Goal: Task Accomplishment & Management: Use online tool/utility

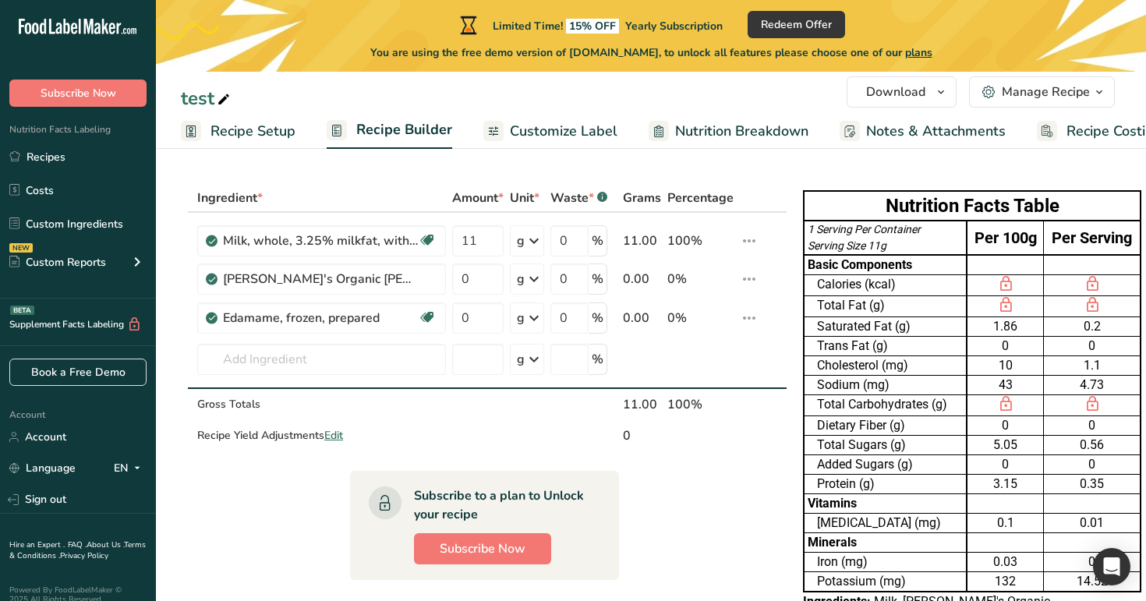
click at [272, 133] on span "Recipe Setup" at bounding box center [252, 131] width 85 height 21
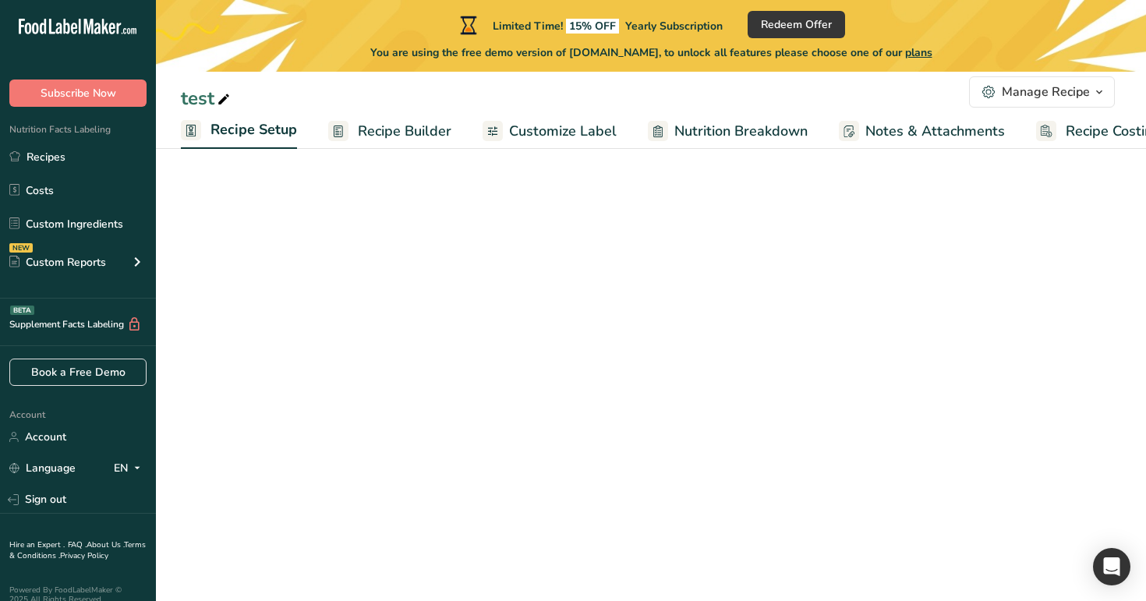
scroll to position [0, 5]
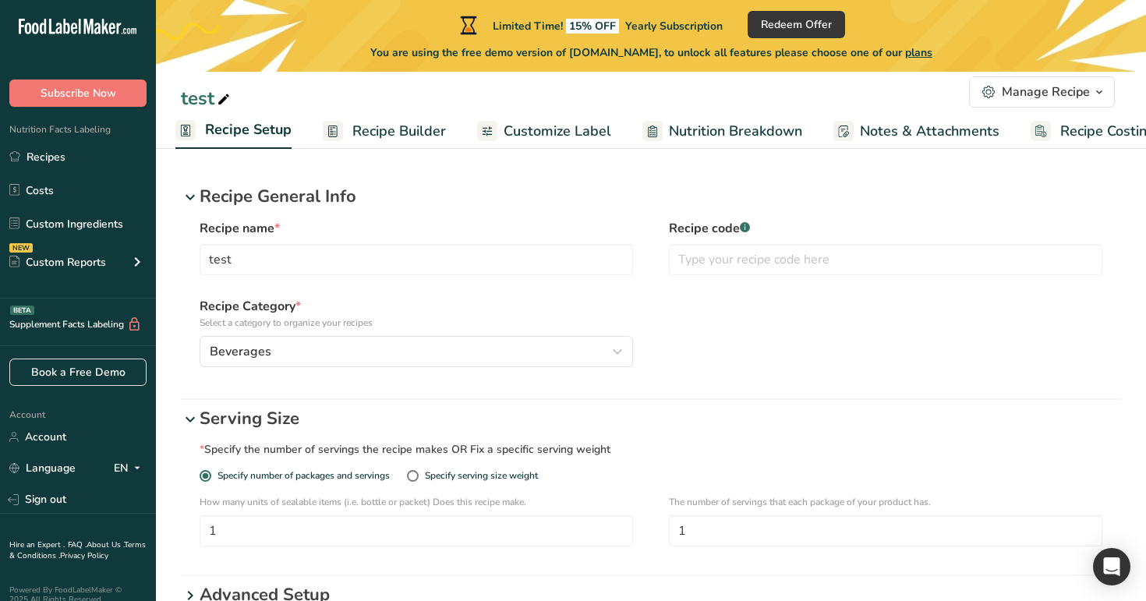
click at [397, 126] on span "Recipe Builder" at bounding box center [399, 131] width 94 height 21
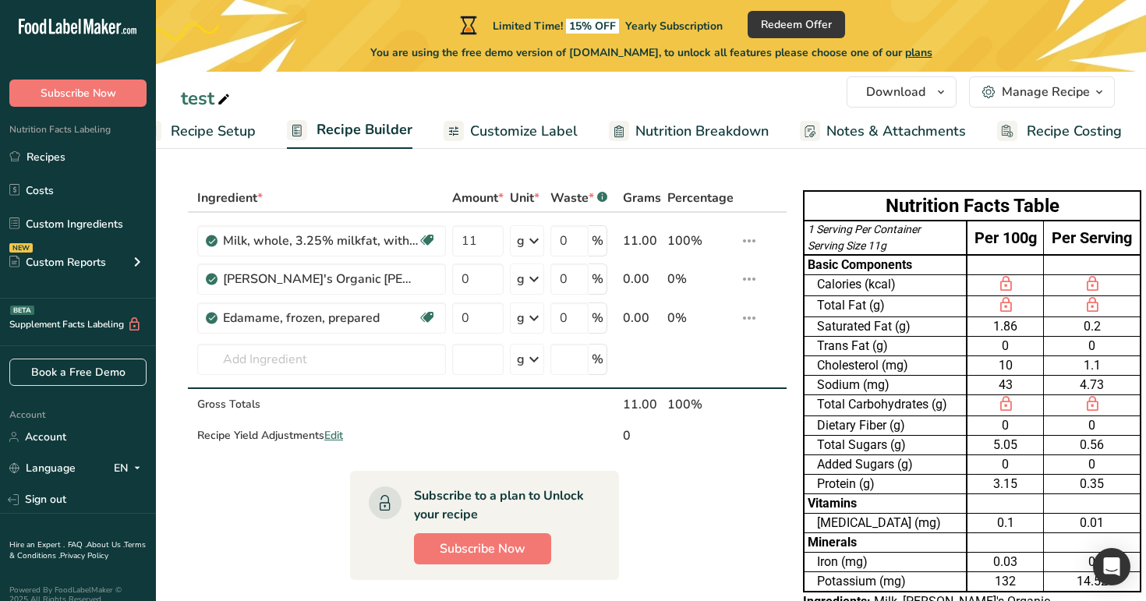
click at [497, 122] on span "Customize Label" at bounding box center [524, 131] width 108 height 21
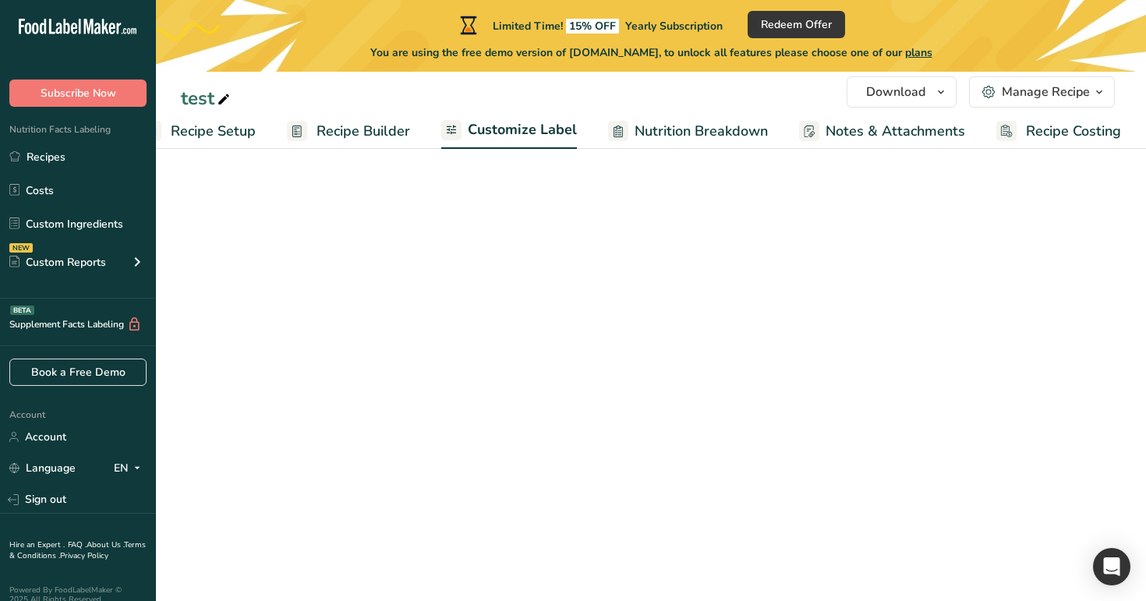
scroll to position [0, 40]
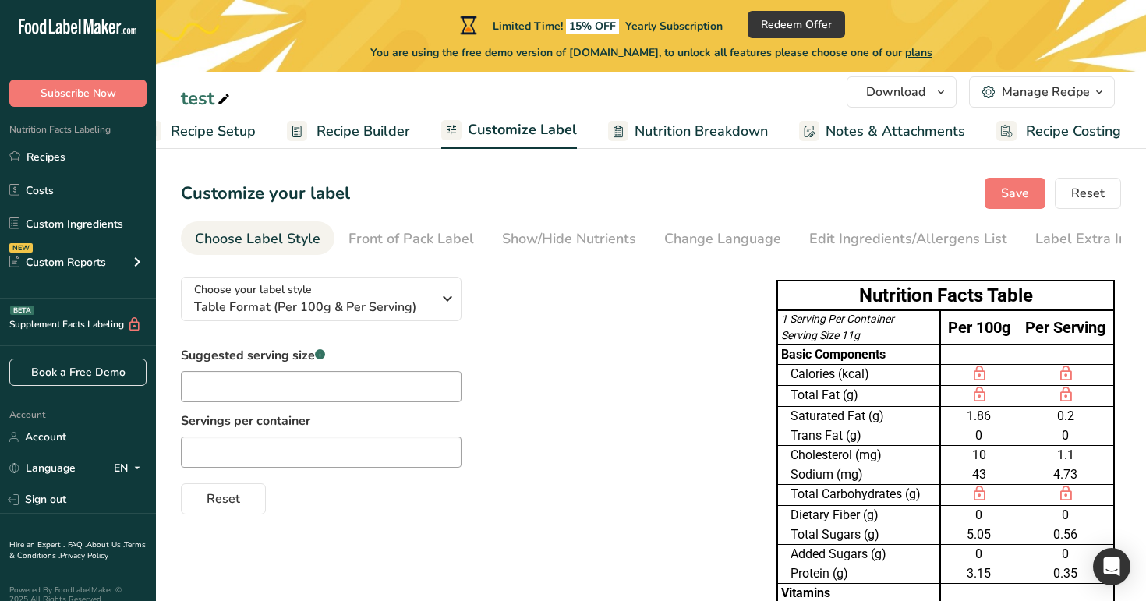
click at [672, 133] on span "Nutrition Breakdown" at bounding box center [701, 131] width 133 height 21
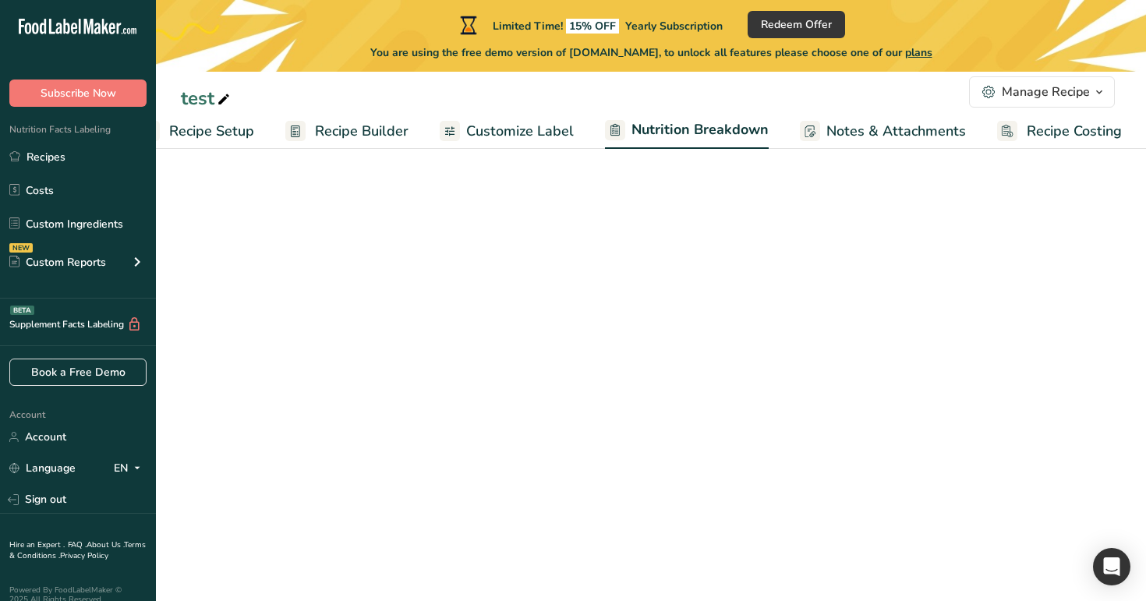
select select "Calories"
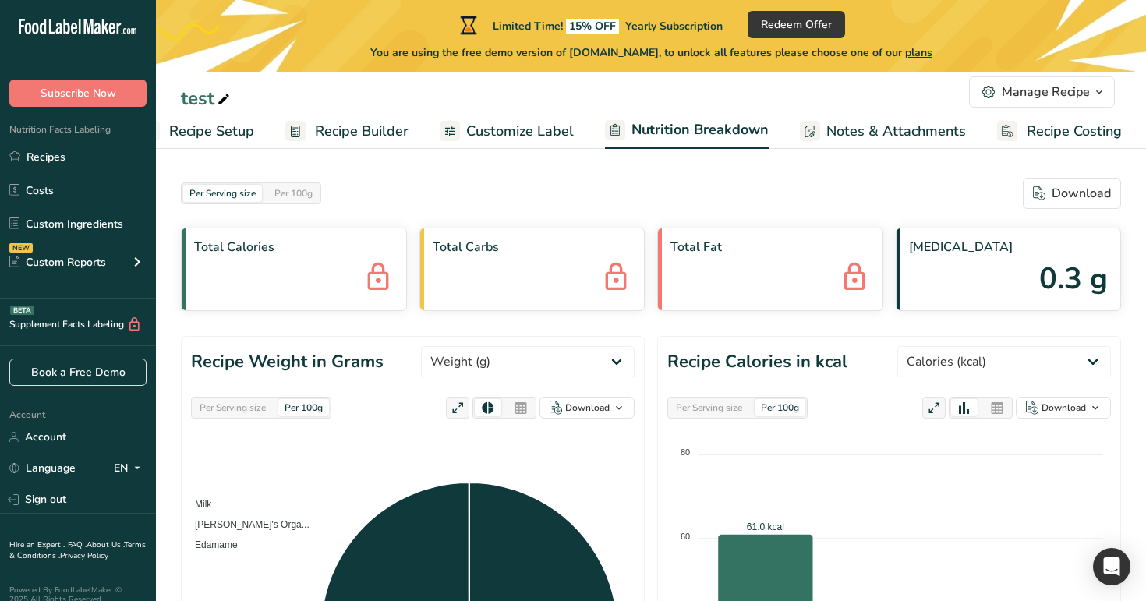
click at [868, 126] on span "Notes & Attachments" at bounding box center [896, 131] width 140 height 21
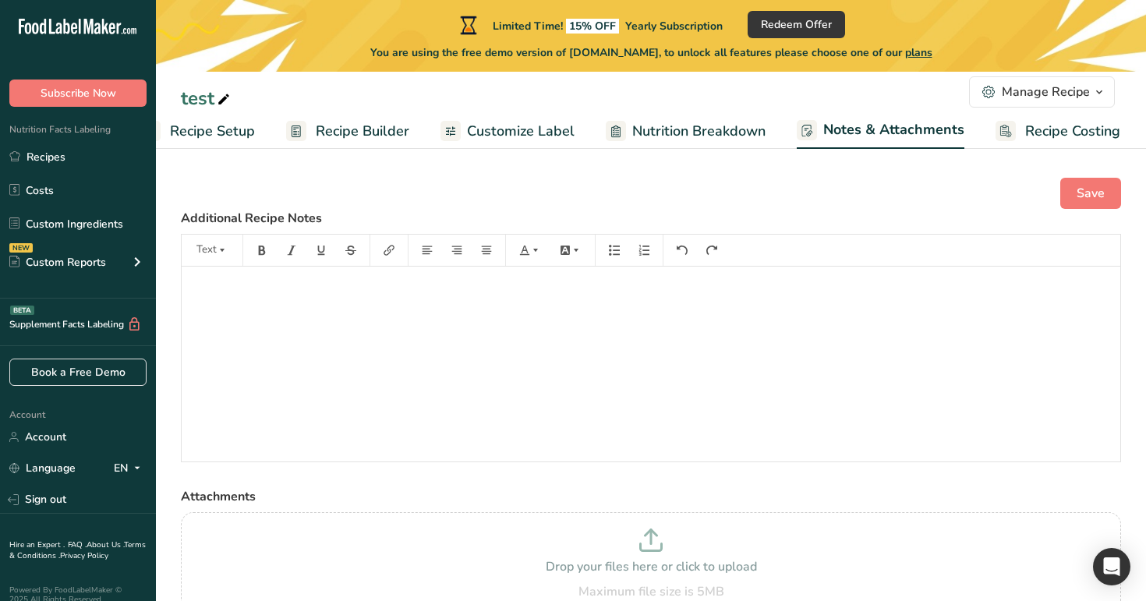
click at [1073, 114] on link "Recipe Costing" at bounding box center [1057, 131] width 125 height 35
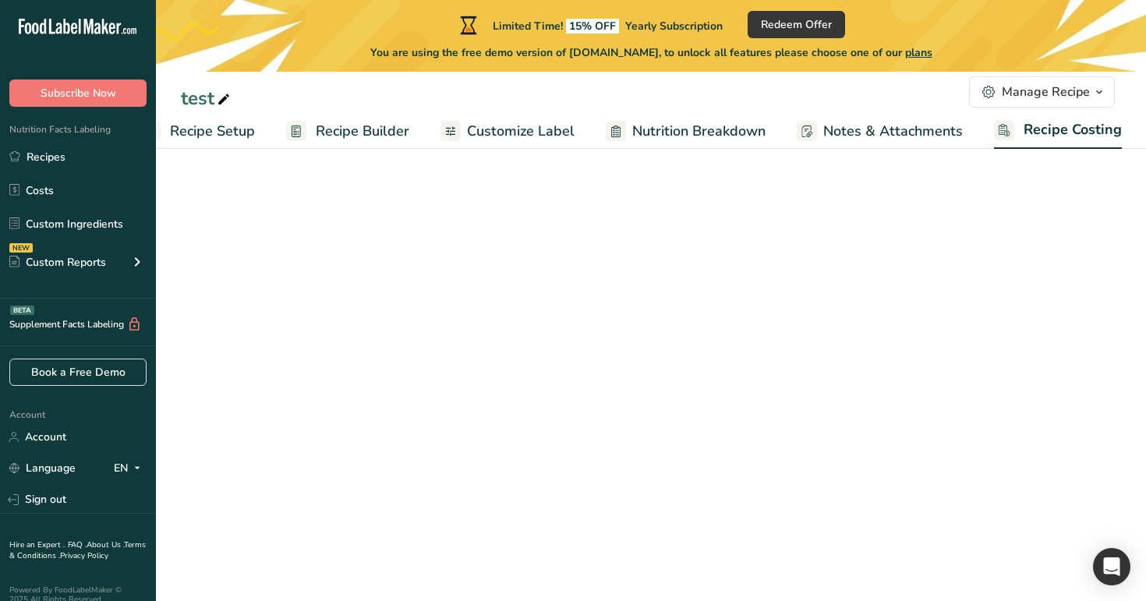
scroll to position [0, 40]
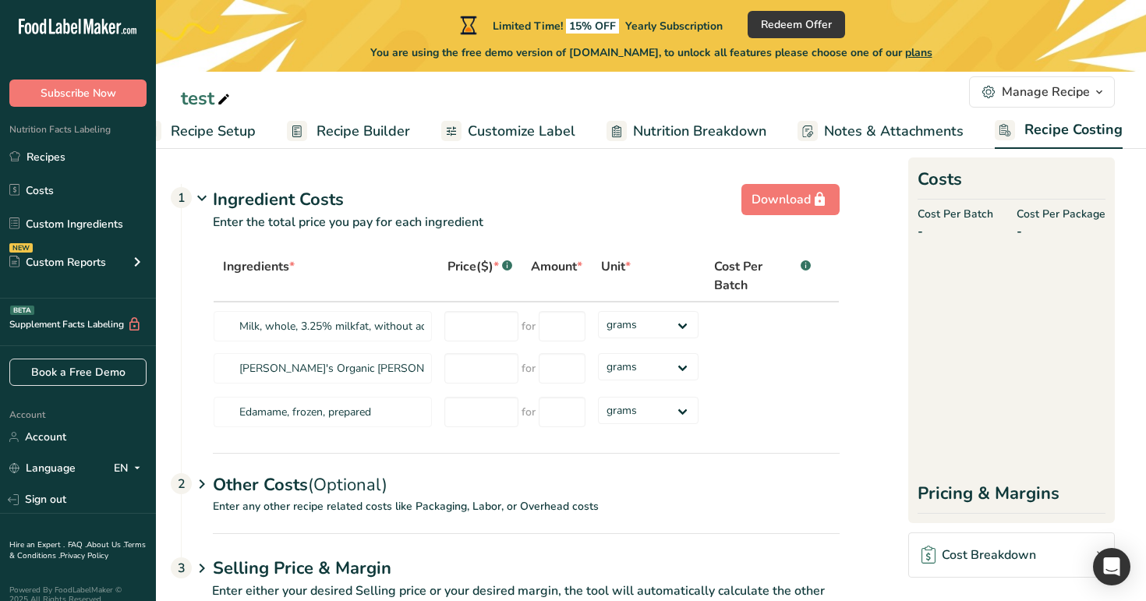
click at [329, 129] on span "Recipe Builder" at bounding box center [363, 131] width 94 height 21
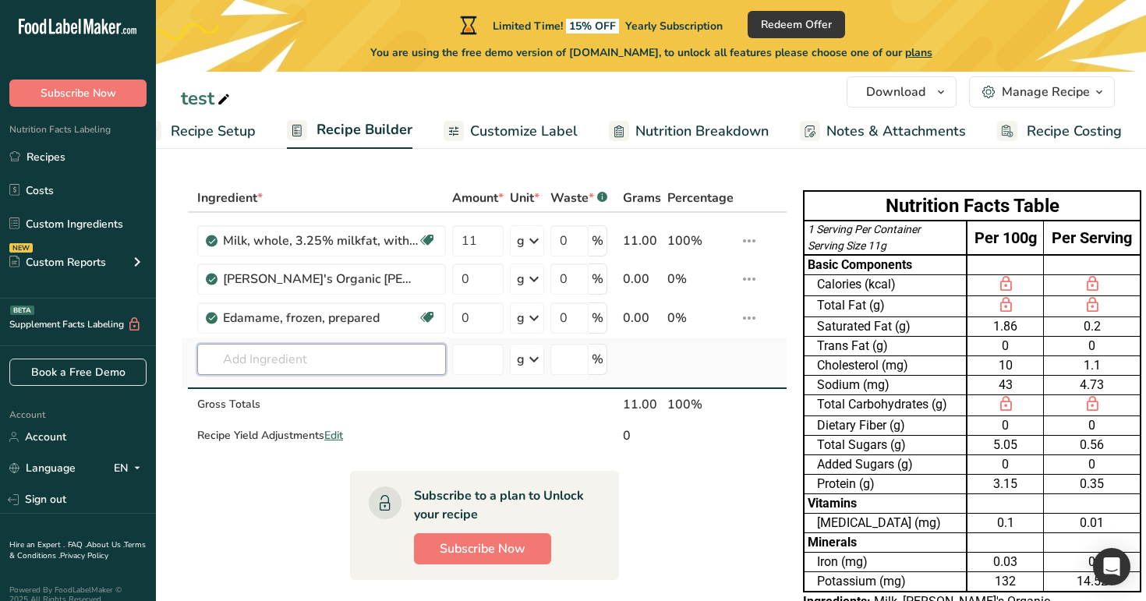
click at [302, 361] on input "text" at bounding box center [321, 359] width 249 height 31
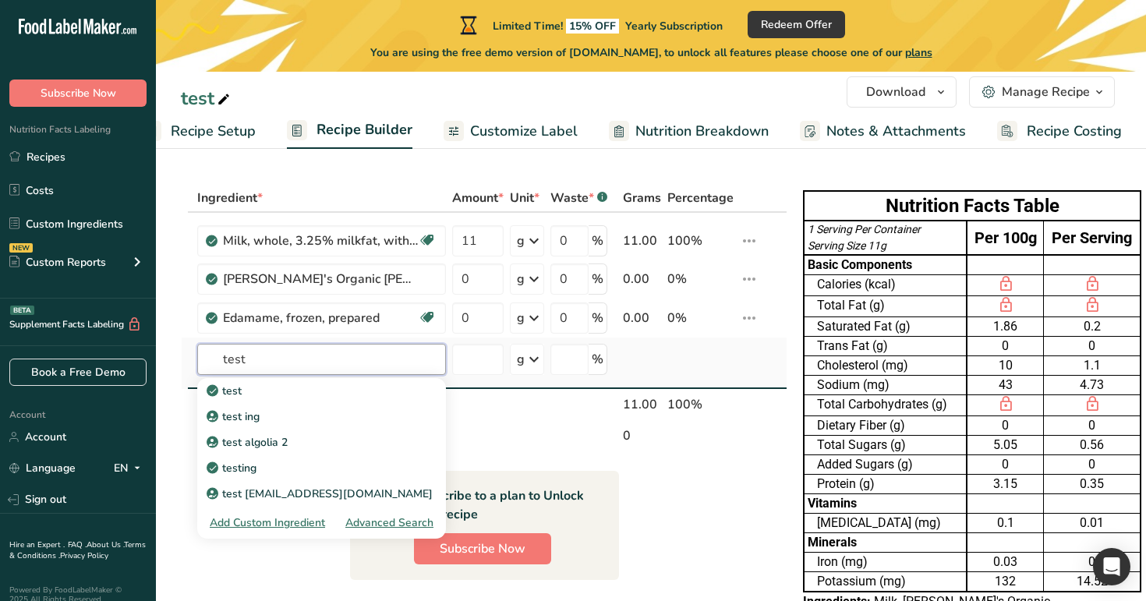
type input "test"
click at [395, 521] on div "Advanced Search" at bounding box center [389, 522] width 88 height 16
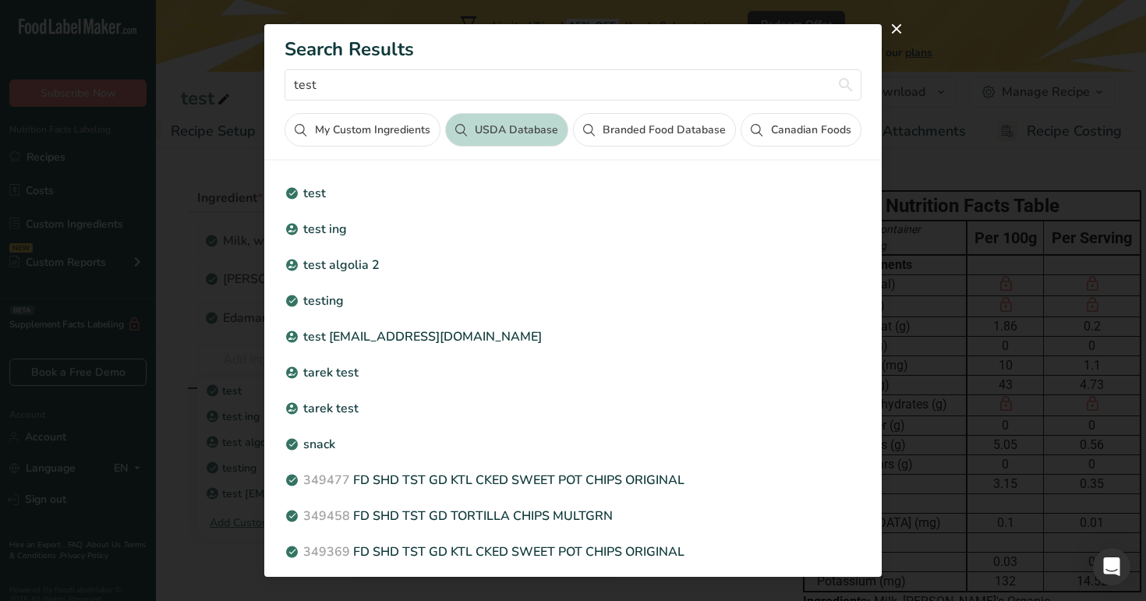
click at [709, 133] on button "Branded Food Database" at bounding box center [654, 130] width 163 height 34
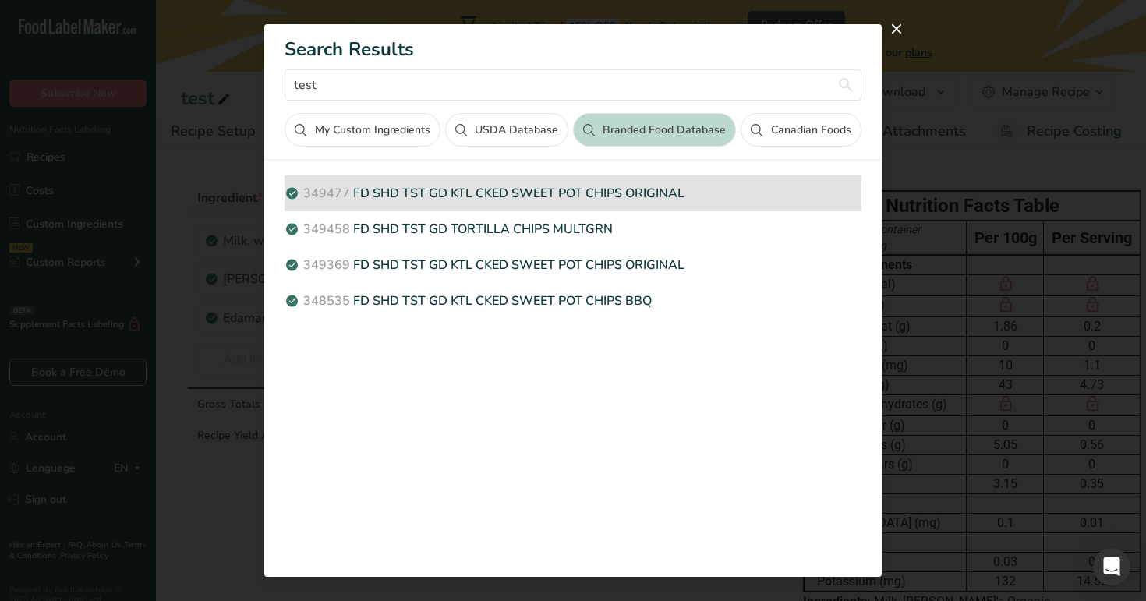
drag, startPoint x: 692, startPoint y: 189, endPoint x: 359, endPoint y: 196, distance: 332.9
click at [359, 196] on p "349477 FD SHD TST GD KTL CKED SWEET POT CHIPS ORIGINAL" at bounding box center [573, 193] width 576 height 19
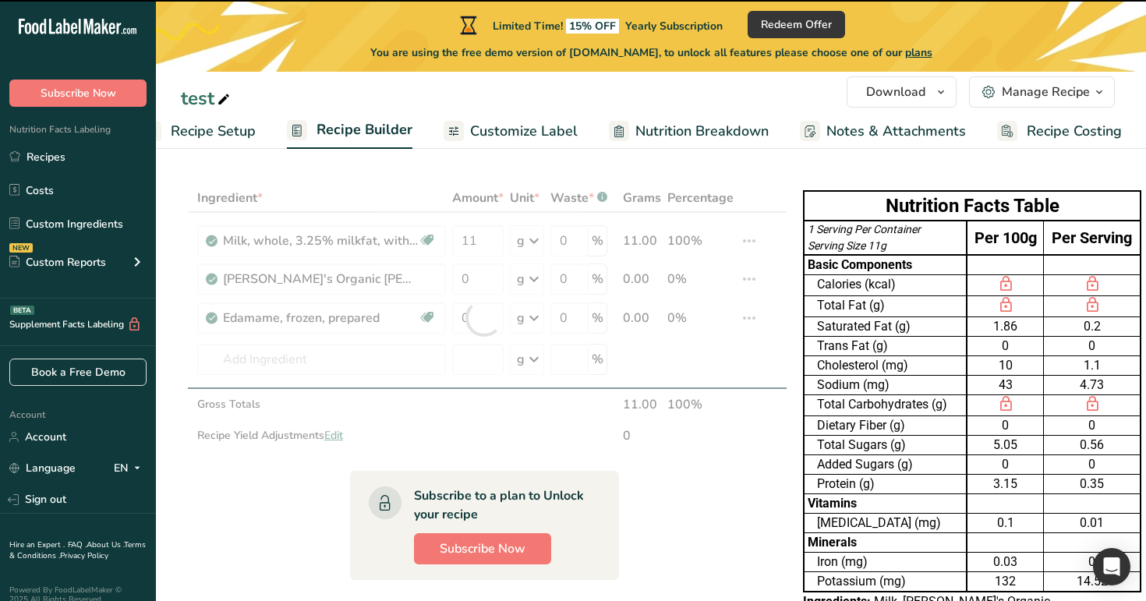
copy p "FD SHD TST GD KTL CKED SWEET POT CHIPS ORIGINAL"
type input "0"
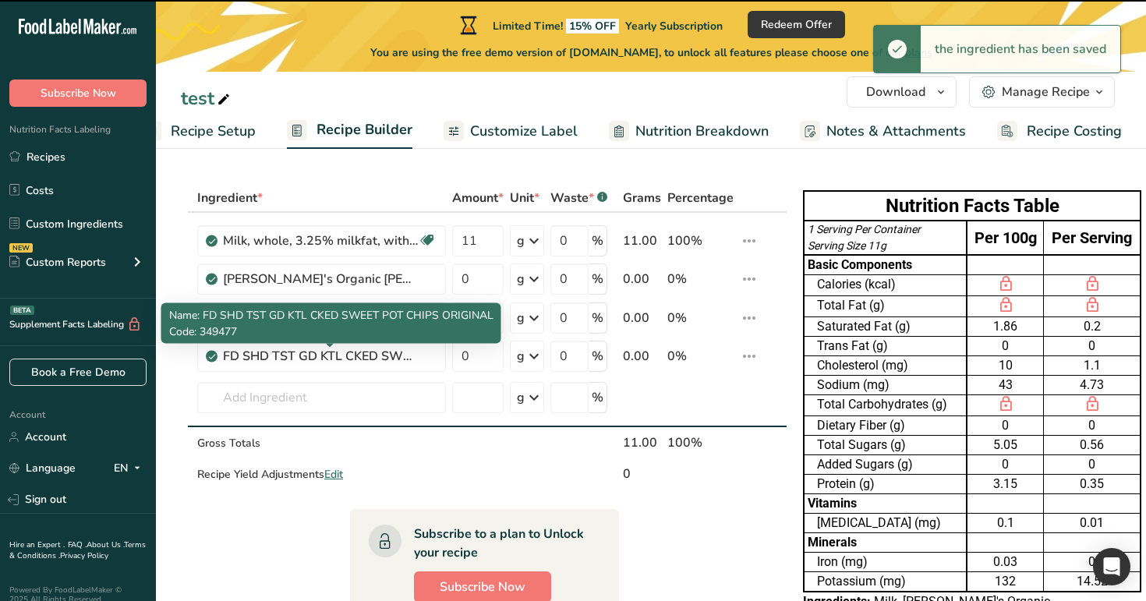
click at [361, 365] on div "FD SHD TST GD KTL CKED SWEET POT CHIPS ORIGINAL" at bounding box center [320, 356] width 195 height 19
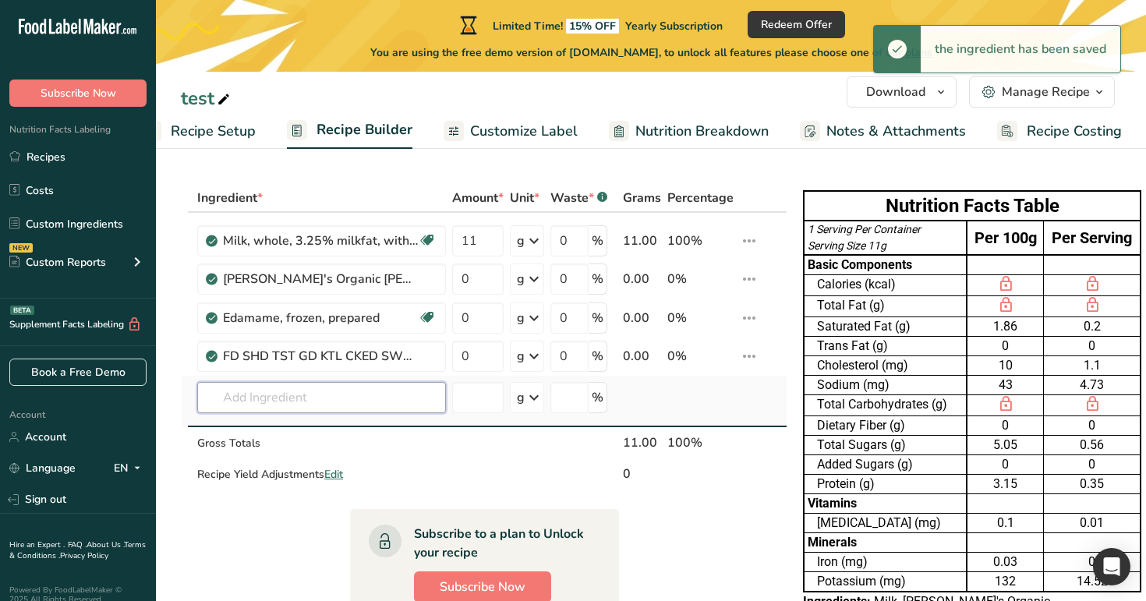
click at [367, 404] on input "text" at bounding box center [321, 397] width 249 height 31
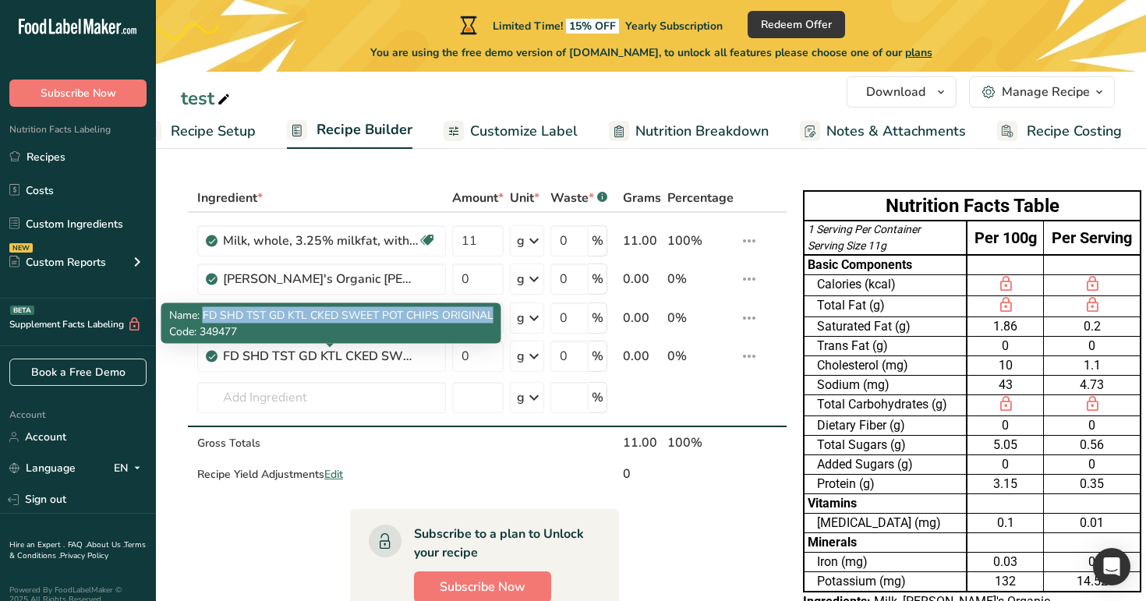
drag, startPoint x: 204, startPoint y: 316, endPoint x: 497, endPoint y: 316, distance: 293.1
click at [497, 316] on div "Name: FD SHD TST GD KTL CKED SWEET POT CHIPS ORIGINAL Code: 349477" at bounding box center [331, 323] width 340 height 41
copy span "FD SHD TST GD KTL CKED SWEET POT CHIPS ORIGINAL"
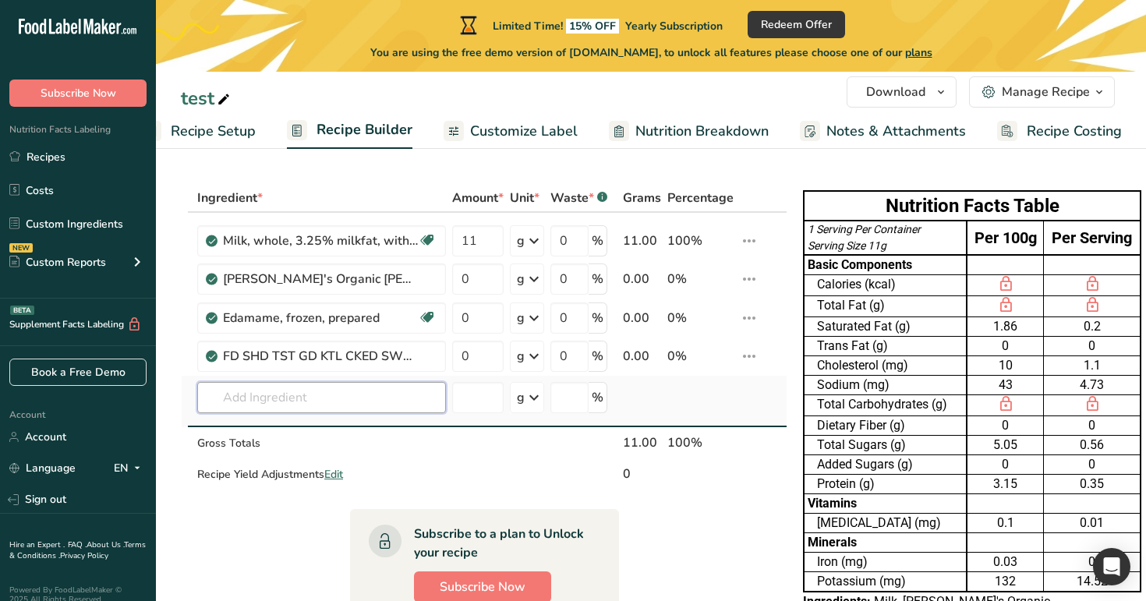
click at [394, 394] on input "text" at bounding box center [321, 397] width 249 height 31
paste input "FD SHD TST GD KTL CKED SWEET POT CHIPS ORIGINAL"
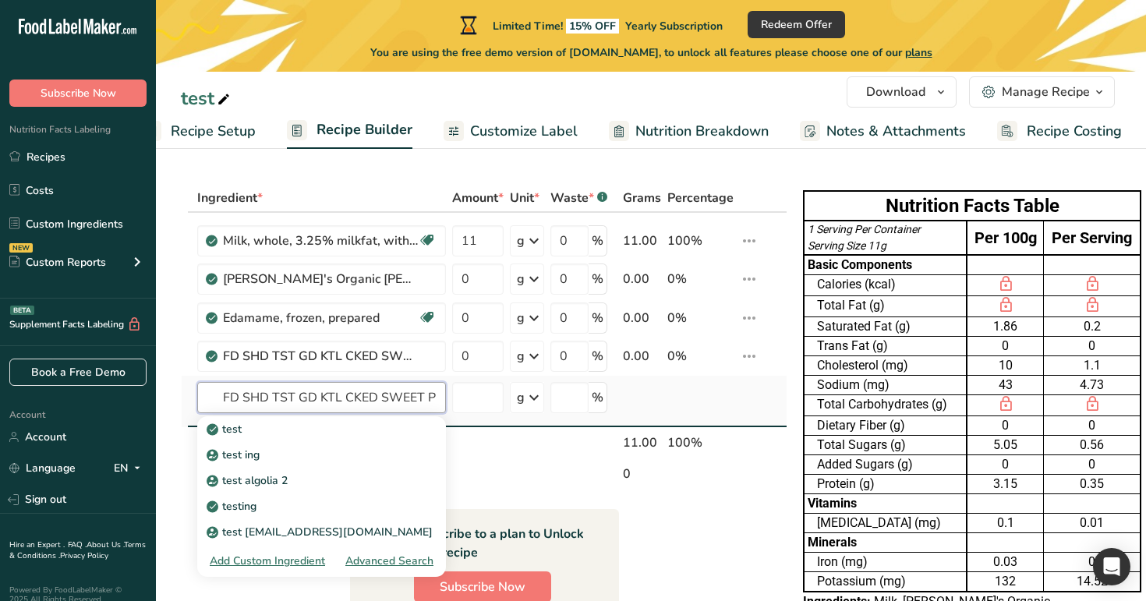
scroll to position [0, 115]
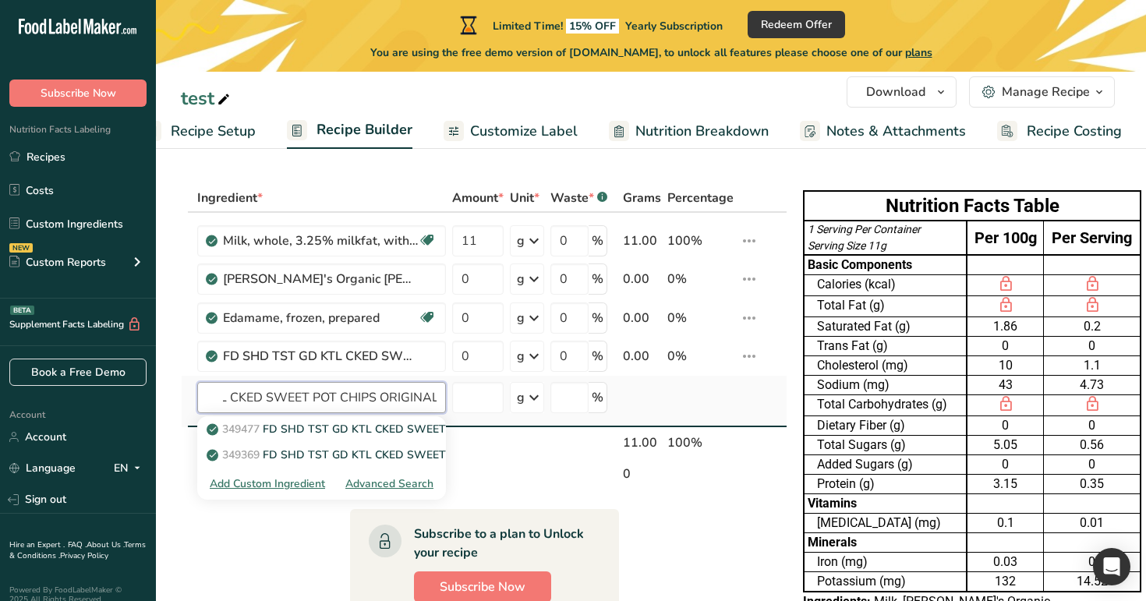
type input "FD SHD TST GD KTL CKED SWEET POT CHIPS ORIGINAL"
click at [398, 481] on div "Advanced Search" at bounding box center [389, 483] width 88 height 16
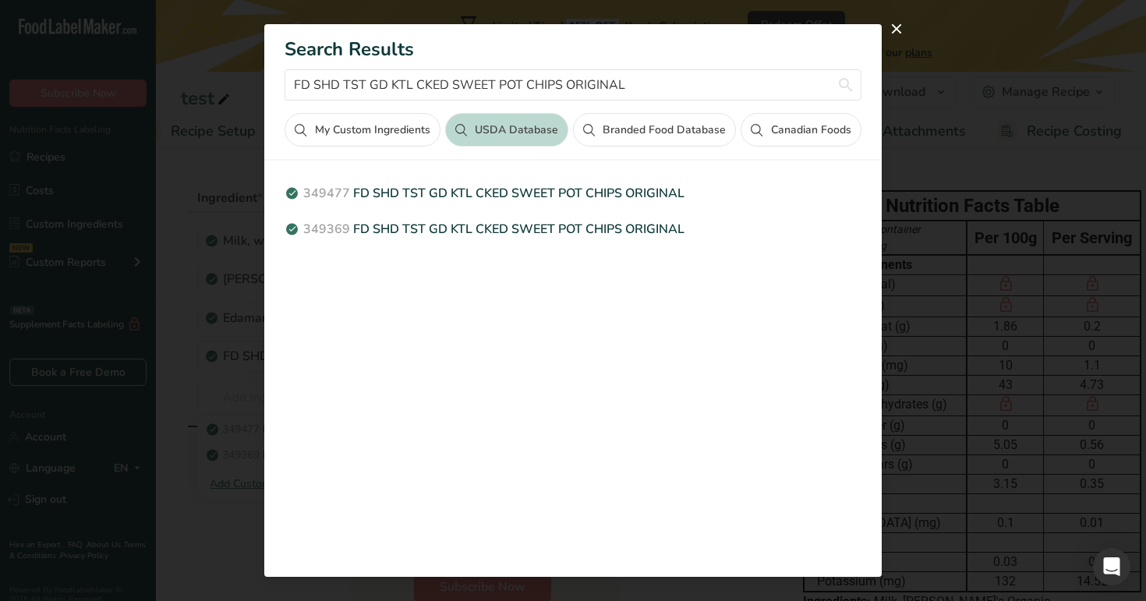
click at [657, 129] on button "Branded Food Database" at bounding box center [654, 130] width 163 height 34
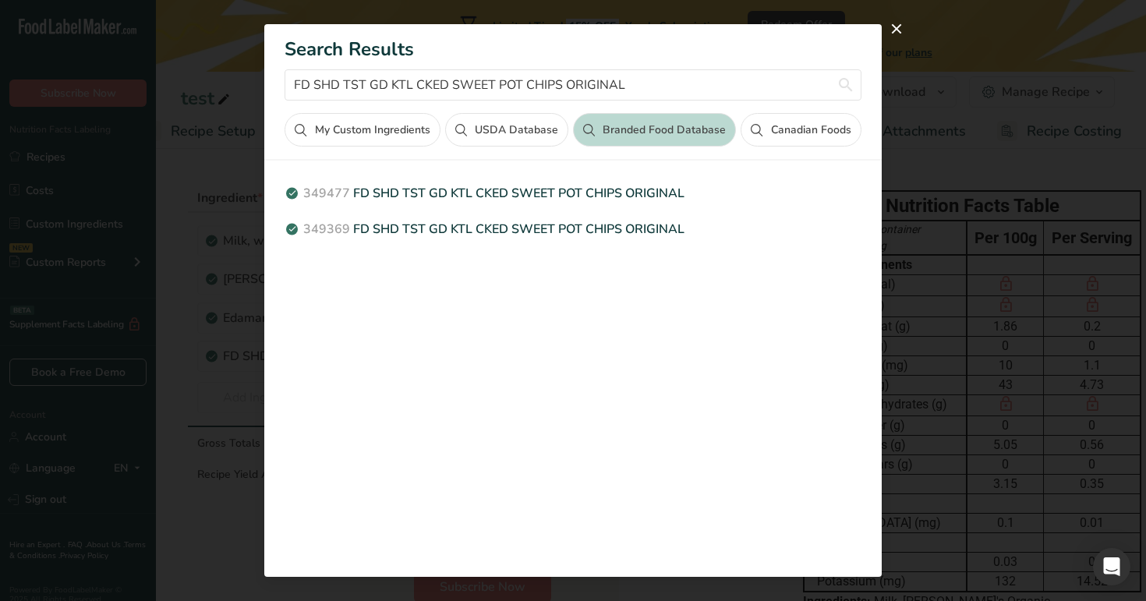
click at [500, 131] on button "USDA Database" at bounding box center [506, 130] width 123 height 34
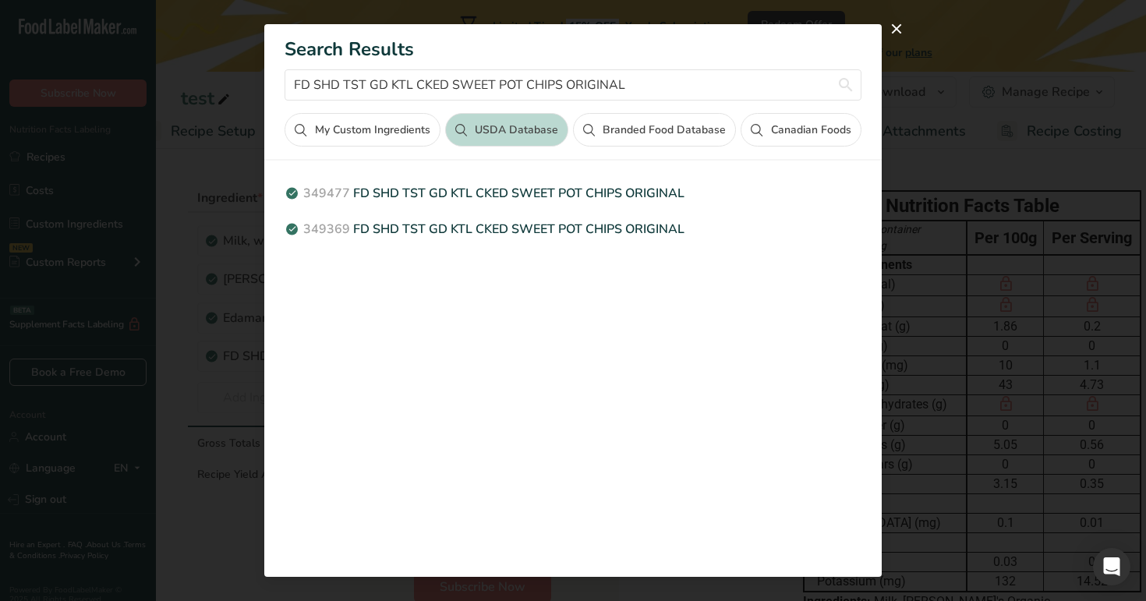
click at [368, 133] on button "My Custom Ingredients" at bounding box center [362, 130] width 155 height 34
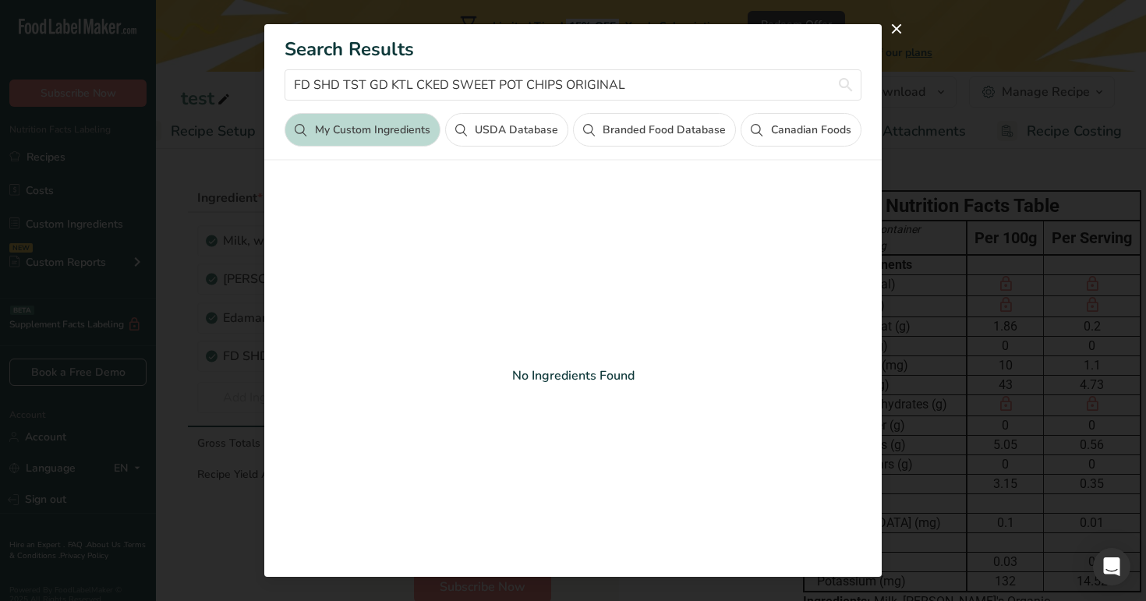
click at [541, 127] on button "USDA Database" at bounding box center [506, 130] width 123 height 34
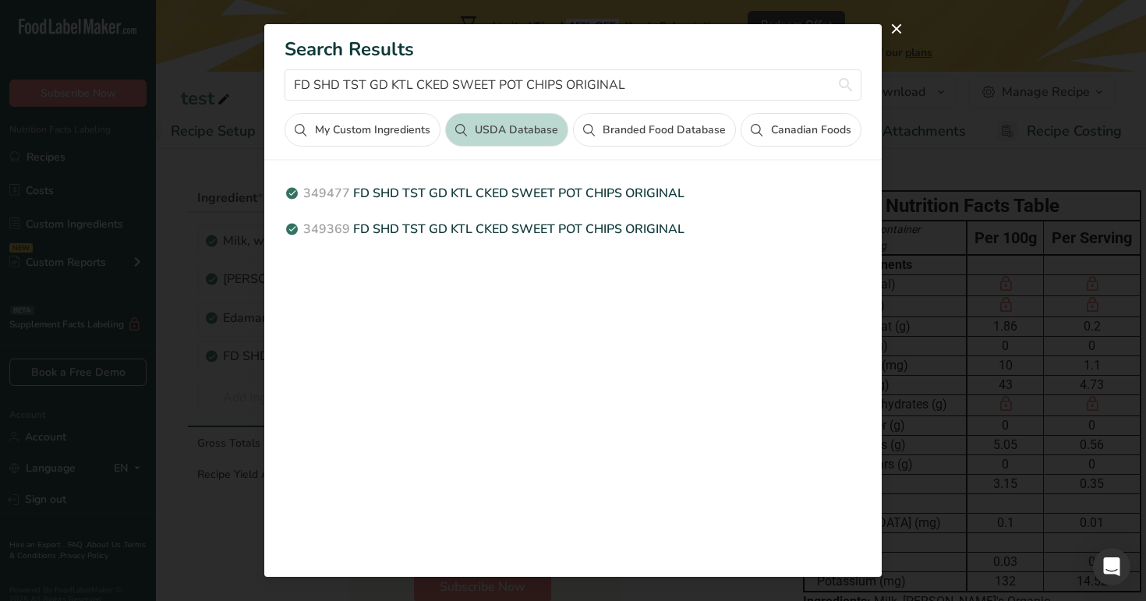
click at [634, 129] on button "Branded Food Database" at bounding box center [654, 130] width 163 height 34
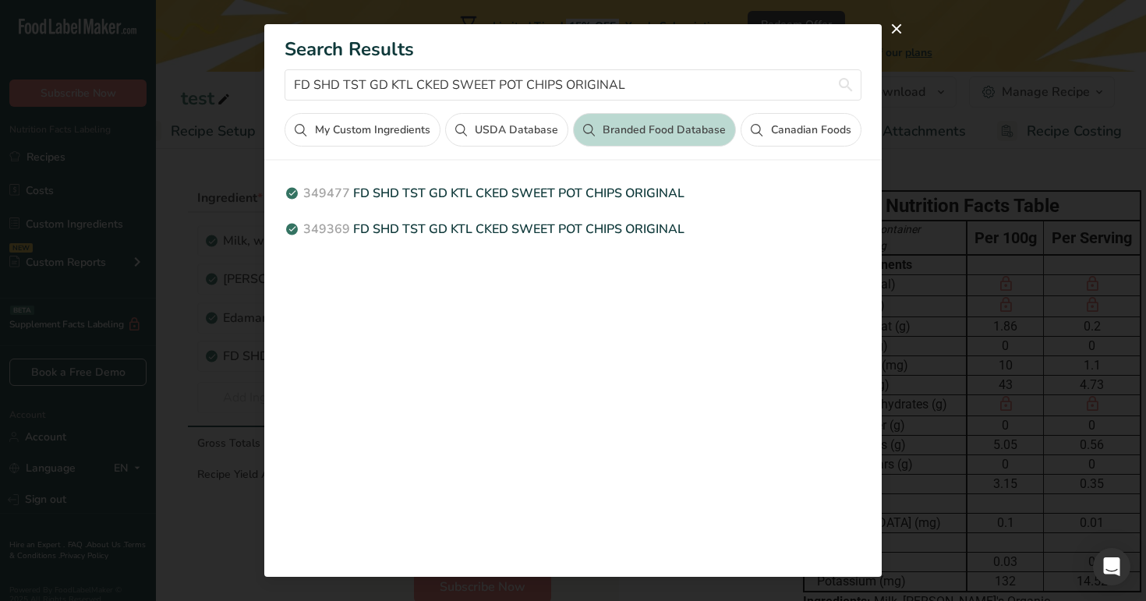
click at [768, 125] on button "Canadian Foods" at bounding box center [801, 130] width 120 height 34
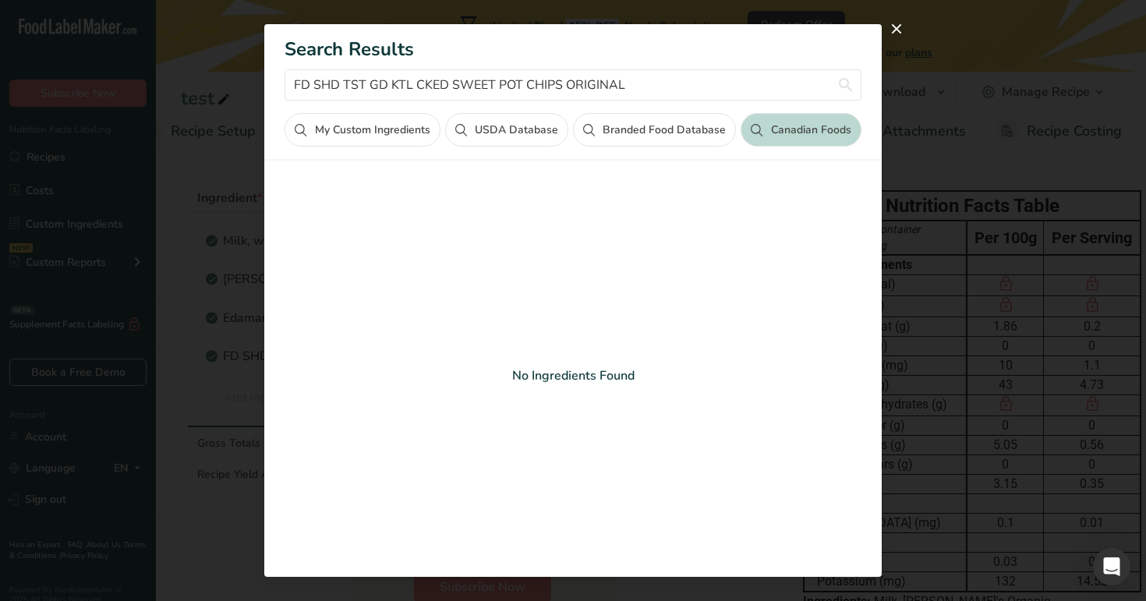
click at [488, 133] on button "USDA Database" at bounding box center [506, 130] width 123 height 34
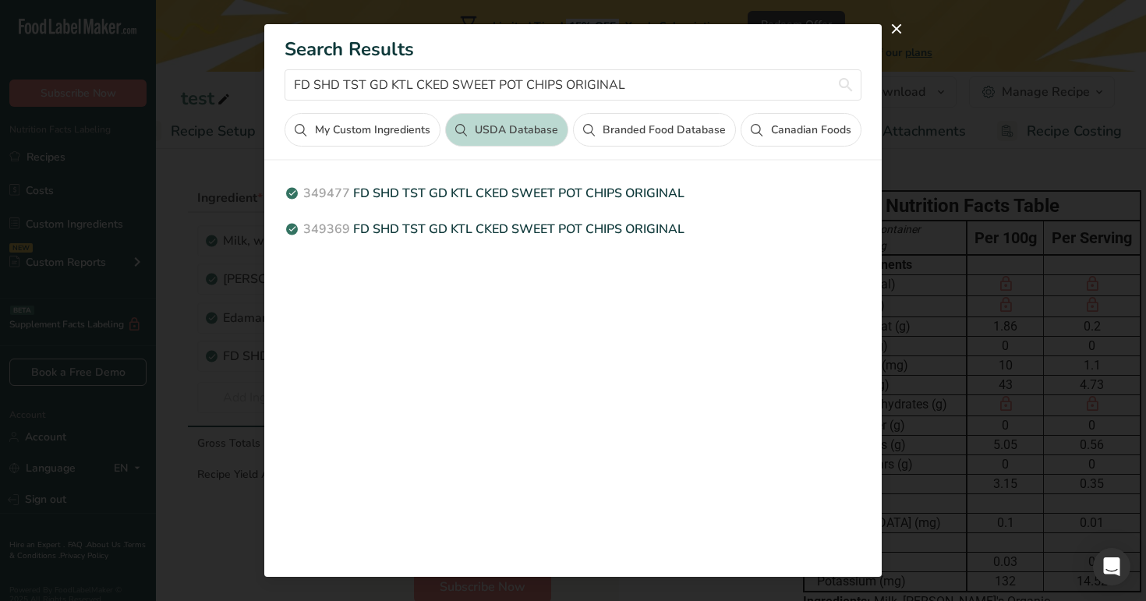
click at [613, 135] on button "Branded Food Database" at bounding box center [654, 130] width 163 height 34
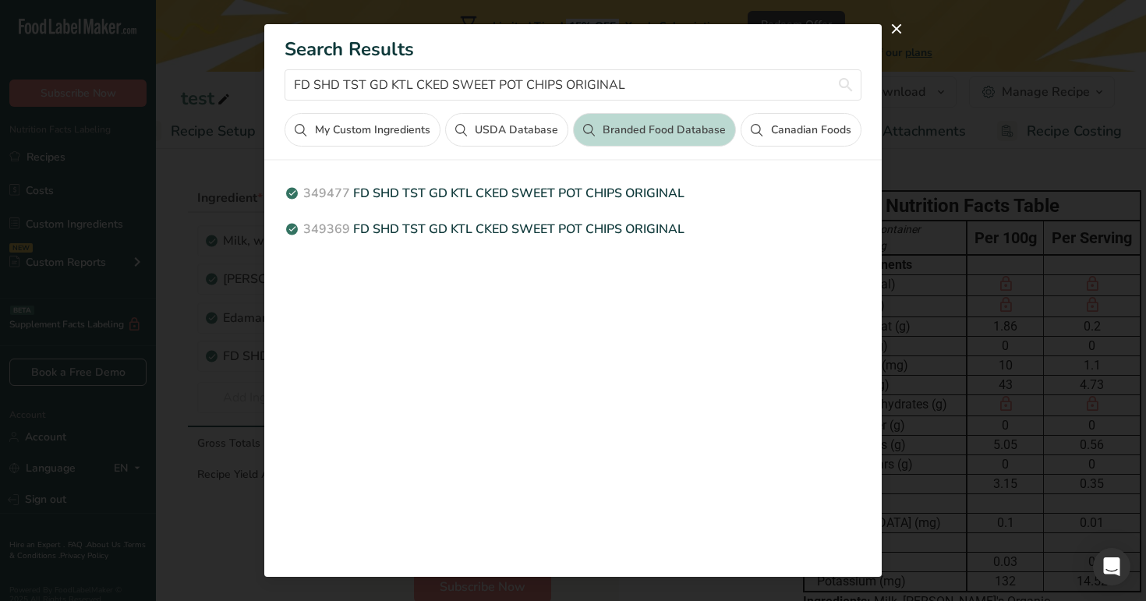
click at [494, 139] on button "USDA Database" at bounding box center [506, 130] width 123 height 34
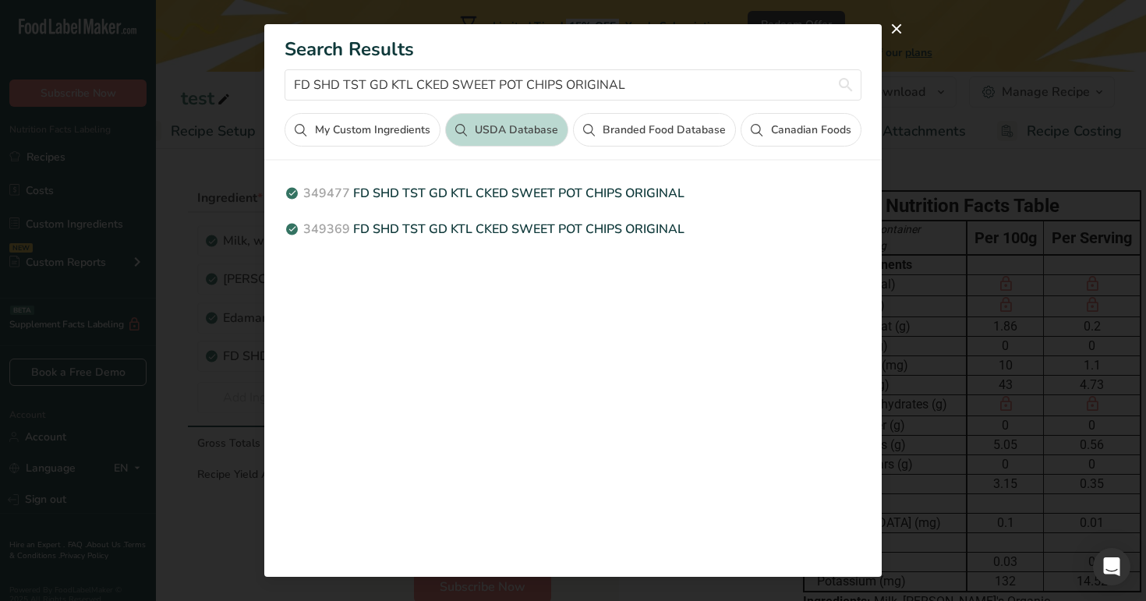
click at [616, 138] on button "Branded Food Database" at bounding box center [654, 130] width 163 height 34
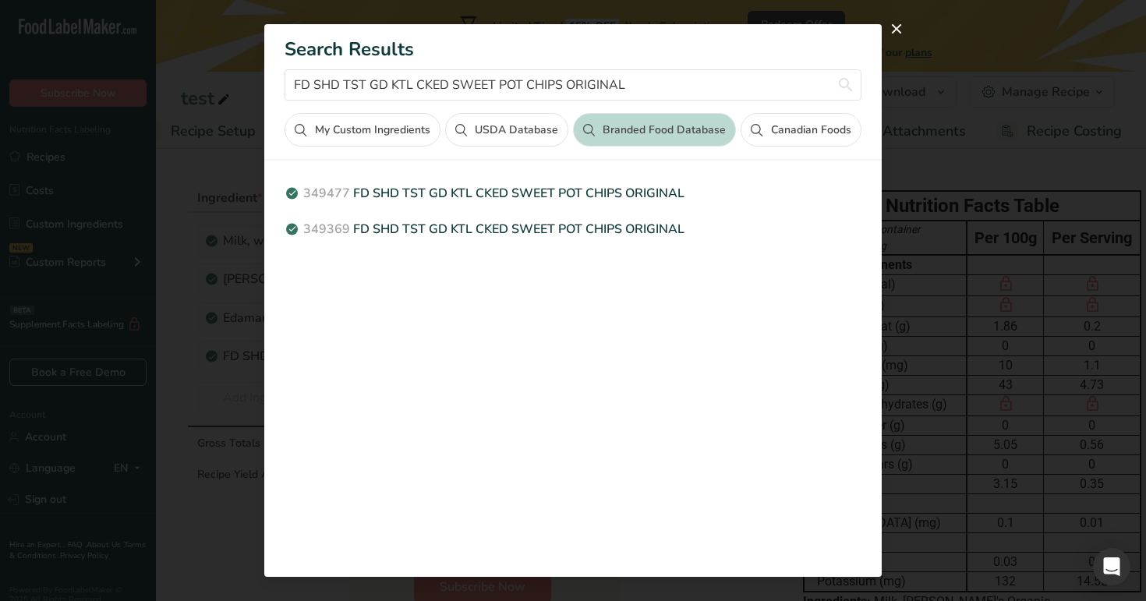
click at [519, 125] on button "USDA Database" at bounding box center [506, 130] width 123 height 34
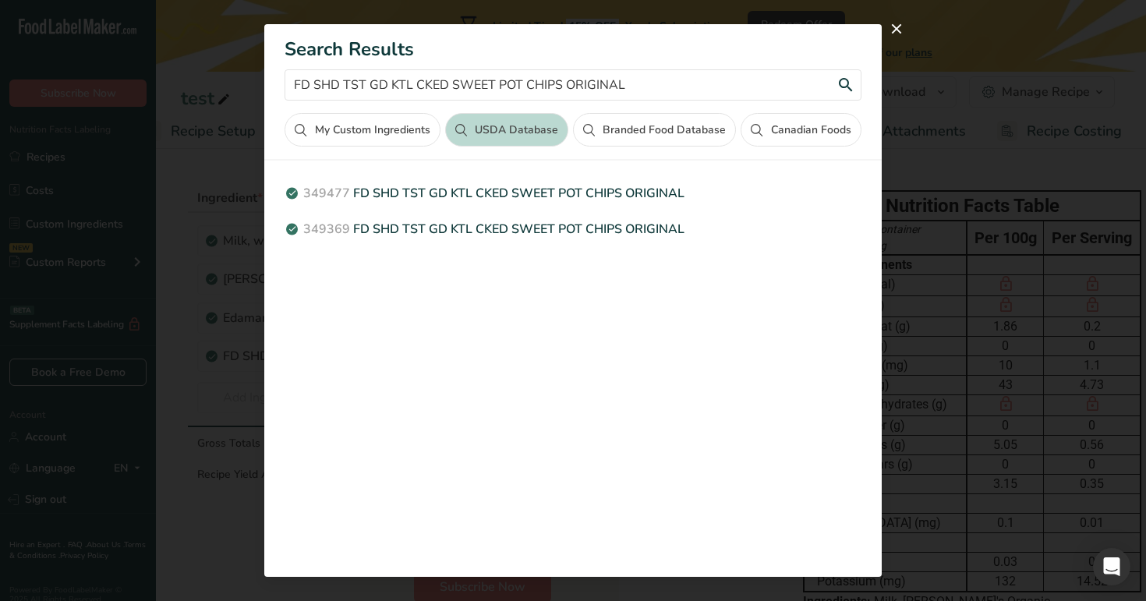
click at [657, 87] on input "FD SHD TST GD KTL CKED SWEET POT CHIPS ORIGINAL" at bounding box center [573, 84] width 576 height 31
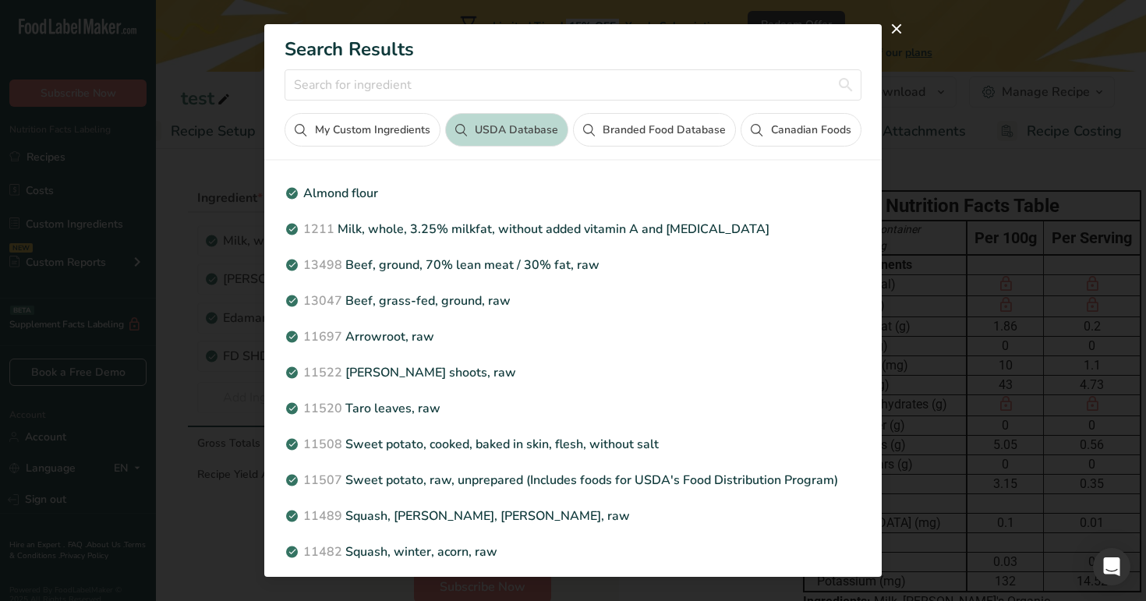
click at [795, 129] on button "Canadian Foods" at bounding box center [801, 130] width 120 height 34
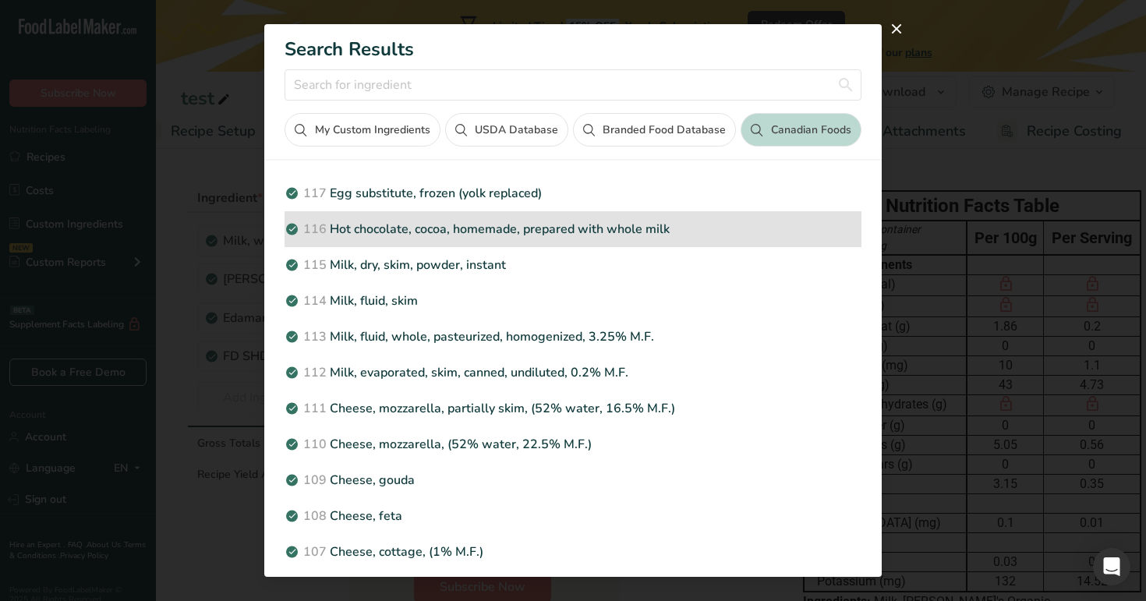
click at [615, 229] on p "116 Hot chocolate, cocoa, homemade, prepared with whole milk" at bounding box center [573, 229] width 576 height 19
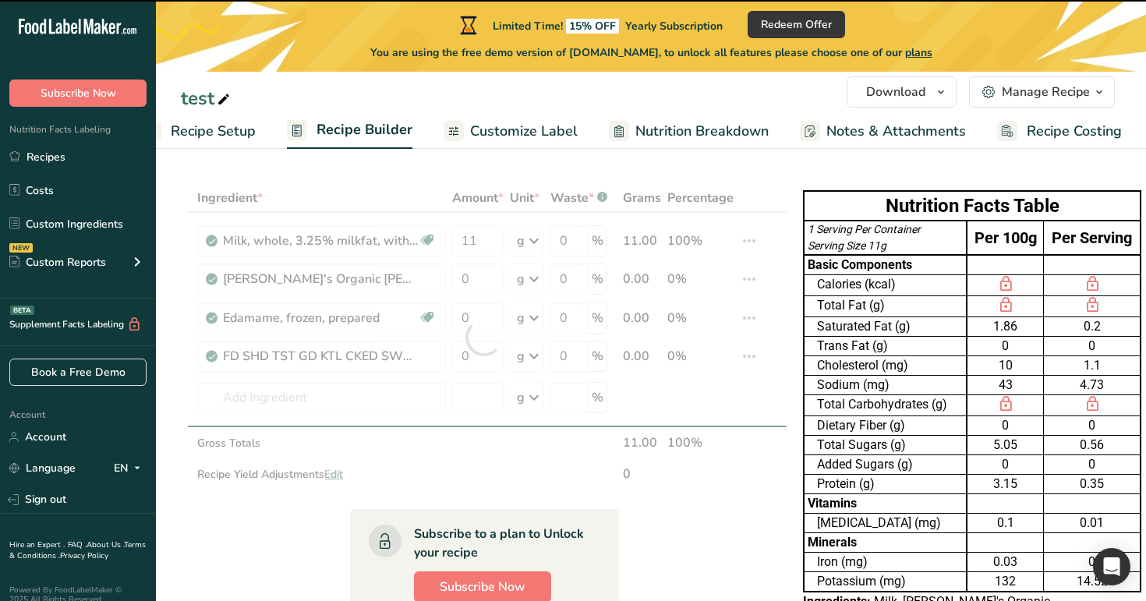
type input "0"
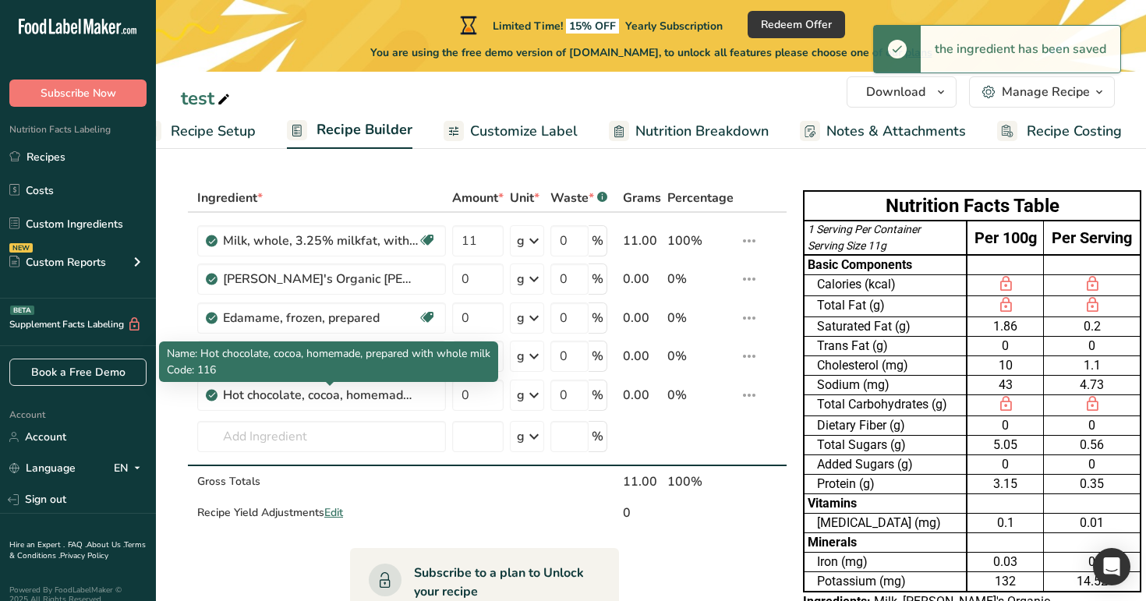
click at [215, 353] on span "Name: Hot chocolate, cocoa, homemade, prepared with whole milk" at bounding box center [328, 353] width 323 height 15
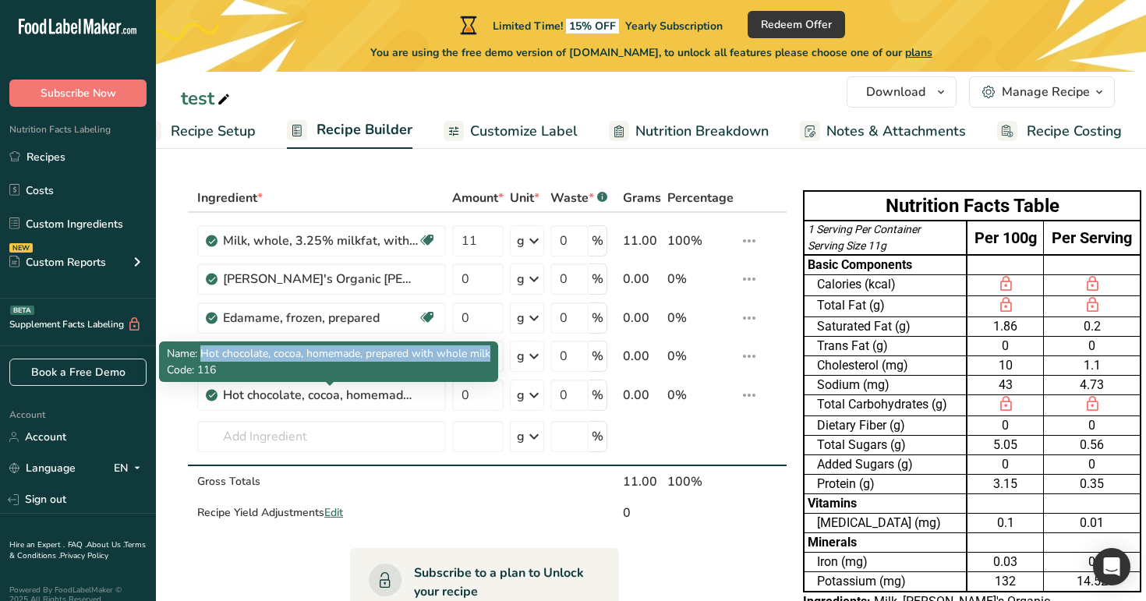
drag, startPoint x: 203, startPoint y: 355, endPoint x: 493, endPoint y: 352, distance: 290.0
click at [493, 352] on div "Name: Hot chocolate, cocoa, homemade, prepared with whole milk Code: 116" at bounding box center [328, 361] width 339 height 41
copy span "Hot chocolate, cocoa, homemade, prepared with whole milk"
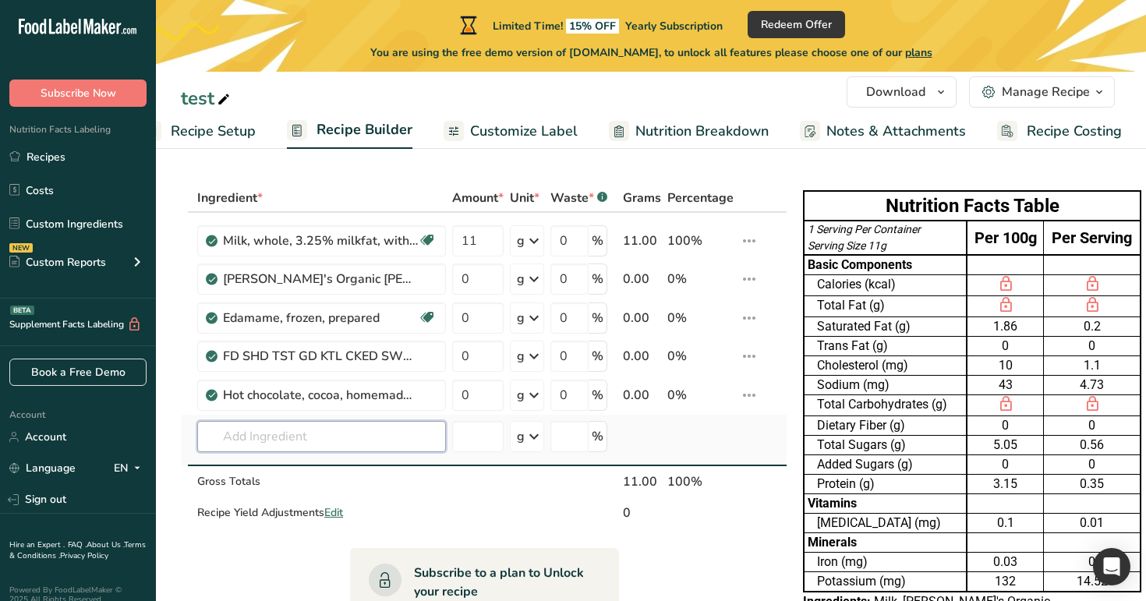
click at [382, 436] on input "text" at bounding box center [321, 436] width 249 height 31
paste input "Hot chocolate, cocoa, homemade, prepared with whole milk"
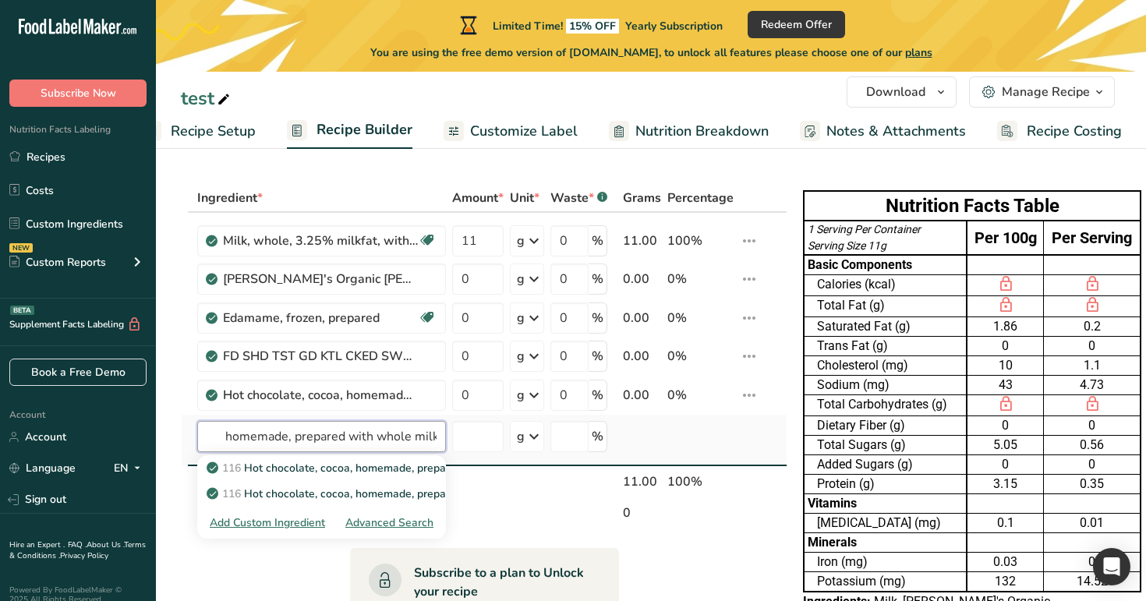
type input "Hot chocolate, cocoa, homemade, prepared with whole milk"
click at [396, 517] on div "Advanced Search" at bounding box center [389, 522] width 88 height 16
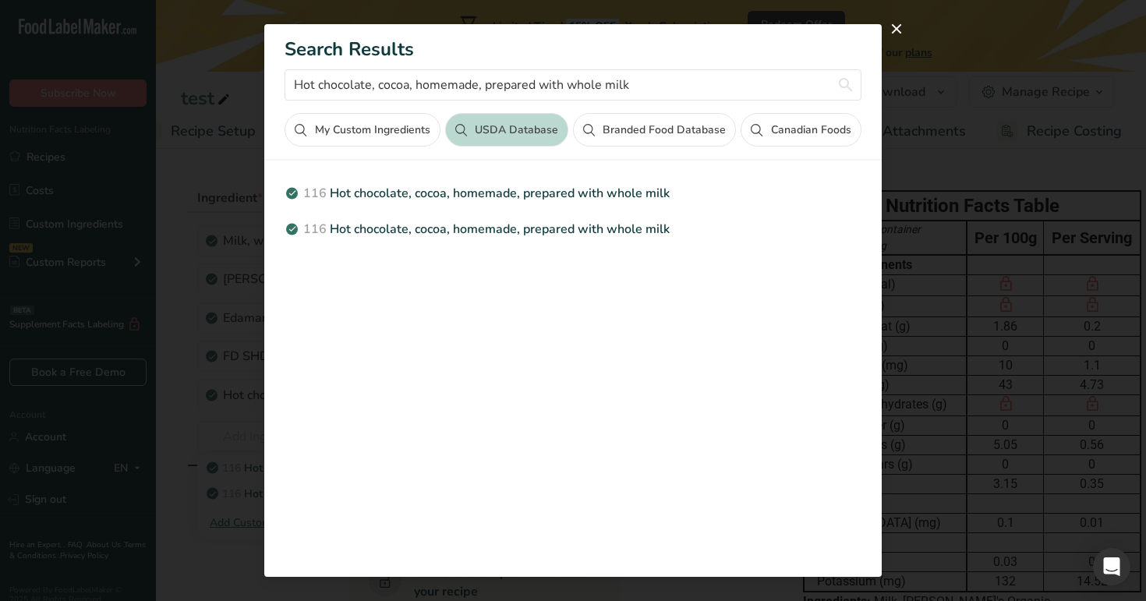
click at [771, 136] on button "Canadian Foods" at bounding box center [801, 130] width 120 height 34
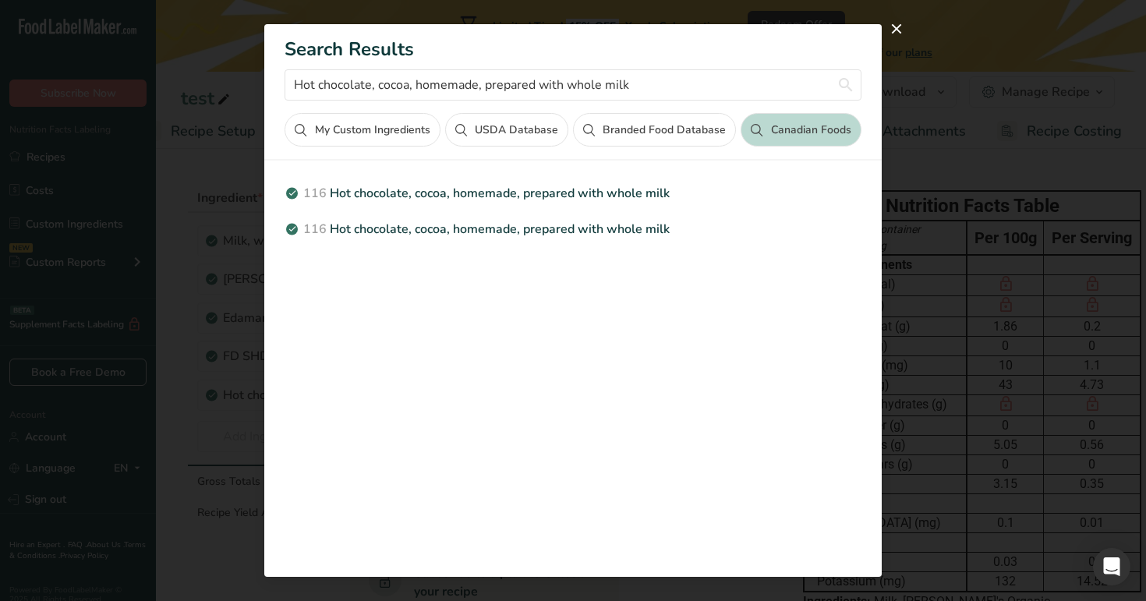
click at [673, 132] on button "Branded Food Database" at bounding box center [654, 130] width 163 height 34
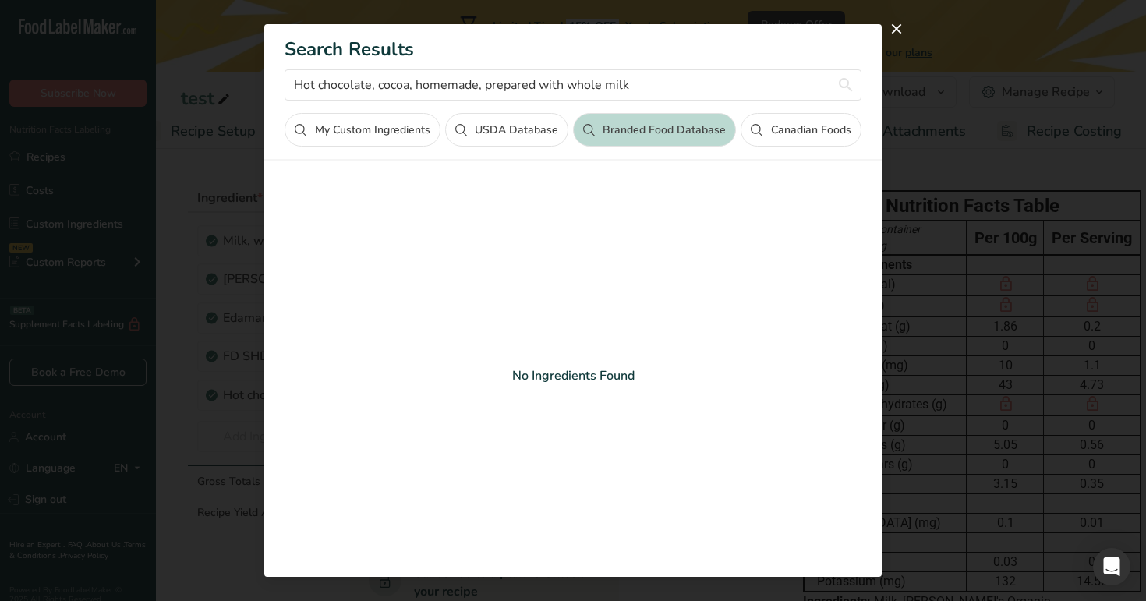
click at [516, 136] on button "USDA Database" at bounding box center [506, 130] width 123 height 34
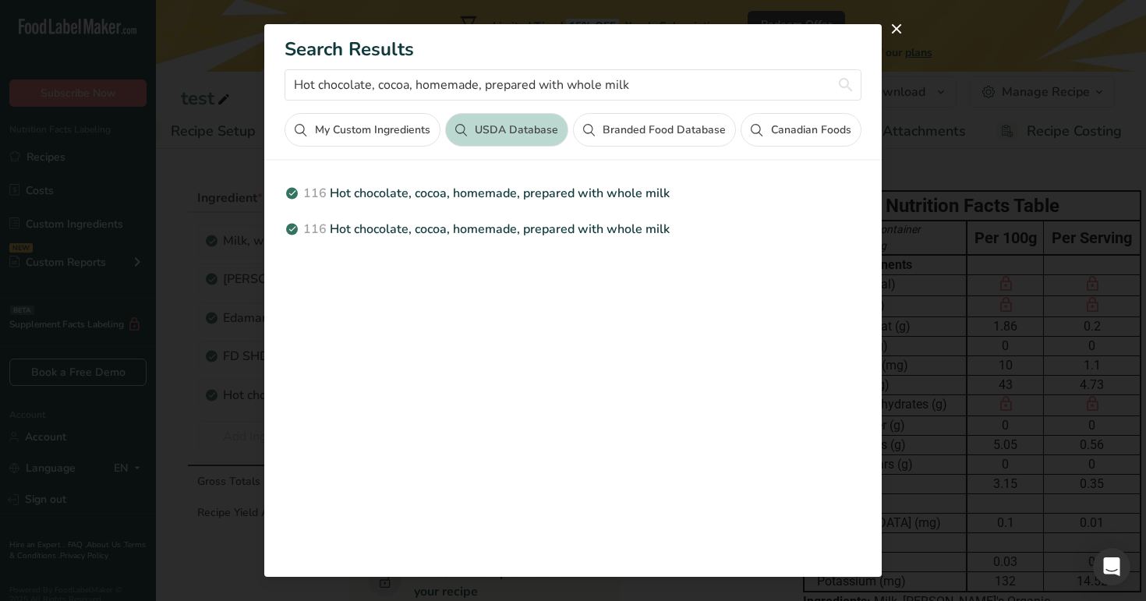
click at [785, 117] on button "Canadian Foods" at bounding box center [801, 130] width 120 height 34
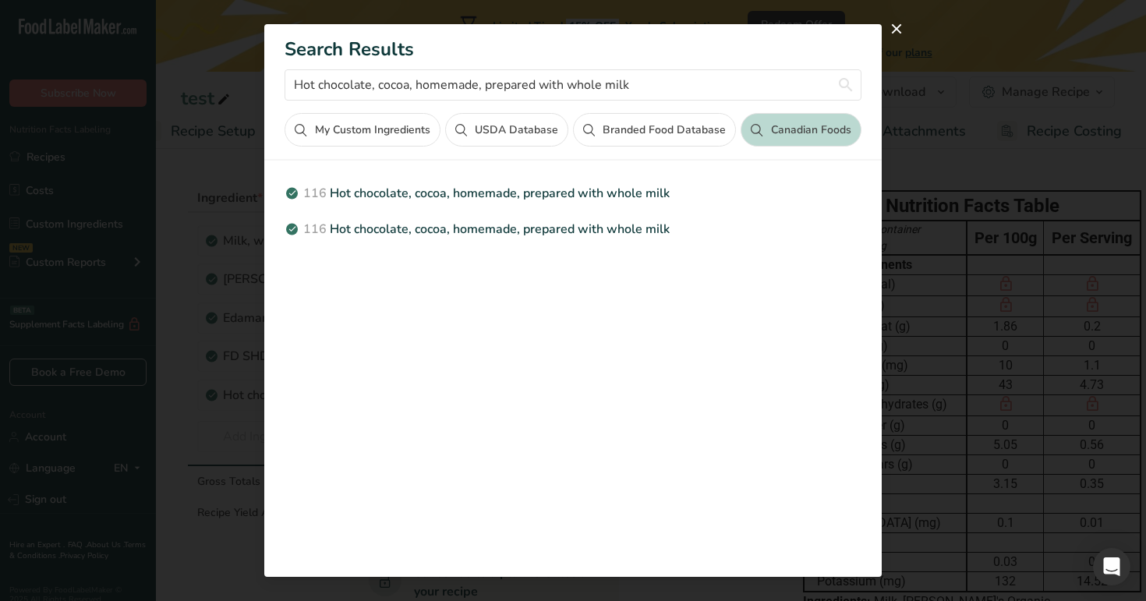
click at [498, 127] on button "USDA Database" at bounding box center [506, 130] width 123 height 34
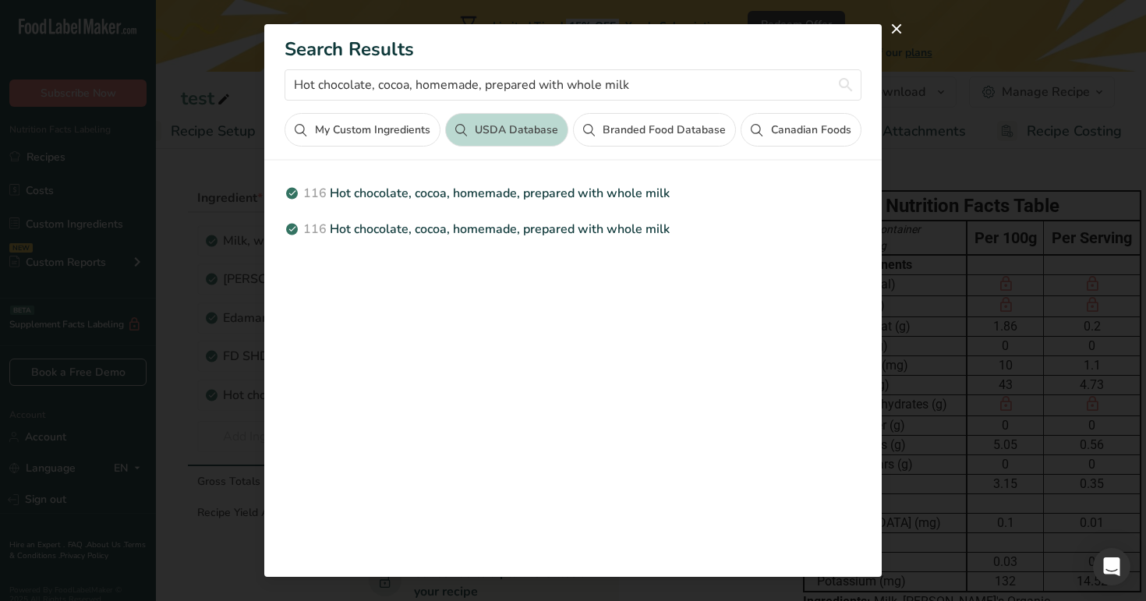
click at [801, 133] on button "Canadian Foods" at bounding box center [801, 130] width 120 height 34
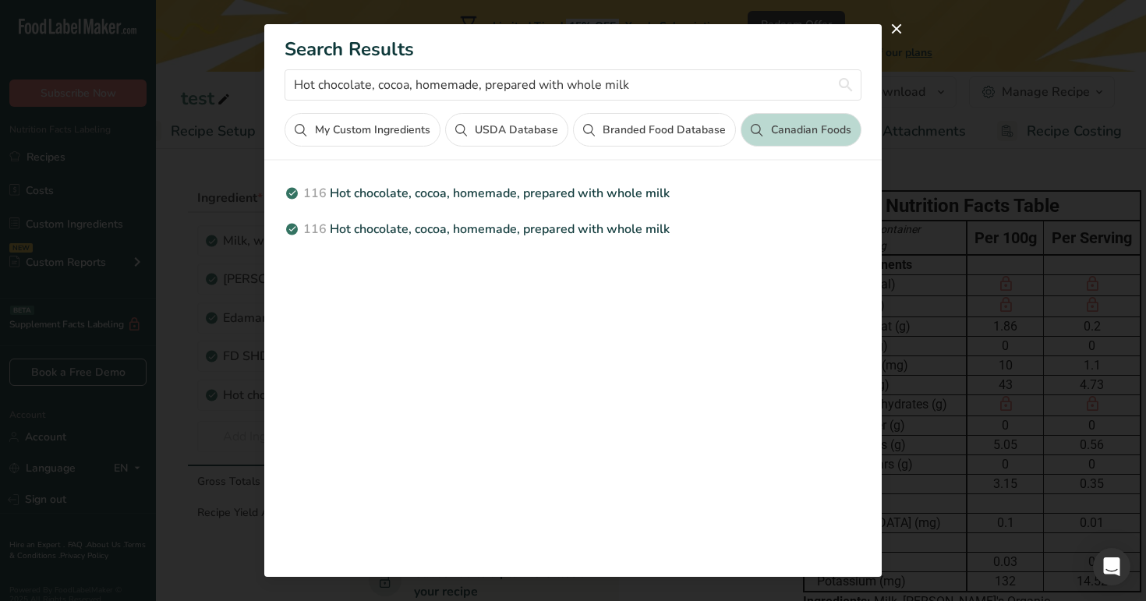
click at [510, 140] on button "USDA Database" at bounding box center [506, 130] width 123 height 34
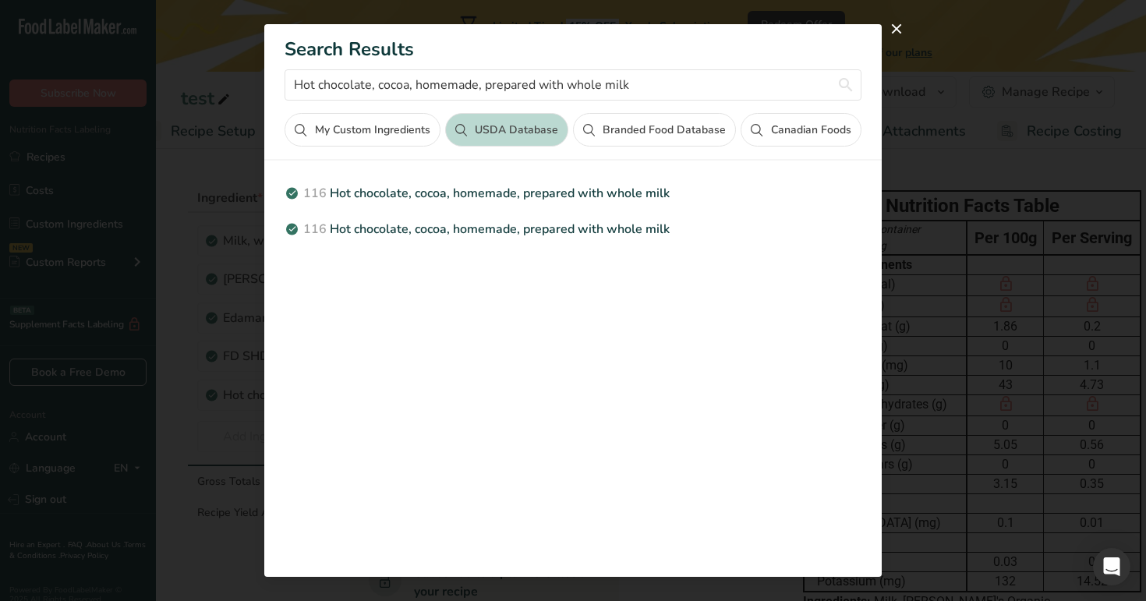
click at [384, 149] on section "Search Results Hot chocolate, cocoa, homemade, prepared with whole milk My Cust…" at bounding box center [572, 300] width 617 height 552
click at [390, 140] on button "My Custom Ingredients" at bounding box center [362, 130] width 155 height 34
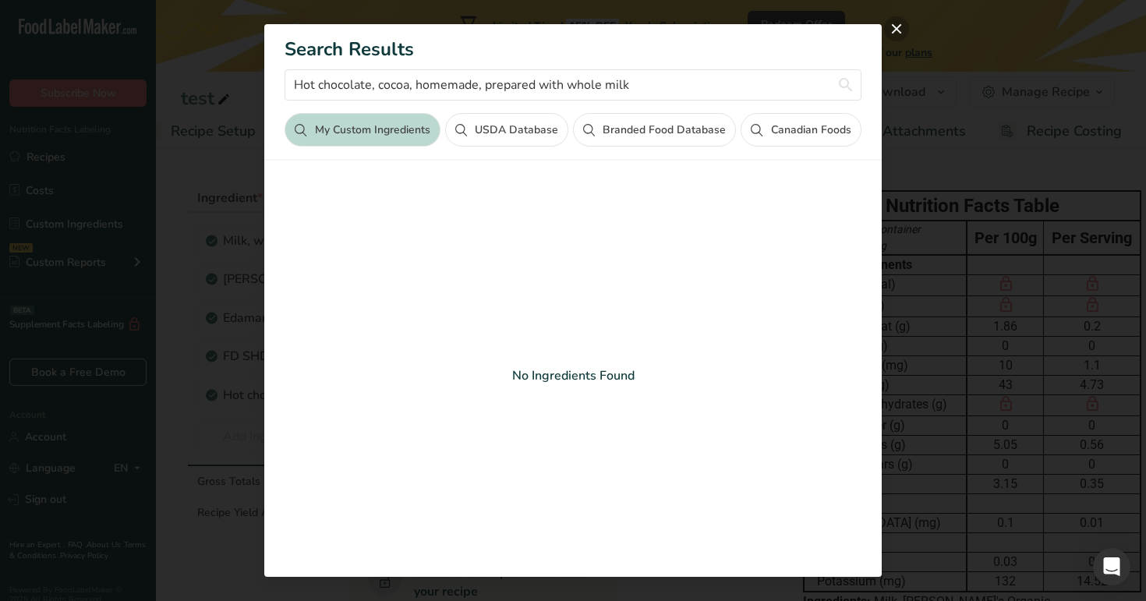
click at [893, 29] on button "close" at bounding box center [896, 28] width 25 height 25
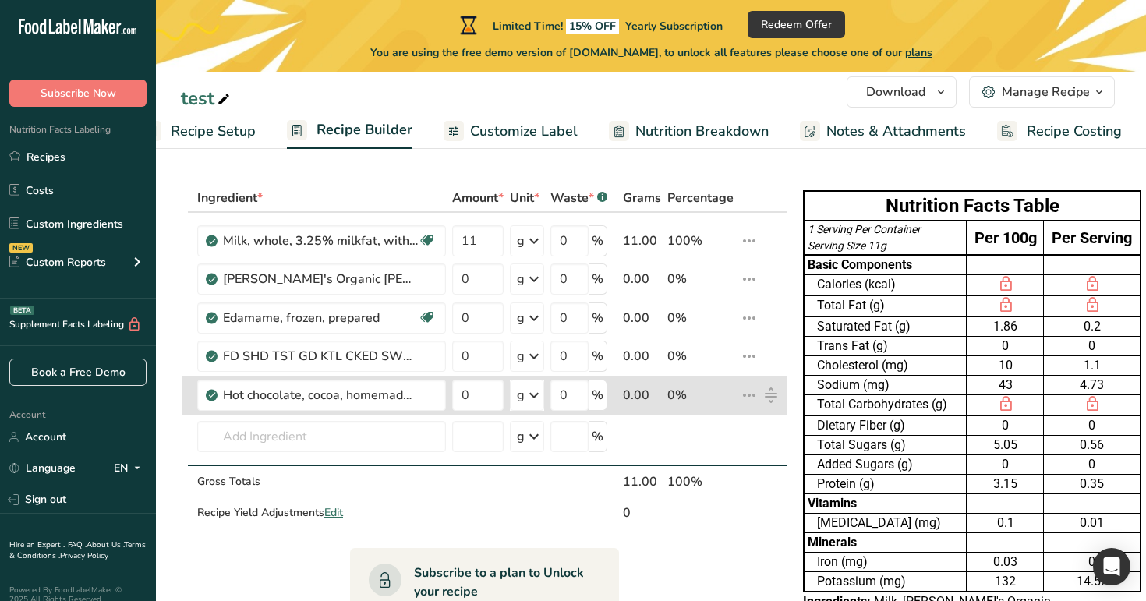
drag, startPoint x: 770, startPoint y: 235, endPoint x: 769, endPoint y: 392, distance: 157.5
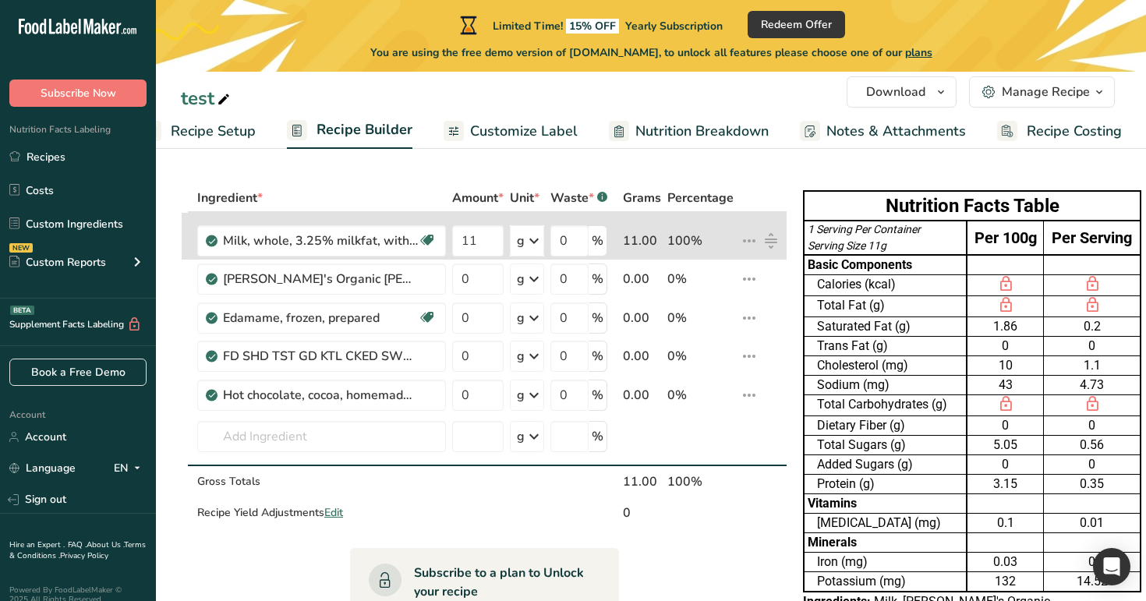
drag, startPoint x: 763, startPoint y: 395, endPoint x: 760, endPoint y: 251, distance: 144.2
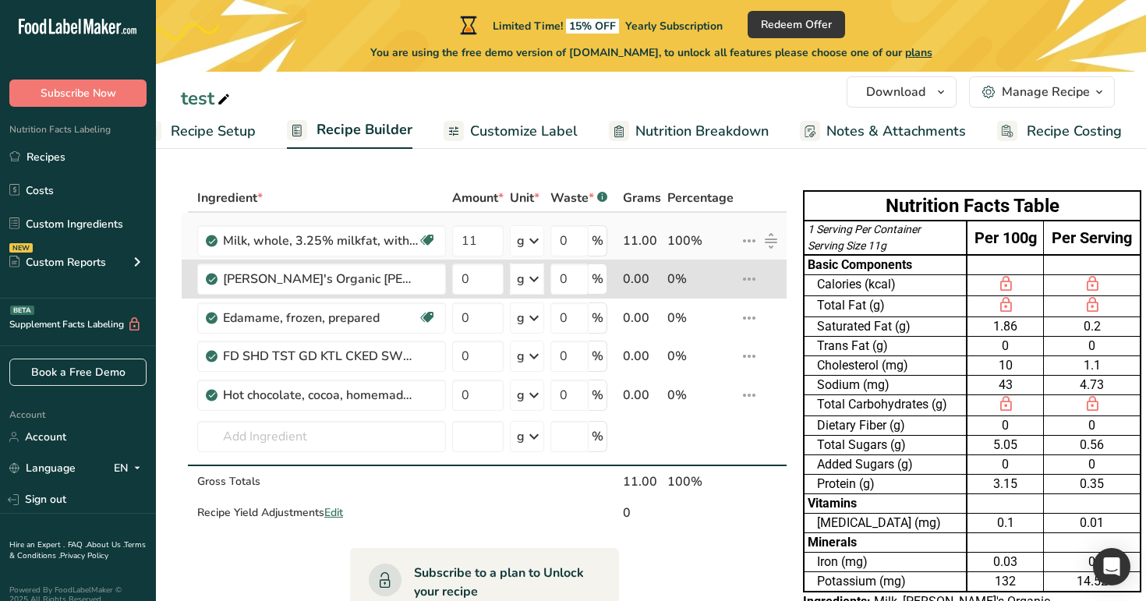
drag, startPoint x: 763, startPoint y: 244, endPoint x: 765, endPoint y: 285, distance: 40.6
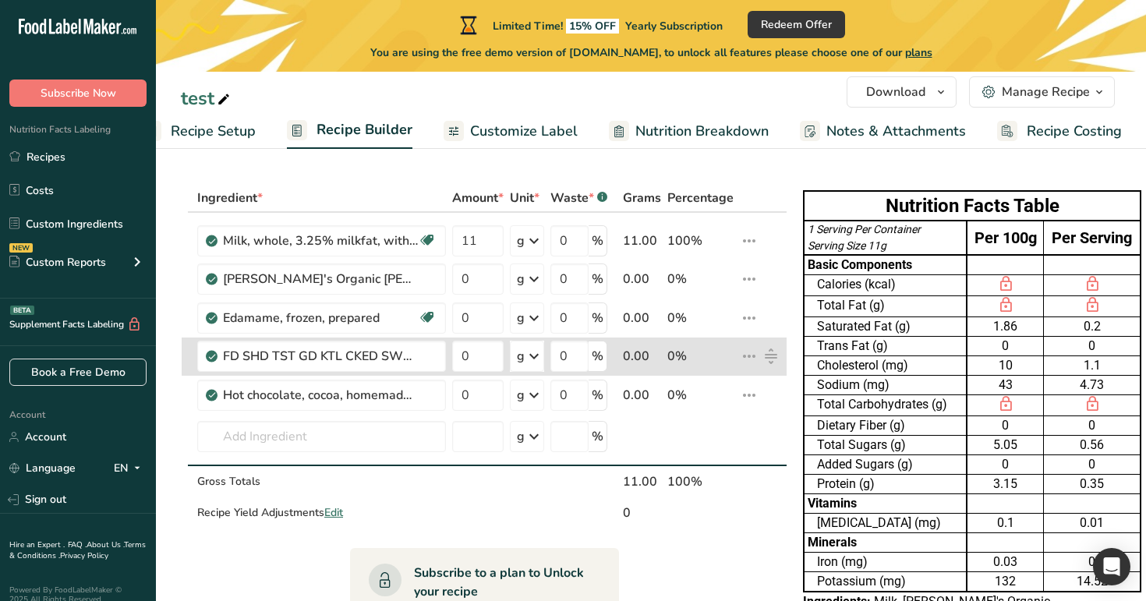
drag, startPoint x: 770, startPoint y: 313, endPoint x: 769, endPoint y: 349, distance: 35.9
drag, startPoint x: 772, startPoint y: 317, endPoint x: 769, endPoint y: 352, distance: 35.2
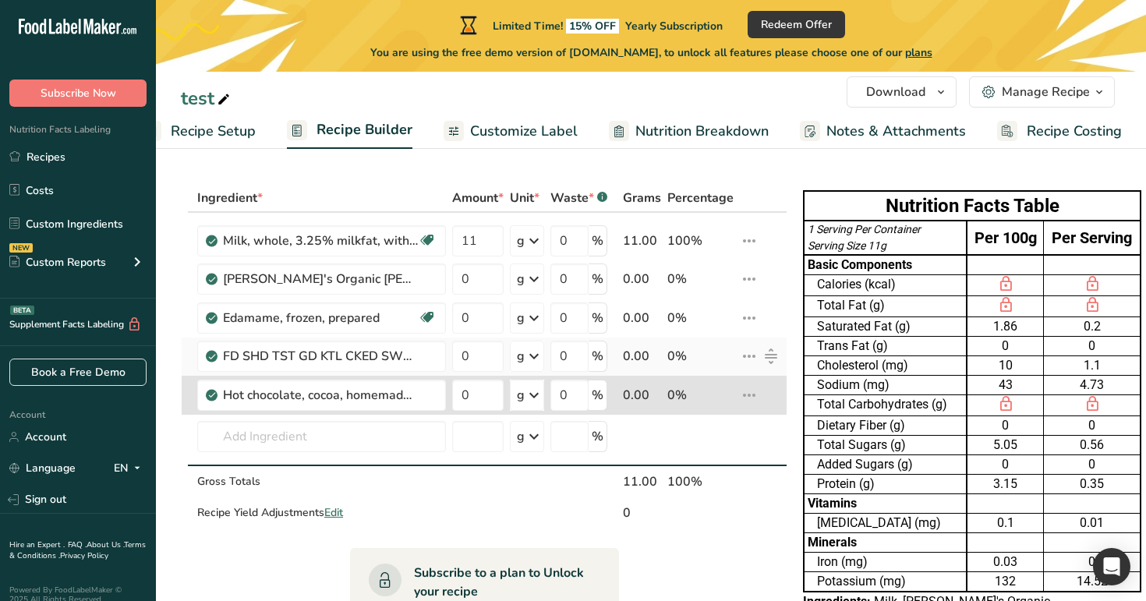
drag, startPoint x: 772, startPoint y: 362, endPoint x: 772, endPoint y: 404, distance: 42.1
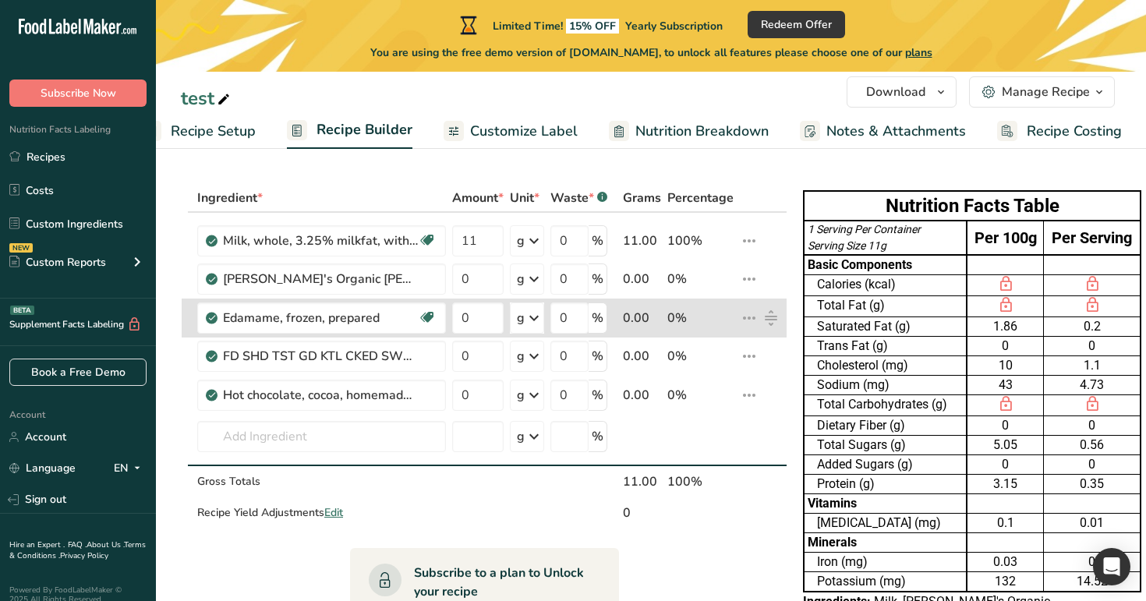
drag, startPoint x: 769, startPoint y: 355, endPoint x: 767, endPoint y: 310, distance: 45.3
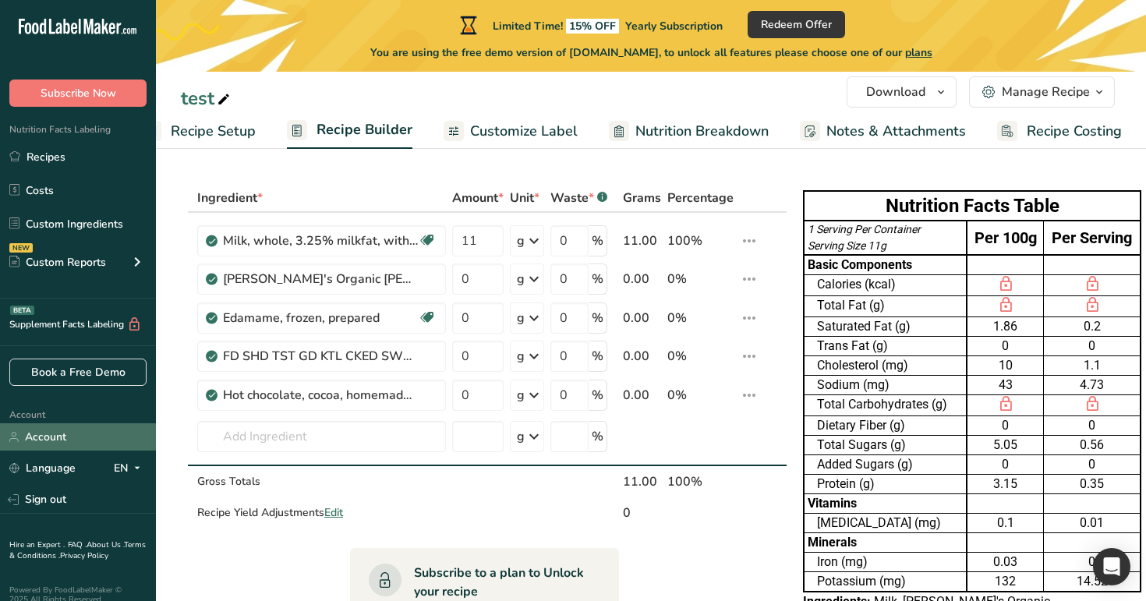
click at [100, 436] on link "Account" at bounding box center [78, 436] width 156 height 27
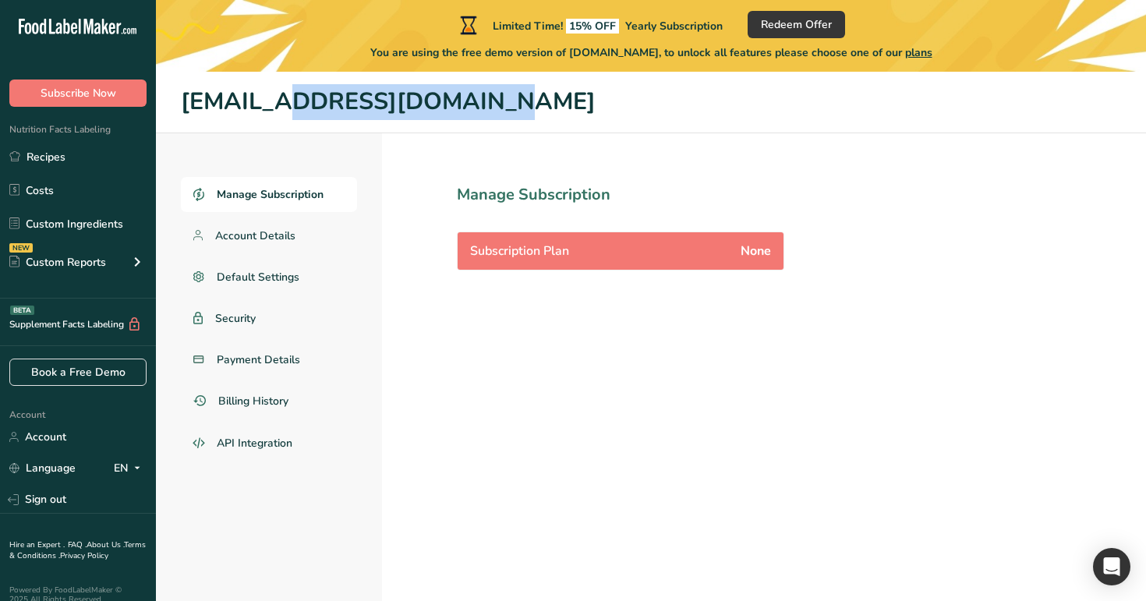
drag, startPoint x: 396, startPoint y: 104, endPoint x: 187, endPoint y: 110, distance: 209.0
click at [187, 110] on h1 "signuptest2@u.com" at bounding box center [651, 102] width 940 height 36
drag, startPoint x: 186, startPoint y: 109, endPoint x: 381, endPoint y: 107, distance: 194.9
click at [381, 108] on h1 "signuptest2@u.com" at bounding box center [651, 102] width 940 height 36
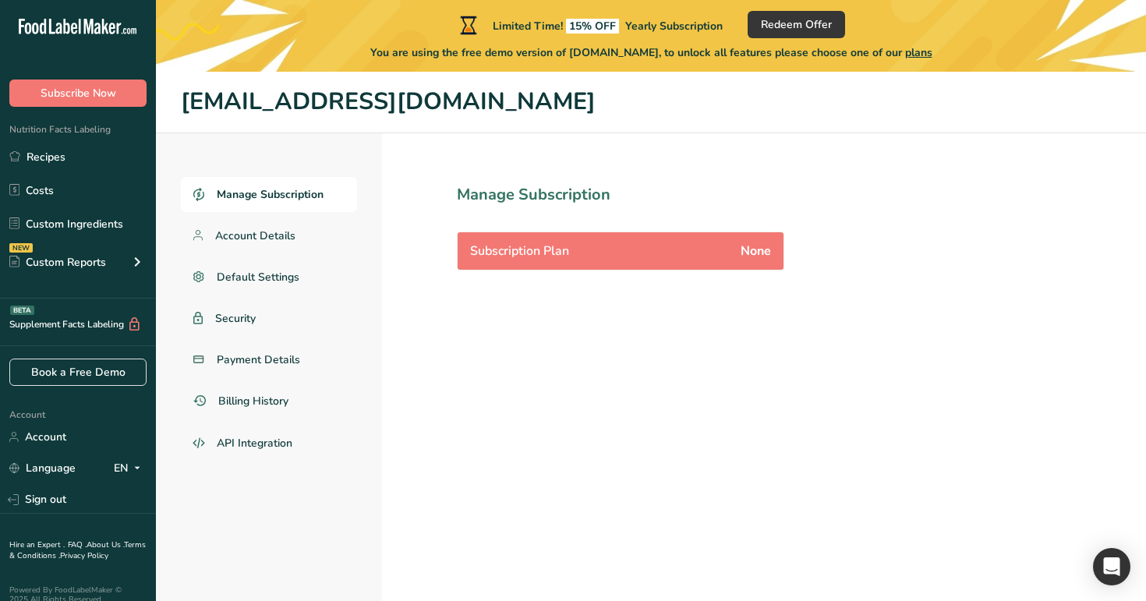
click at [390, 107] on h1 "signuptest2@u.com" at bounding box center [651, 102] width 940 height 36
drag, startPoint x: 397, startPoint y: 106, endPoint x: 175, endPoint y: 113, distance: 222.3
click at [175, 113] on header "signuptest2@u.com" at bounding box center [651, 103] width 990 height 62
copy h1 "signuptest2@u.com"
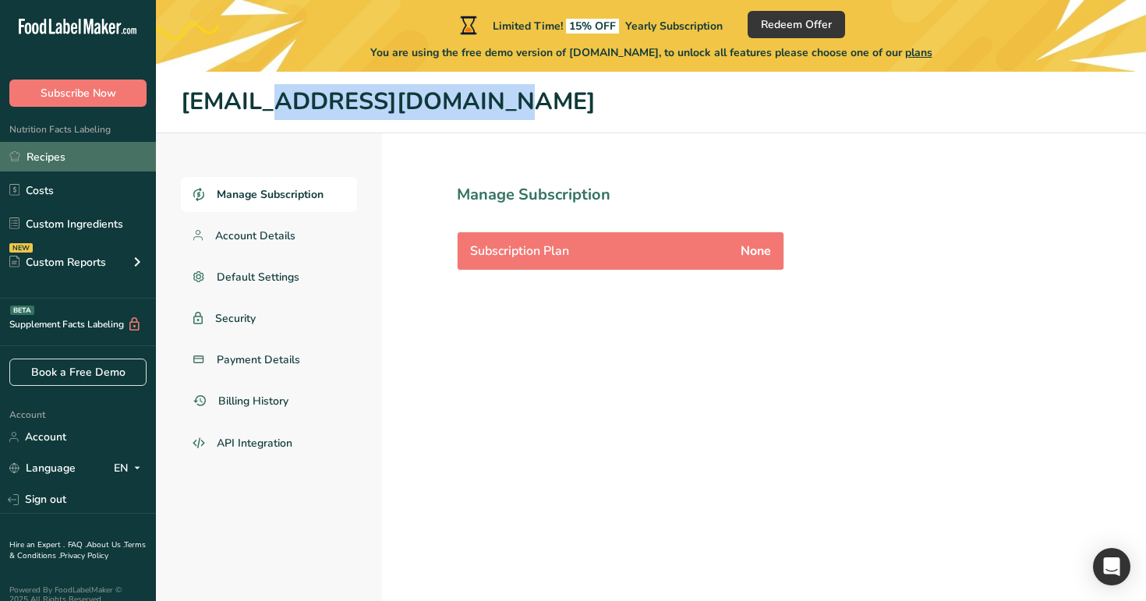
click at [54, 157] on link "Recipes" at bounding box center [78, 157] width 156 height 30
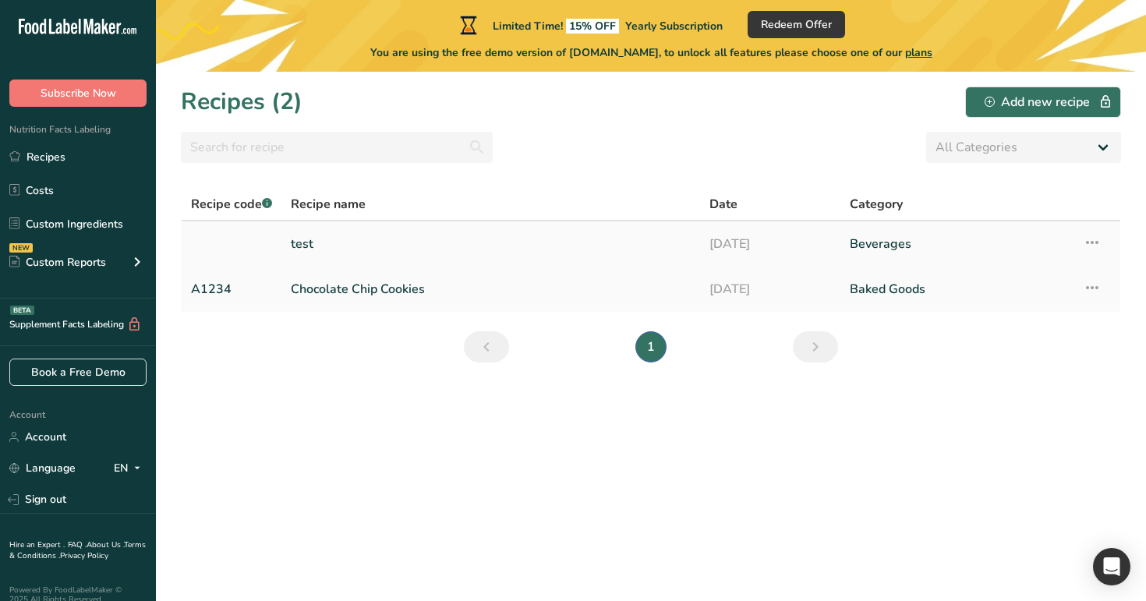
click at [408, 259] on link "test" at bounding box center [491, 244] width 400 height 33
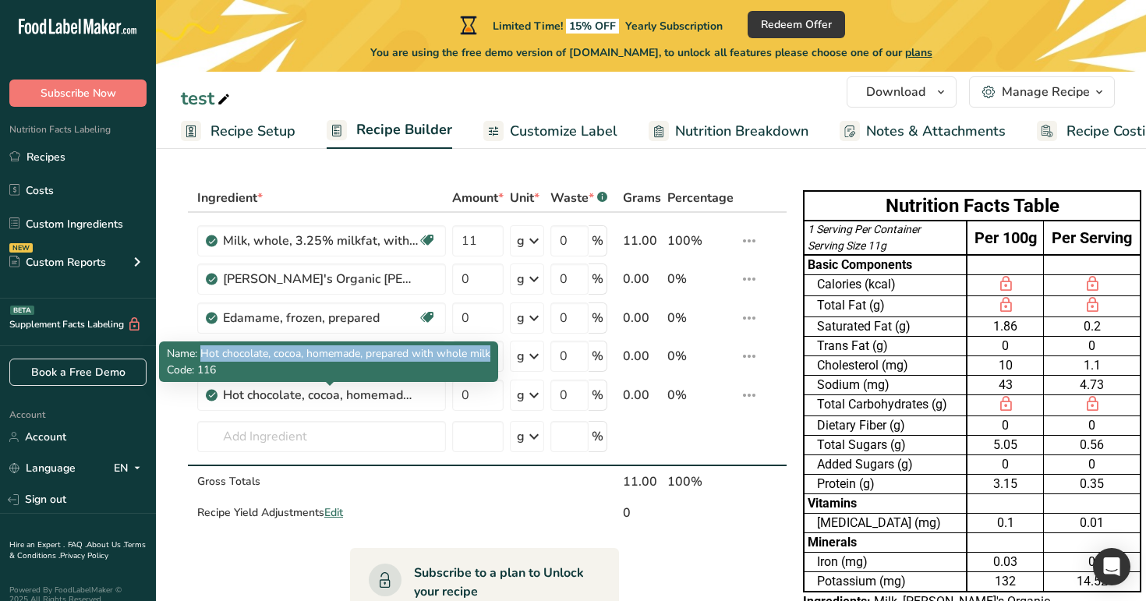
drag, startPoint x: 492, startPoint y: 355, endPoint x: 200, endPoint y: 359, distance: 291.5
click at [200, 359] on span "Name: Hot chocolate, cocoa, homemade, prepared with whole milk" at bounding box center [328, 353] width 323 height 15
copy span "Hot chocolate, cocoa, homemade, prepared with whole milk"
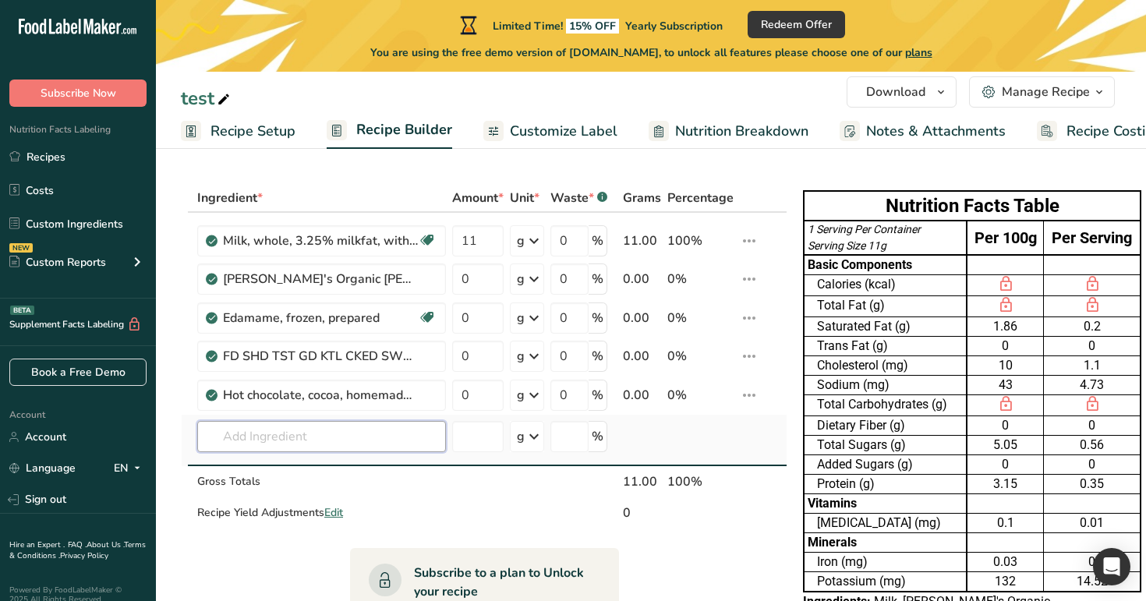
click at [261, 441] on input "text" at bounding box center [321, 436] width 249 height 31
paste input "Hot chocolate, cocoa, homemade, prepared with whole milk"
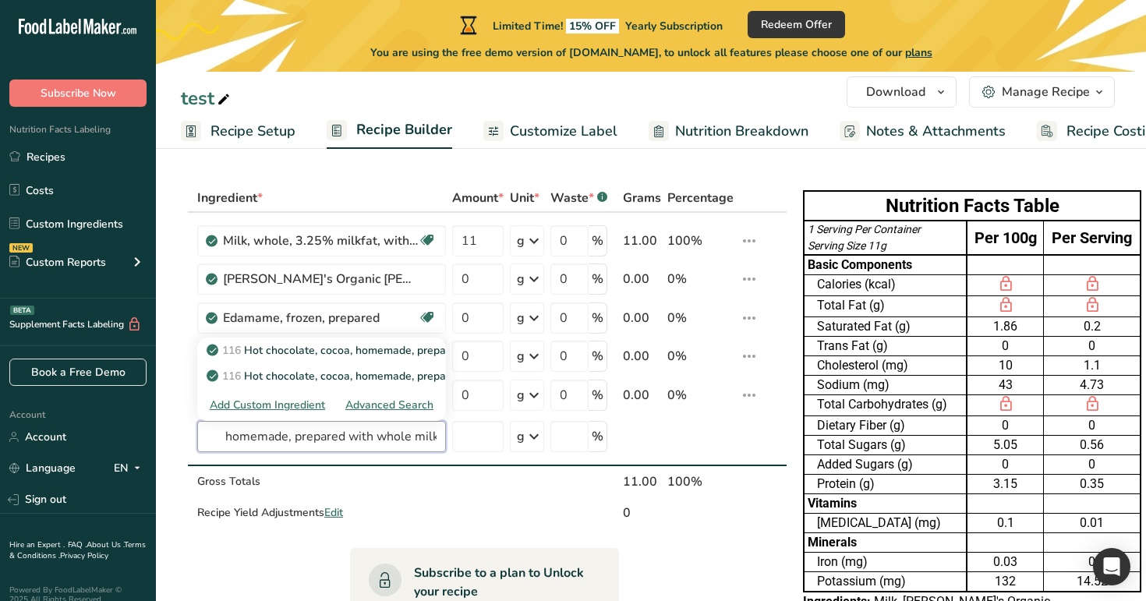
type input "Hot chocolate, cocoa, homemade, prepared with whole milk"
click at [564, 153] on section "Ingredient * Amount * Unit * Waste * .a-a{fill:#347362;}.b-a{fill:#fff;} Grams …" at bounding box center [651, 574] width 990 height 843
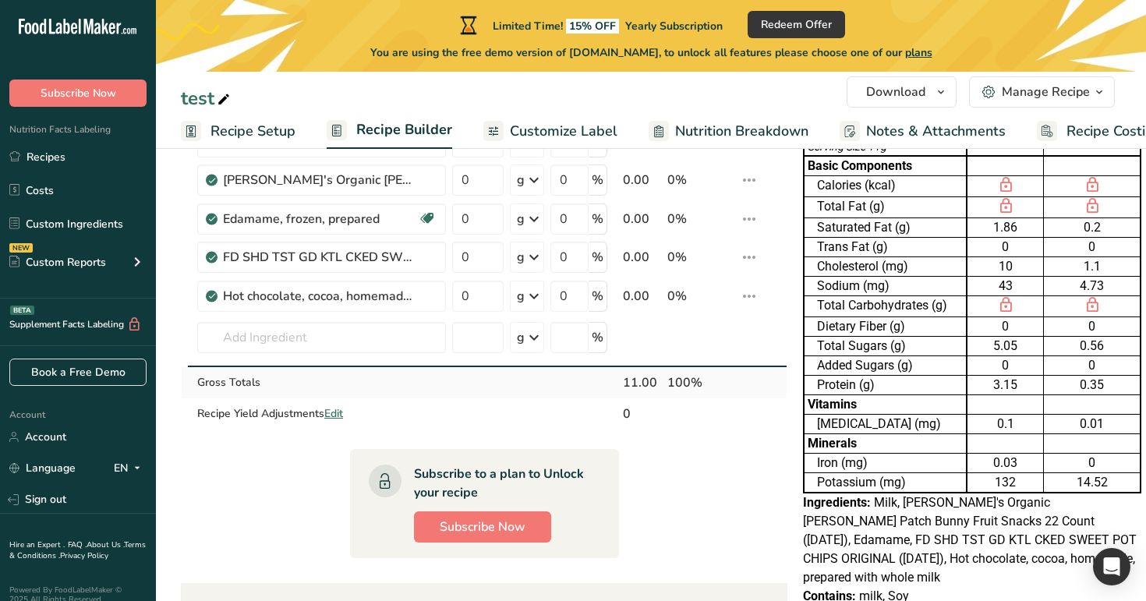
scroll to position [103, 0]
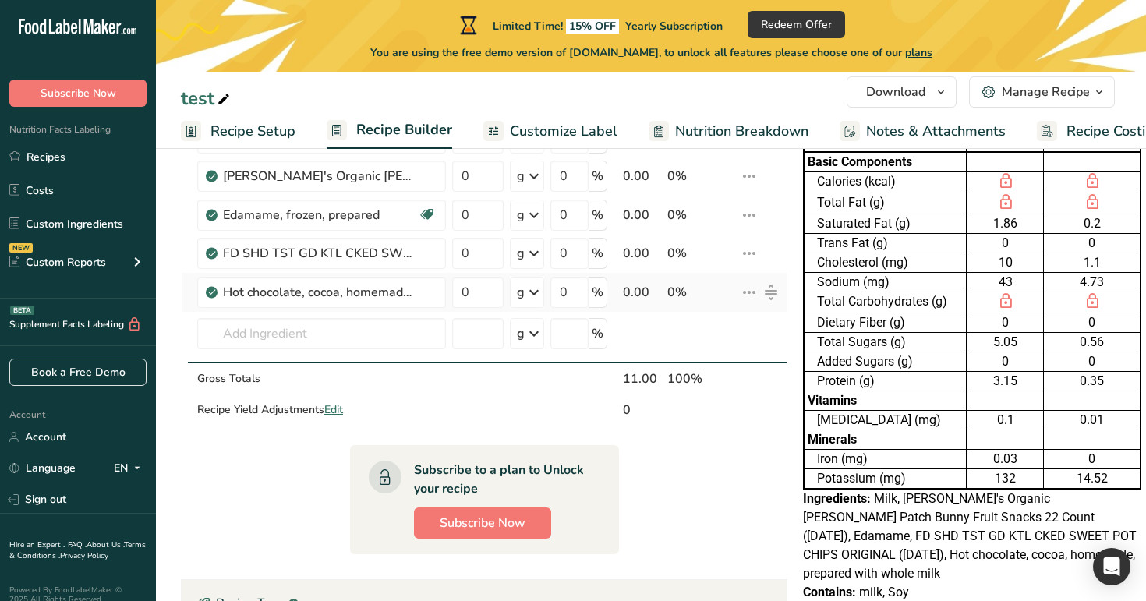
click at [743, 295] on icon at bounding box center [749, 292] width 19 height 28
click at [763, 323] on td at bounding box center [762, 337] width 50 height 51
click at [401, 323] on input "text" at bounding box center [321, 333] width 249 height 31
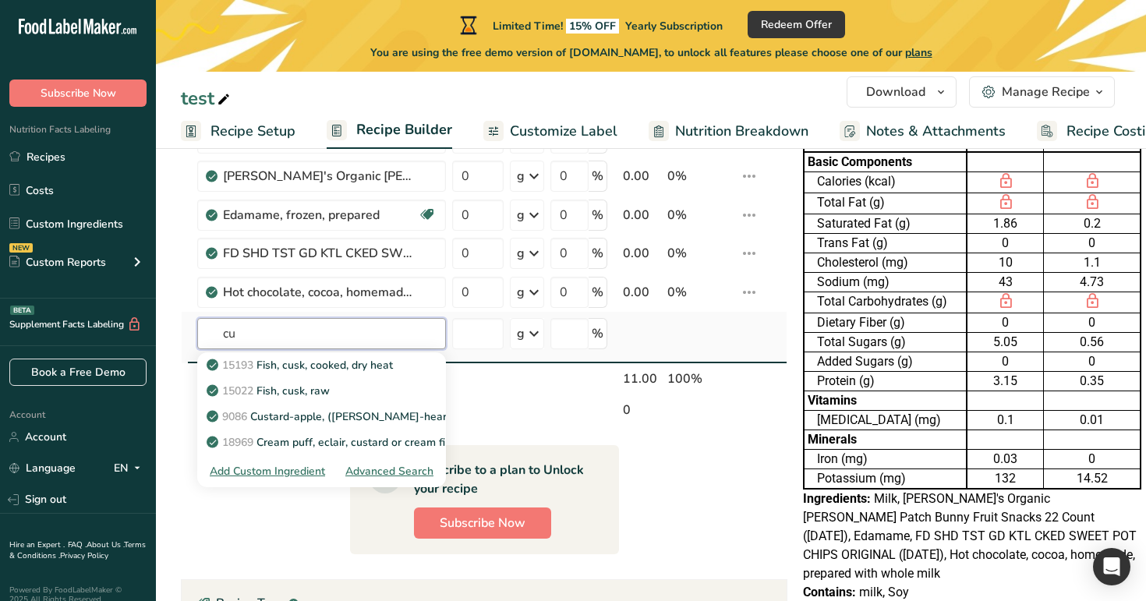
type input "c"
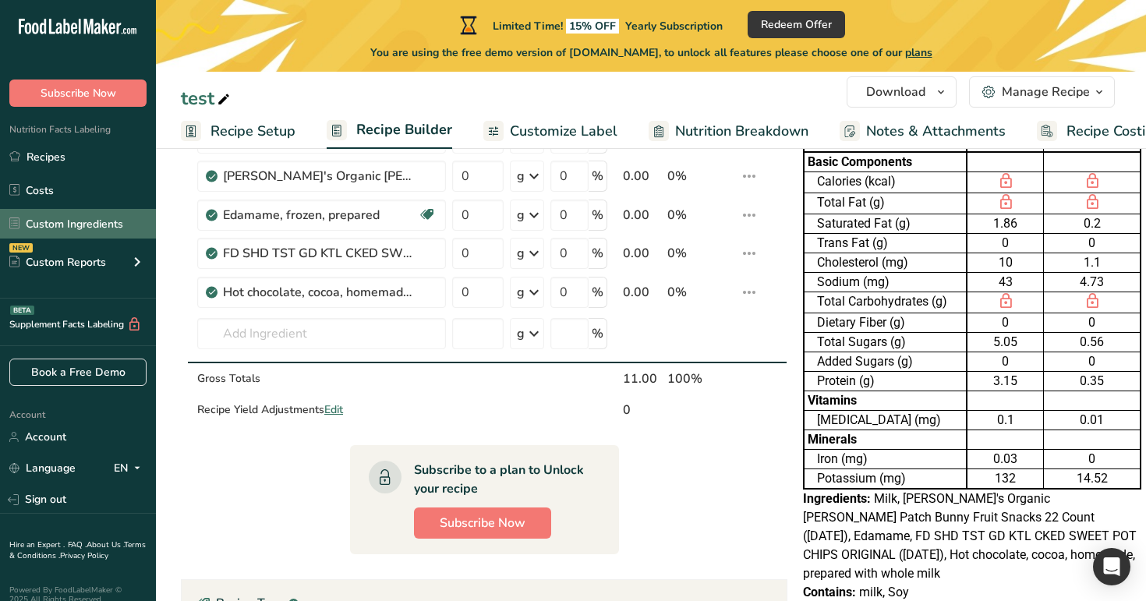
click at [111, 214] on link "Custom Ingredients" at bounding box center [78, 224] width 156 height 30
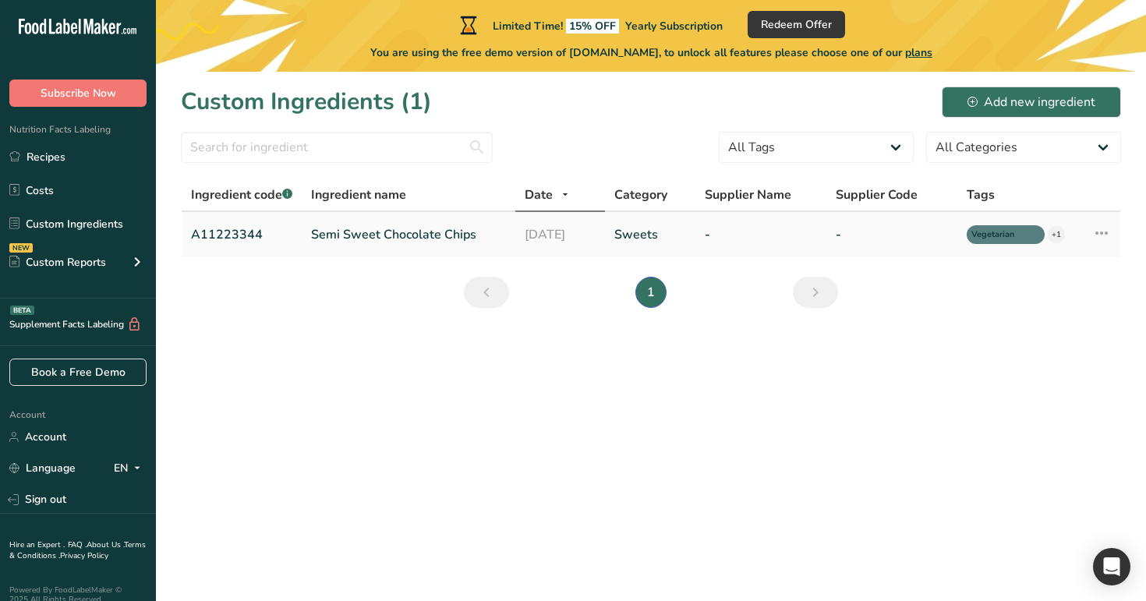
drag, startPoint x: 476, startPoint y: 232, endPoint x: 311, endPoint y: 234, distance: 165.3
click at [311, 234] on td "Semi Sweet Chocolate Chips" at bounding box center [409, 234] width 214 height 45
click at [319, 237] on link "Semi Sweet Chocolate Chips" at bounding box center [408, 234] width 195 height 19
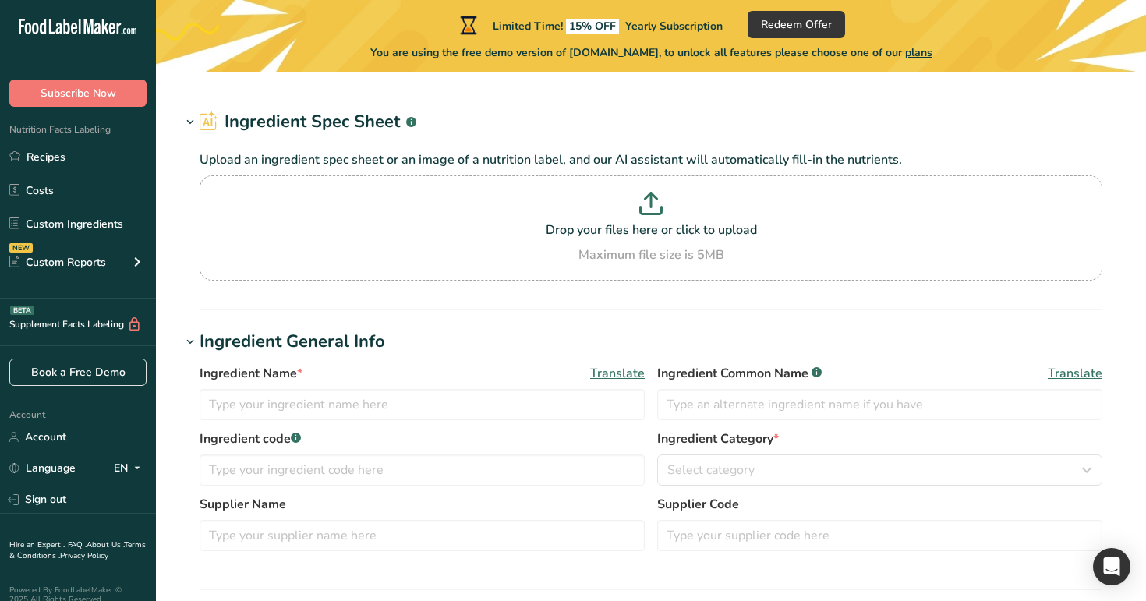
type input "Semi Sweet Chocolate Chips"
type input "Choco Chips"
type input "A11223344"
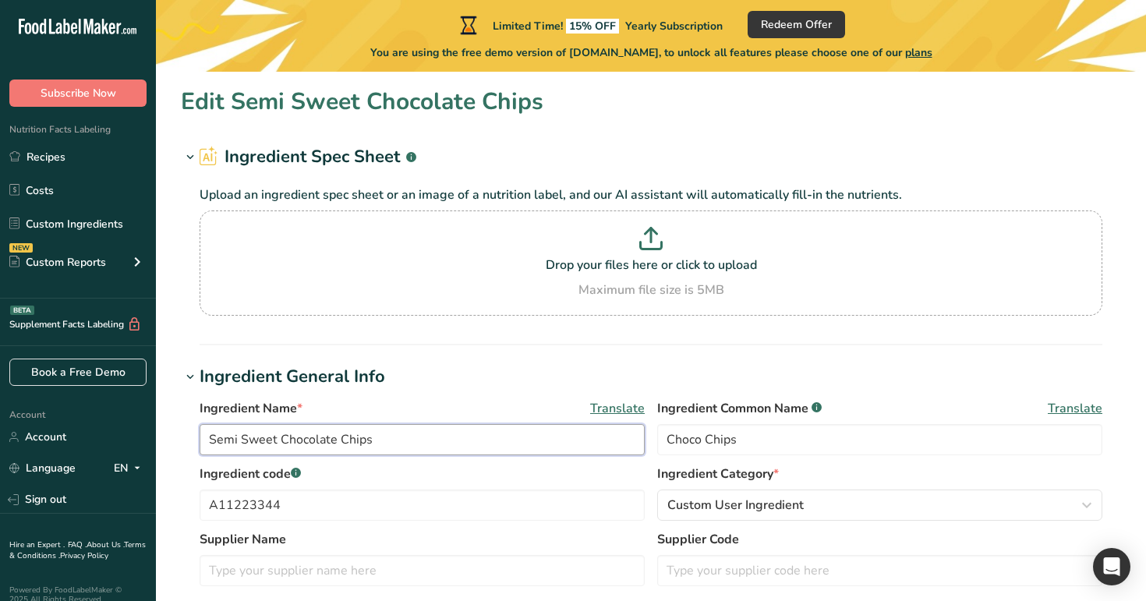
click at [385, 443] on input "Semi Sweet Chocolate Chips" at bounding box center [422, 439] width 445 height 31
click at [105, 169] on link "Recipes" at bounding box center [78, 157] width 156 height 30
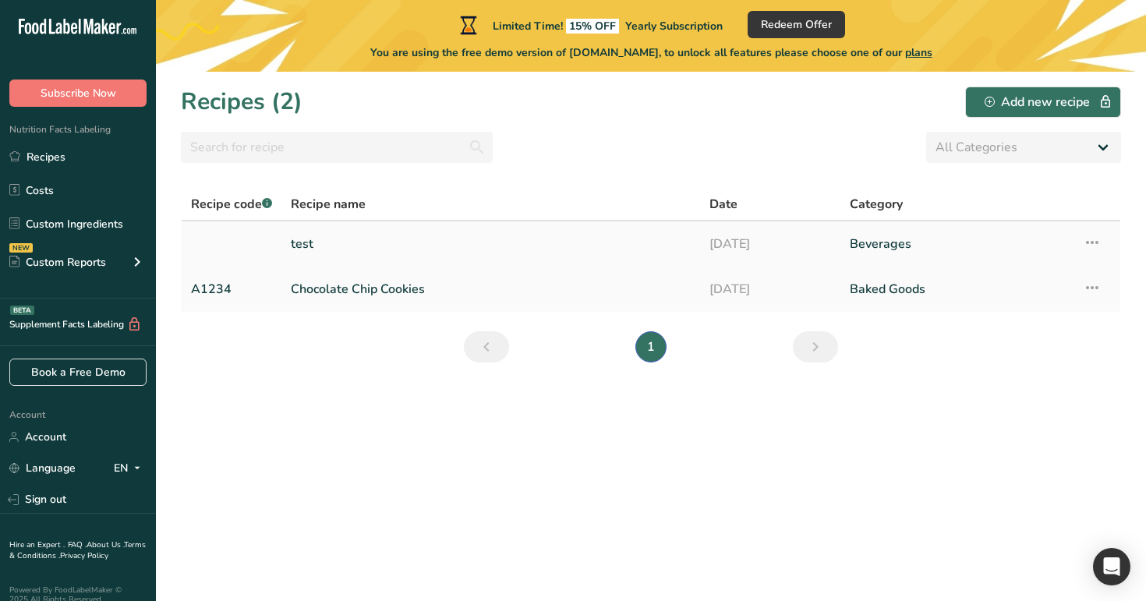
click at [419, 257] on link "test" at bounding box center [491, 244] width 400 height 33
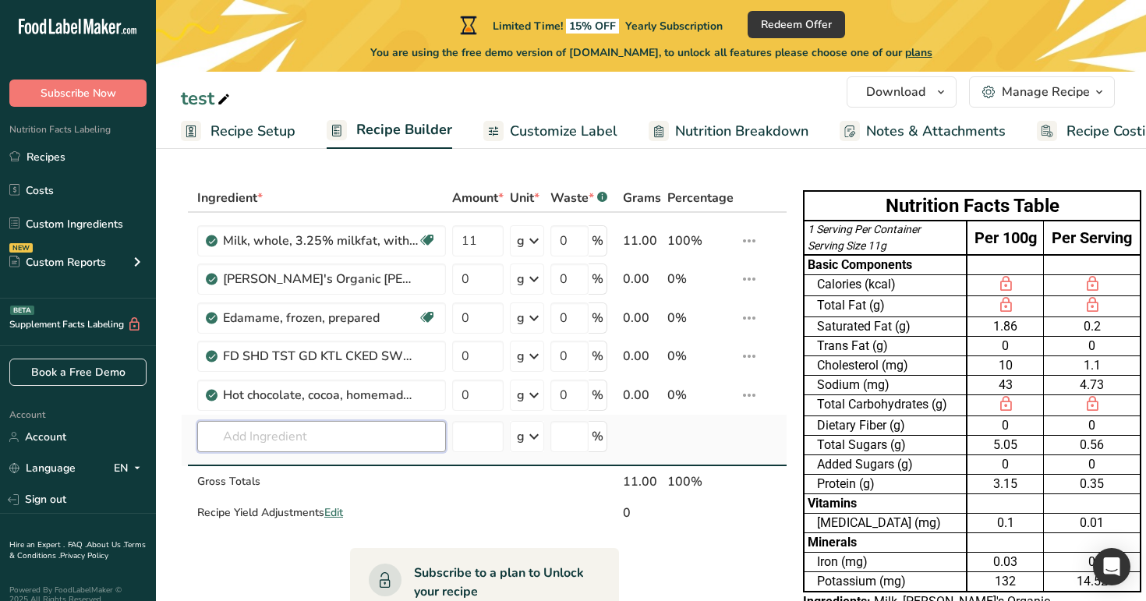
click at [329, 430] on input "text" at bounding box center [321, 436] width 249 height 31
paste input "Semi Sweet Chocolate Chips"
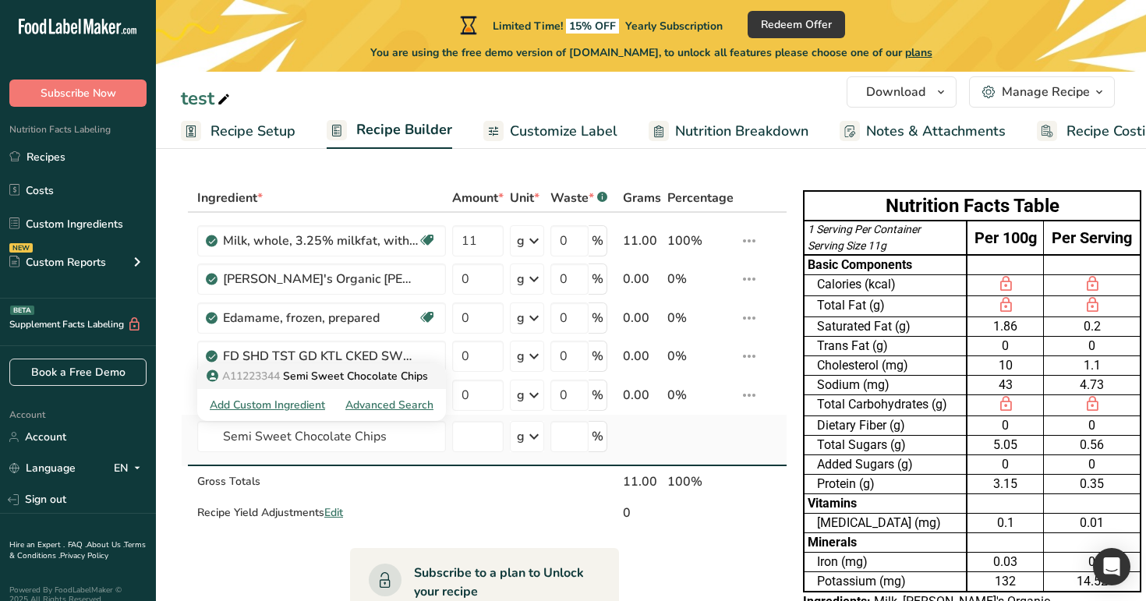
click at [327, 366] on link "A11223344 Semi Sweet Chocolate Chips" at bounding box center [321, 376] width 249 height 26
type input "Semi Sweet Chocolate Chips"
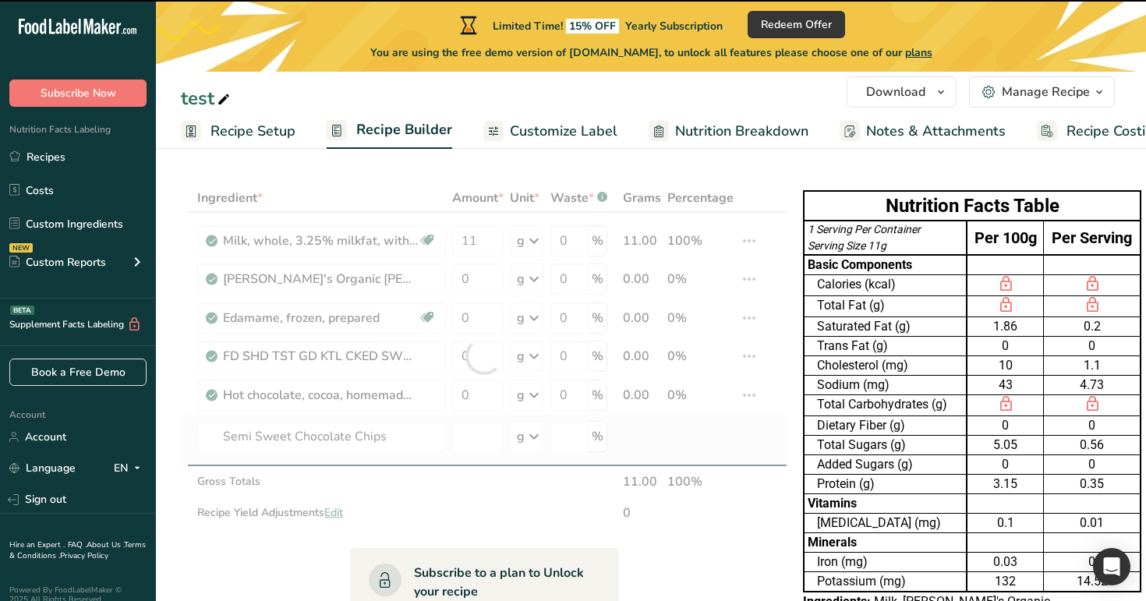
type input "0"
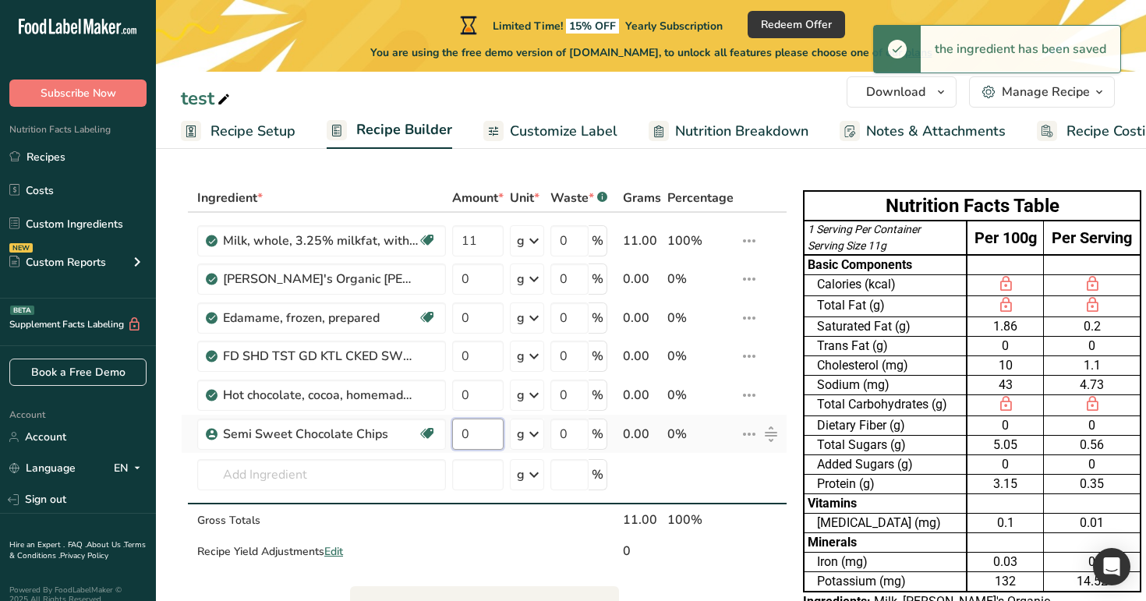
click at [484, 437] on input "0" at bounding box center [477, 434] width 51 height 31
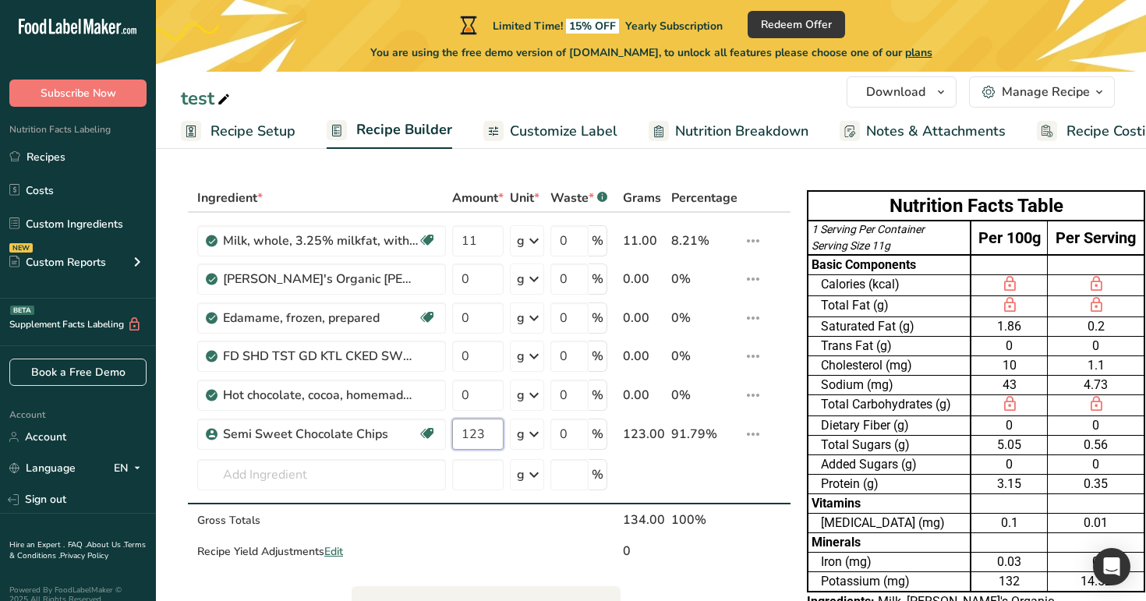
type input "123"
click at [613, 156] on section "Ingredient * Amount * Unit * Waste * .a-a{fill:#347362;}.b-a{fill:#fff;} Grams …" at bounding box center [651, 594] width 990 height 882
click at [1050, 92] on div "Manage Recipe" at bounding box center [1046, 92] width 88 height 19
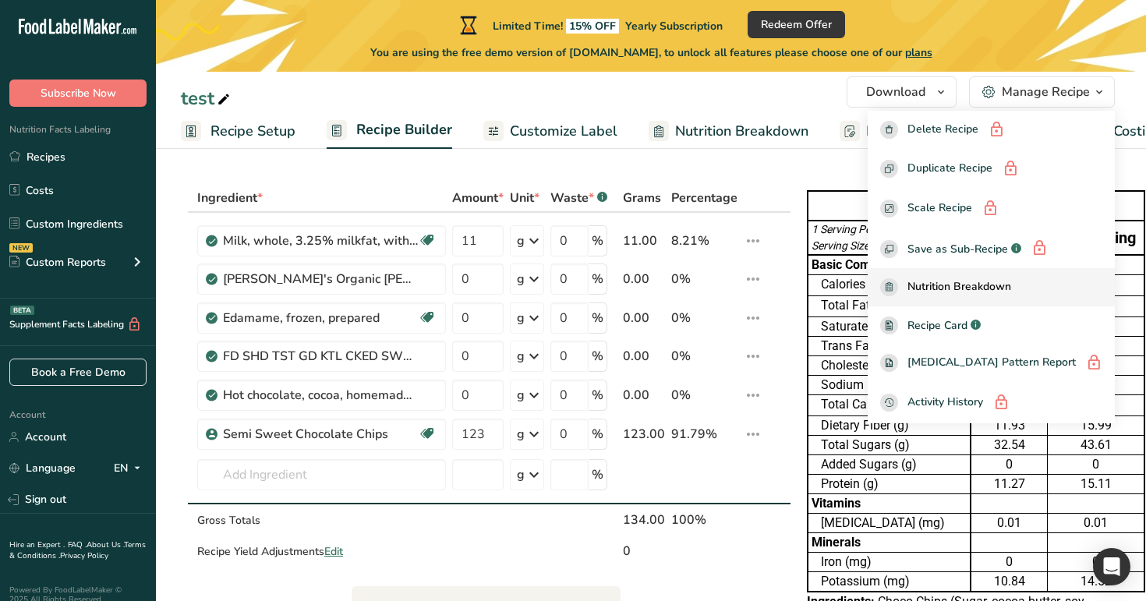
click at [1011, 285] on span "Nutrition Breakdown" at bounding box center [959, 287] width 104 height 18
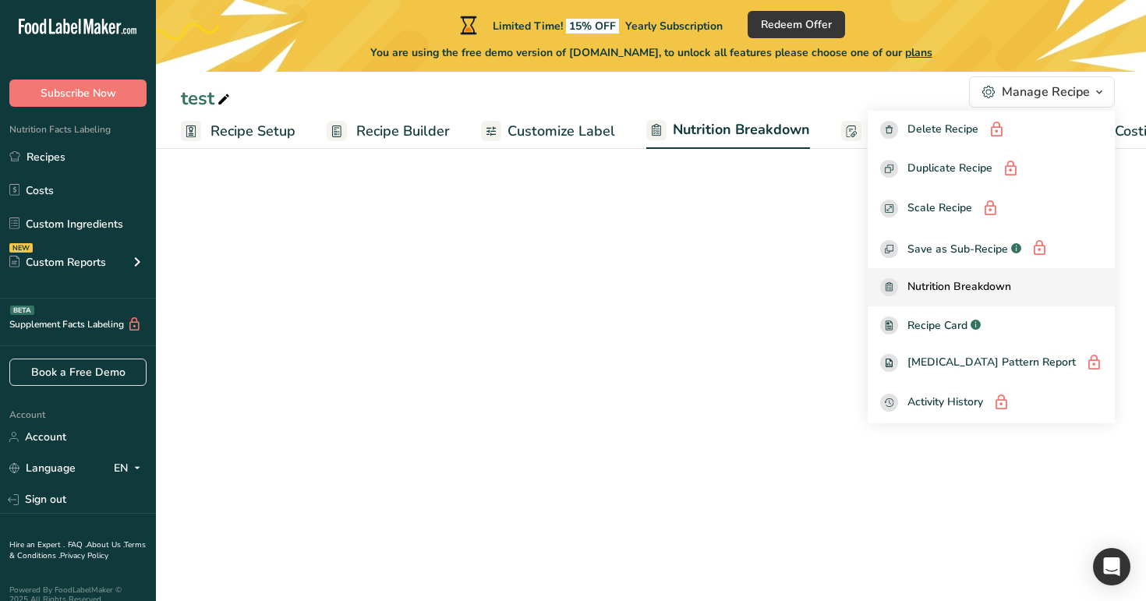
select select "Calories"
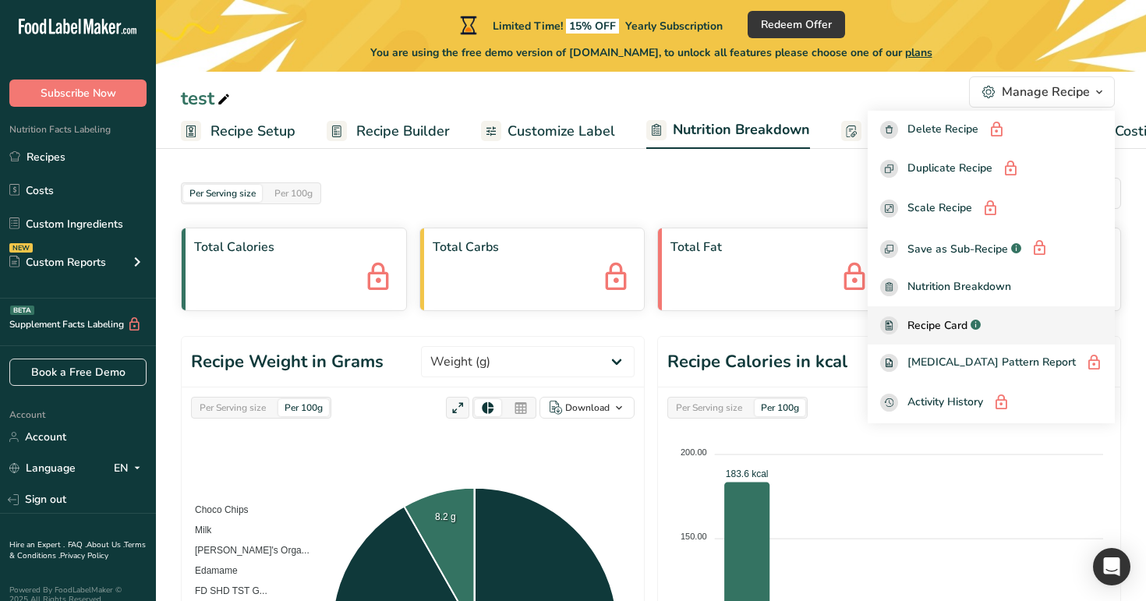
click at [1021, 317] on div "Recipe Card .a-a{fill:#347362;}.b-a{fill:#fff;}" at bounding box center [991, 325] width 222 height 18
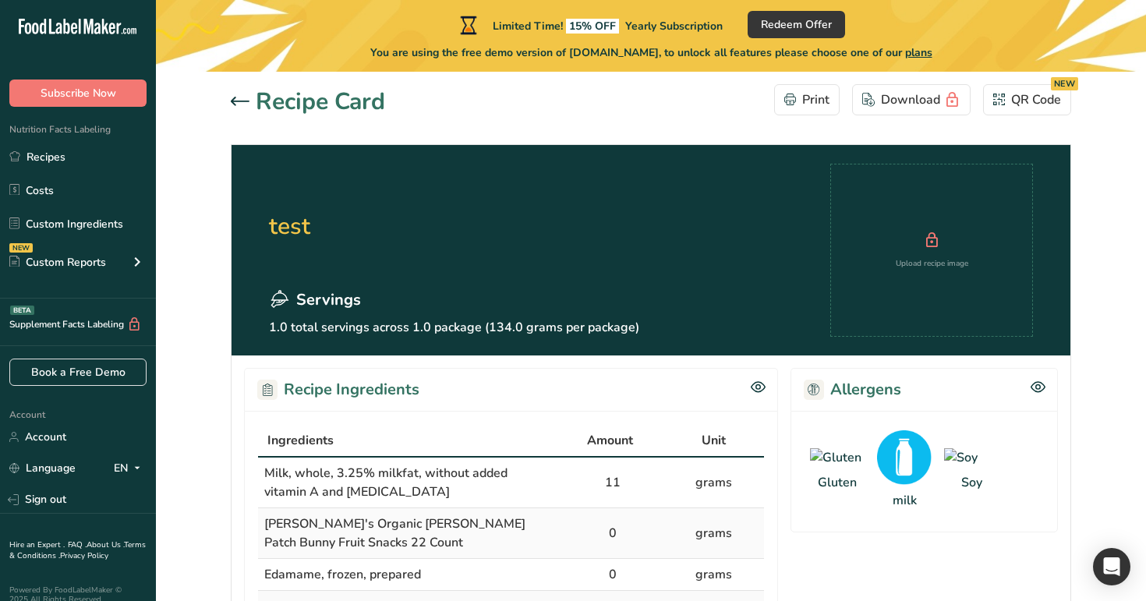
click at [238, 100] on icon at bounding box center [240, 101] width 19 height 9
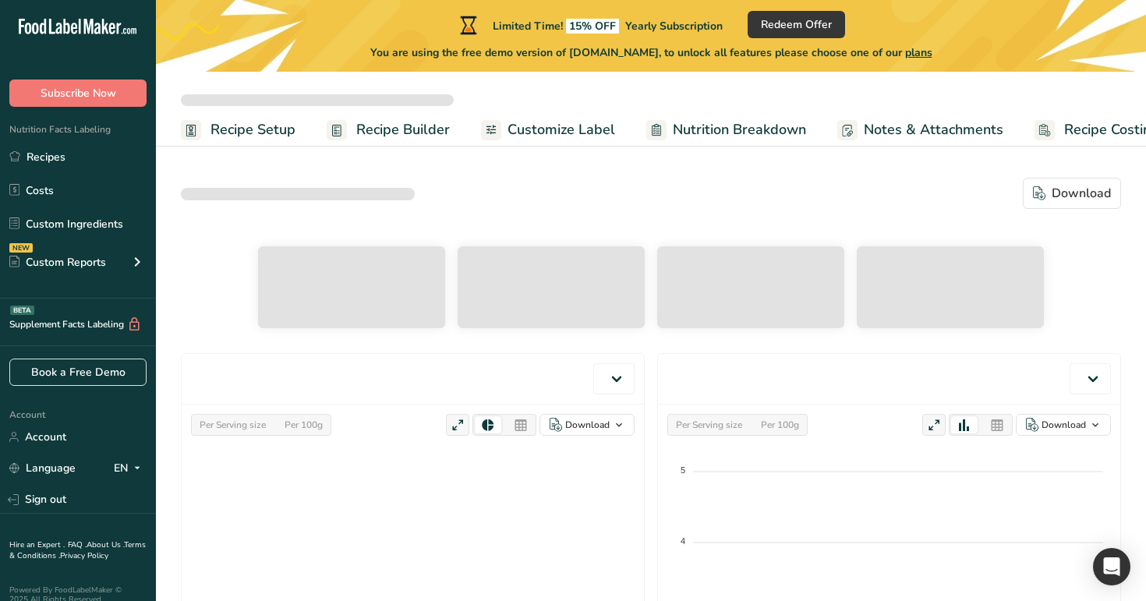
select select "Calories"
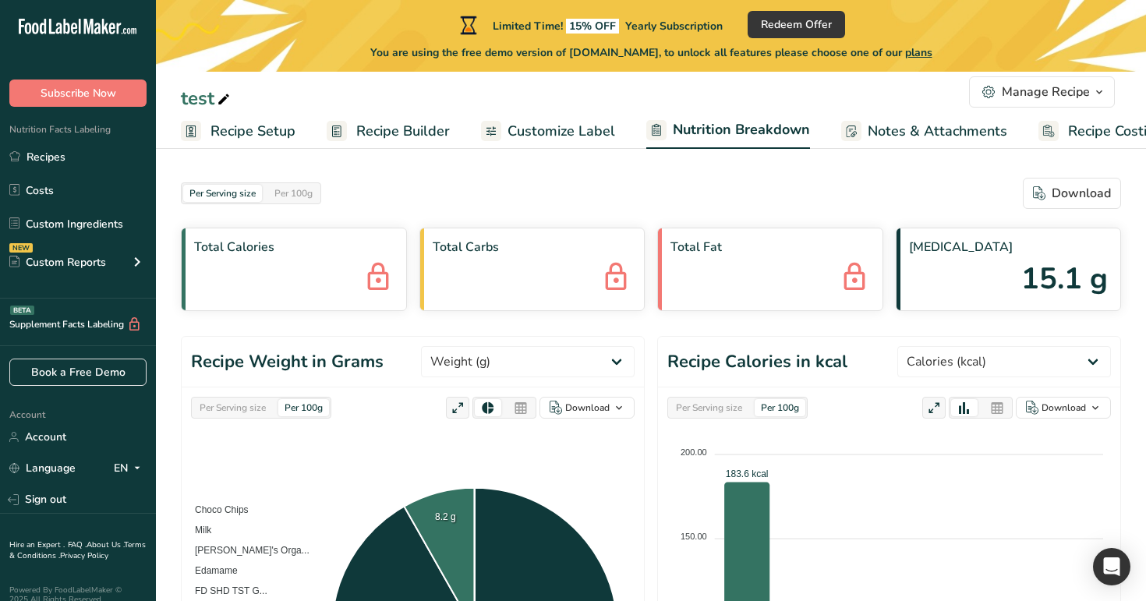
click at [399, 138] on span "Recipe Builder" at bounding box center [403, 131] width 94 height 21
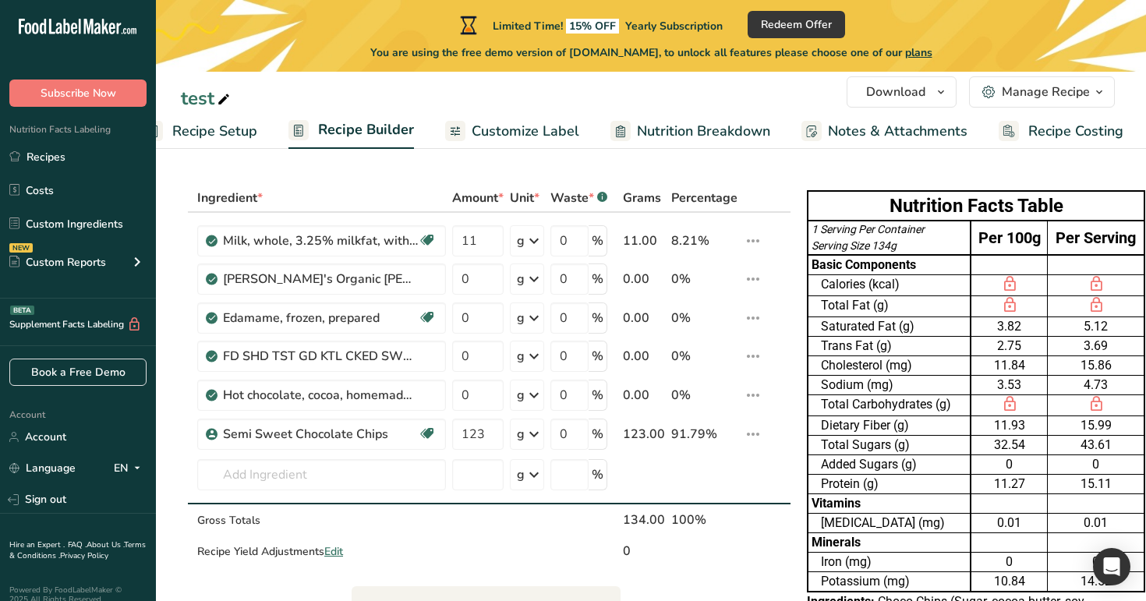
scroll to position [0, 40]
click at [74, 154] on link "Recipes" at bounding box center [78, 157] width 156 height 30
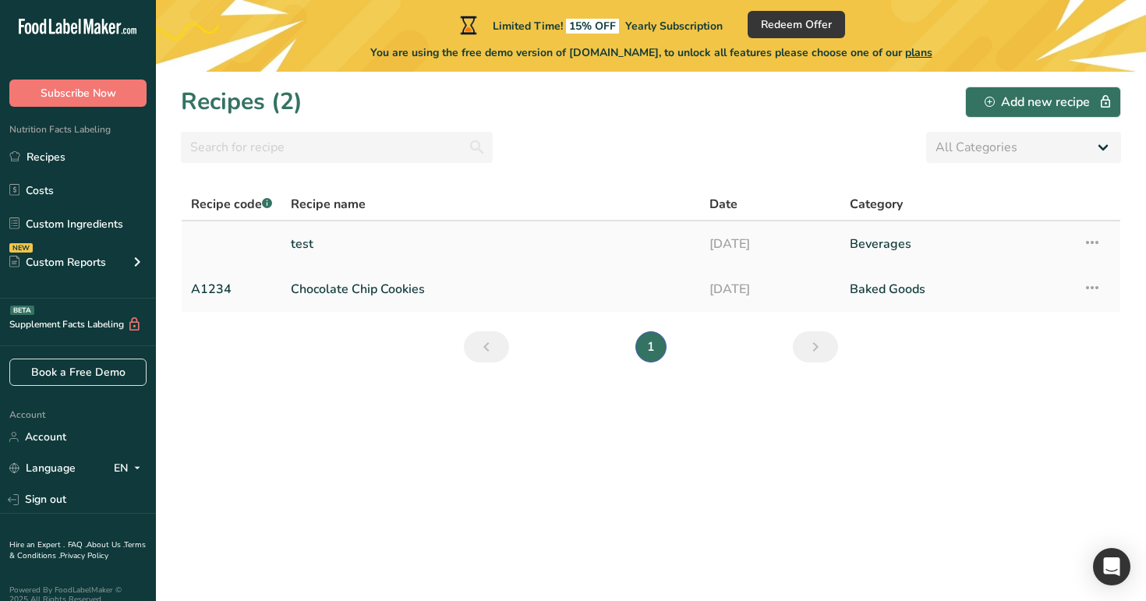
click at [359, 249] on link "test" at bounding box center [491, 244] width 400 height 33
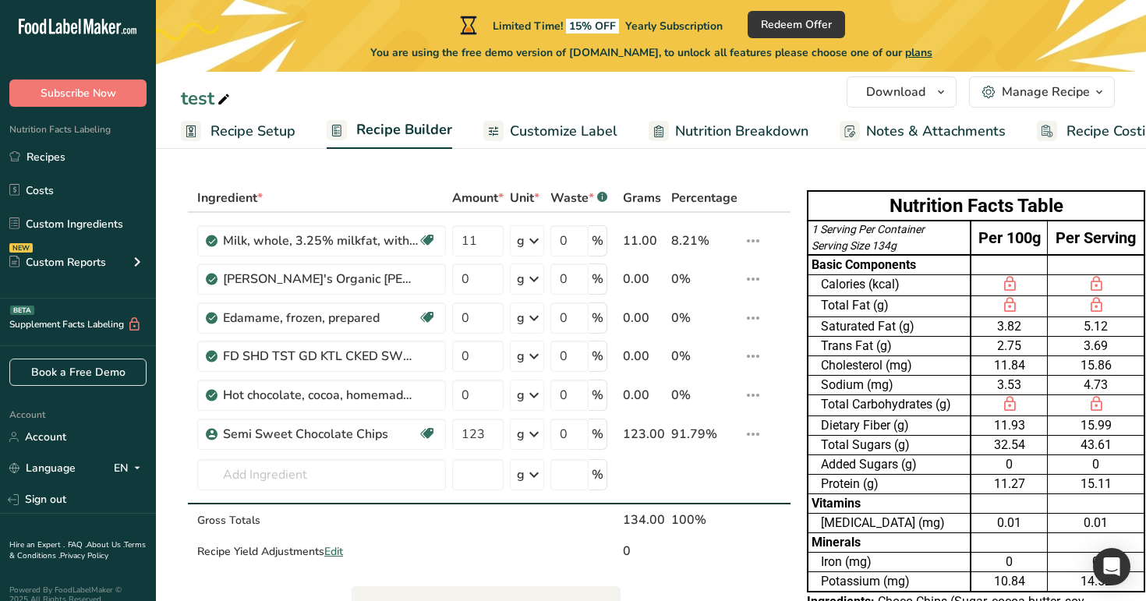
click at [783, 151] on div "test Download Choose your preferred label style Standard FDA label Standard FDA…" at bounding box center [651, 517] width 990 height 1034
click at [70, 145] on link "Recipes" at bounding box center [78, 157] width 156 height 30
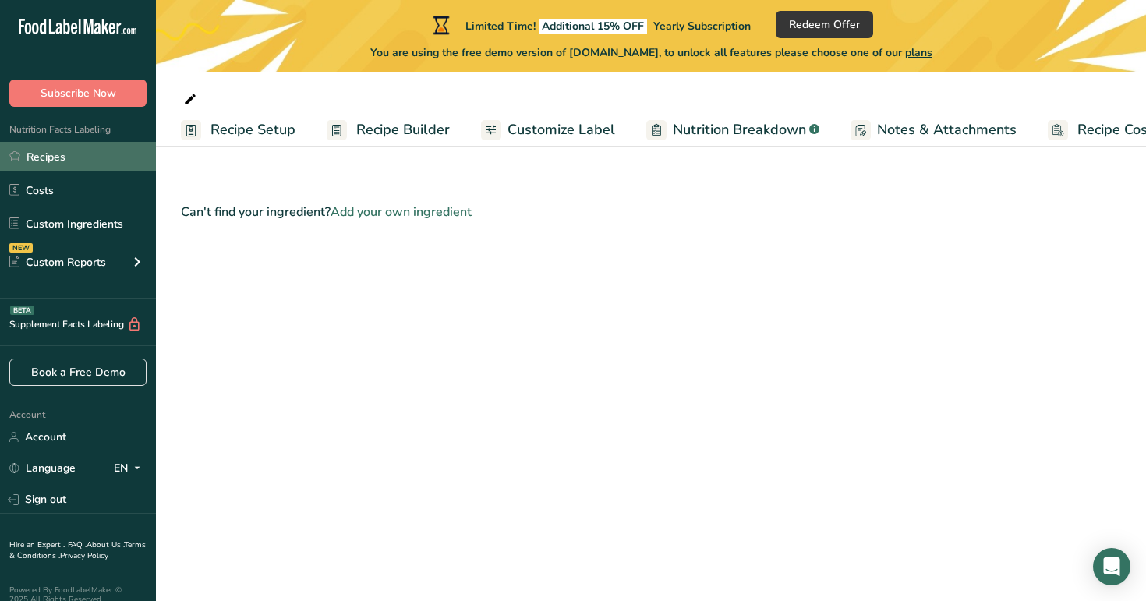
click at [55, 157] on link "Recipes" at bounding box center [78, 157] width 156 height 30
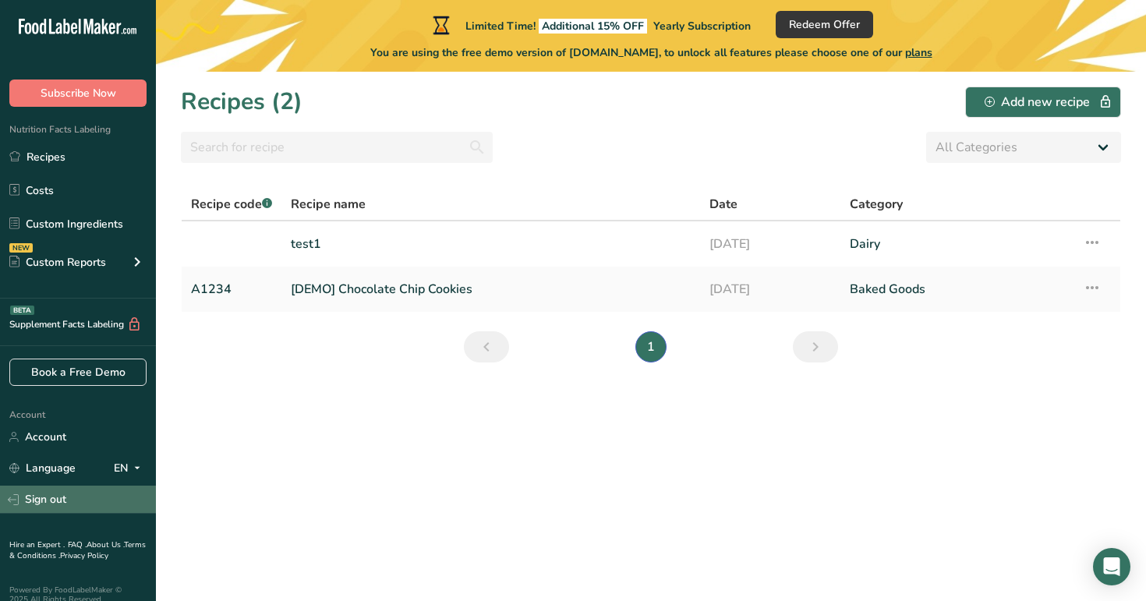
click at [74, 491] on link "Sign out" at bounding box center [78, 499] width 156 height 27
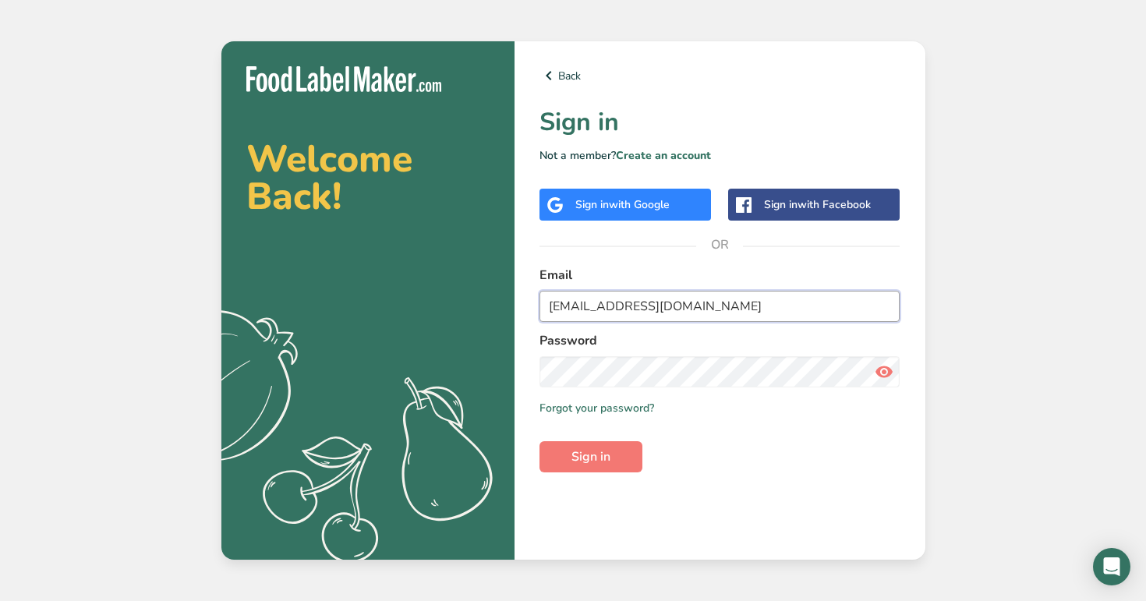
type input "admin@test.com"
click at [539, 441] on button "Sign in" at bounding box center [590, 456] width 103 height 31
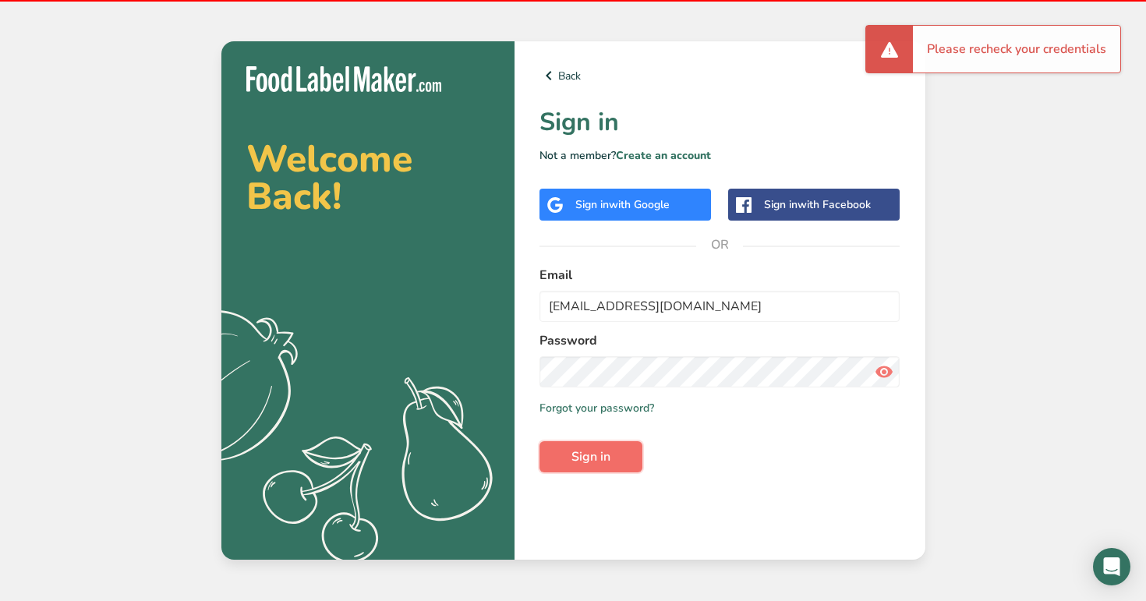
click at [600, 457] on span "Sign in" at bounding box center [590, 456] width 39 height 19
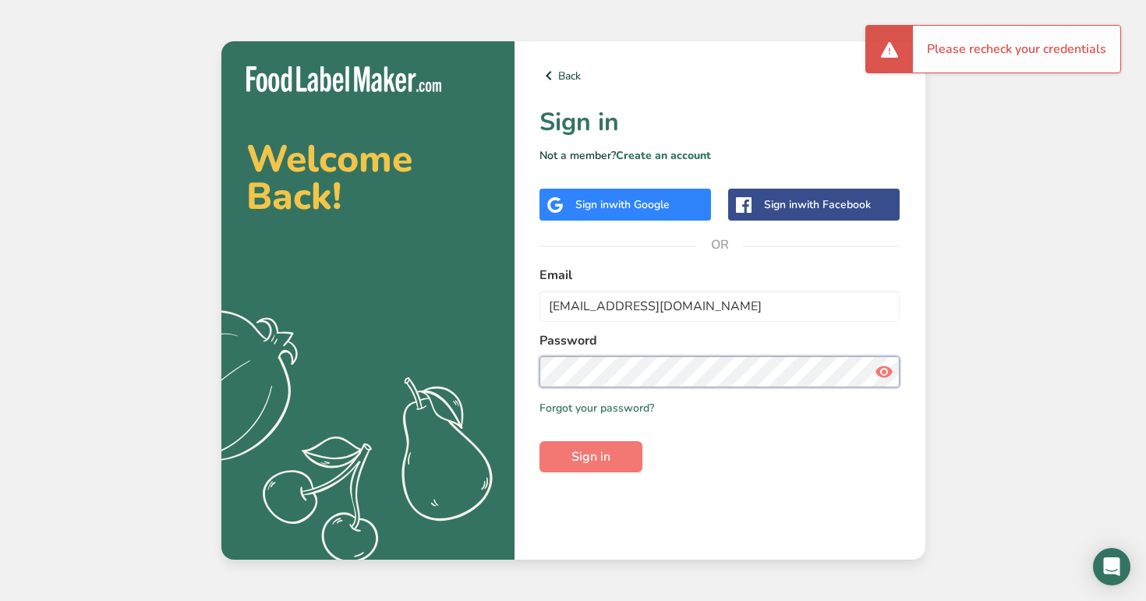
click at [483, 364] on section "Welcome Back! .a{fill:#f5f3ed;} Back Sign in Not a member? Create an account Si…" at bounding box center [573, 300] width 704 height 518
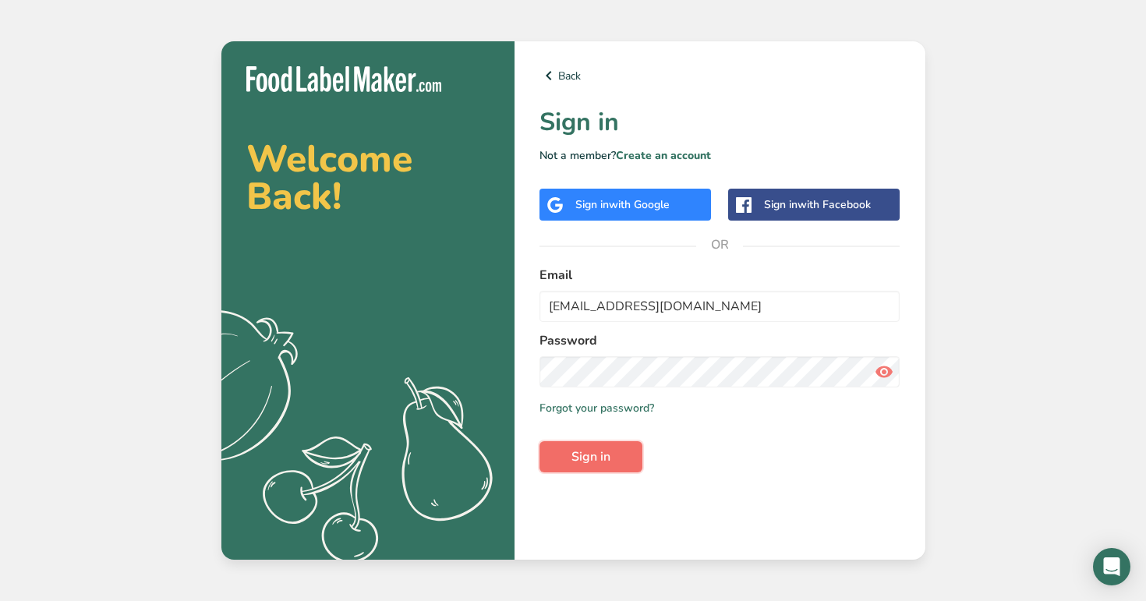
click at [596, 461] on span "Sign in" at bounding box center [590, 456] width 39 height 19
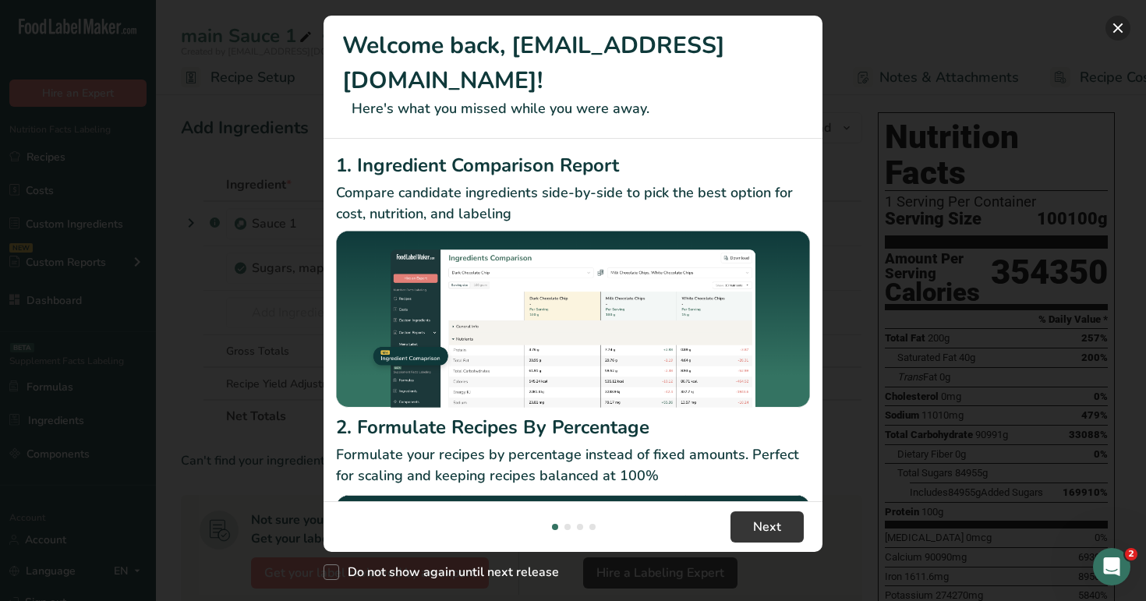
click at [1121, 37] on button "New Features" at bounding box center [1117, 28] width 25 height 25
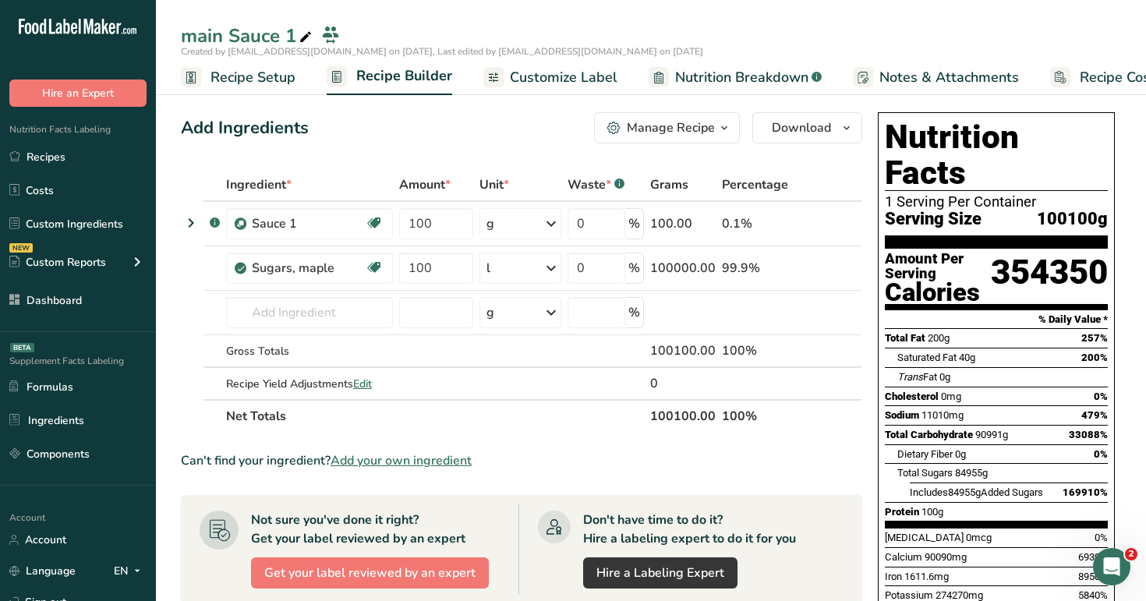
click at [659, 84] on div at bounding box center [659, 77] width 20 height 20
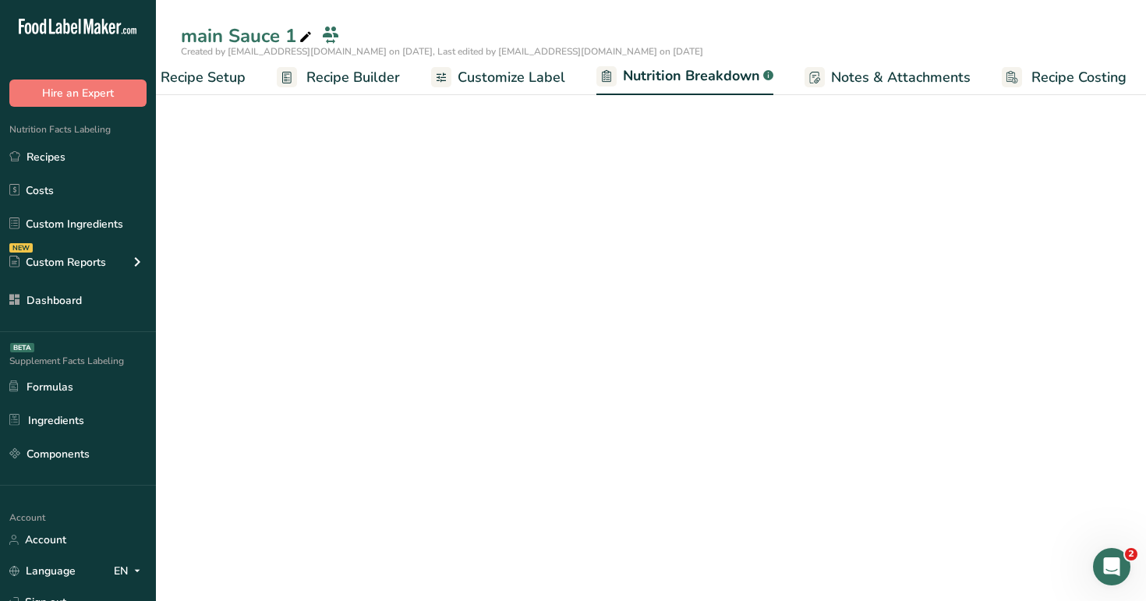
scroll to position [0, 55]
select select "Calories"
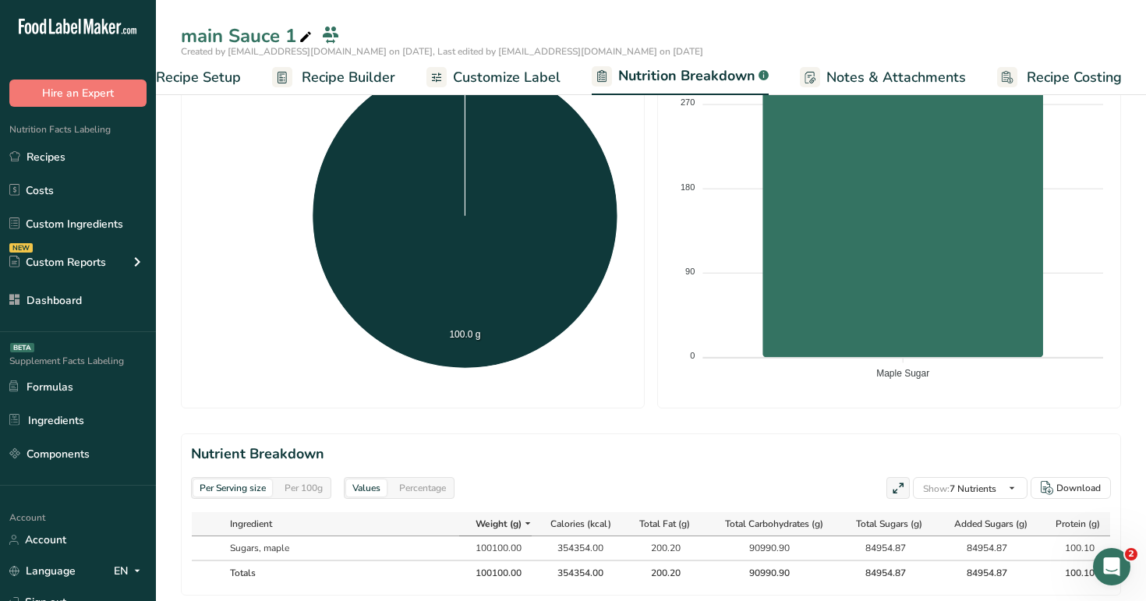
scroll to position [558, 0]
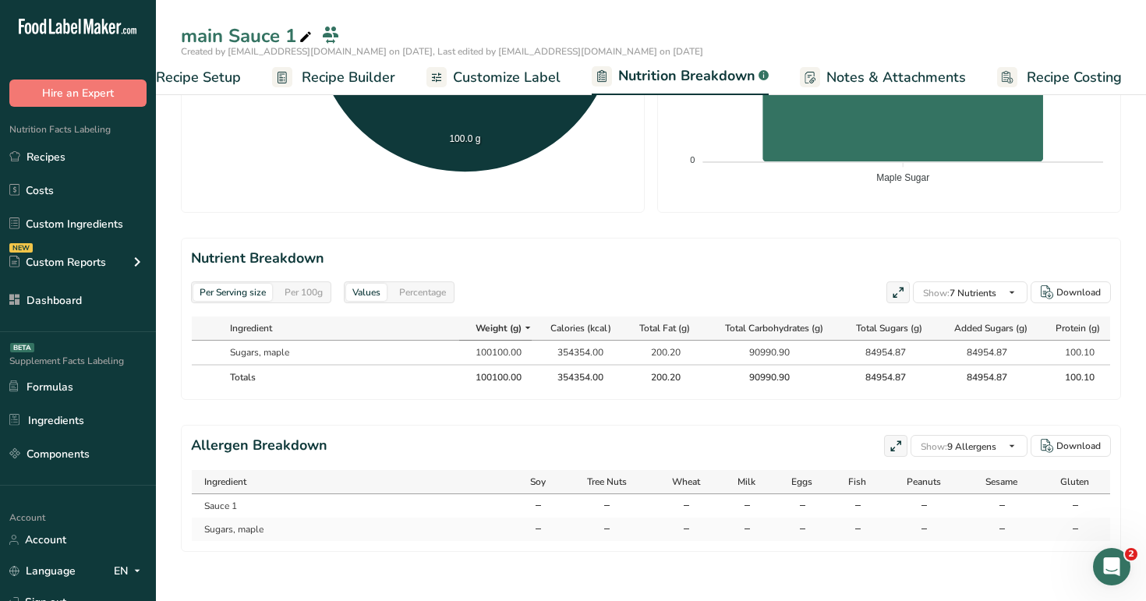
click at [354, 87] on span "Recipe Builder" at bounding box center [349, 77] width 94 height 21
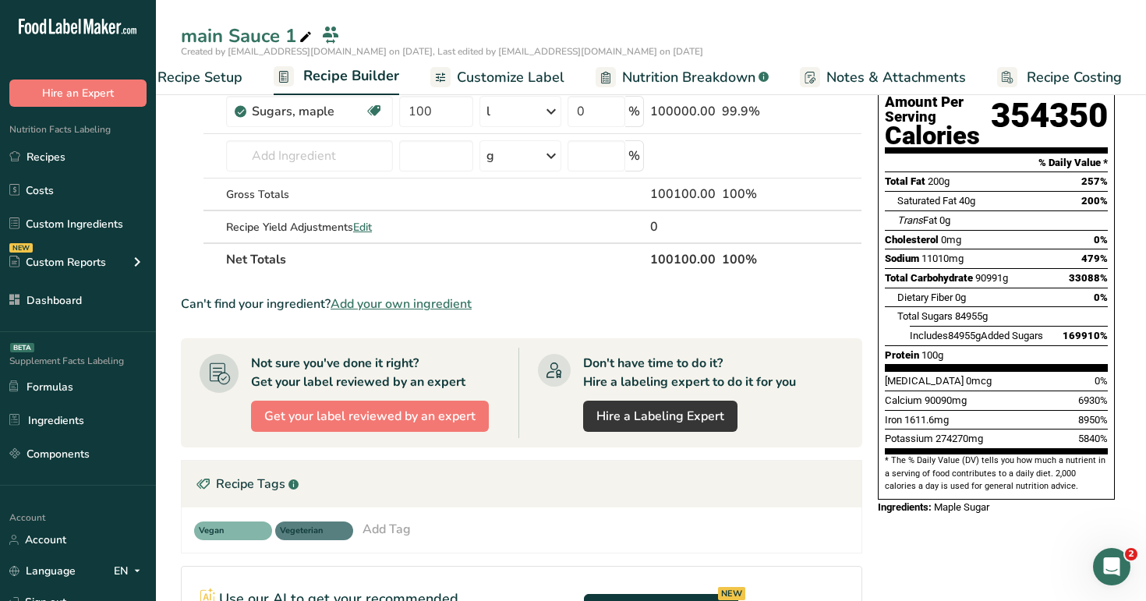
scroll to position [147, 0]
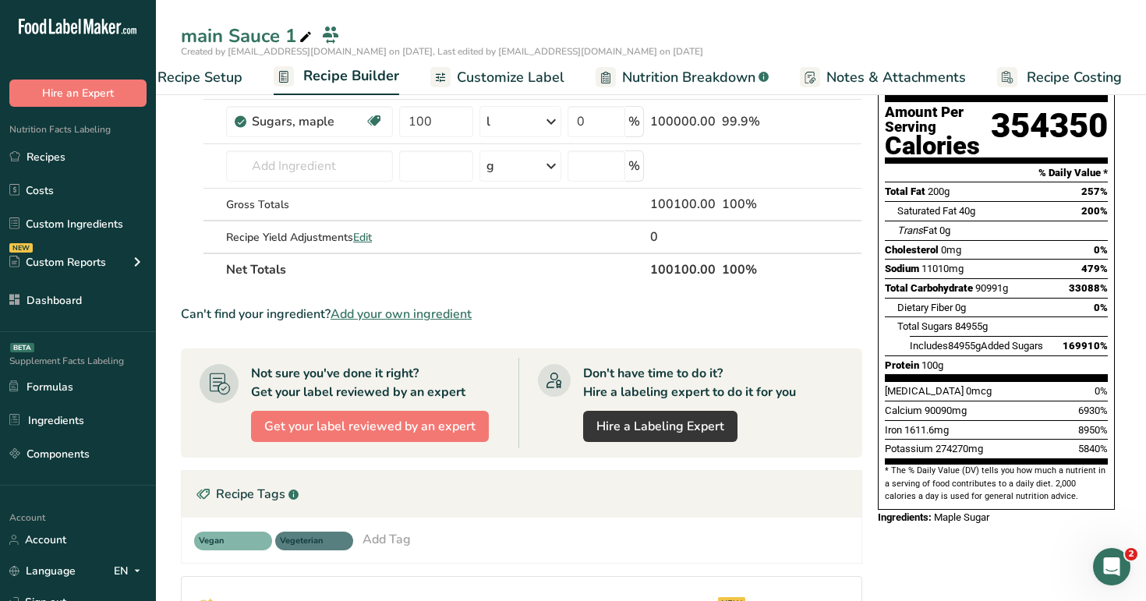
click at [656, 72] on span "Nutrition Breakdown" at bounding box center [688, 77] width 133 height 21
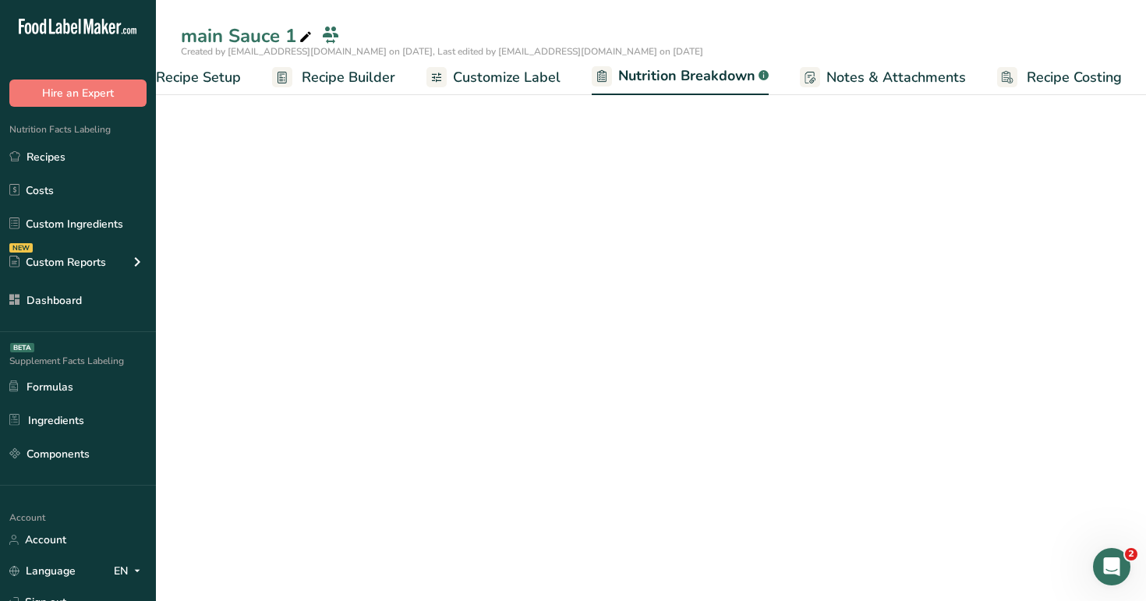
select select "Calories"
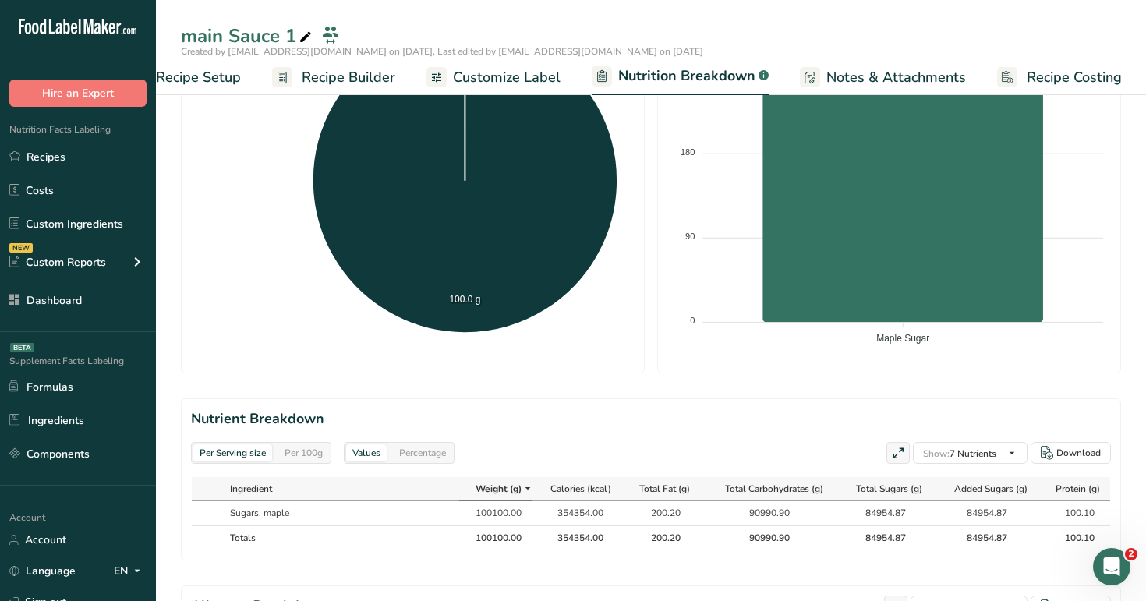
scroll to position [558, 0]
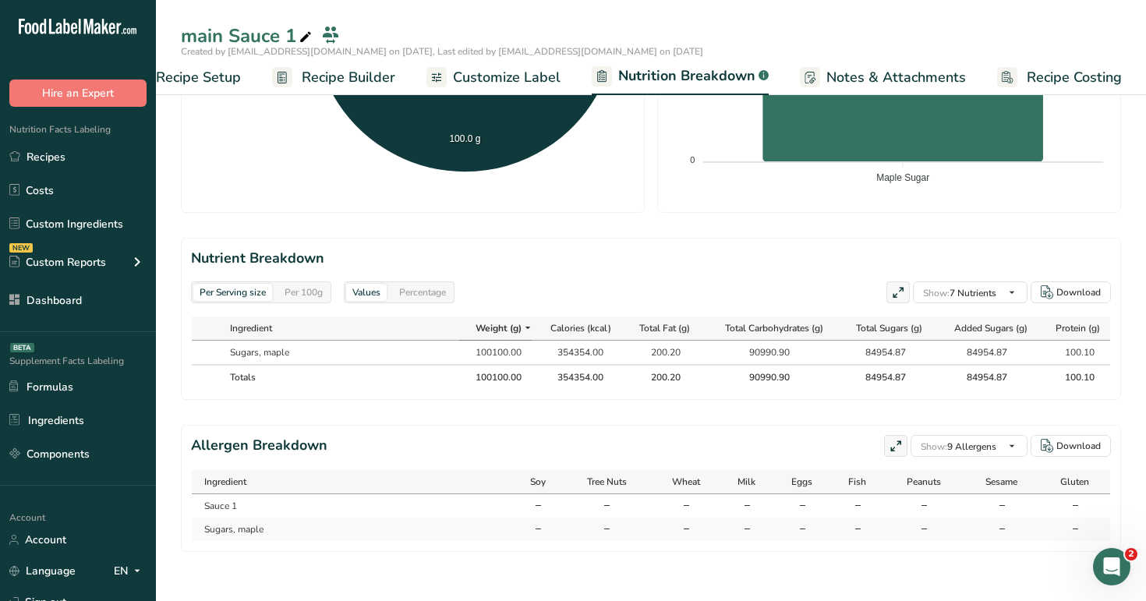
drag, startPoint x: 453, startPoint y: 377, endPoint x: 560, endPoint y: 378, distance: 107.6
click at [560, 378] on tr "Totals 100100.00 354354.00 200.20 90990.90 84954.87 84954.87 100.10" at bounding box center [651, 376] width 918 height 25
click at [320, 74] on span "Recipe Builder" at bounding box center [349, 77] width 94 height 21
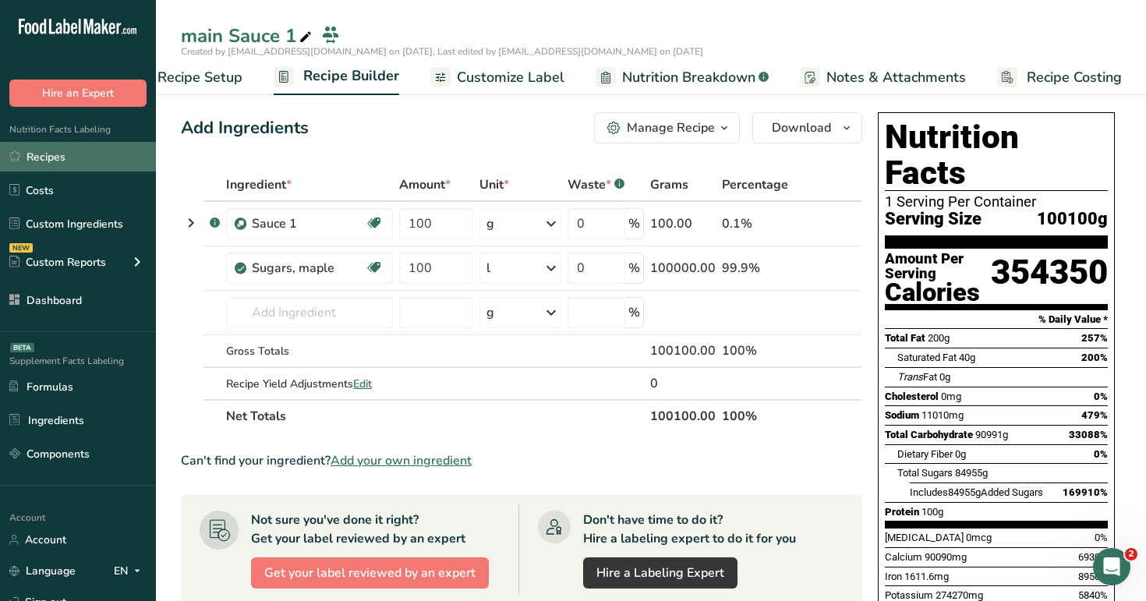
click at [79, 150] on link "Recipes" at bounding box center [78, 157] width 156 height 30
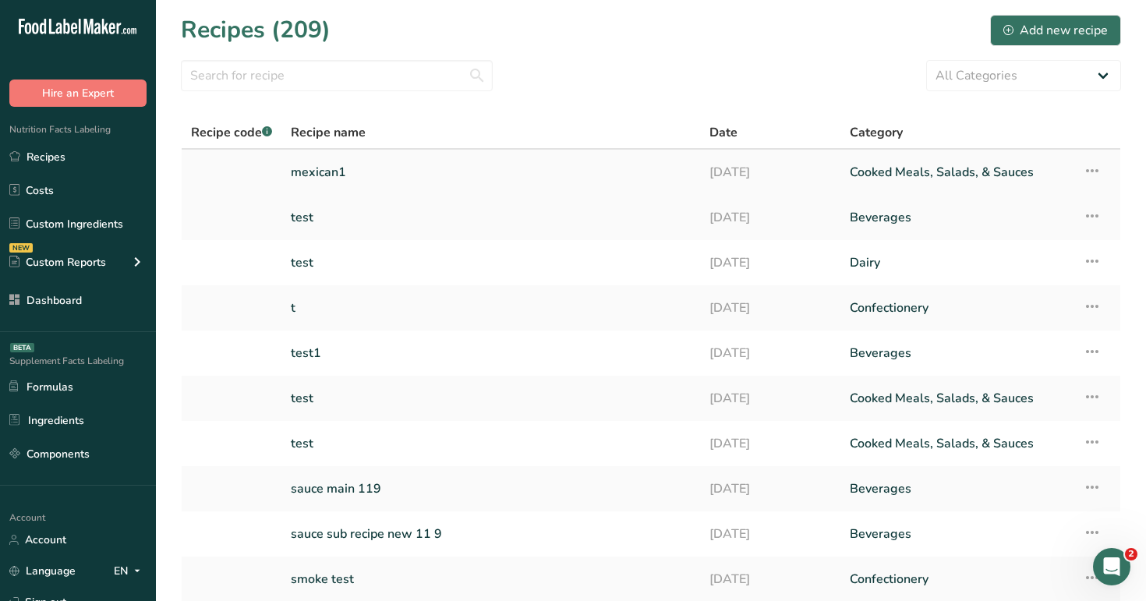
click at [341, 179] on link "mexican1" at bounding box center [491, 172] width 400 height 33
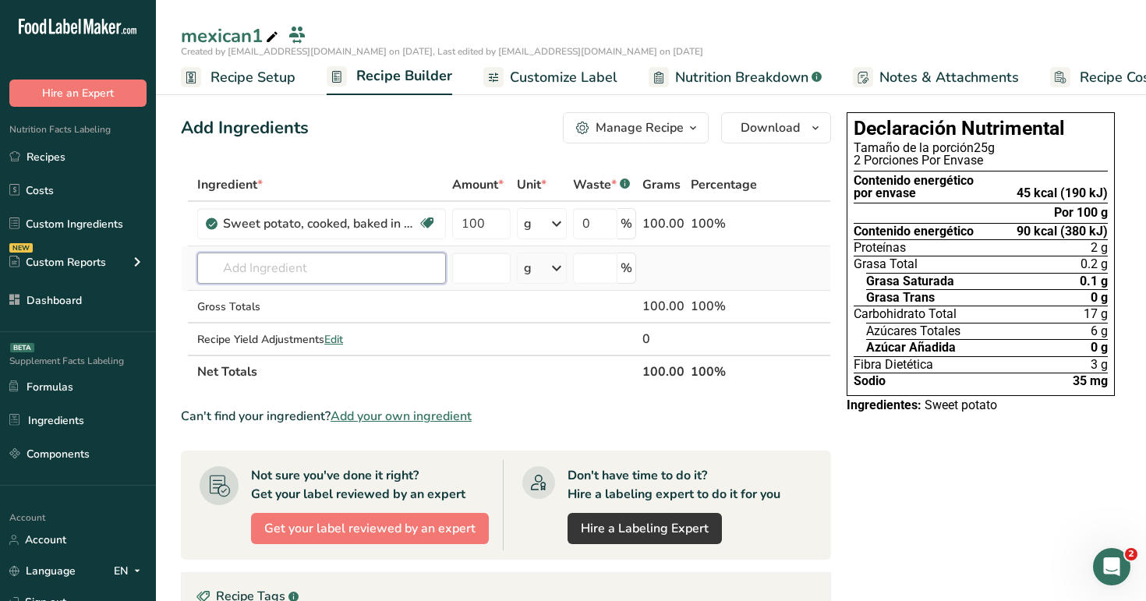
click at [348, 282] on input "text" at bounding box center [321, 268] width 249 height 31
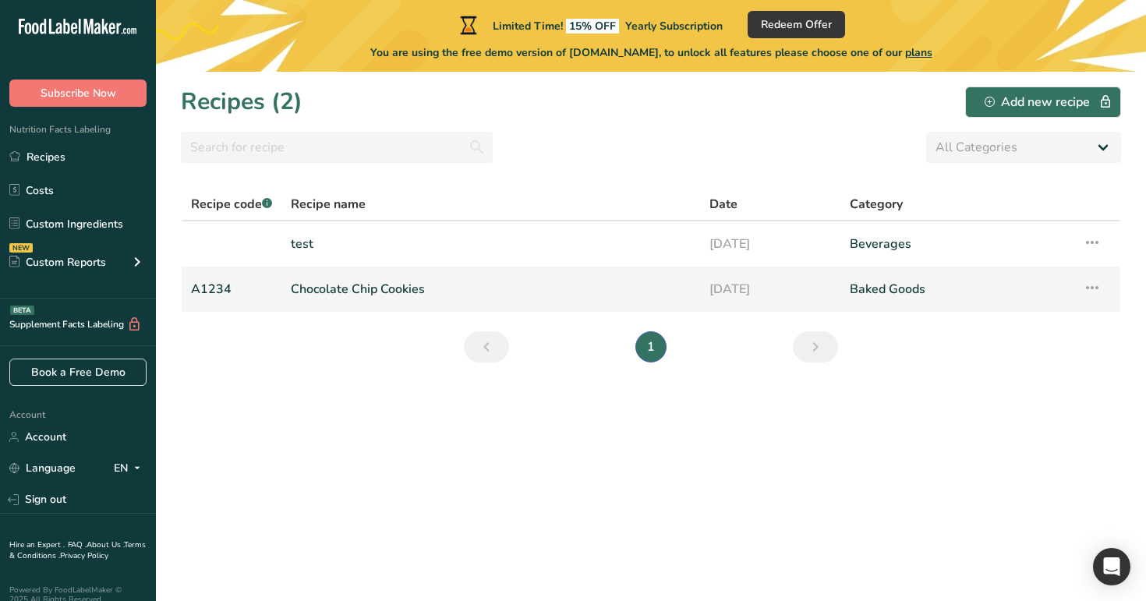
click at [385, 277] on link "Chocolate Chip Cookies" at bounding box center [491, 289] width 400 height 33
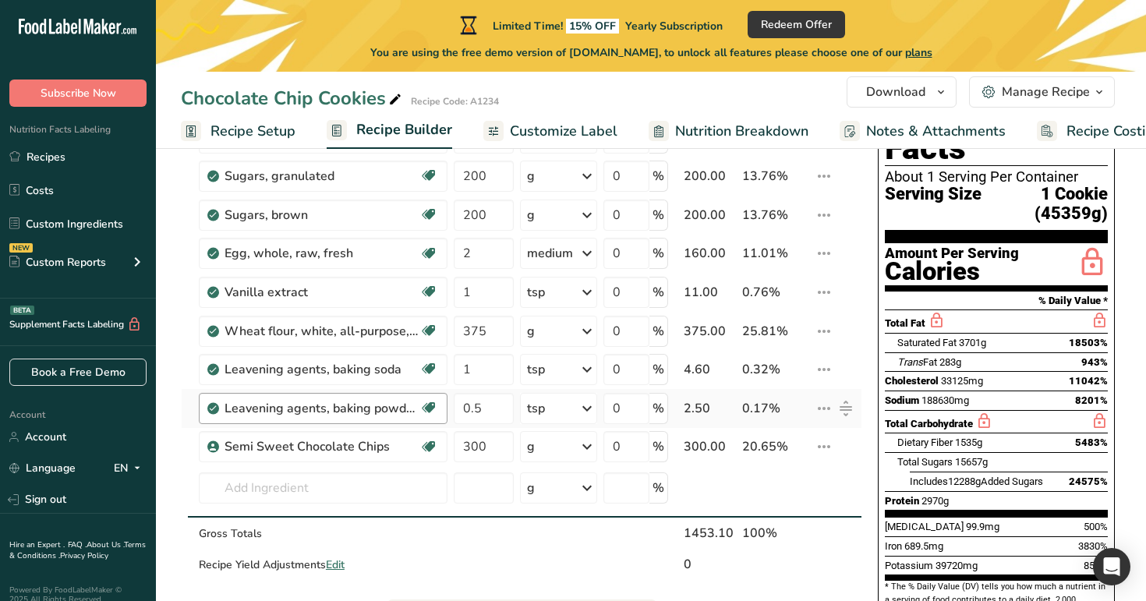
scroll to position [109, 0]
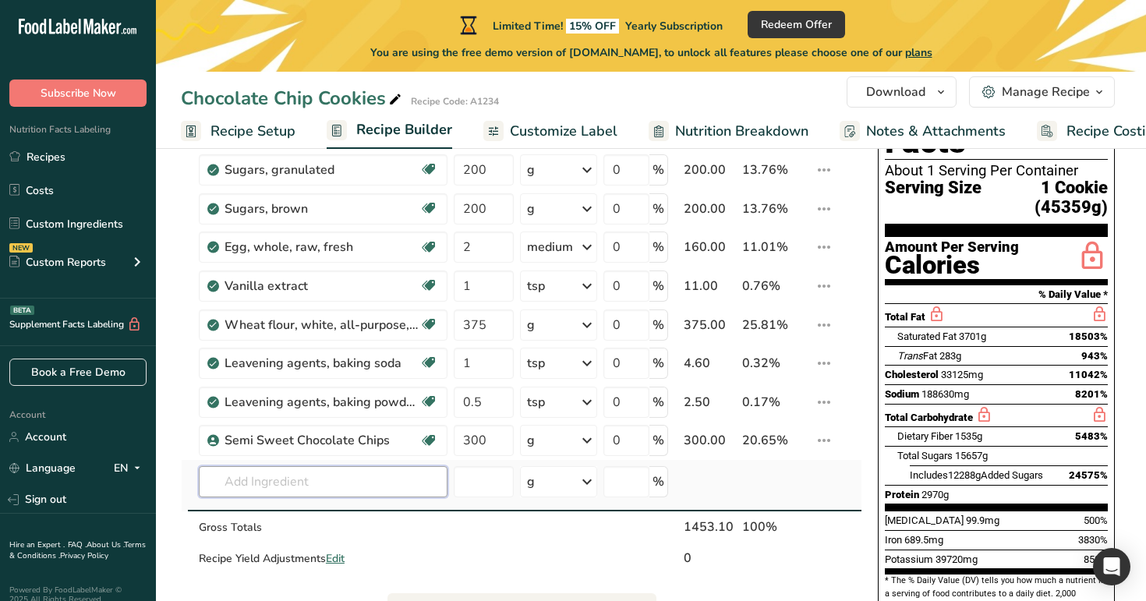
click at [317, 484] on input "text" at bounding box center [323, 481] width 249 height 31
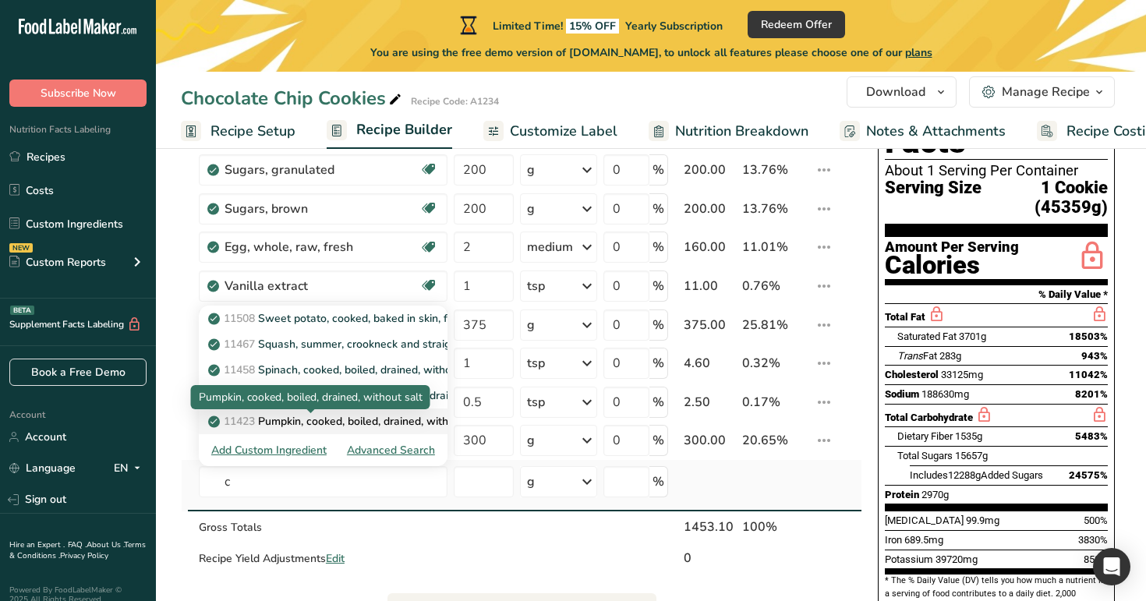
click at [345, 424] on p "11423 Pumpkin, cooked, boiled, drained, without salt" at bounding box center [348, 421] width 275 height 16
type input "Pumpkin, cooked, boiled, drained, without salt"
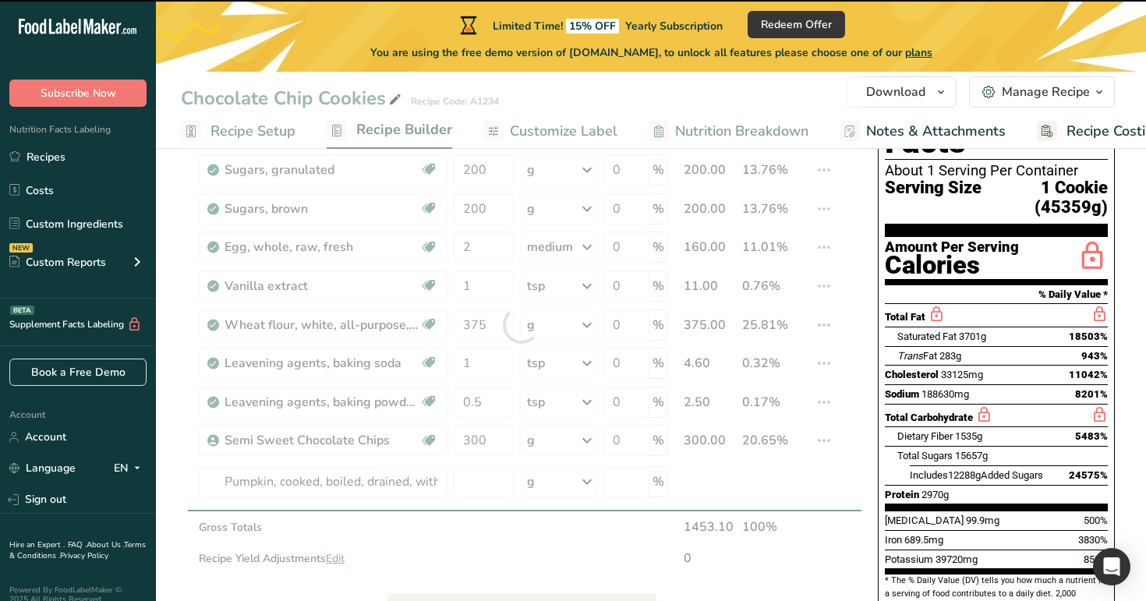
type input "0"
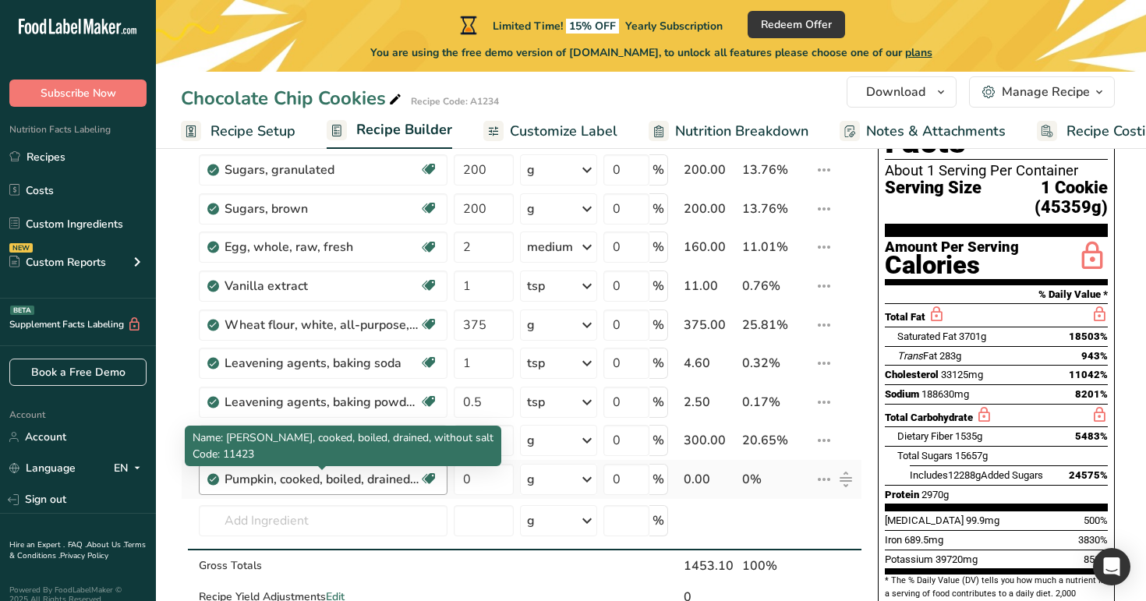
drag, startPoint x: 225, startPoint y: 479, endPoint x: 408, endPoint y: 483, distance: 182.4
click at [408, 483] on div "Pumpkin, cooked, boiled, drained, without salt" at bounding box center [321, 479] width 195 height 19
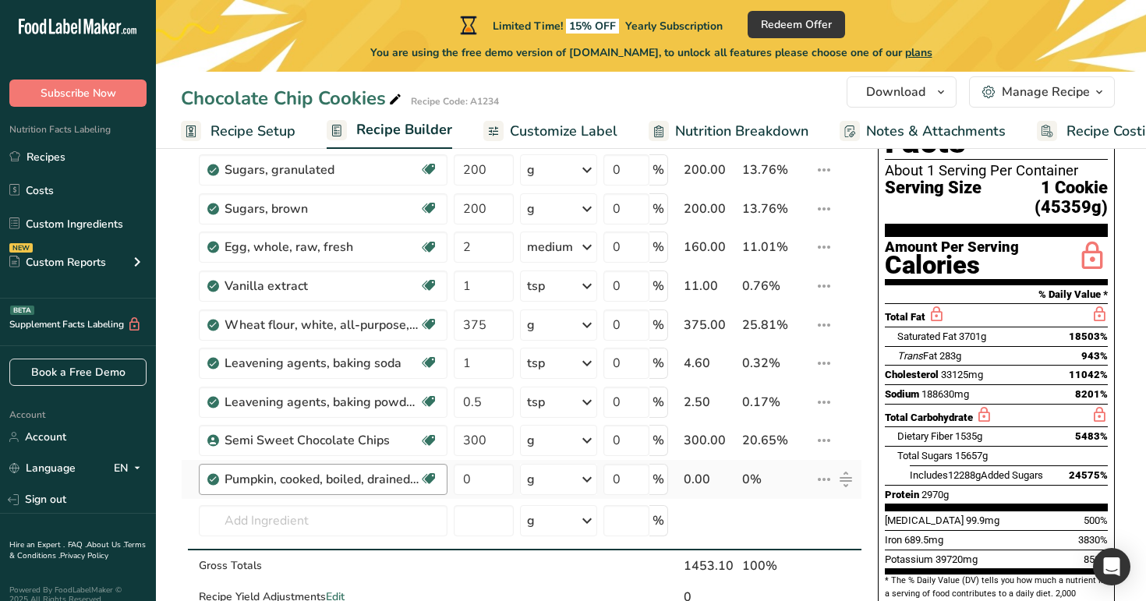
copy div "Pumpkin, cooked, boiled, drained"
click at [376, 513] on input "text" at bounding box center [323, 520] width 249 height 31
paste input "Pumpkin, cooked, boiled, drained"
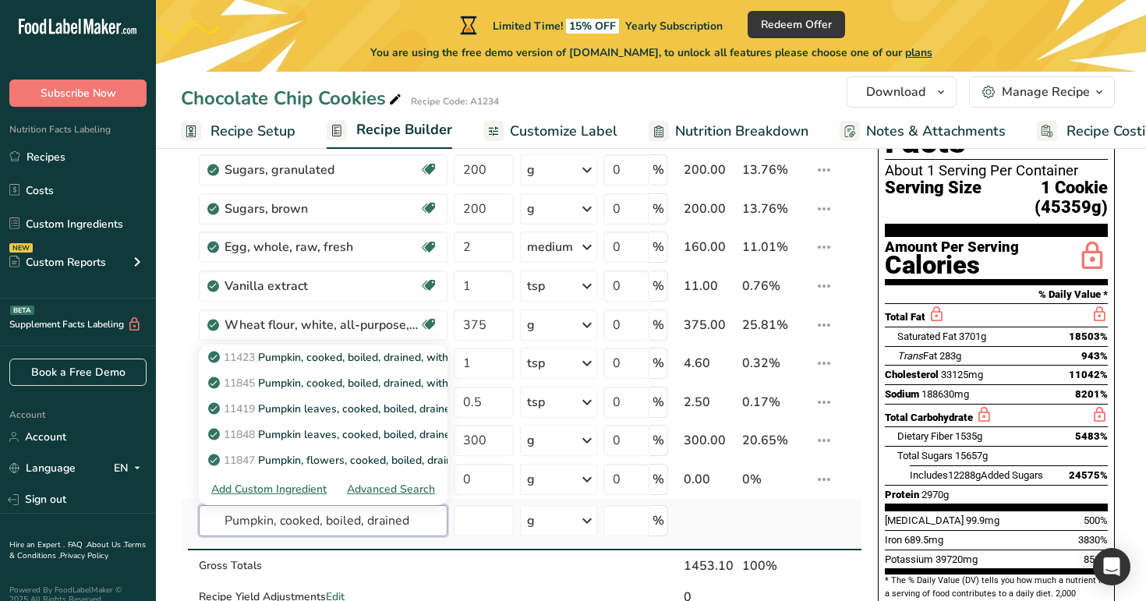
type input "Pumpkin, cooked, boiled, drained"
click at [401, 490] on div "Advanced Search" at bounding box center [391, 489] width 88 height 16
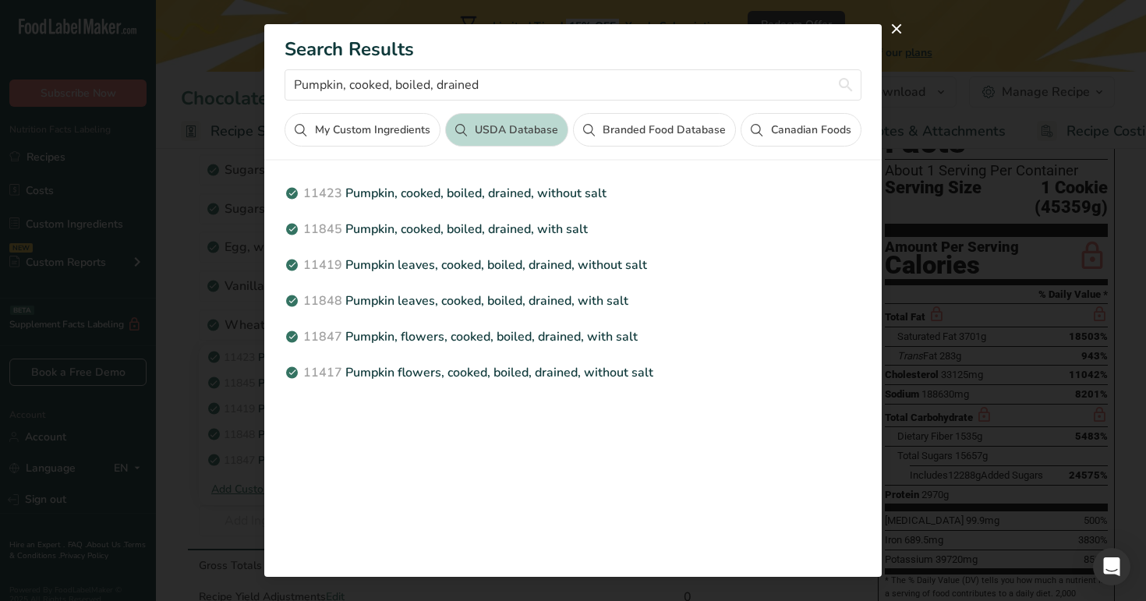
click at [650, 145] on button "Branded Food Database" at bounding box center [654, 130] width 163 height 34
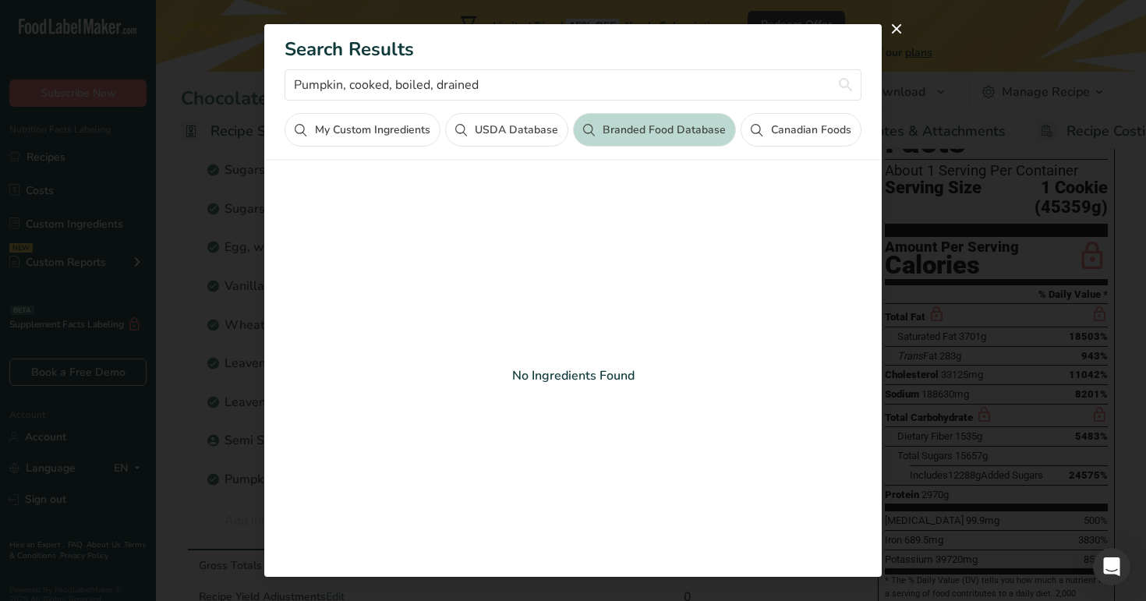
click at [783, 140] on button "Canadian Foods" at bounding box center [801, 130] width 120 height 34
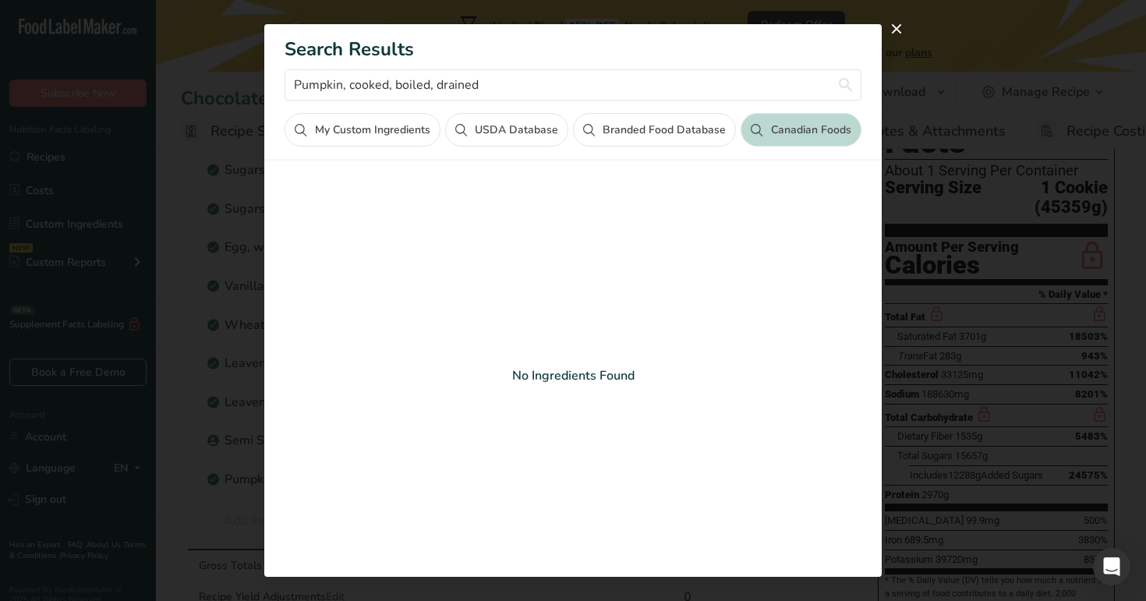
click at [512, 123] on button "USDA Database" at bounding box center [506, 130] width 123 height 34
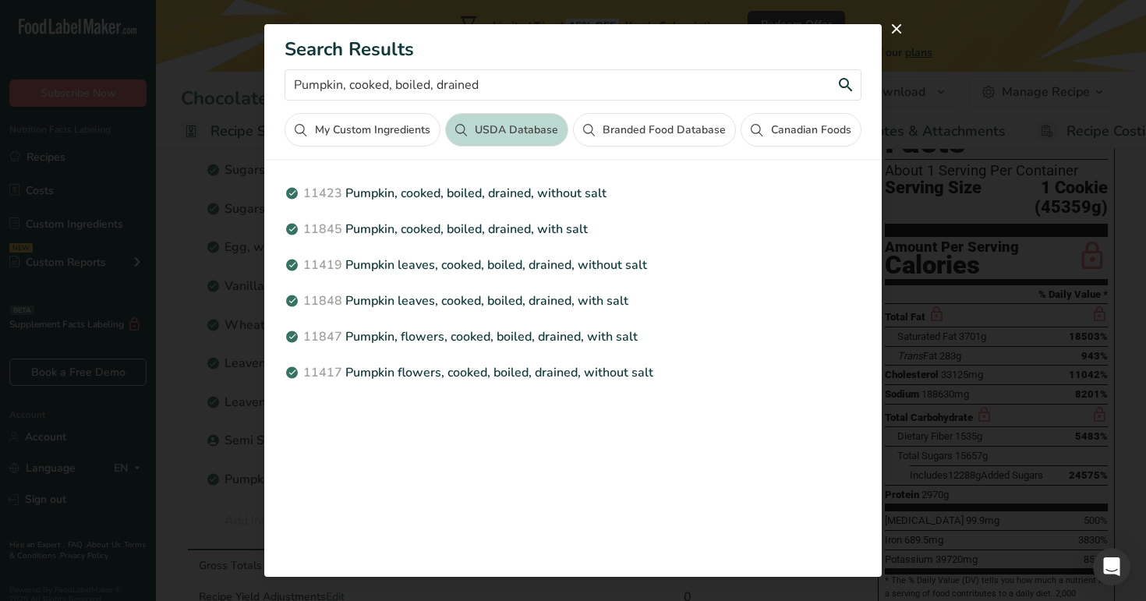
click at [507, 92] on input "Pumpkin, cooked, boiled, drained" at bounding box center [573, 84] width 576 height 31
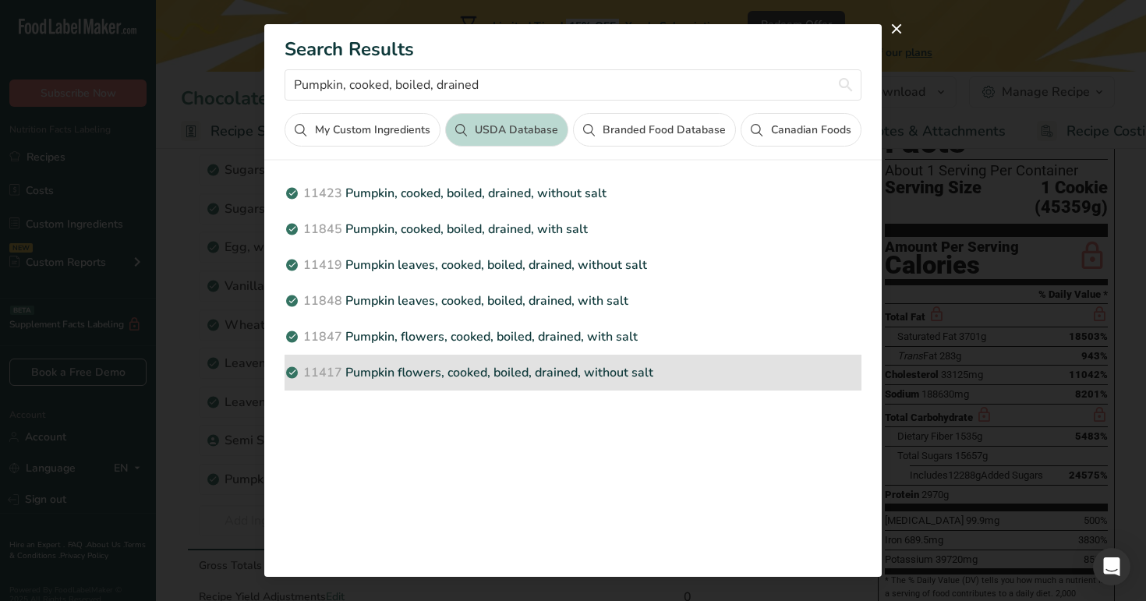
click at [522, 372] on p "11417 Pumpkin flowers, cooked, boiled, drained, without salt" at bounding box center [573, 372] width 576 height 19
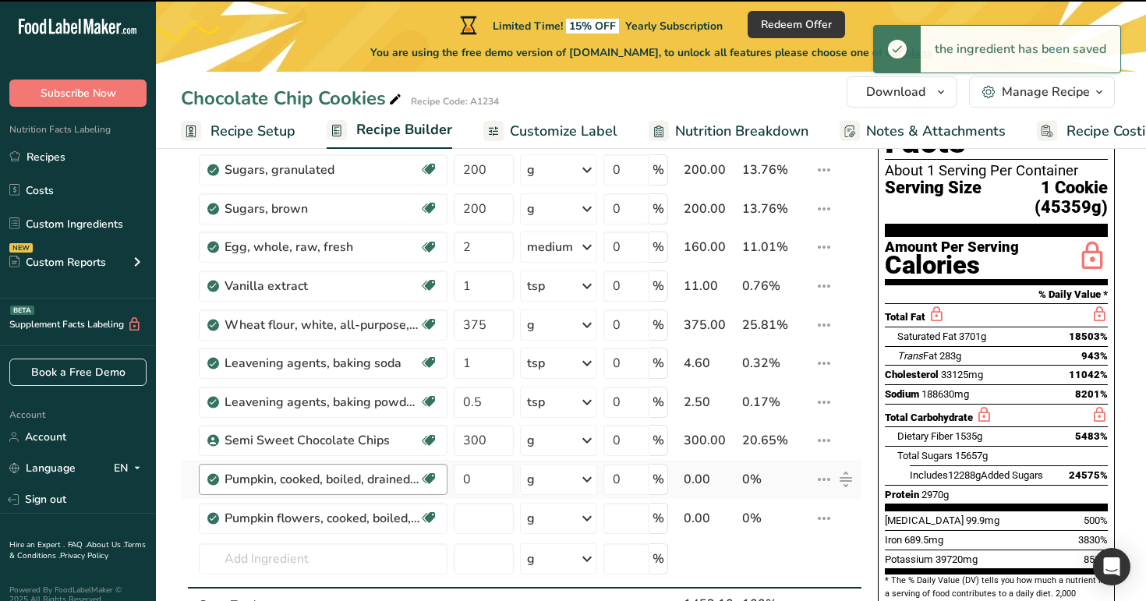
type input "0"
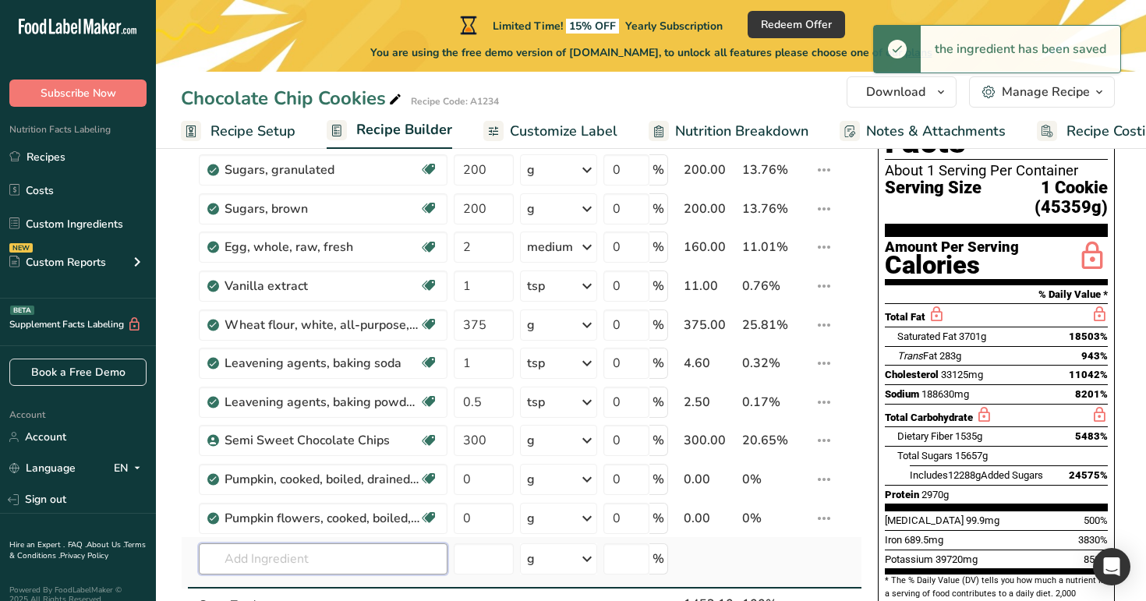
click at [289, 560] on input "text" at bounding box center [323, 558] width 249 height 31
paste input "Pumpkin, cooked, boiled, drained"
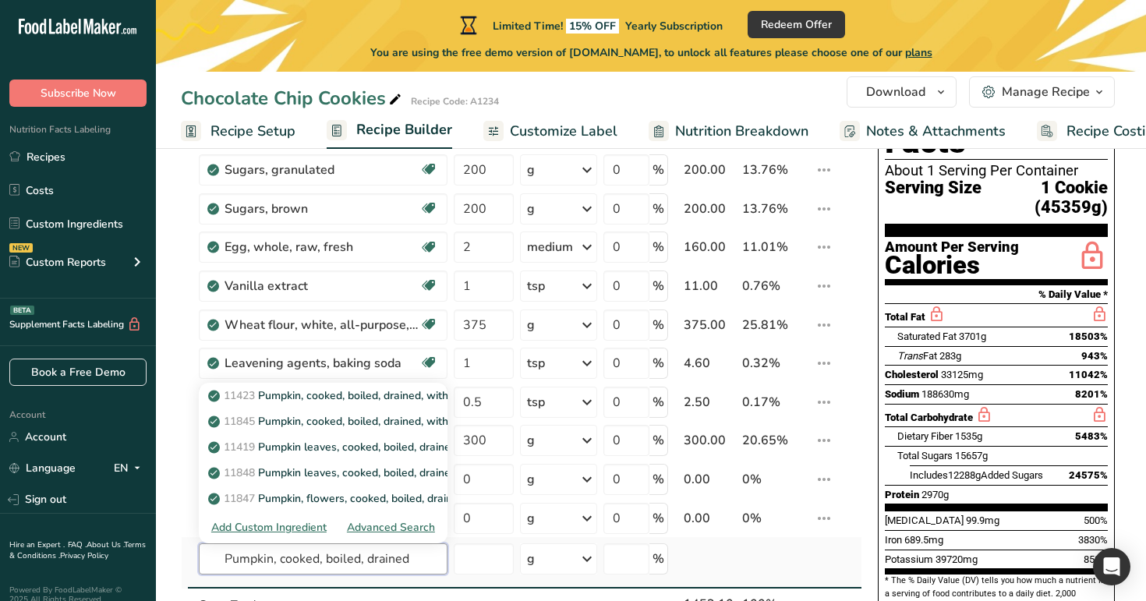
type input "Pumpkin, cooked, boiled, drained"
click at [383, 520] on div "Advanced Search" at bounding box center [391, 527] width 88 height 16
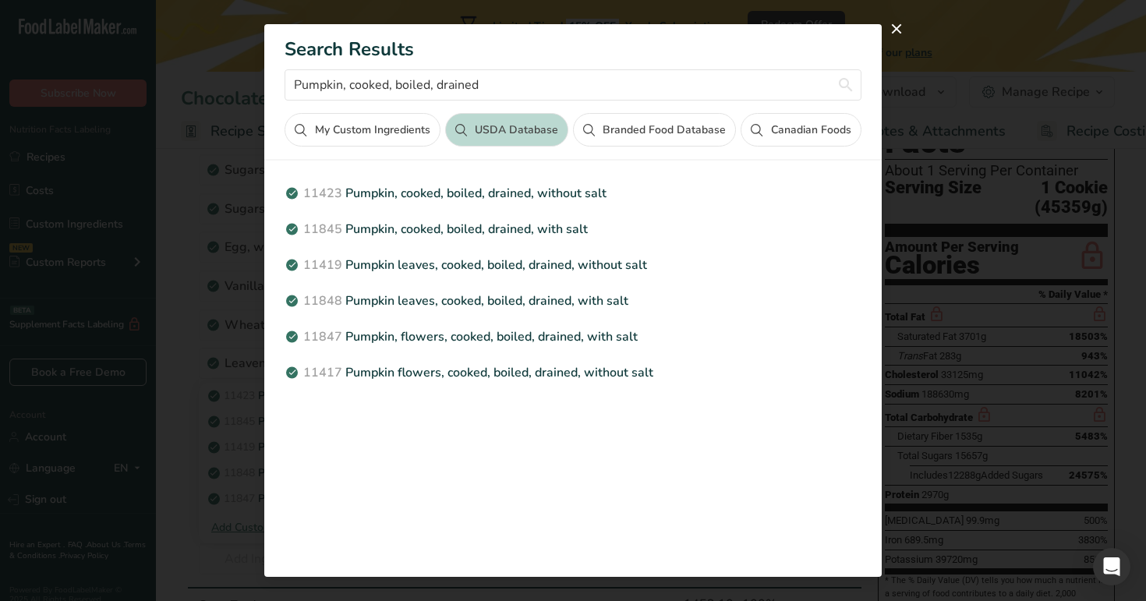
click at [640, 129] on button "Branded Food Database" at bounding box center [654, 130] width 163 height 34
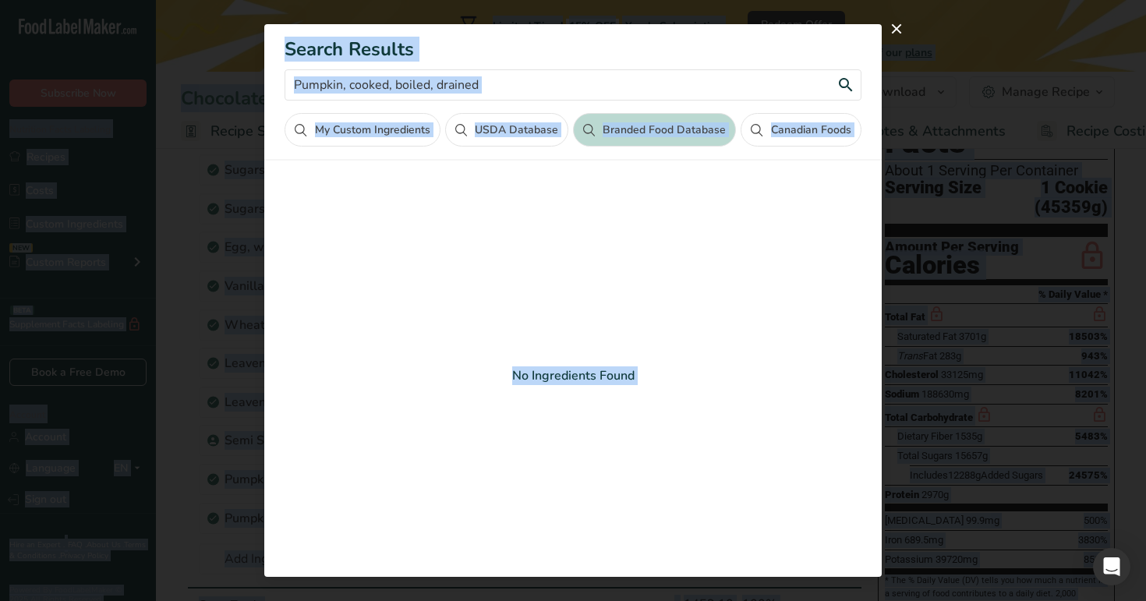
click at [503, 84] on input "Pumpkin, cooked, boiled, drained" at bounding box center [573, 84] width 576 height 31
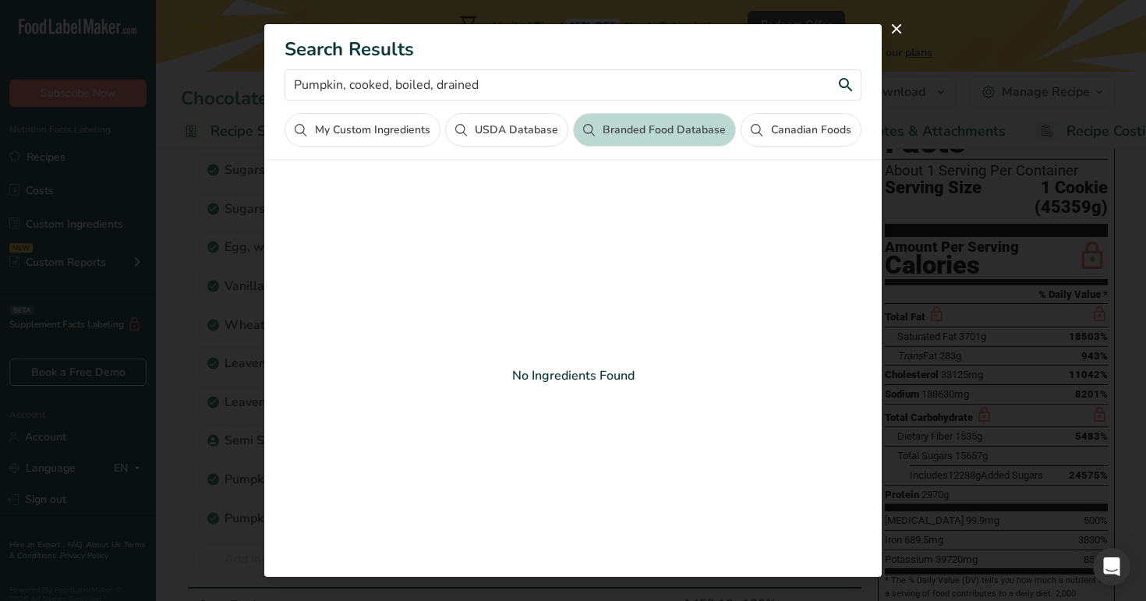
type input "Pumpkin, cooked, boiled, draineda"
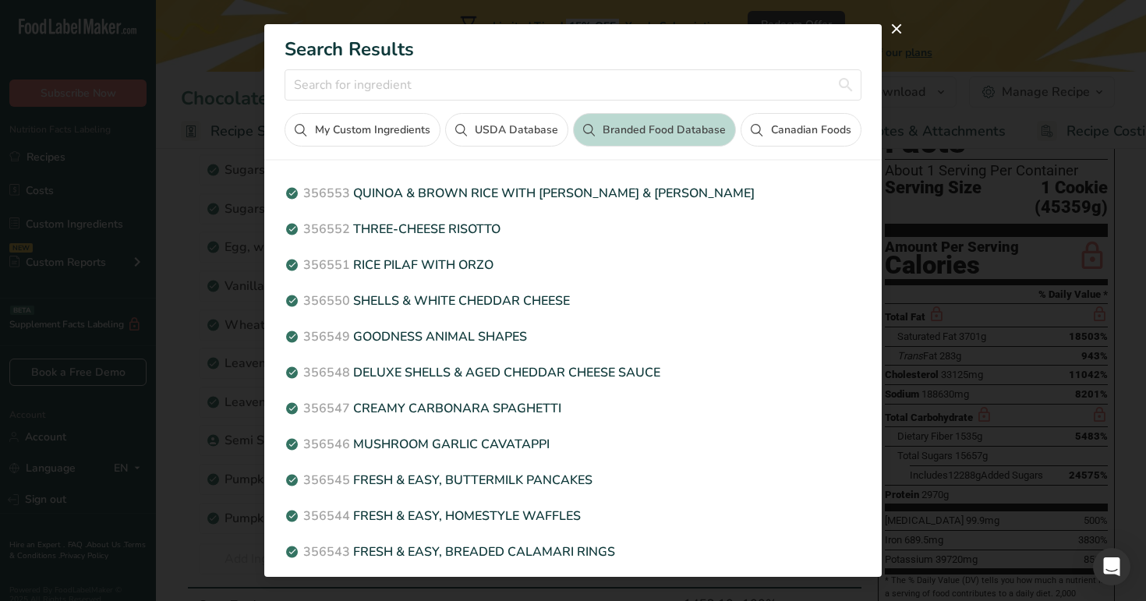
click at [522, 41] on h1 "Search Results" at bounding box center [573, 49] width 576 height 19
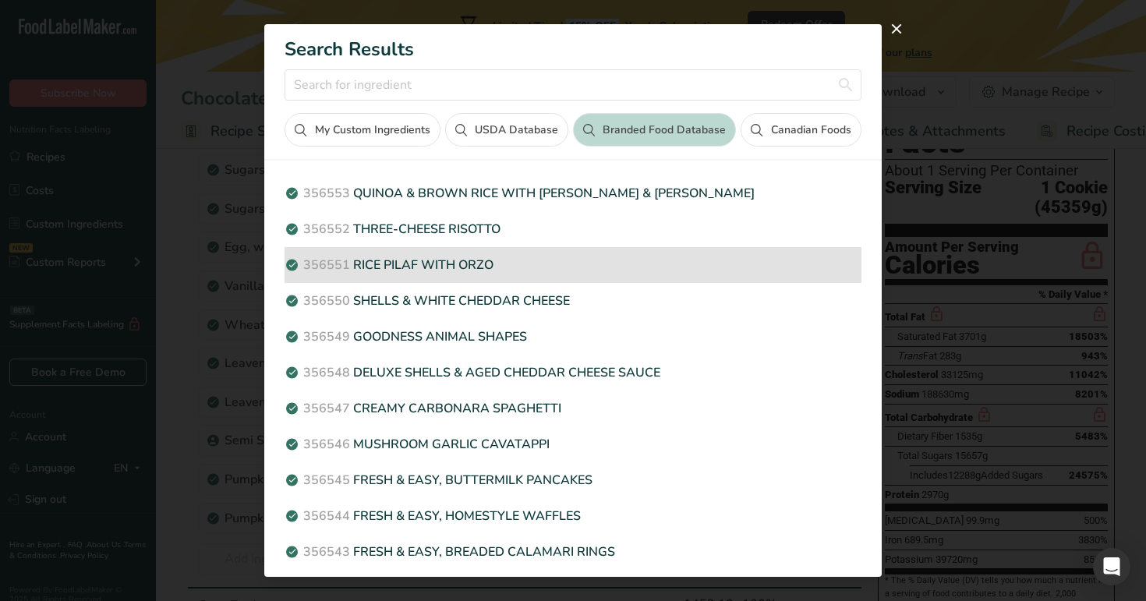
scroll to position [352, 0]
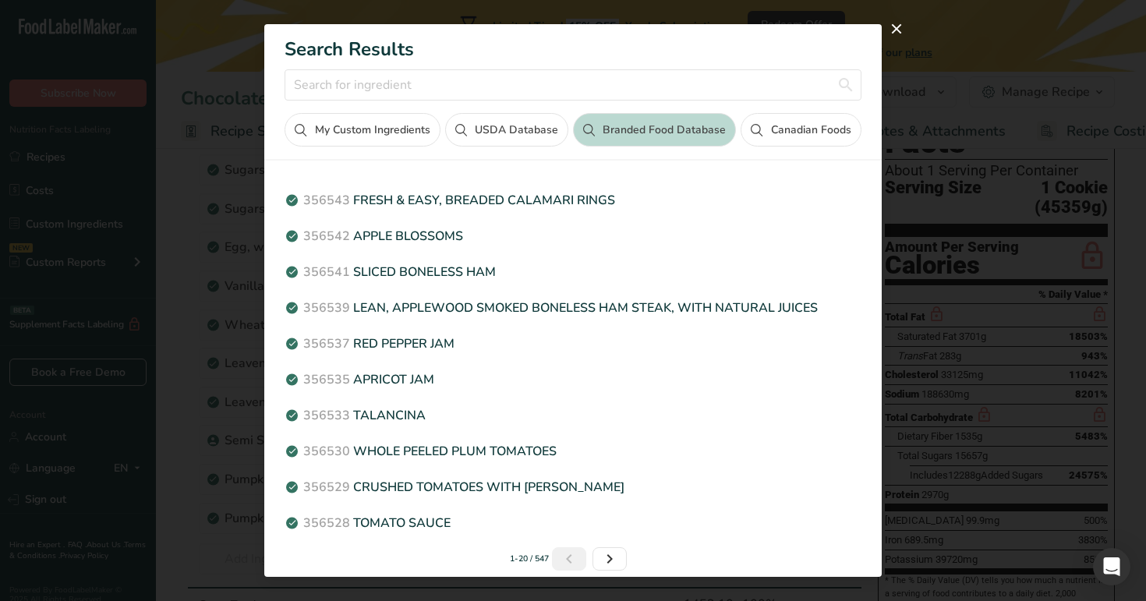
click at [397, 123] on button "My Custom Ingredients" at bounding box center [362, 130] width 155 height 34
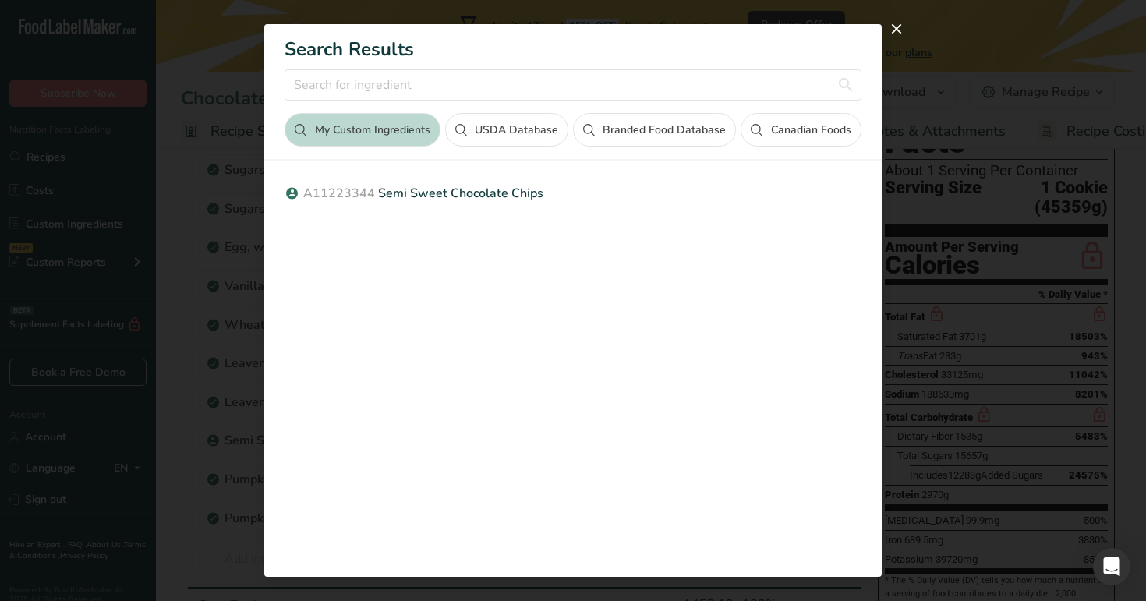
click at [511, 123] on button "USDA Database" at bounding box center [506, 130] width 123 height 34
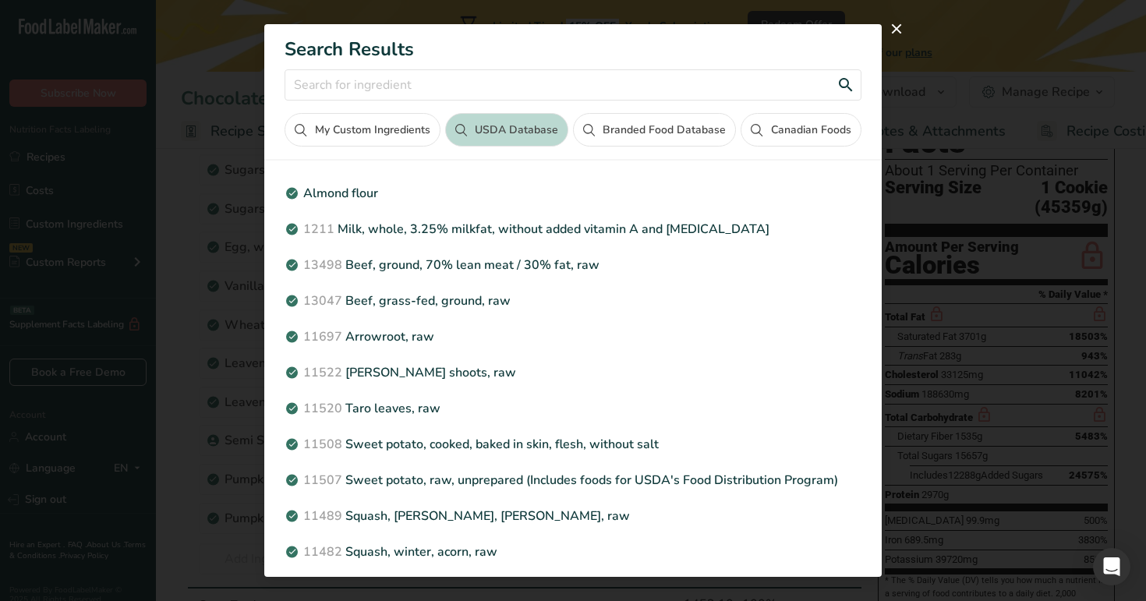
click at [502, 83] on input "Search results modal" at bounding box center [573, 84] width 576 height 31
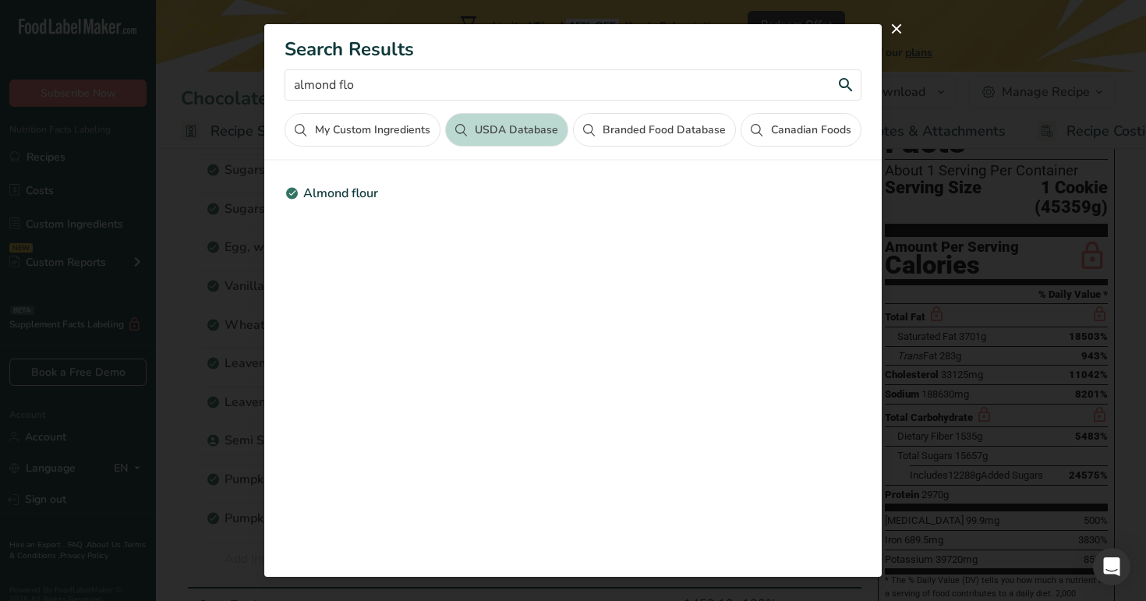
type input "almond flo"
click at [651, 125] on button "Branded Food Database" at bounding box center [654, 130] width 163 height 34
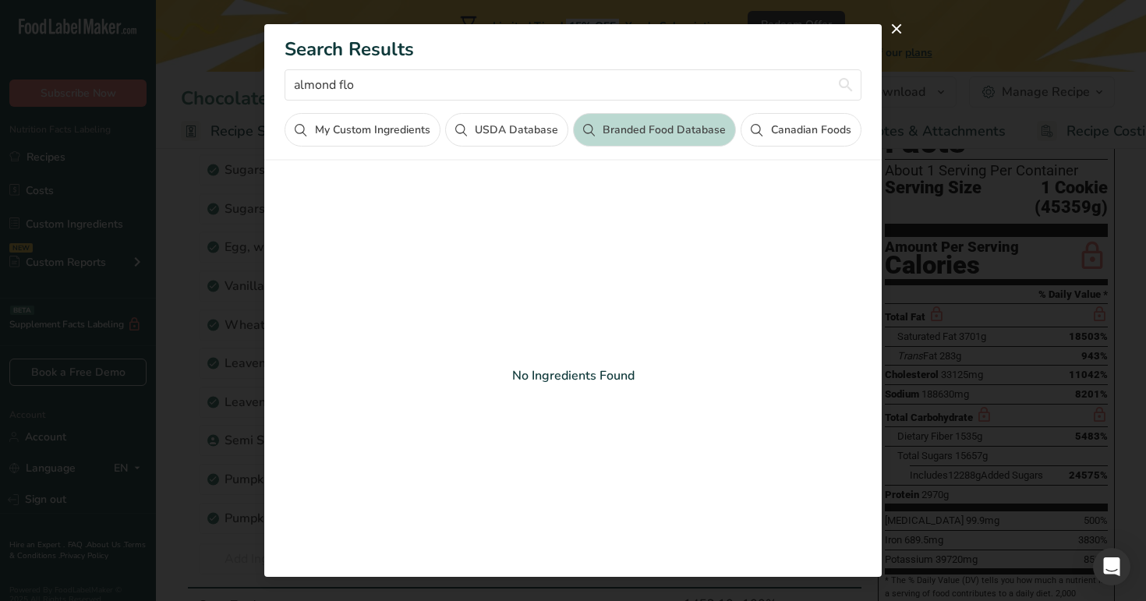
click at [786, 129] on button "Canadian Foods" at bounding box center [801, 130] width 120 height 34
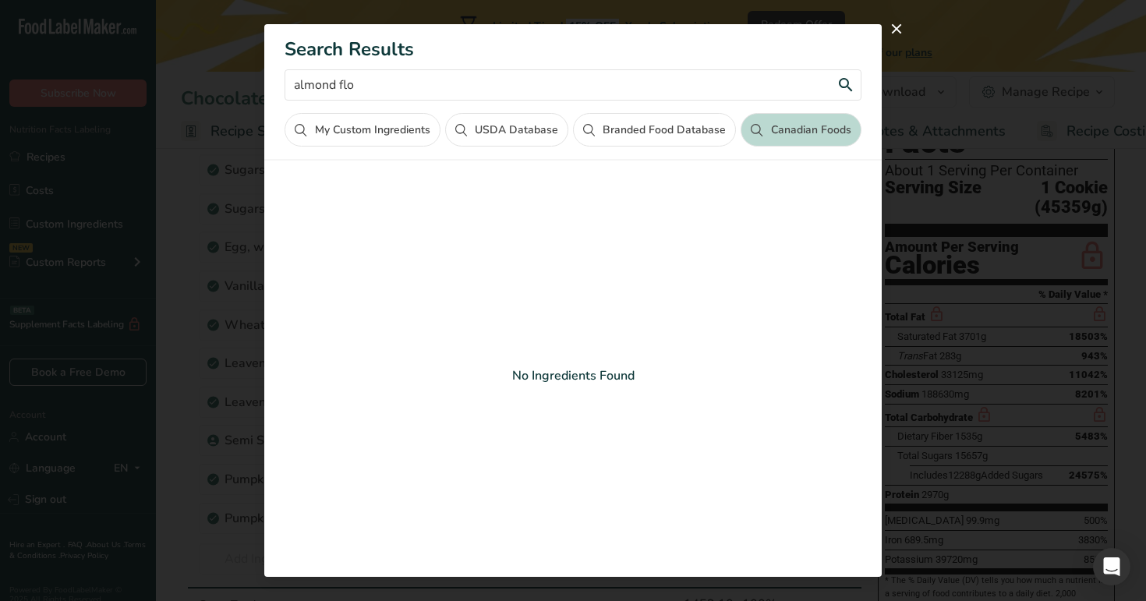
drag, startPoint x: 508, startPoint y: 85, endPoint x: 245, endPoint y: 87, distance: 263.5
click at [245, 87] on div "Search Results almond flo My Custom Ingredients USDA Database Branded Food Data…" at bounding box center [573, 300] width 1146 height 601
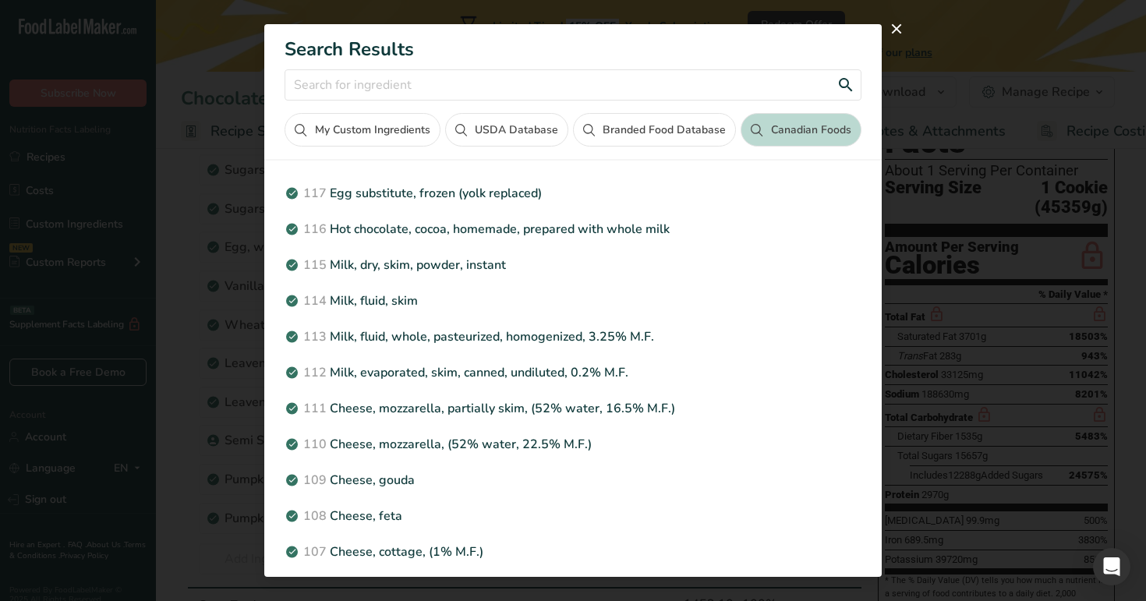
click at [488, 86] on input "Search results modal" at bounding box center [573, 84] width 576 height 31
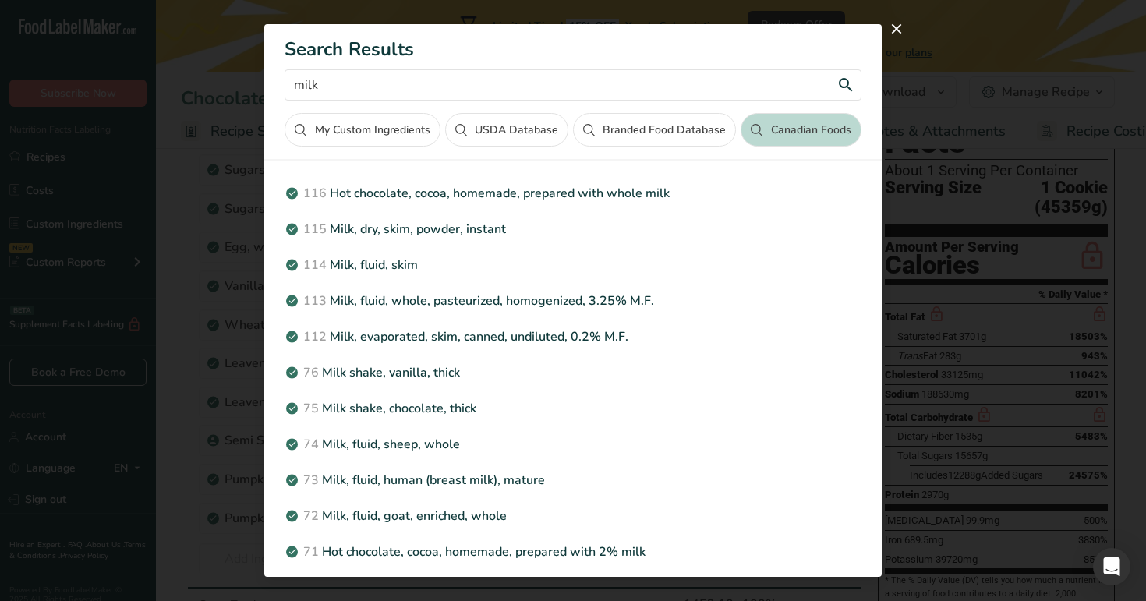
type input "milk"
click at [673, 124] on button "Branded Food Database" at bounding box center [654, 130] width 163 height 34
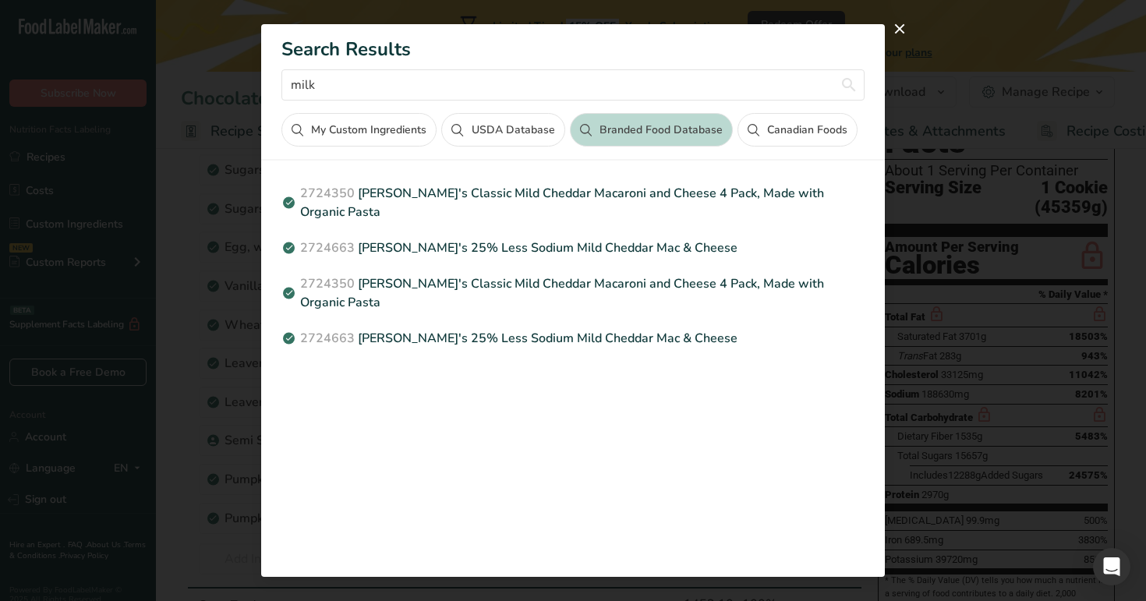
click at [496, 125] on button "USDA Database" at bounding box center [502, 130] width 123 height 34
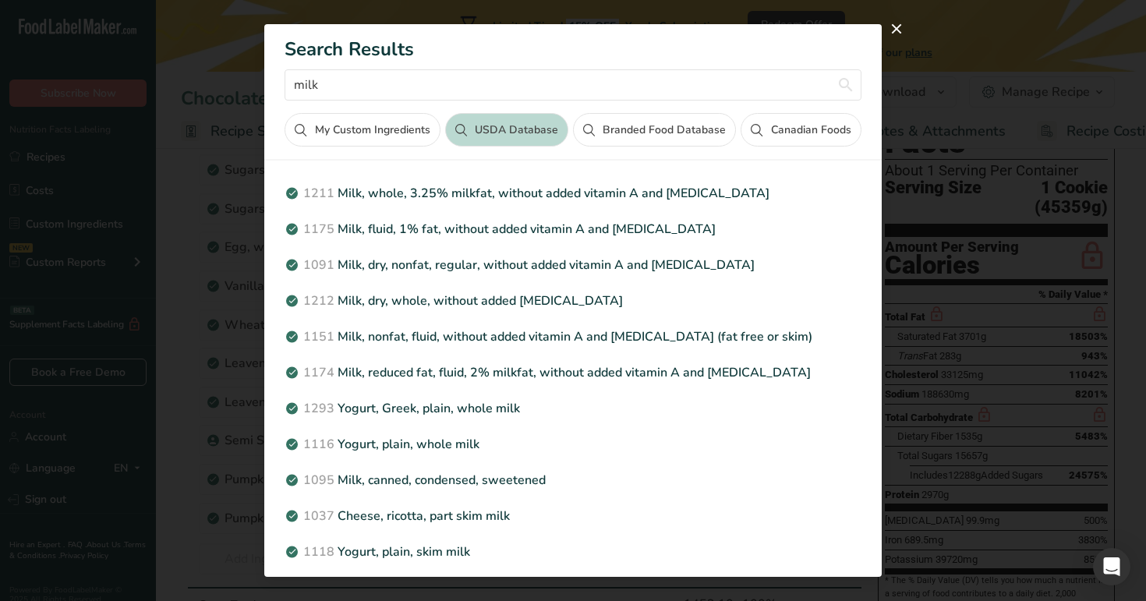
click at [380, 132] on button "My Custom Ingredients" at bounding box center [362, 130] width 155 height 34
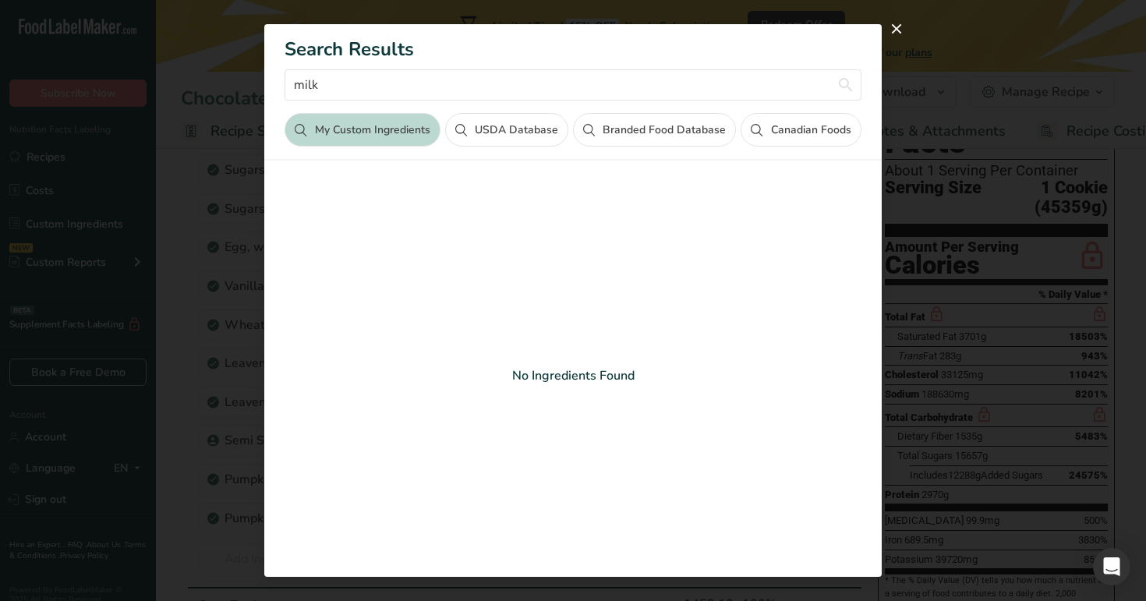
click at [550, 125] on button "USDA Database" at bounding box center [506, 130] width 123 height 34
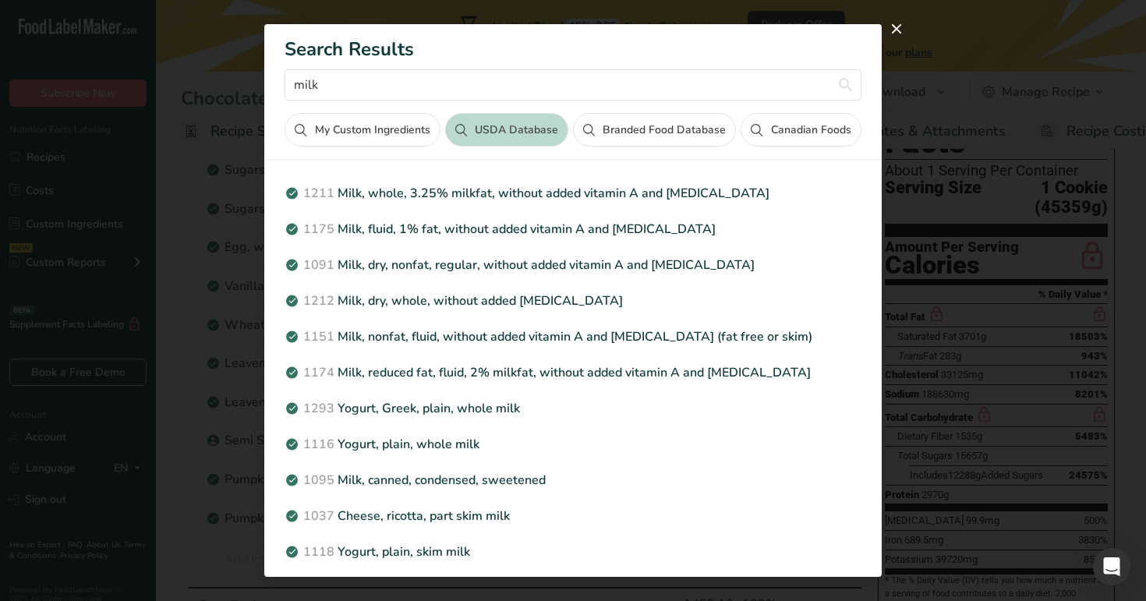
click at [787, 127] on button "Canadian Foods" at bounding box center [801, 130] width 120 height 34
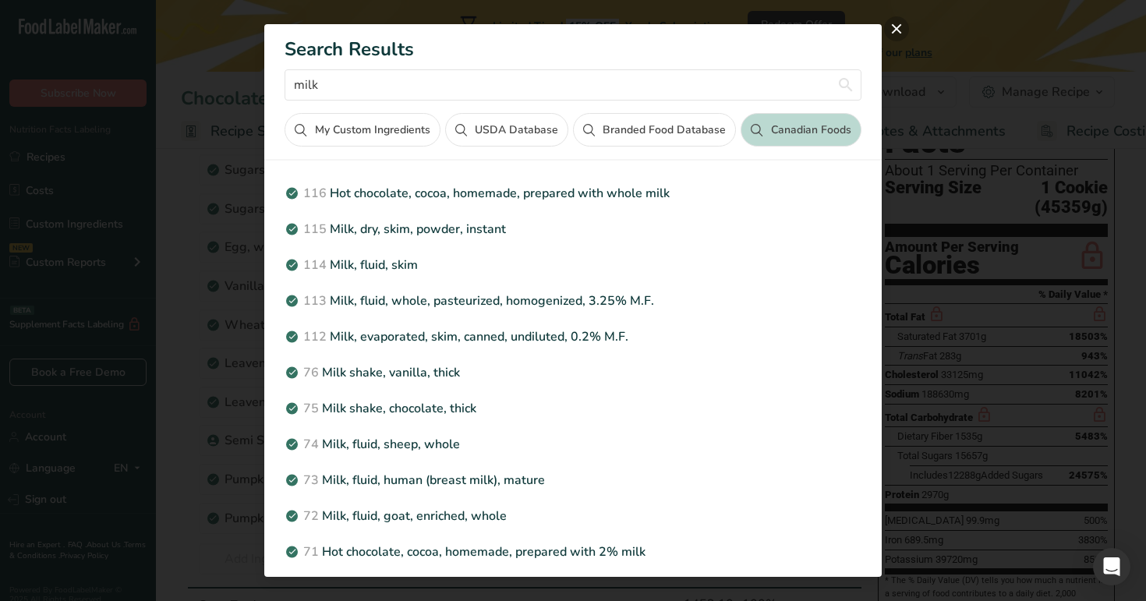
click at [897, 37] on button "close" at bounding box center [896, 28] width 25 height 25
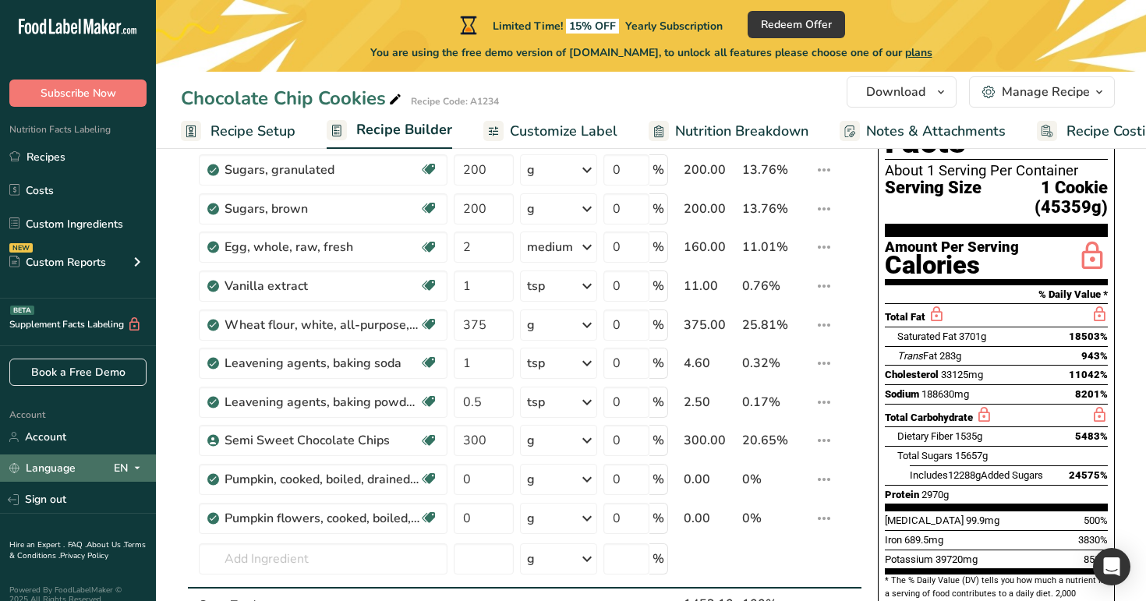
click at [118, 475] on div "EN" at bounding box center [130, 468] width 33 height 19
click at [100, 521] on div "Spanish" at bounding box center [80, 525] width 109 height 29
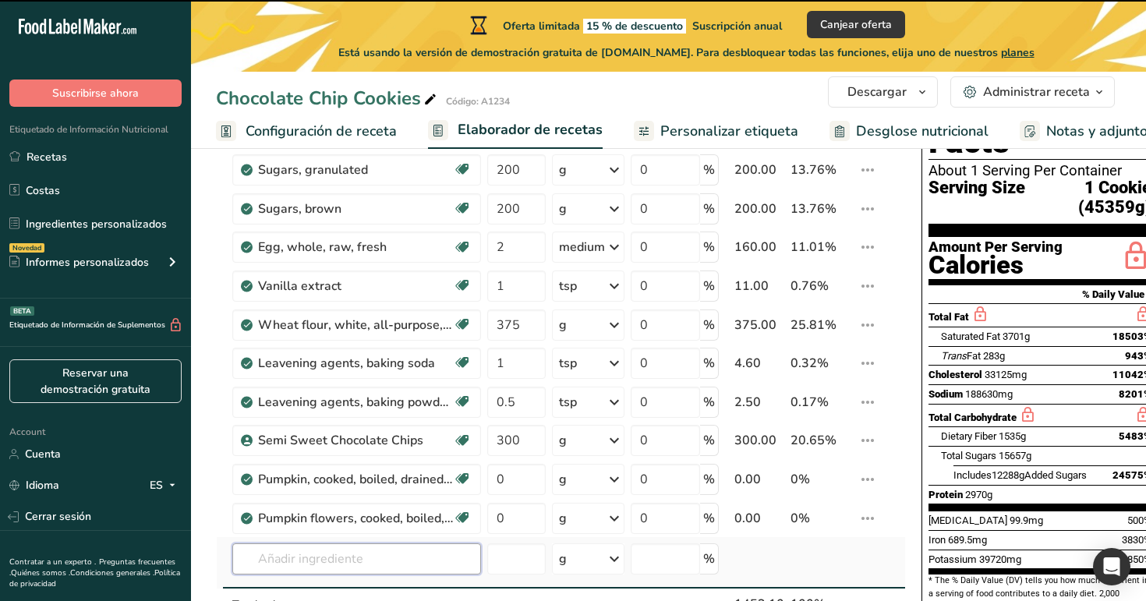
click at [342, 557] on input "text" at bounding box center [356, 558] width 249 height 31
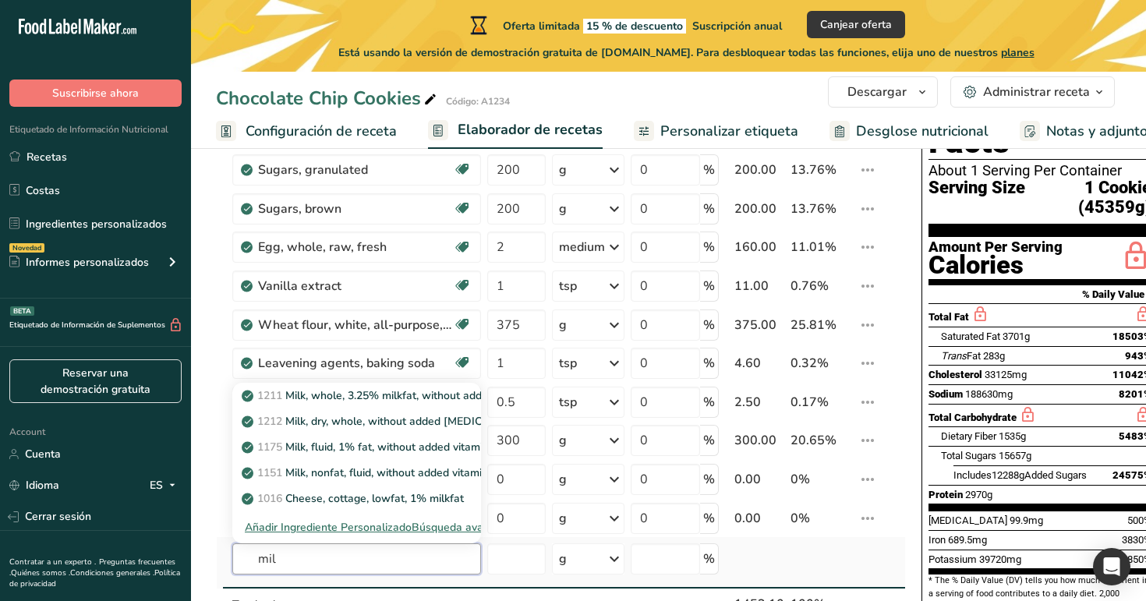
type input "mil"
click at [444, 532] on div "Búsqueda avanzada" at bounding box center [463, 527] width 102 height 16
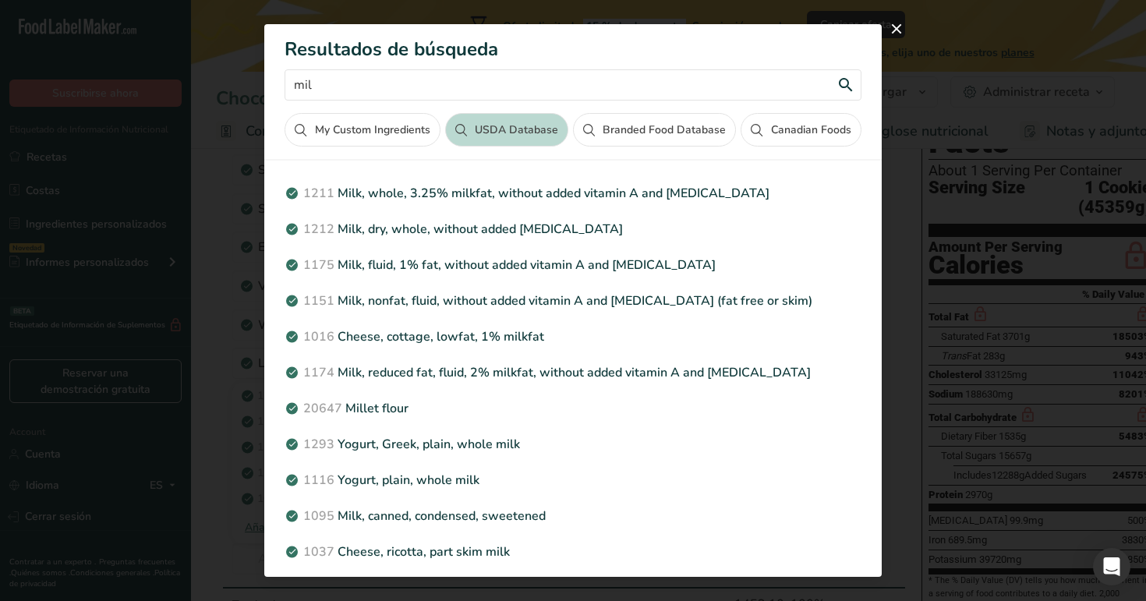
click at [659, 84] on input "mil" at bounding box center [573, 84] width 576 height 31
type input "milnkjndbcs"
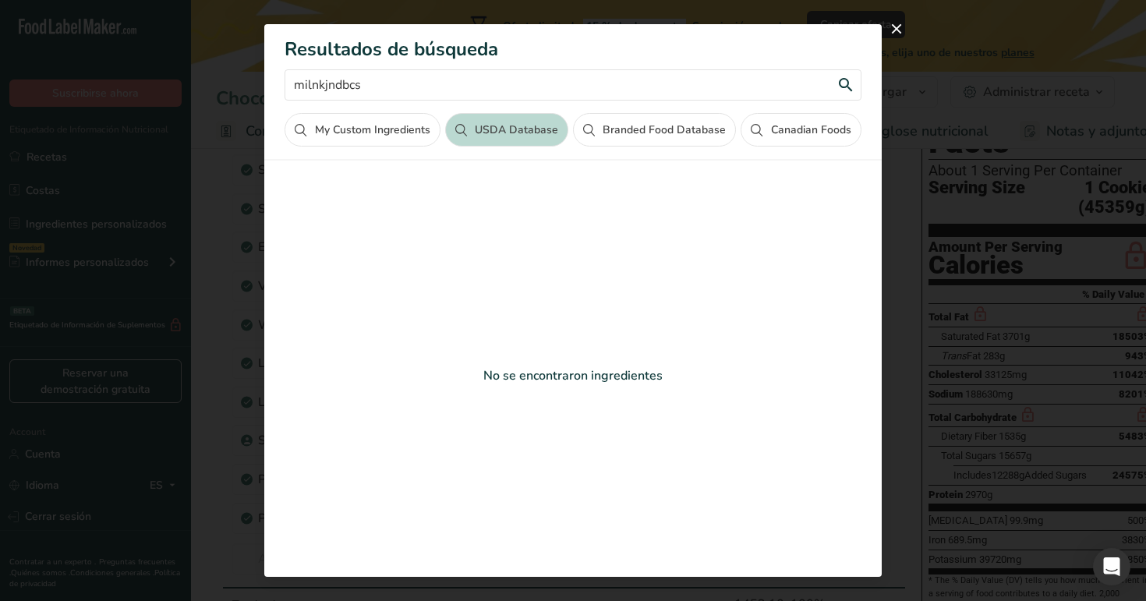
drag, startPoint x: 391, startPoint y: 80, endPoint x: 293, endPoint y: 72, distance: 98.5
click at [293, 73] on input "milnkjndbcs" at bounding box center [573, 84] width 576 height 31
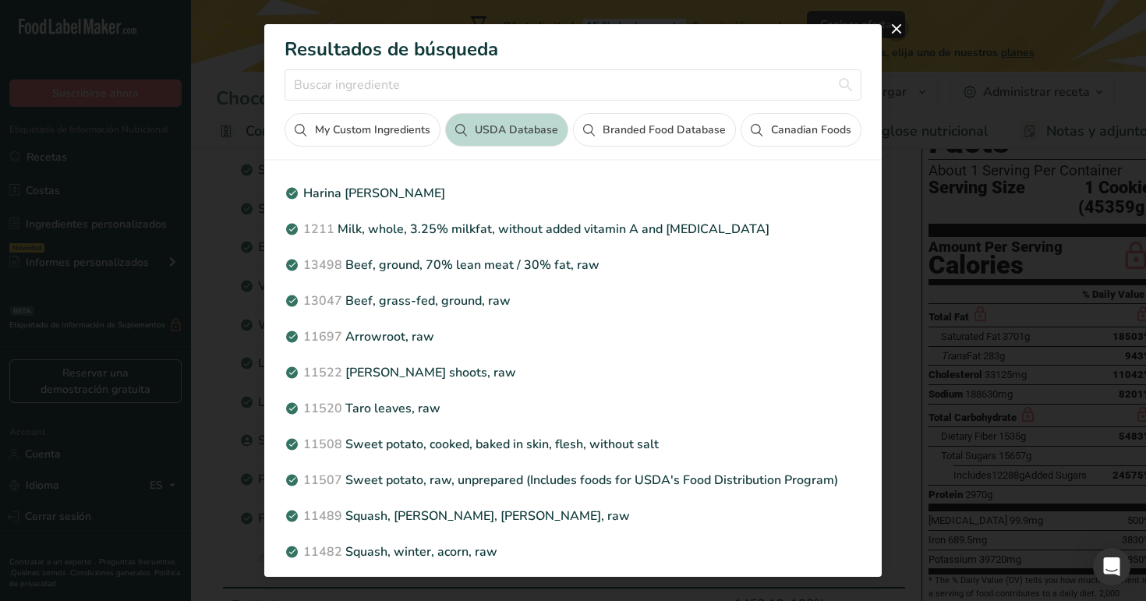
click at [891, 32] on button "close" at bounding box center [896, 28] width 25 height 25
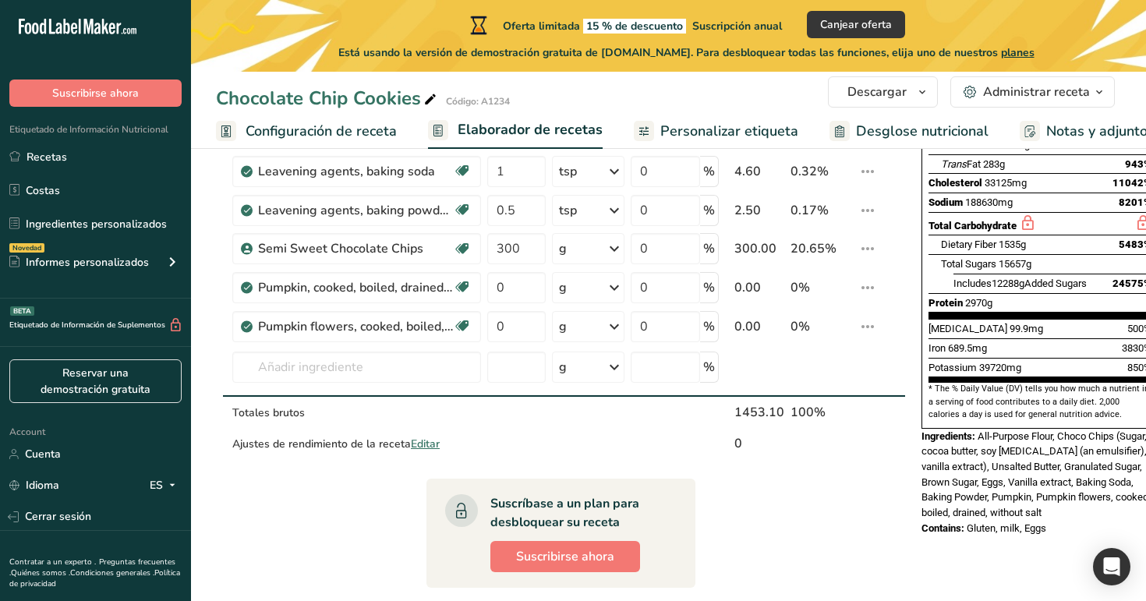
scroll to position [352, 0]
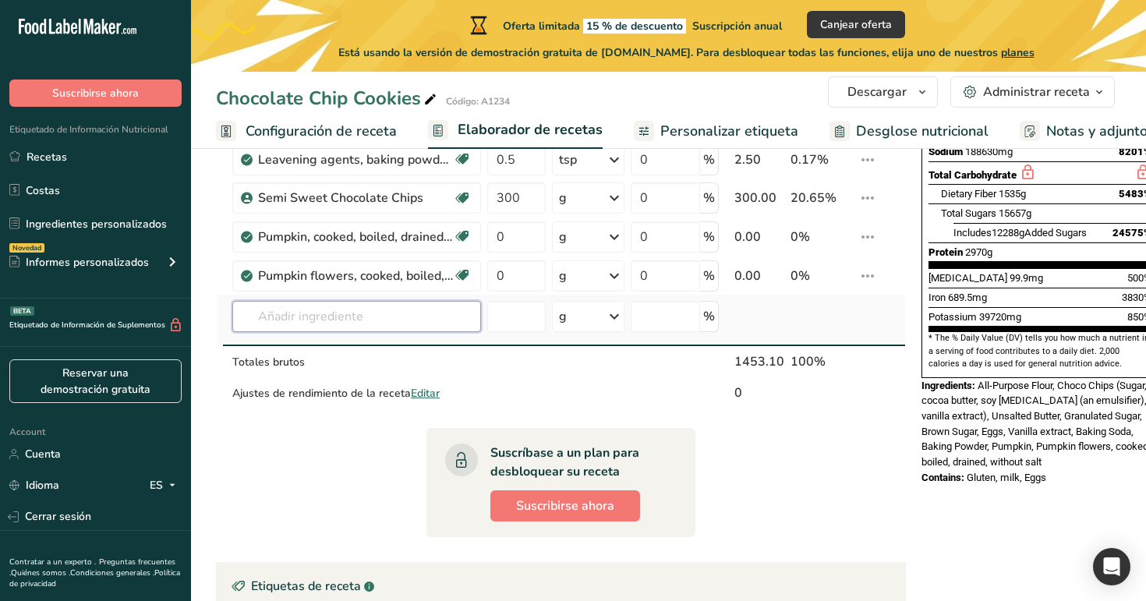
click at [384, 314] on input "text" at bounding box center [356, 316] width 249 height 31
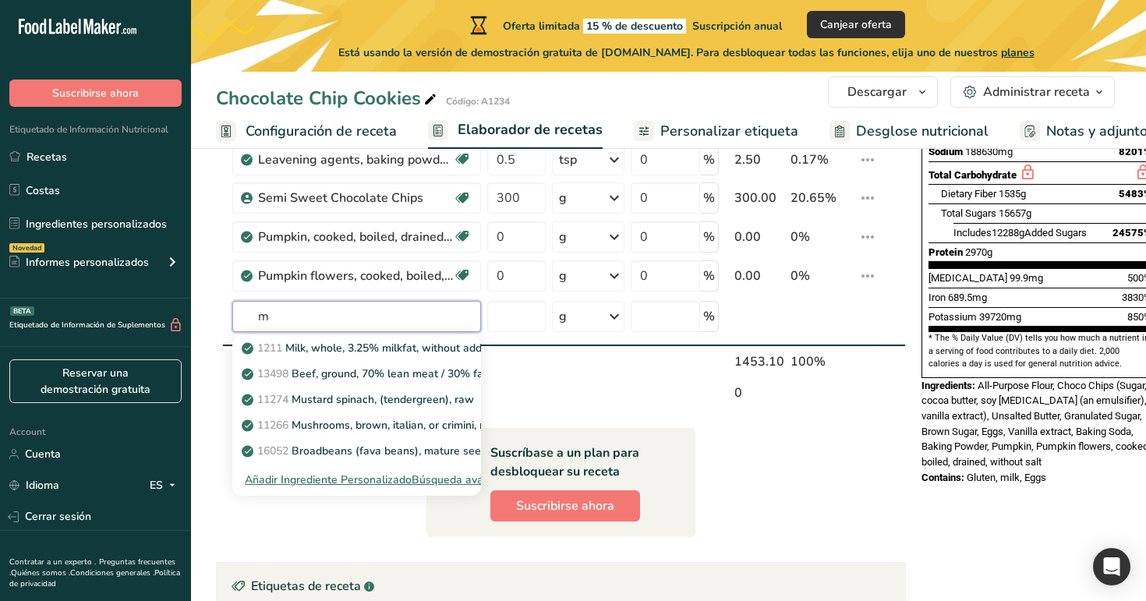
type input "m"
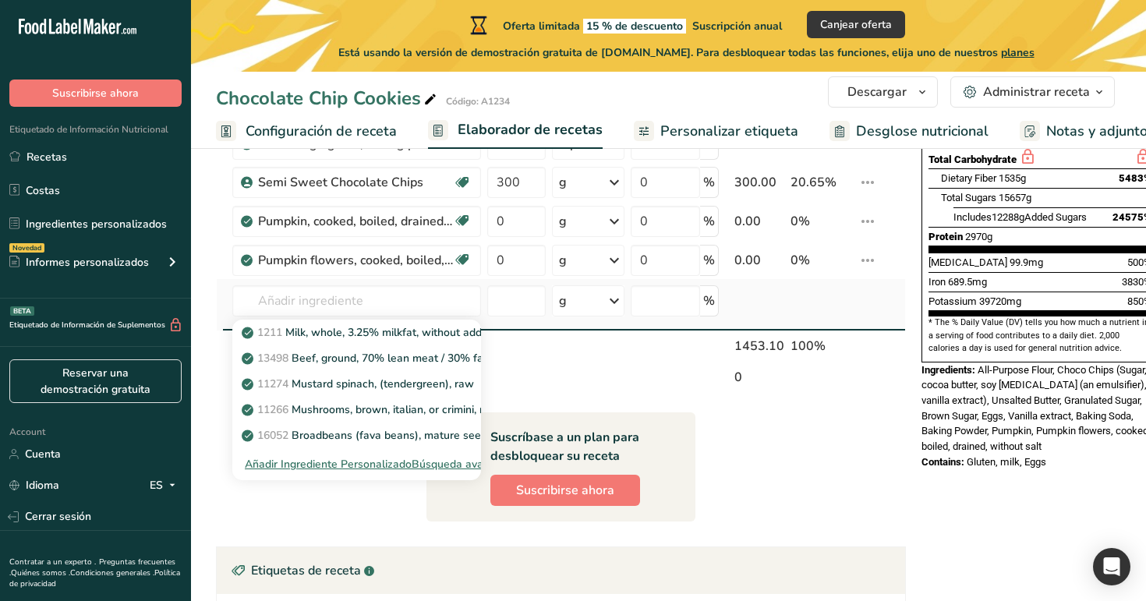
click at [299, 467] on div "Añadir Ingrediente Personalizado" at bounding box center [328, 464] width 167 height 16
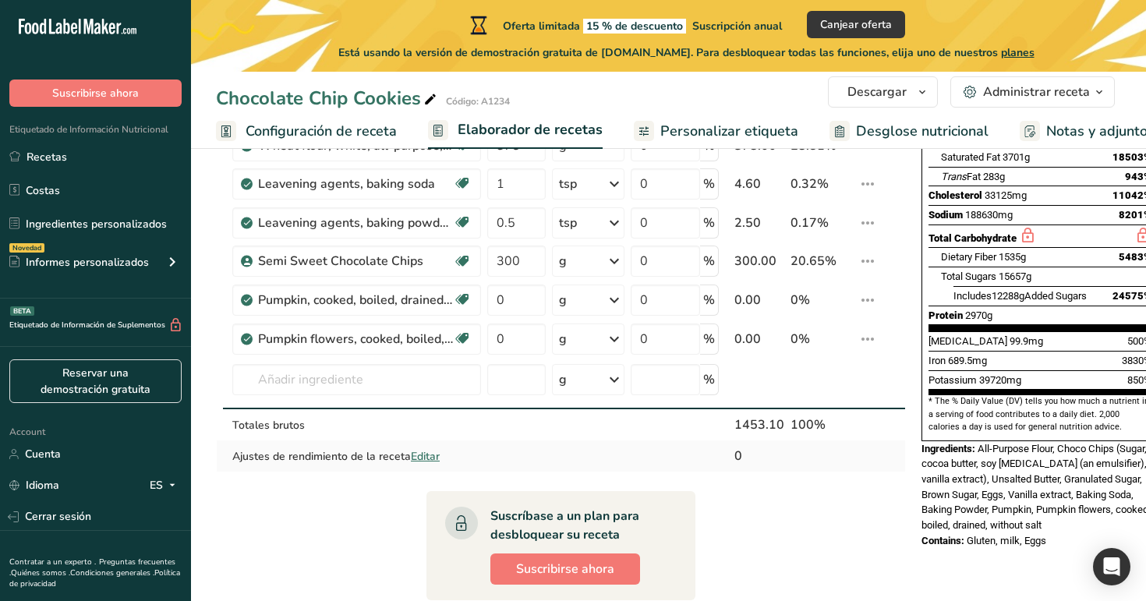
scroll to position [312, 0]
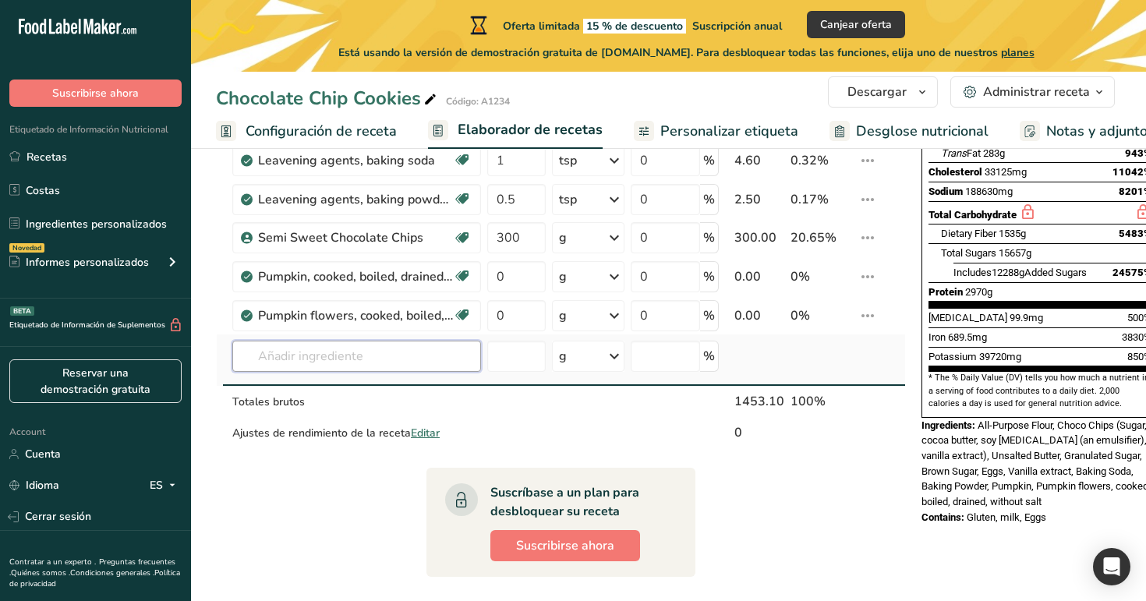
click at [385, 357] on input "text" at bounding box center [356, 356] width 249 height 31
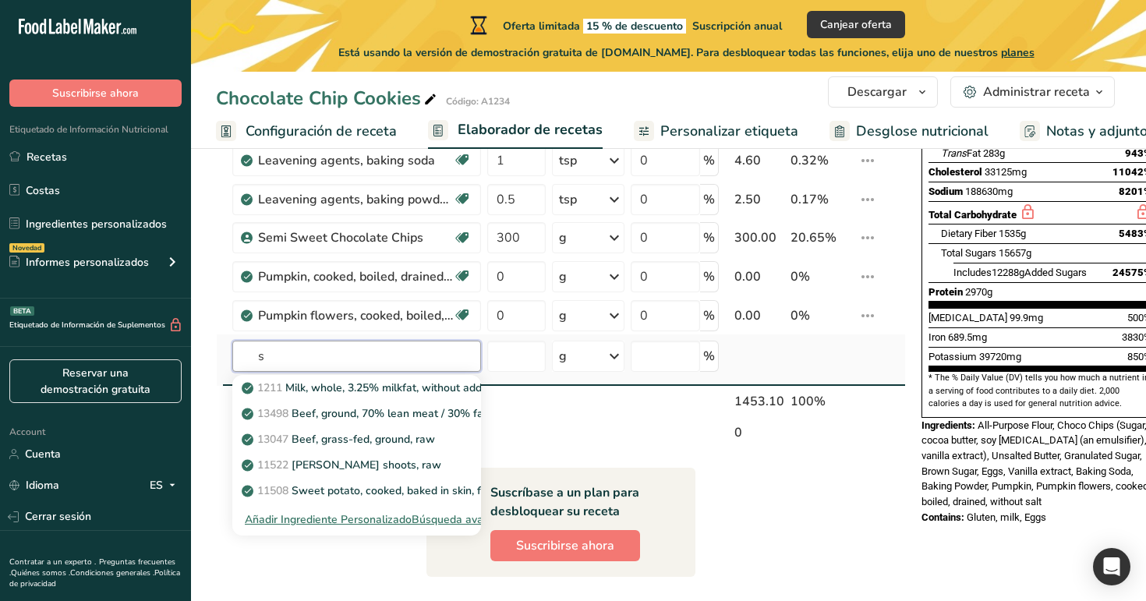
type input "s"
click at [436, 523] on div "Búsqueda avanzada" at bounding box center [463, 519] width 102 height 16
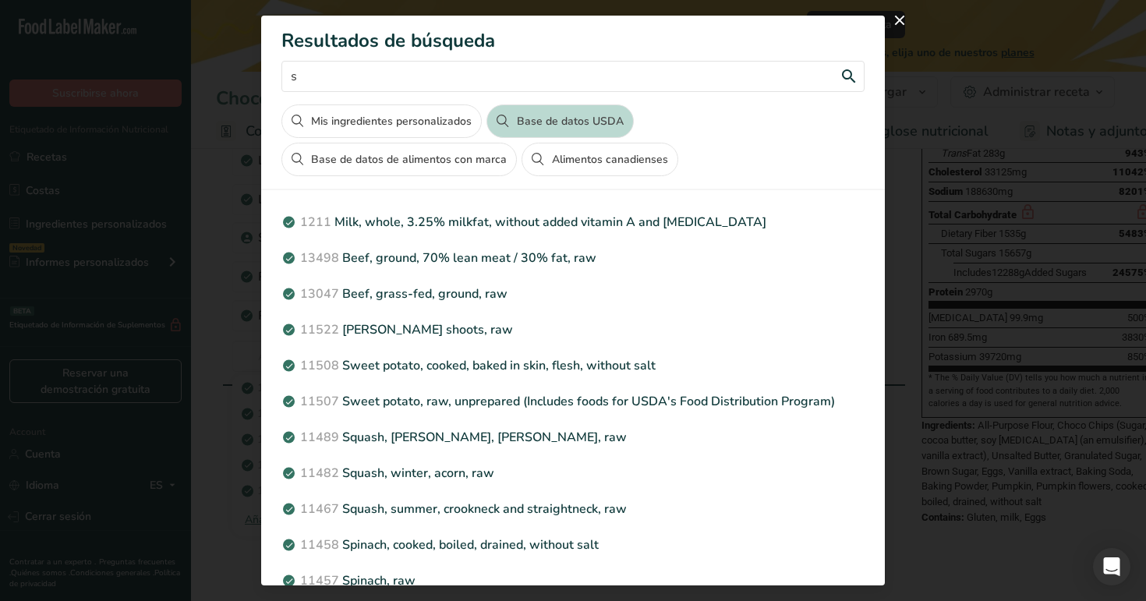
click at [539, 69] on input "s" at bounding box center [572, 76] width 583 height 31
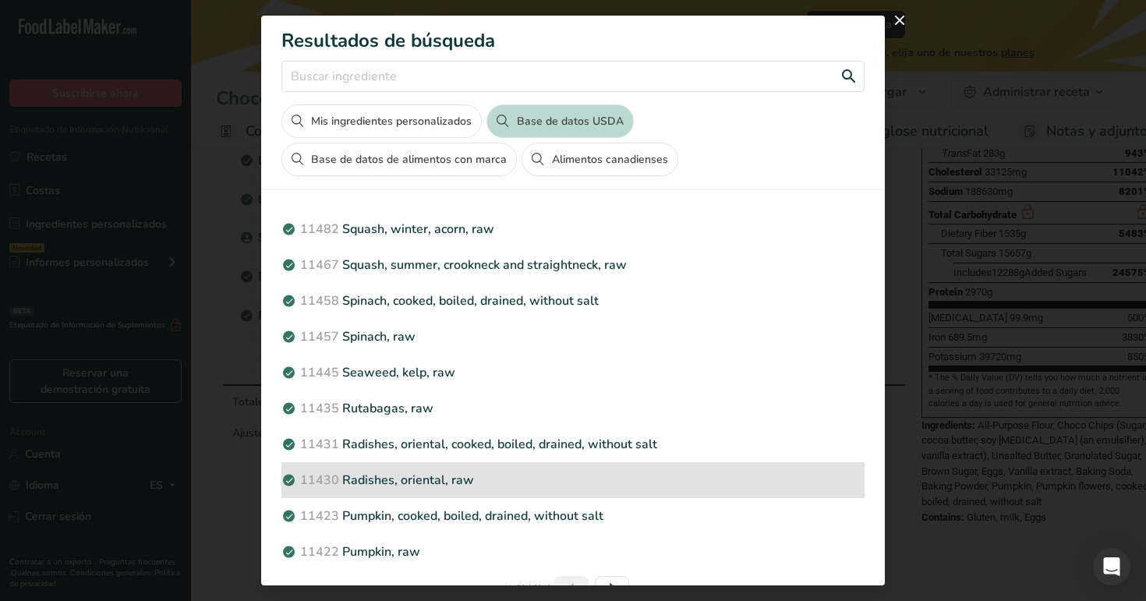
scroll to position [0, 0]
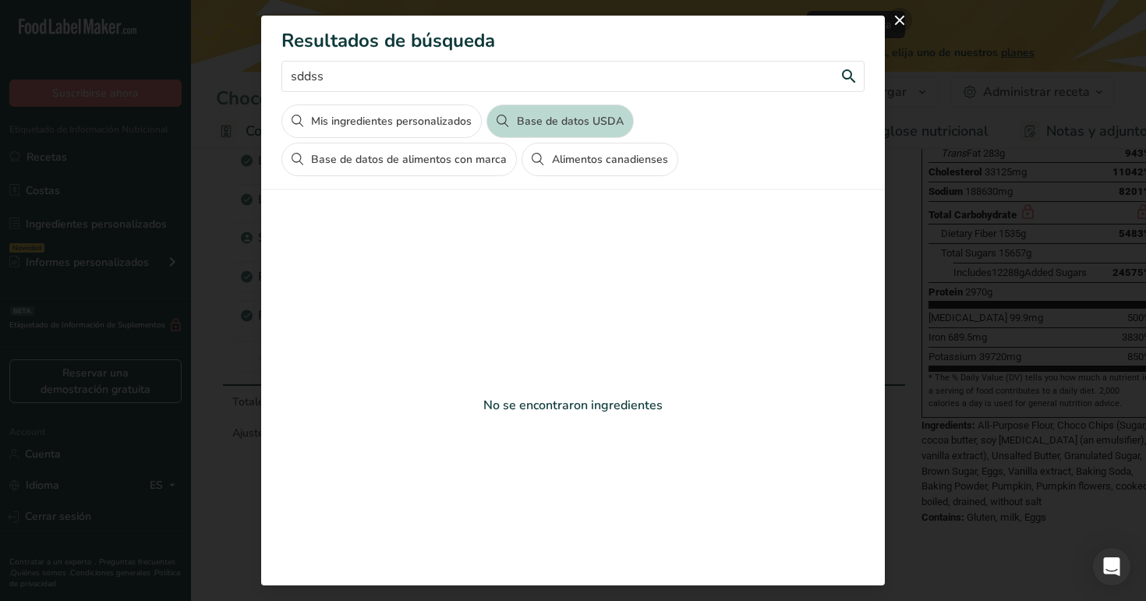
type input "sddss"
click at [904, 12] on button "close" at bounding box center [899, 20] width 25 height 25
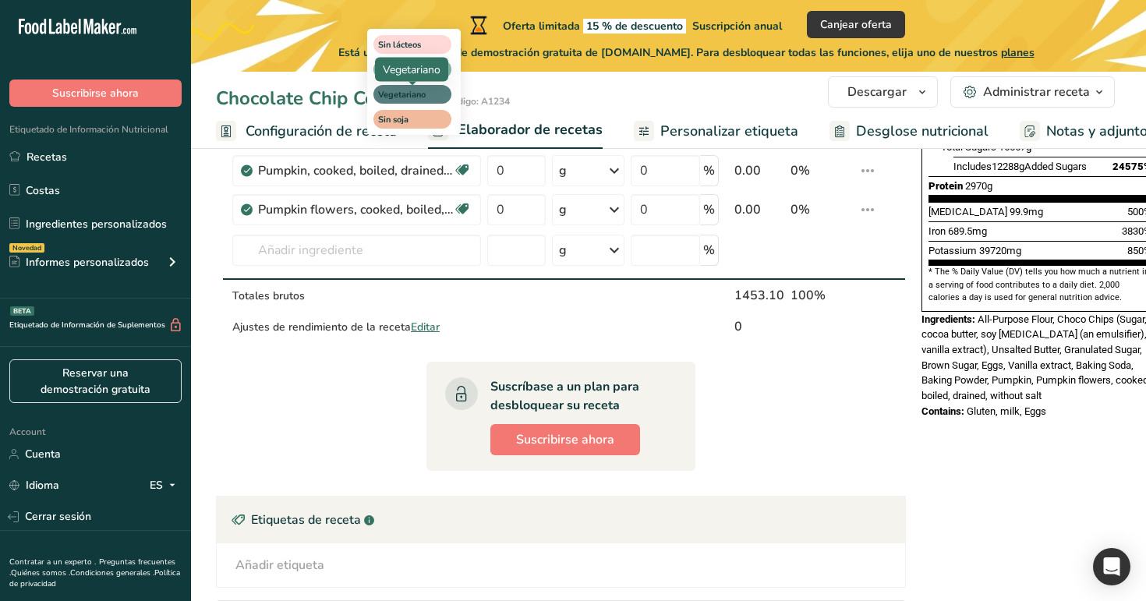
scroll to position [453, 0]
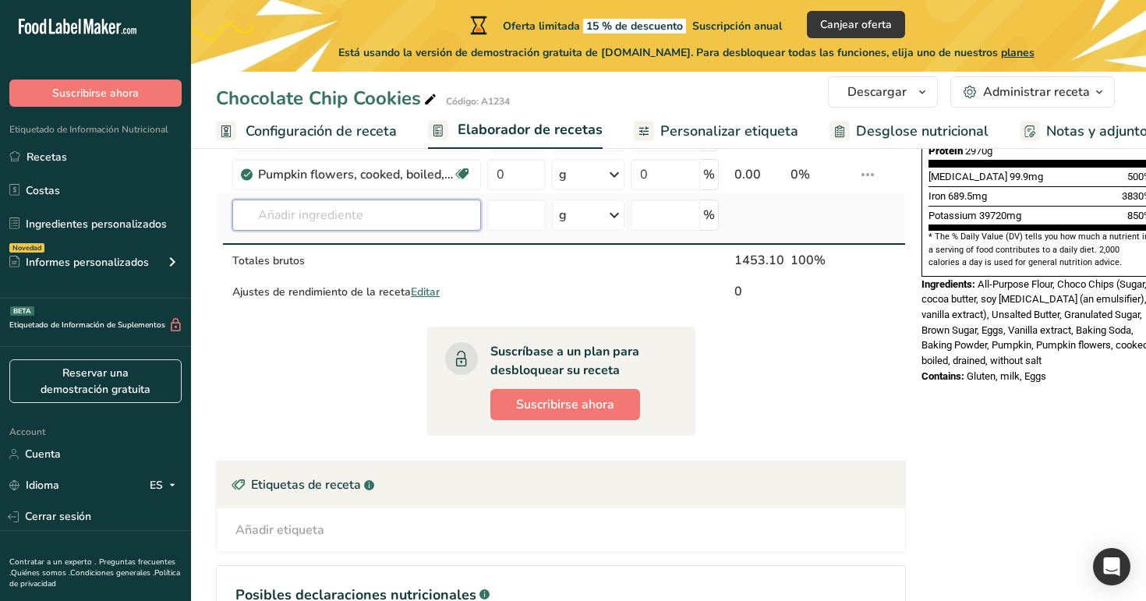
click at [307, 221] on input "text" at bounding box center [356, 215] width 249 height 31
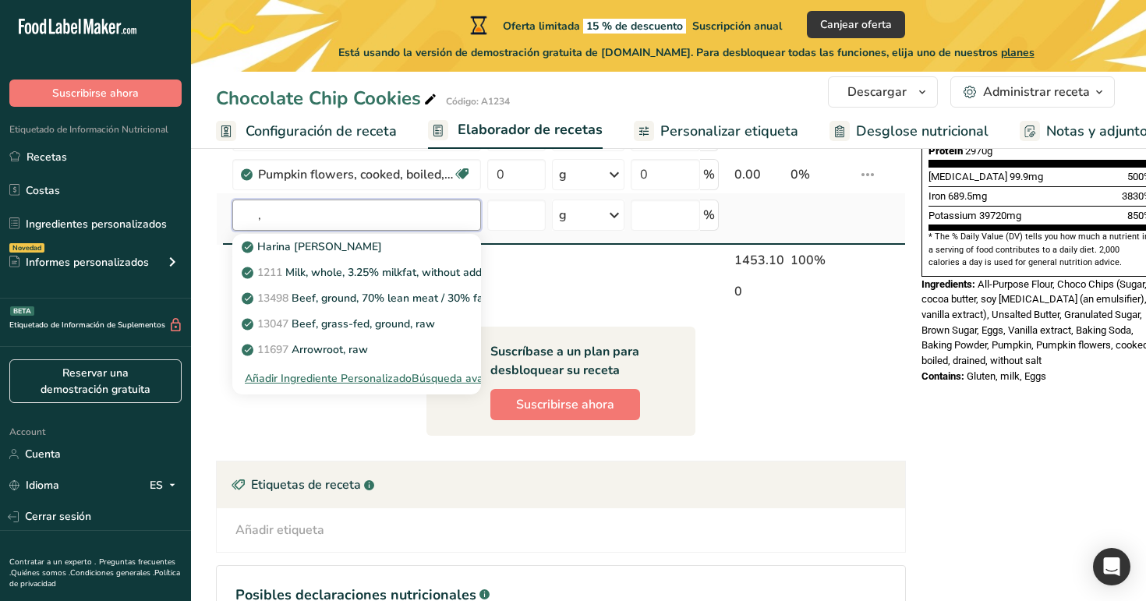
type input ","
click at [399, 386] on div "Añadir Ingrediente Personalizado" at bounding box center [328, 378] width 167 height 16
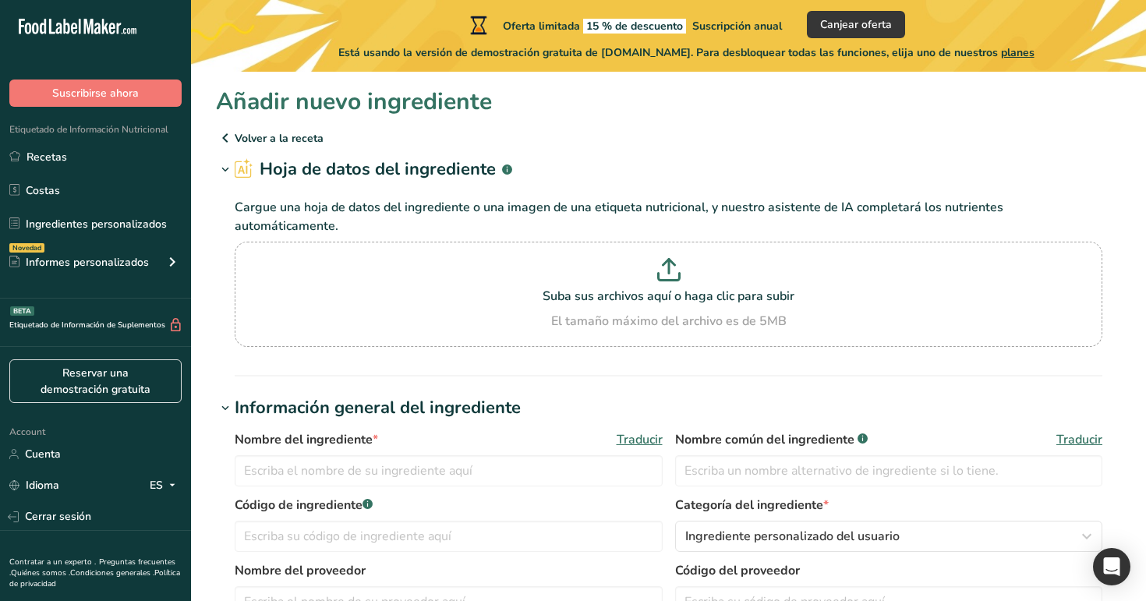
click at [225, 133] on icon at bounding box center [225, 138] width 19 height 28
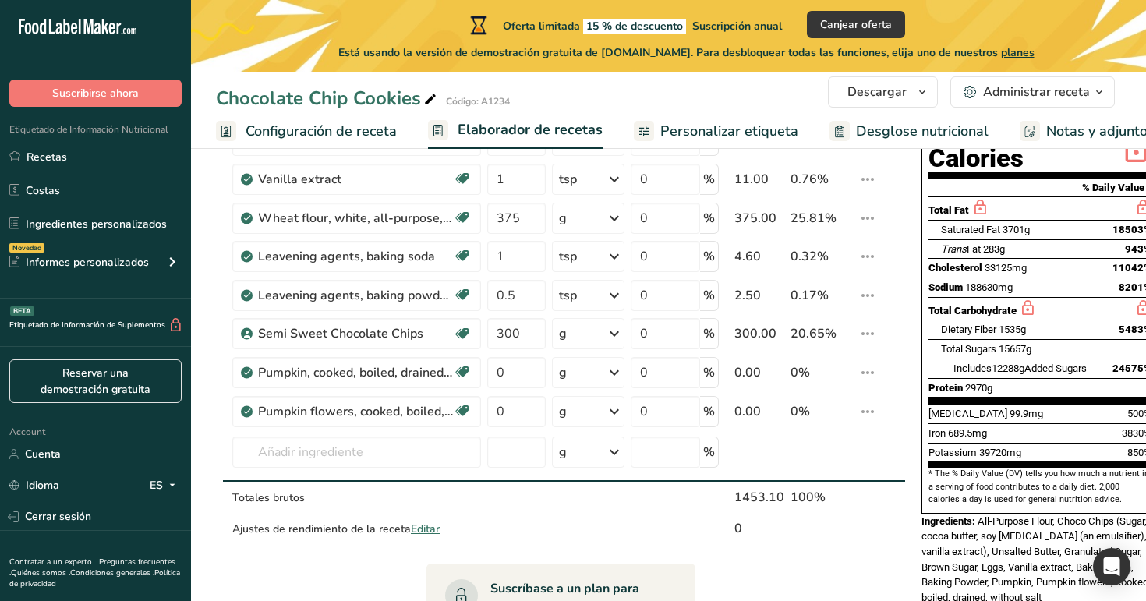
scroll to position [338, 0]
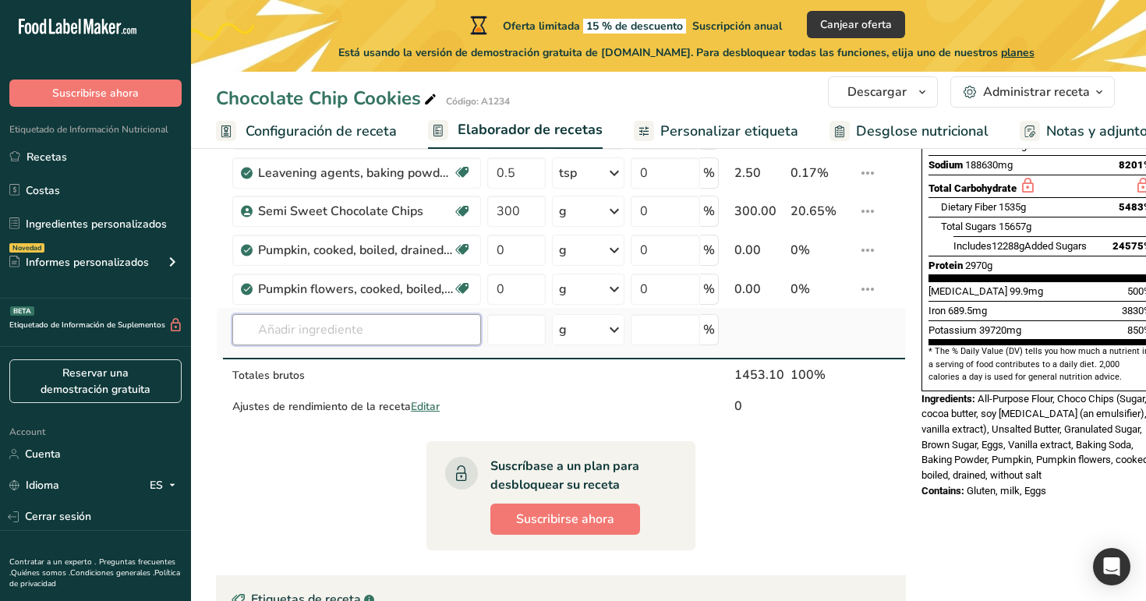
click at [385, 327] on input "text" at bounding box center [356, 329] width 249 height 31
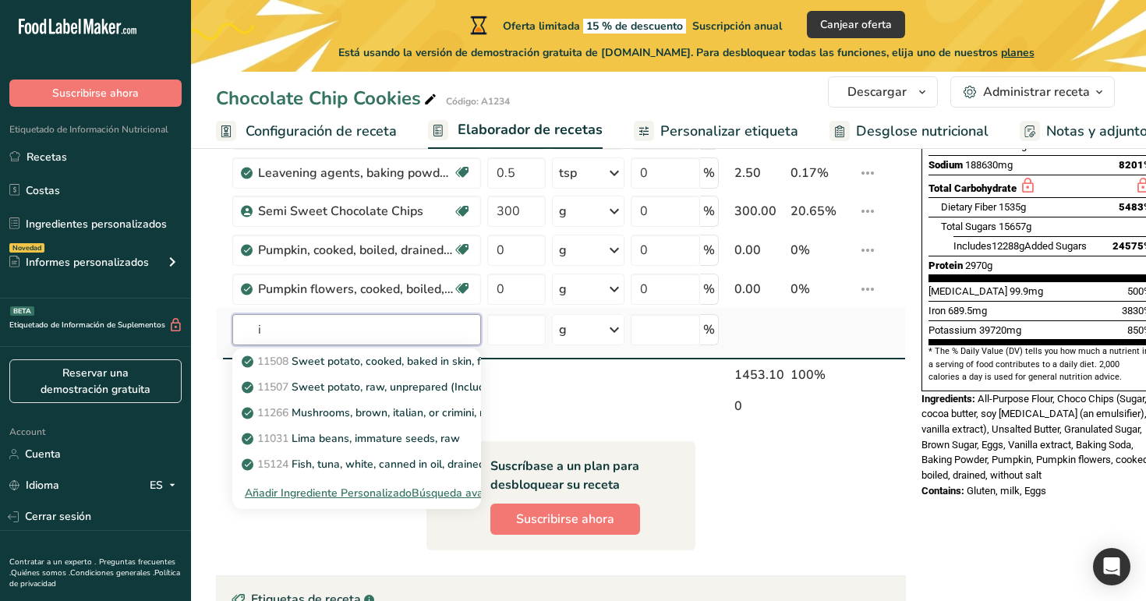
type input "i"
click at [471, 491] on div "Búsqueda avanzada" at bounding box center [463, 493] width 102 height 16
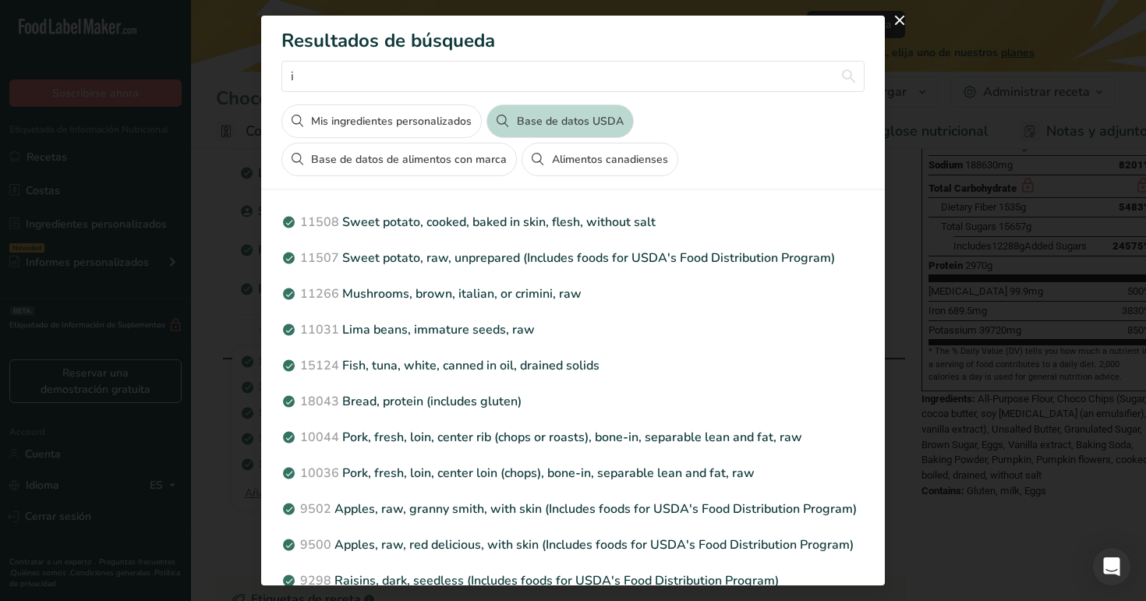
click at [596, 156] on button "Alimentos canadienses" at bounding box center [599, 160] width 156 height 34
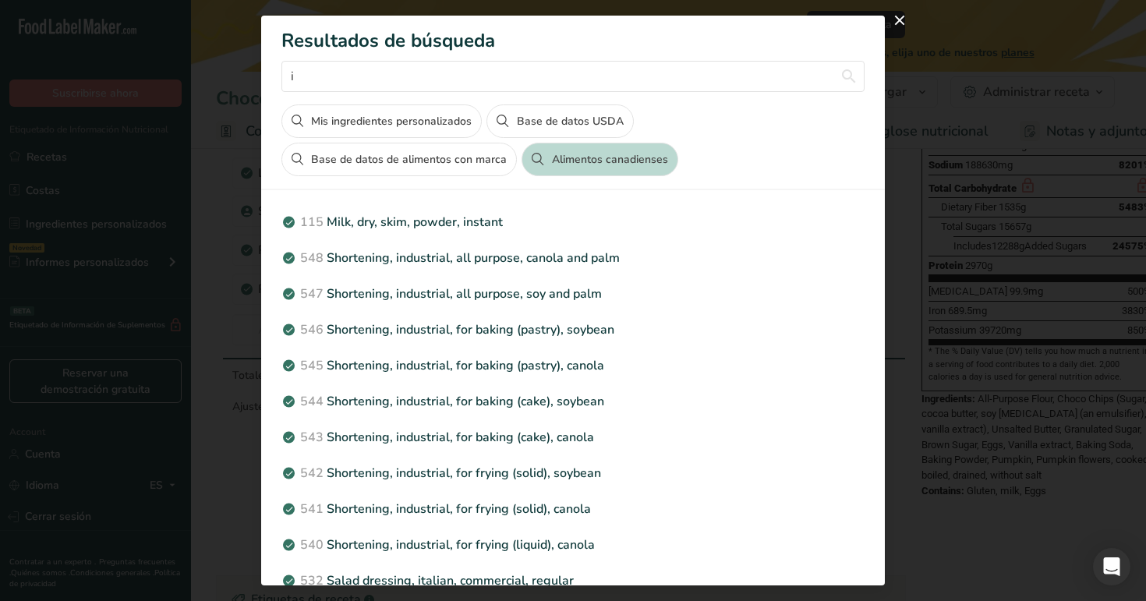
click at [413, 166] on button "Base de datos de alimentos con marca" at bounding box center [398, 160] width 235 height 34
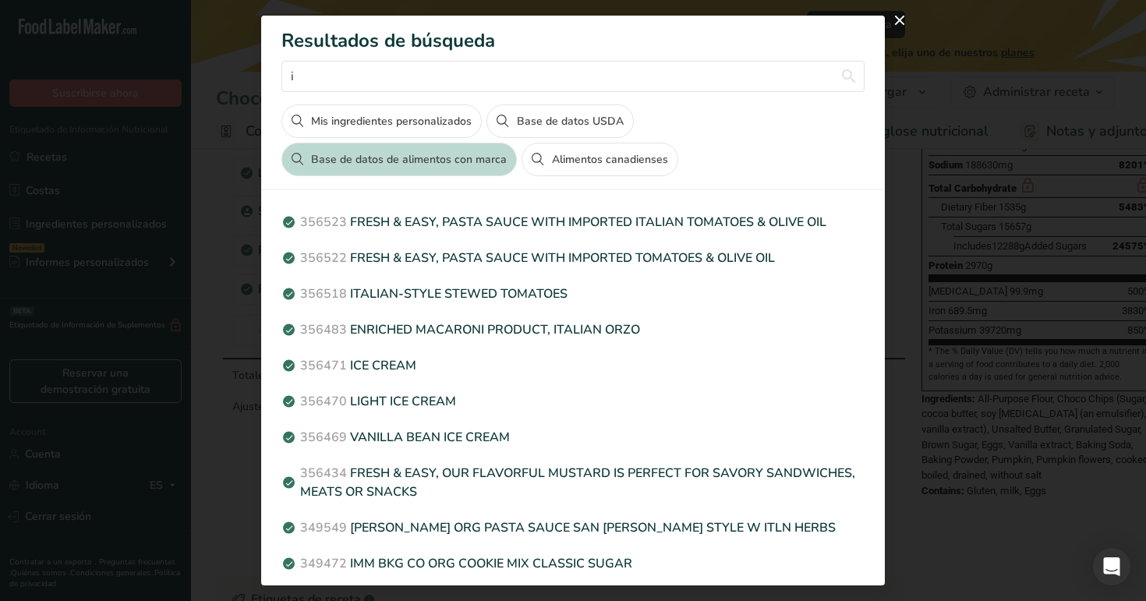
click at [387, 124] on button "Mis ingredientes personalizados" at bounding box center [381, 121] width 200 height 34
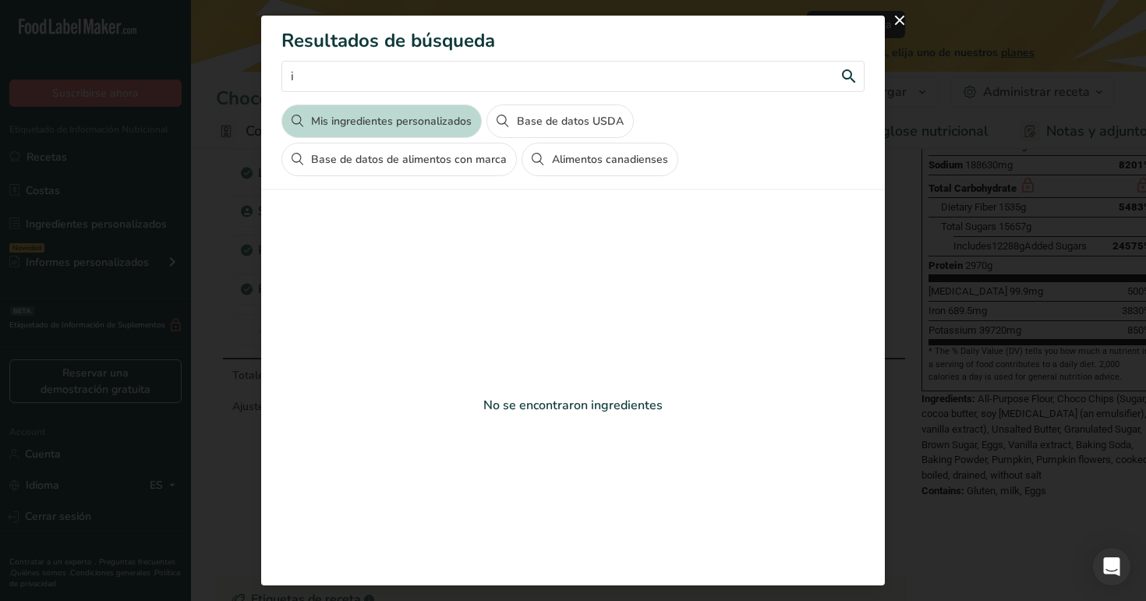
click at [497, 81] on input "i" at bounding box center [572, 76] width 583 height 31
click at [903, 23] on button "close" at bounding box center [899, 20] width 25 height 25
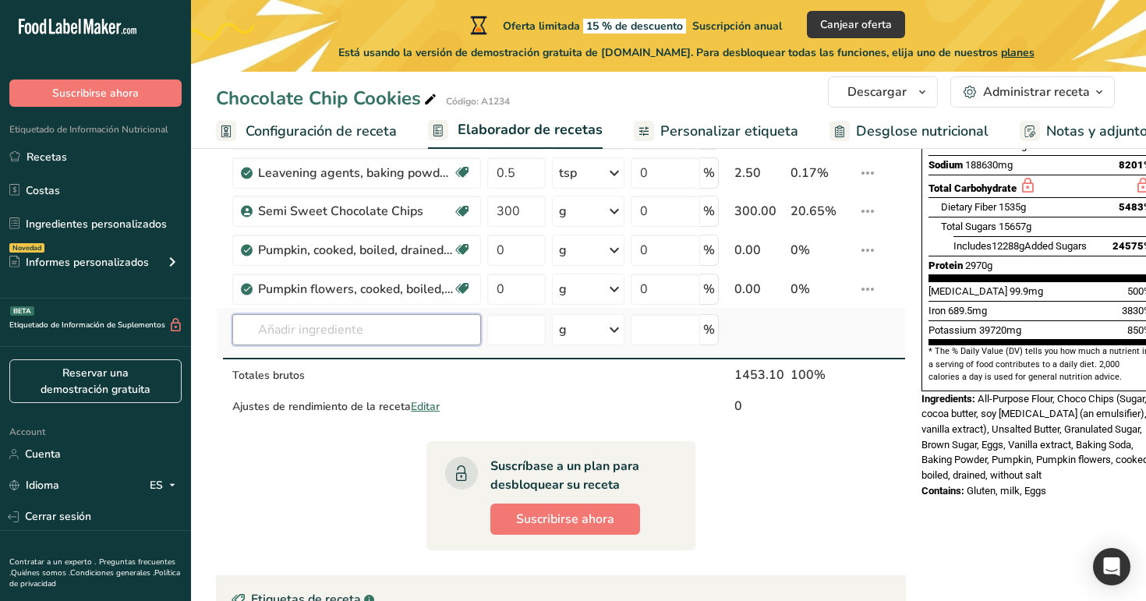
click at [416, 326] on input "text" at bounding box center [356, 329] width 249 height 31
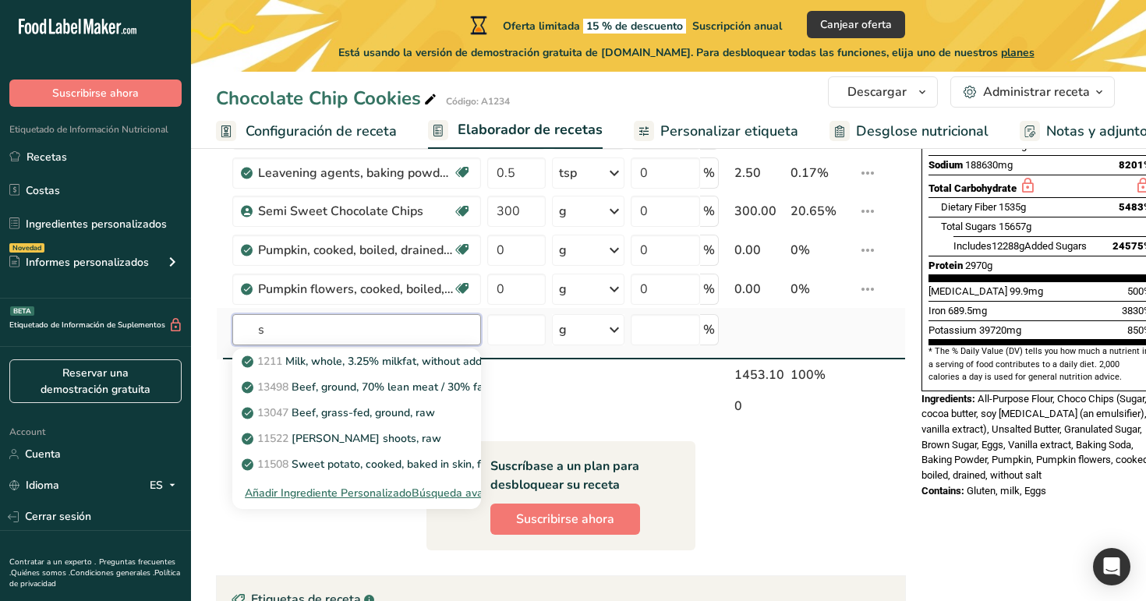
type input "s"
click at [469, 493] on div "Búsqueda avanzada" at bounding box center [463, 493] width 102 height 16
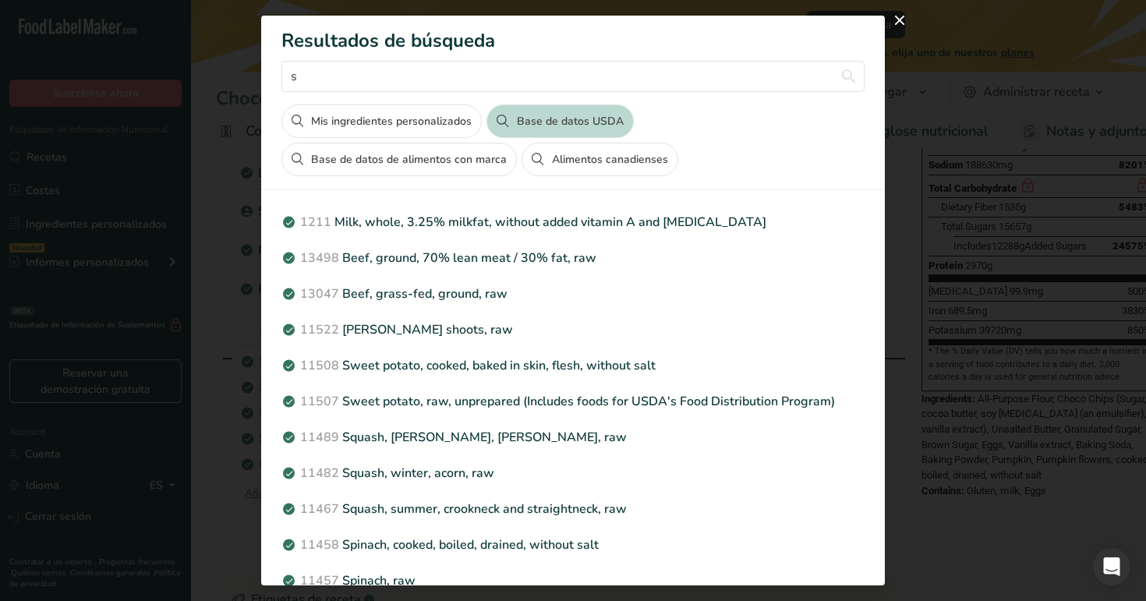
click at [905, 9] on div "Search results modal" at bounding box center [573, 300] width 1146 height 601
click at [897, 19] on button "close" at bounding box center [899, 20] width 25 height 25
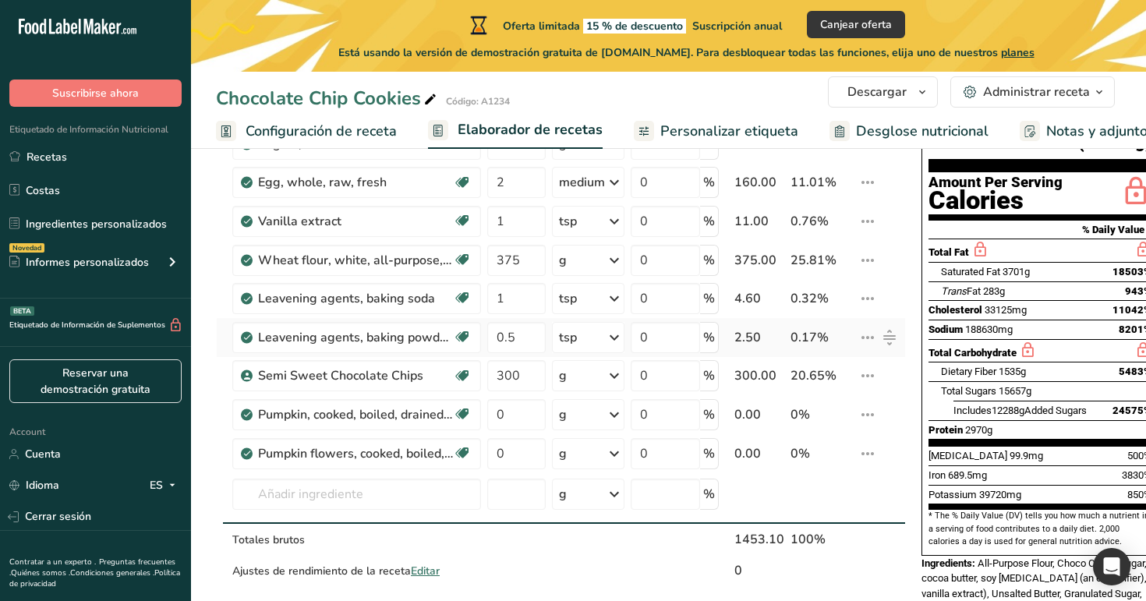
scroll to position [0, 0]
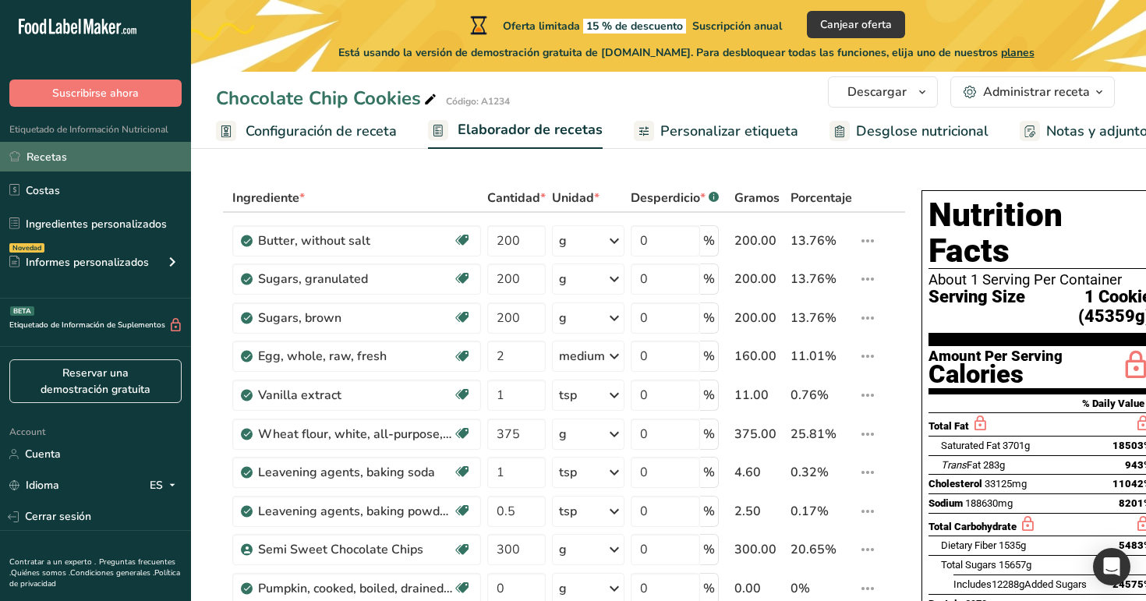
click at [59, 154] on link "Recetas" at bounding box center [95, 157] width 191 height 30
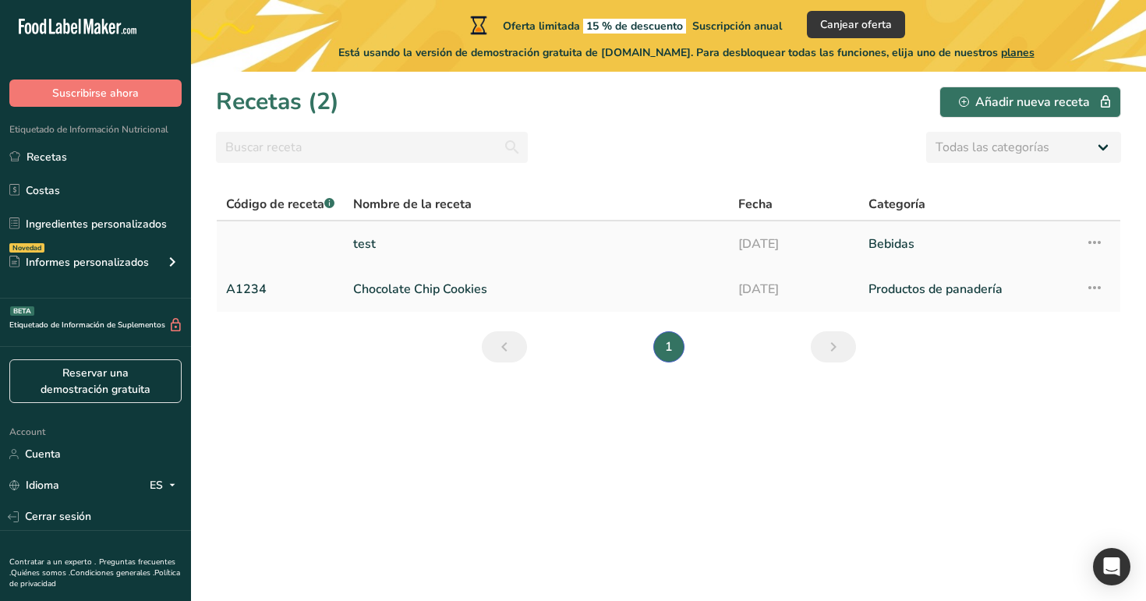
click at [626, 241] on link "test" at bounding box center [536, 244] width 366 height 33
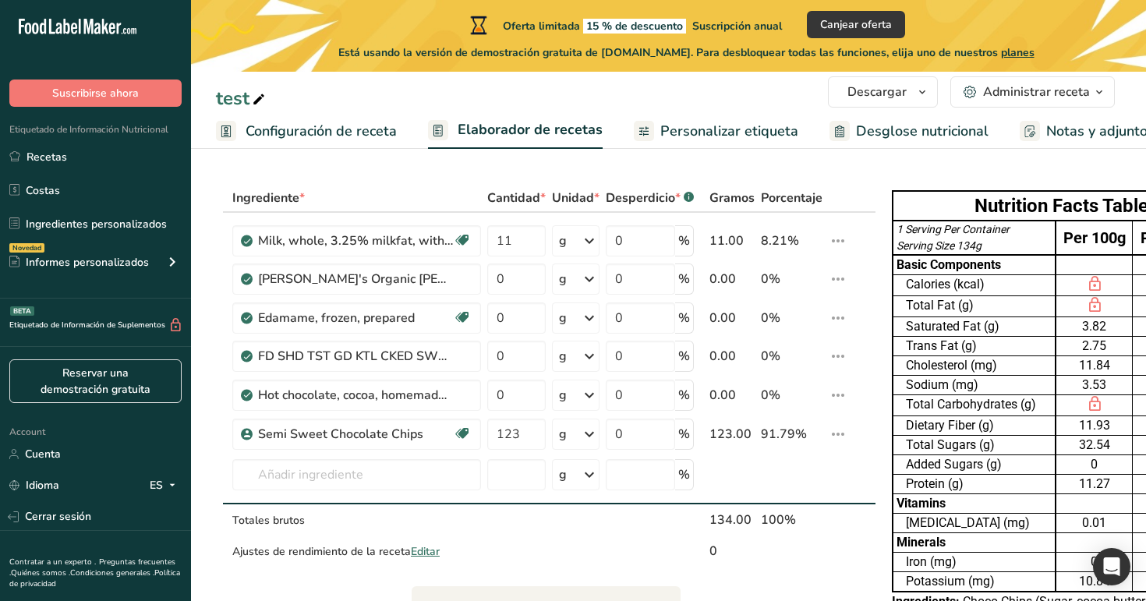
click at [688, 137] on span "Personalizar etiqueta" at bounding box center [729, 131] width 138 height 21
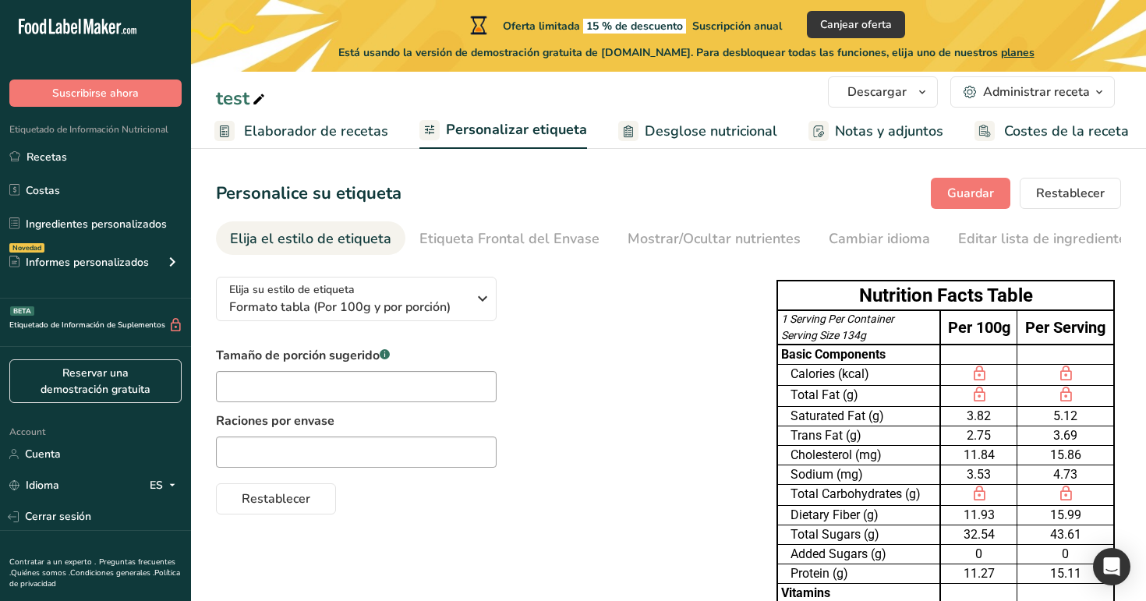
click at [702, 129] on span "Desglose nutricional" at bounding box center [711, 131] width 133 height 21
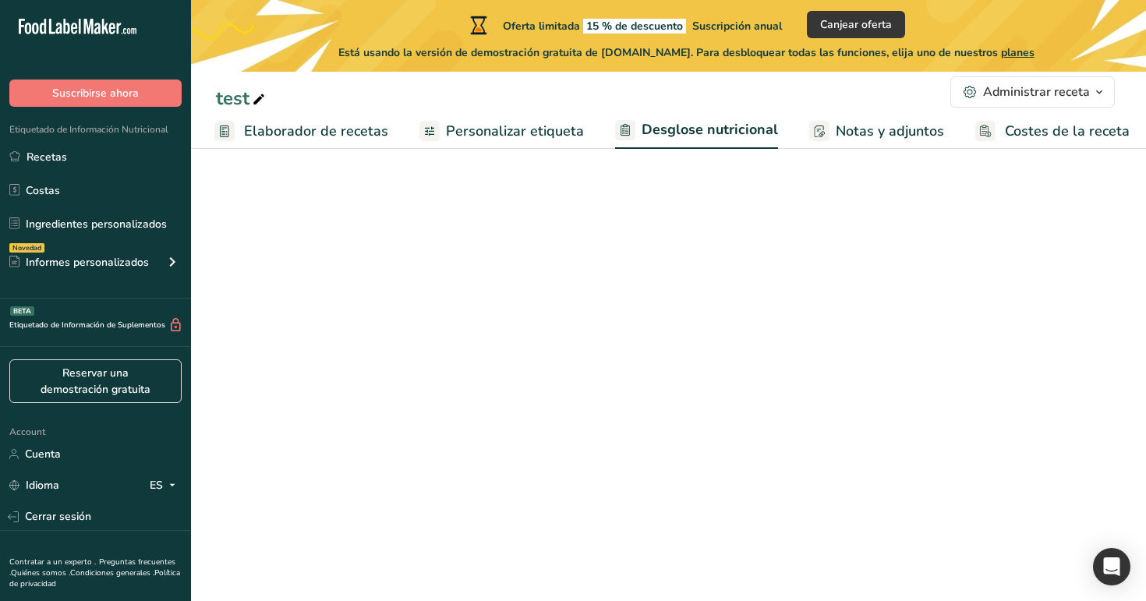
scroll to position [0, 213]
select select "Calories"
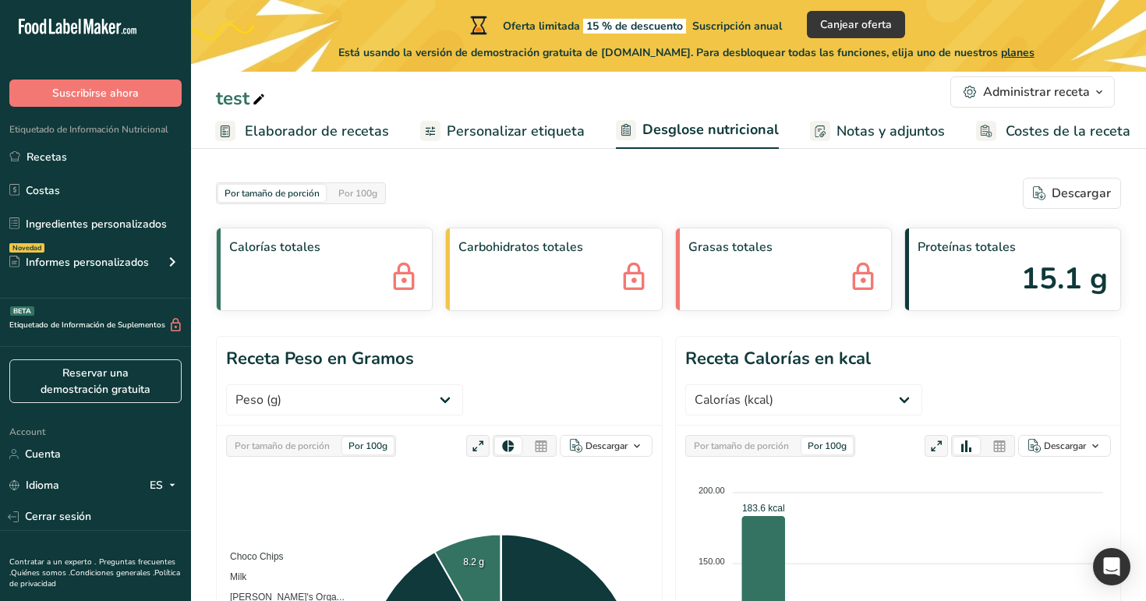
click at [836, 133] on span "Notas y adjuntos" at bounding box center [890, 131] width 108 height 21
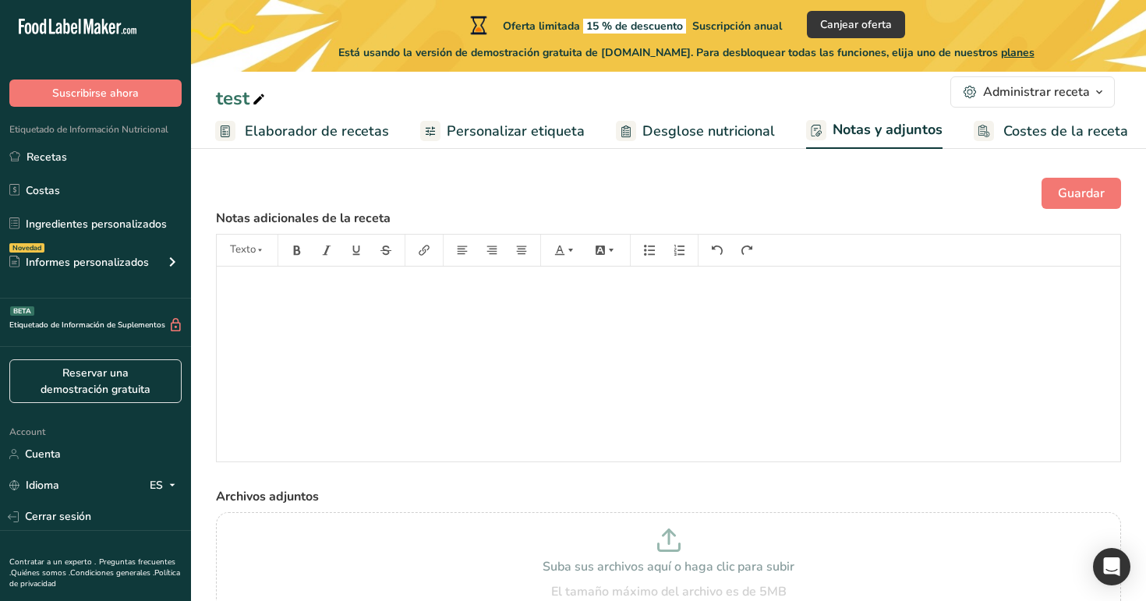
click at [991, 142] on link "Costes de la receta" at bounding box center [1051, 131] width 154 height 35
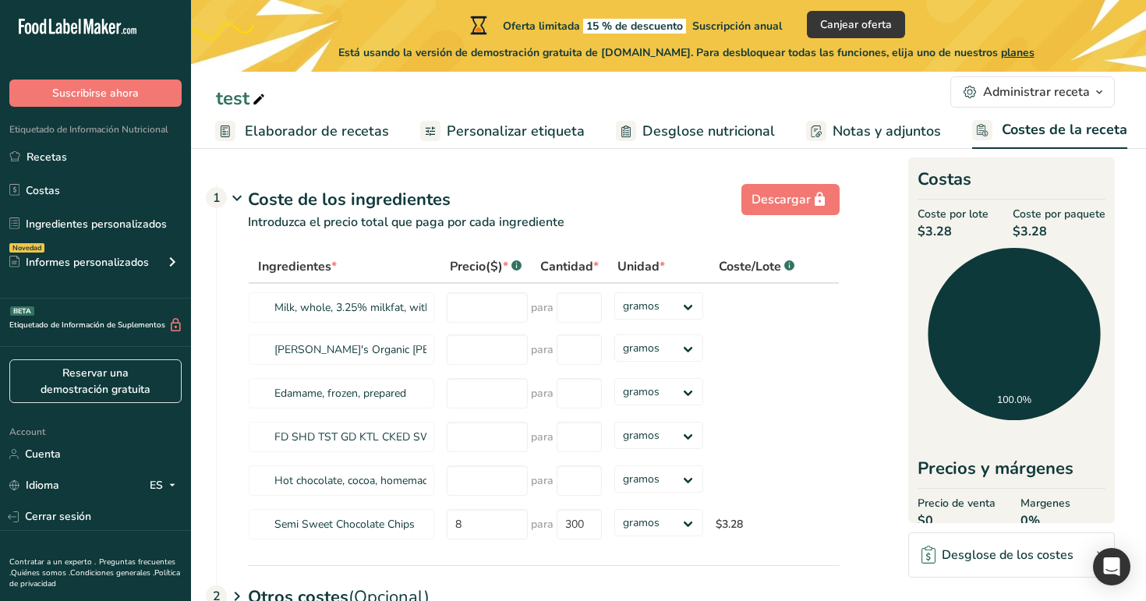
click at [228, 193] on icon at bounding box center [237, 198] width 19 height 29
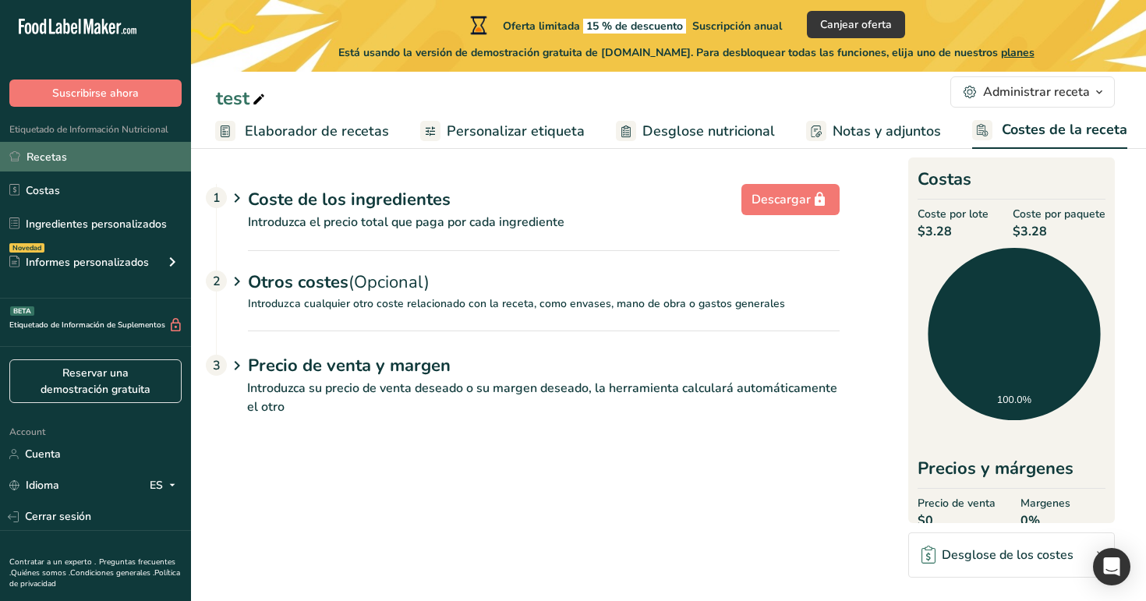
click at [91, 153] on link "Recetas" at bounding box center [95, 157] width 191 height 30
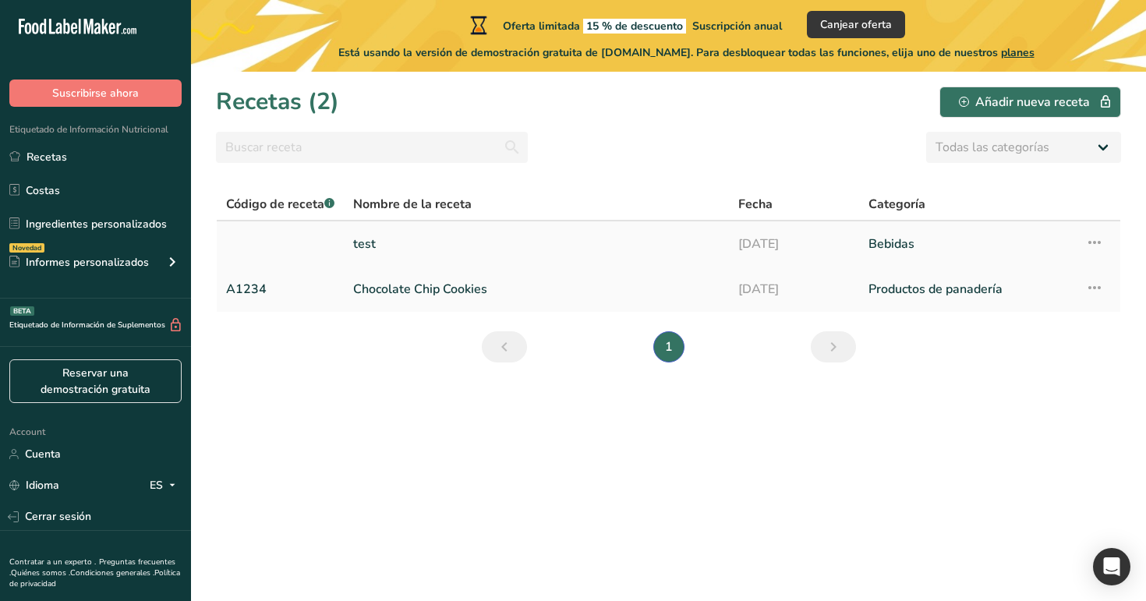
click at [407, 244] on link "test" at bounding box center [536, 244] width 366 height 33
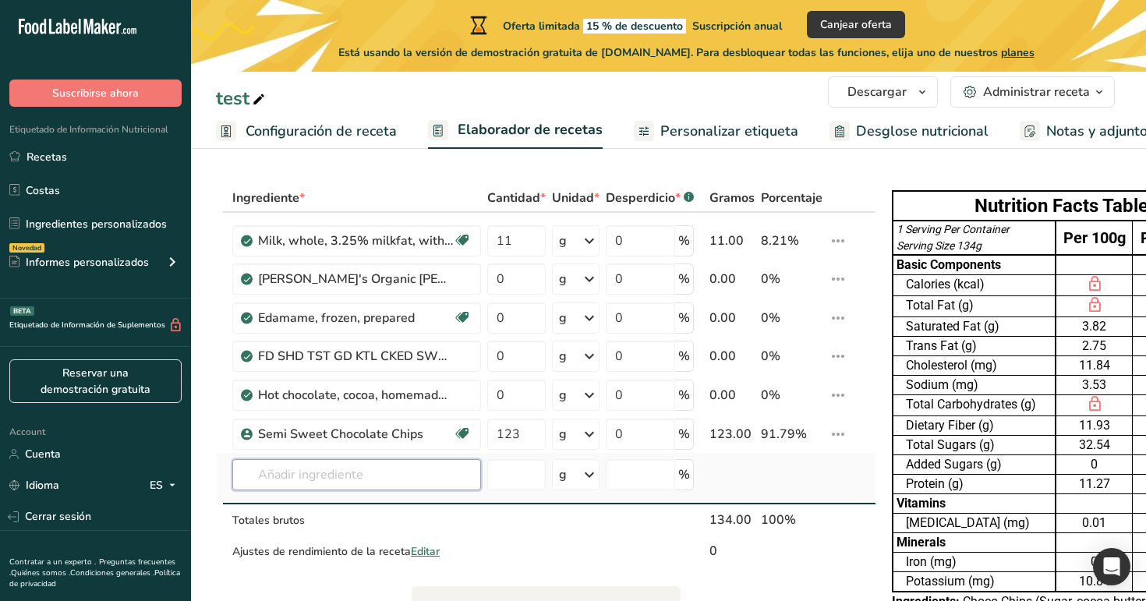
click at [382, 475] on input "text" at bounding box center [356, 474] width 249 height 31
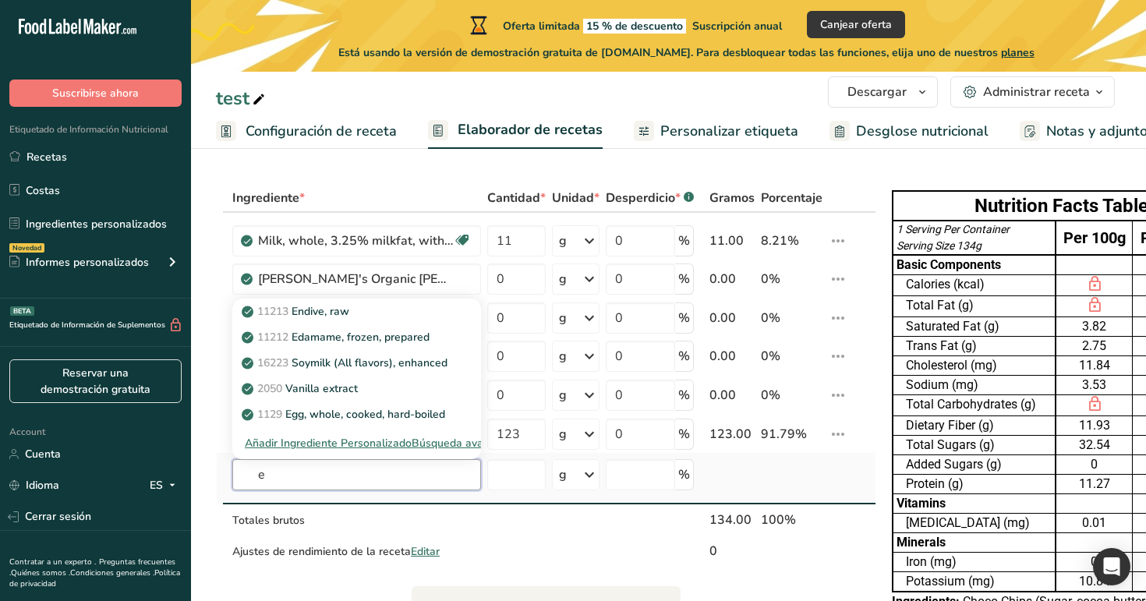
type input "e"
click at [451, 445] on div "Búsqueda avanzada" at bounding box center [463, 443] width 102 height 16
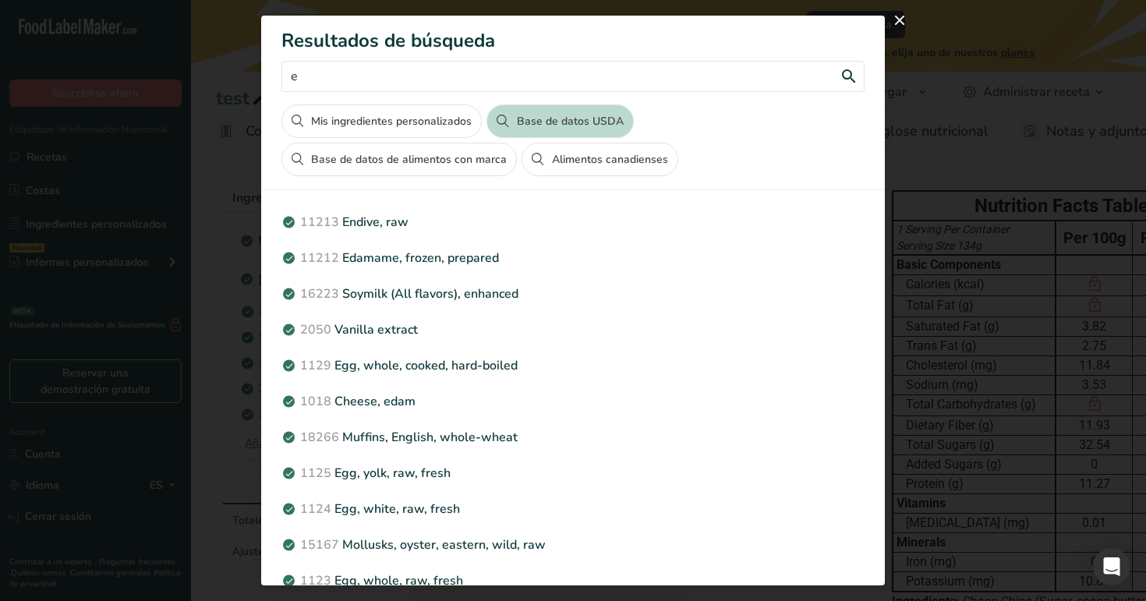
click at [461, 84] on input "e" at bounding box center [572, 76] width 583 height 31
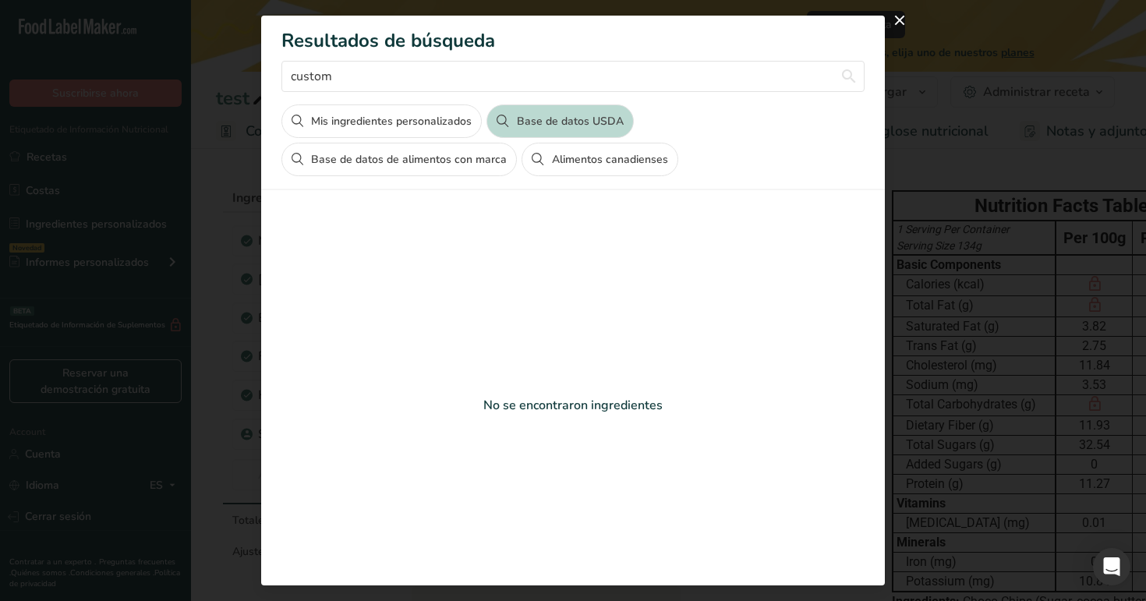
click at [437, 123] on button "Mis ingredientes personalizados" at bounding box center [381, 121] width 200 height 34
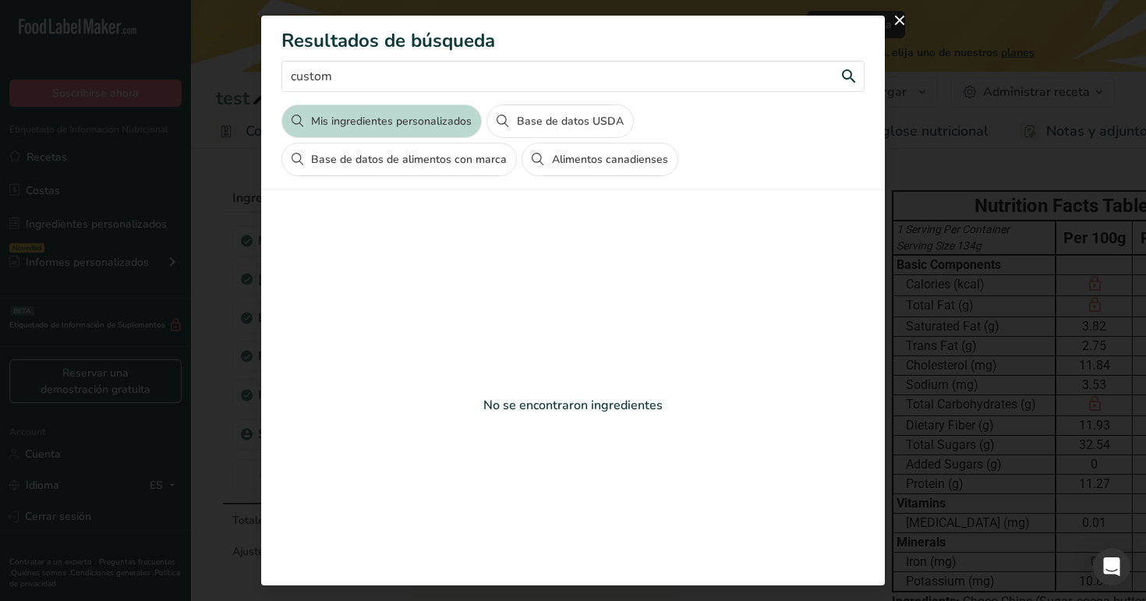
click at [430, 84] on input "custom" at bounding box center [572, 76] width 583 height 31
type input "c"
type input "chocolate"
click at [538, 116] on button "Base de datos USDA" at bounding box center [559, 121] width 147 height 34
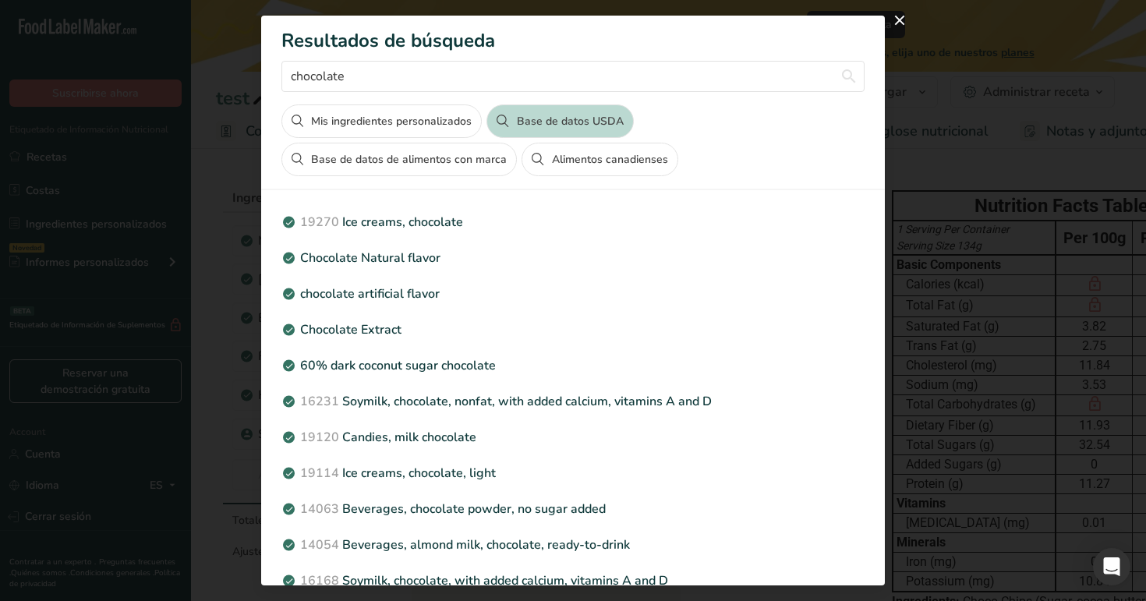
click at [563, 161] on button "Alimentos canadienses" at bounding box center [599, 160] width 156 height 34
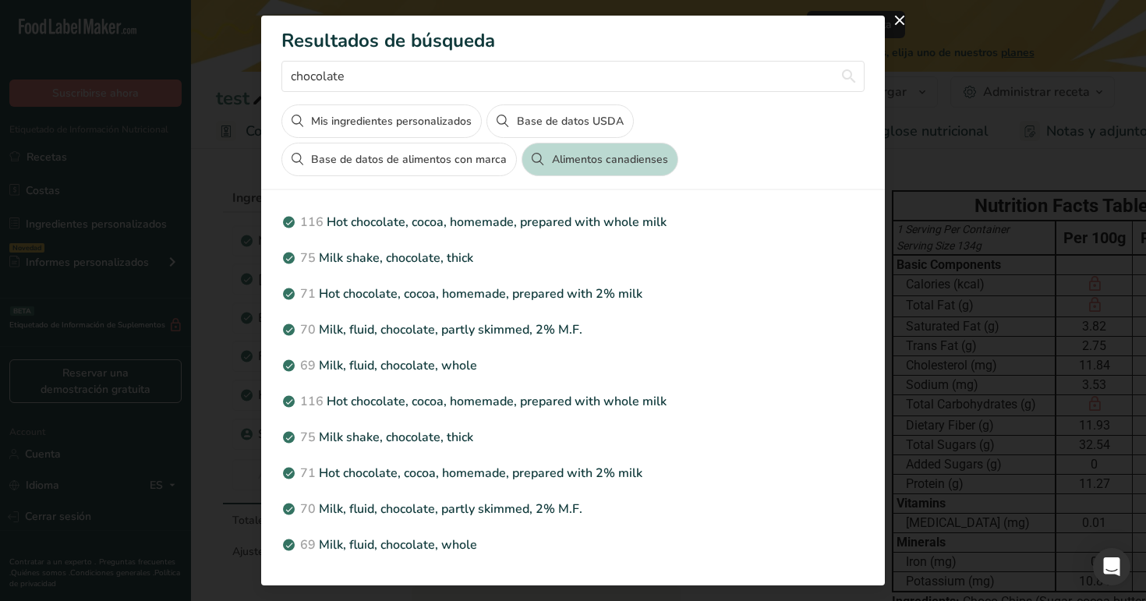
click at [442, 164] on button "Base de datos de alimentos con marca" at bounding box center [398, 160] width 235 height 34
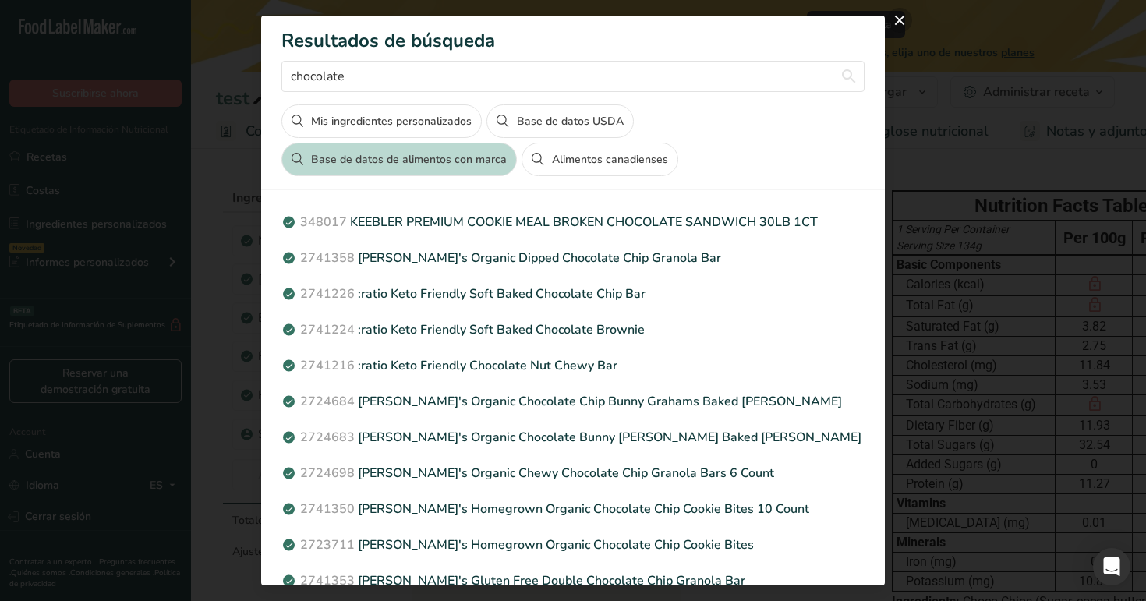
click at [895, 23] on button "close" at bounding box center [899, 20] width 25 height 25
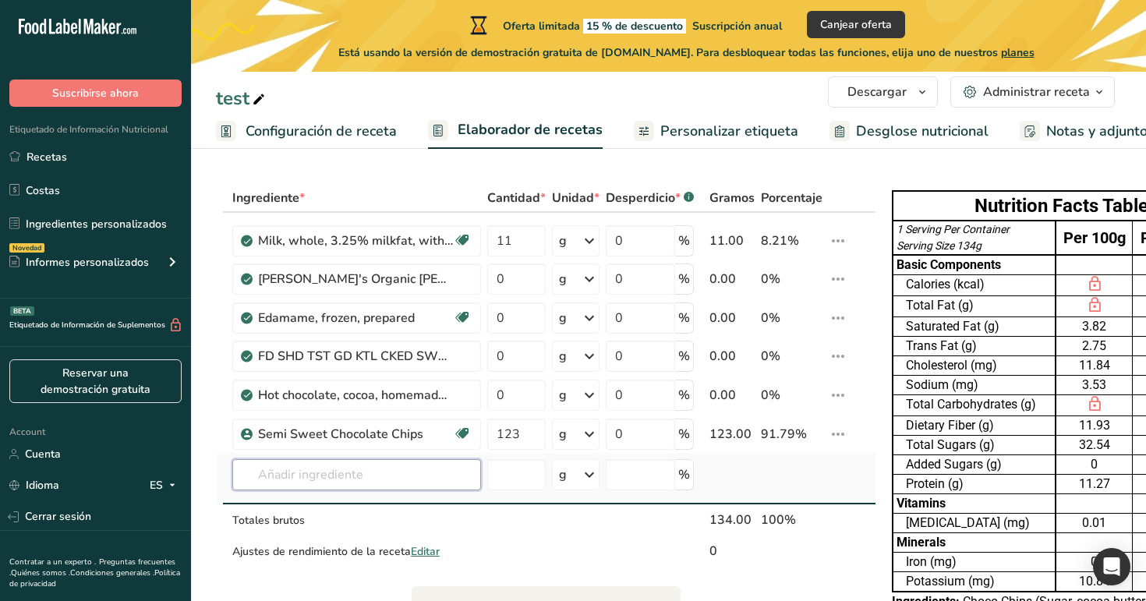
click at [336, 479] on input "text" at bounding box center [356, 474] width 249 height 31
type input "a"
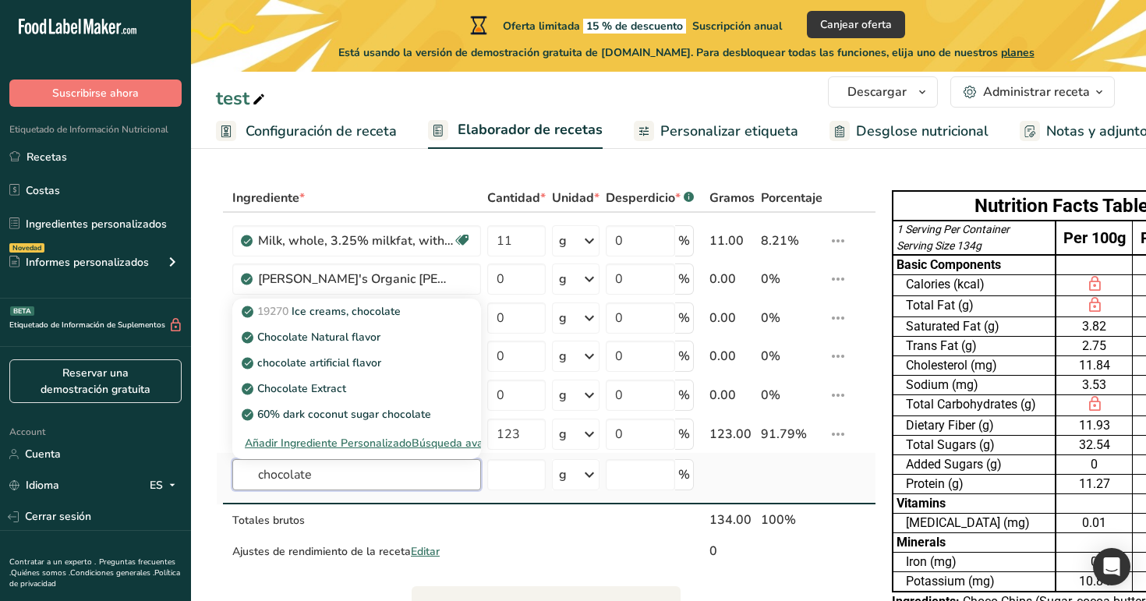
type input "chocolate"
click at [470, 443] on div "Búsqueda avanzada" at bounding box center [463, 443] width 102 height 16
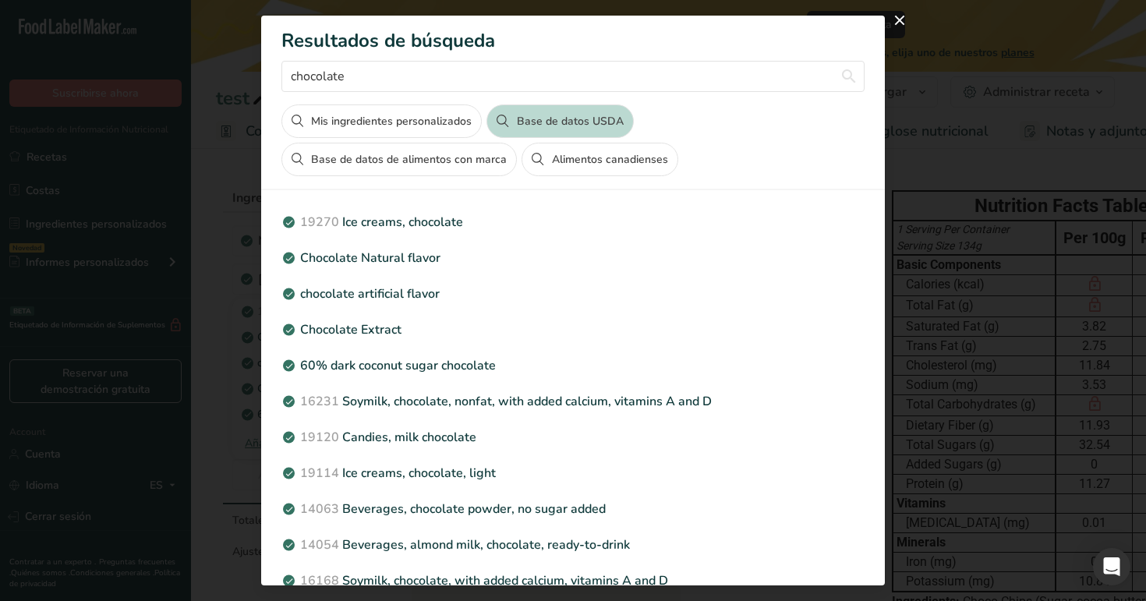
click at [447, 127] on button "Mis ingredientes personalizados" at bounding box center [381, 121] width 200 height 34
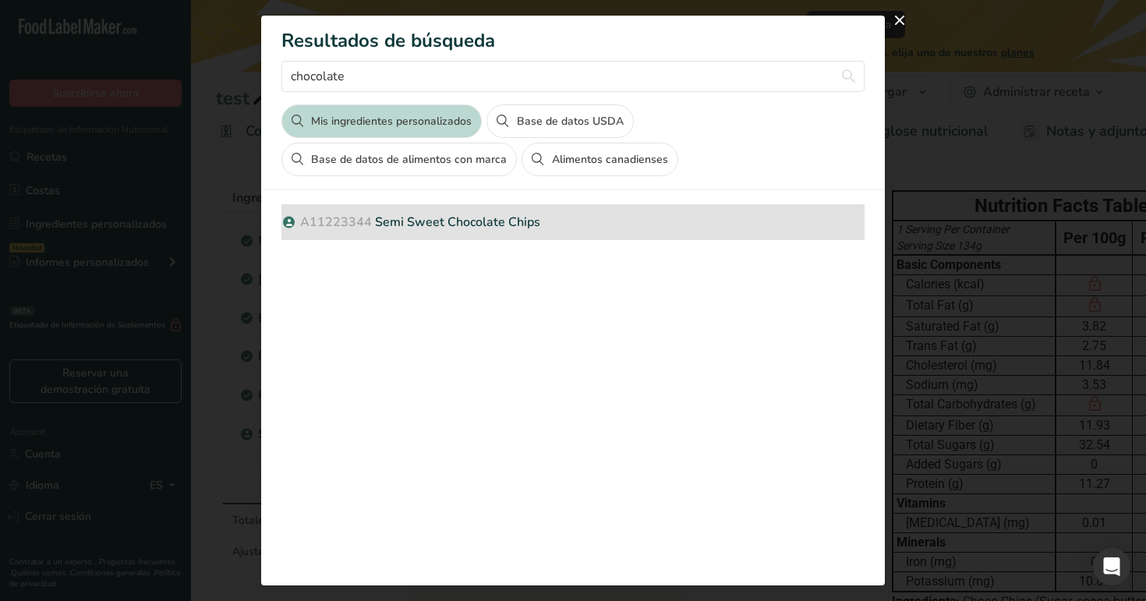
click at [564, 221] on p "A11223344 Semi Sweet Chocolate Chips" at bounding box center [572, 222] width 583 height 19
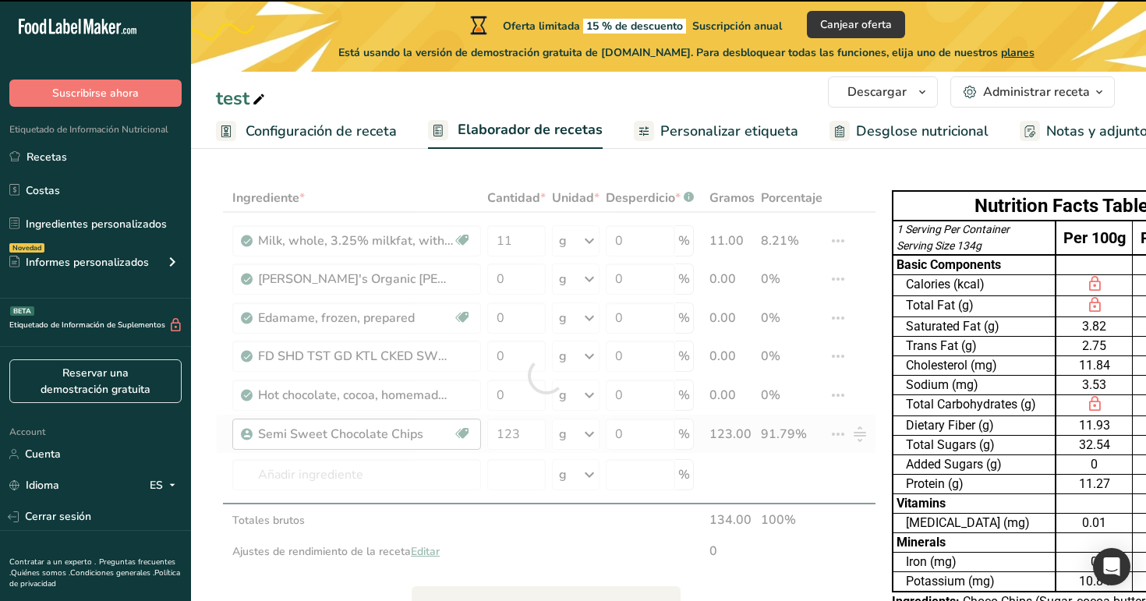
type input "0"
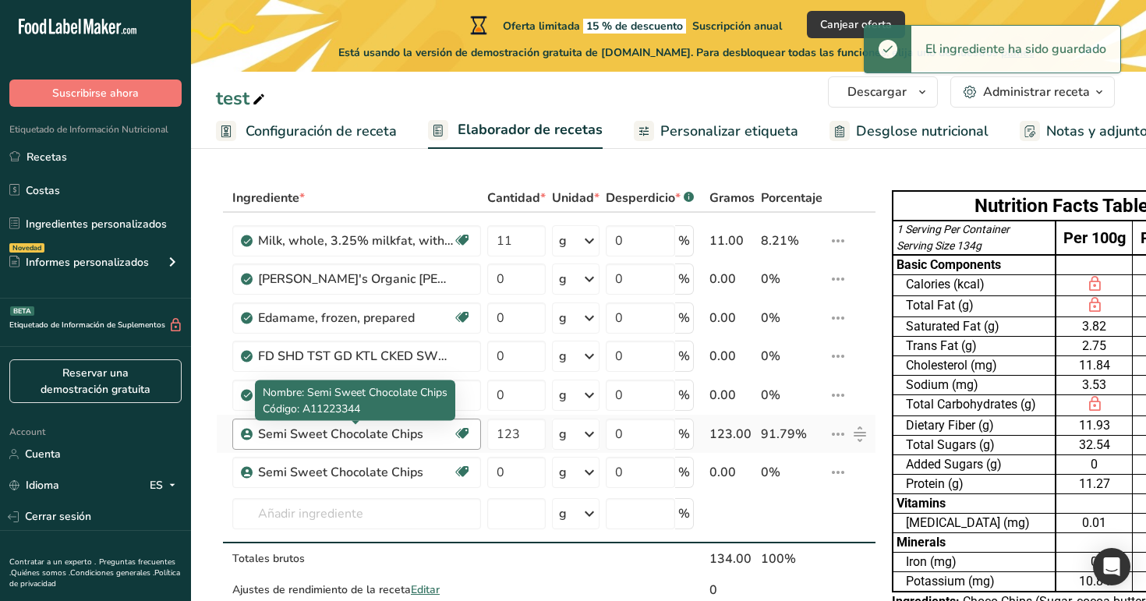
drag, startPoint x: 425, startPoint y: 433, endPoint x: 257, endPoint y: 430, distance: 167.6
click at [257, 430] on div "Semi Sweet Chocolate Chips Vegetariano Halal" at bounding box center [356, 434] width 249 height 31
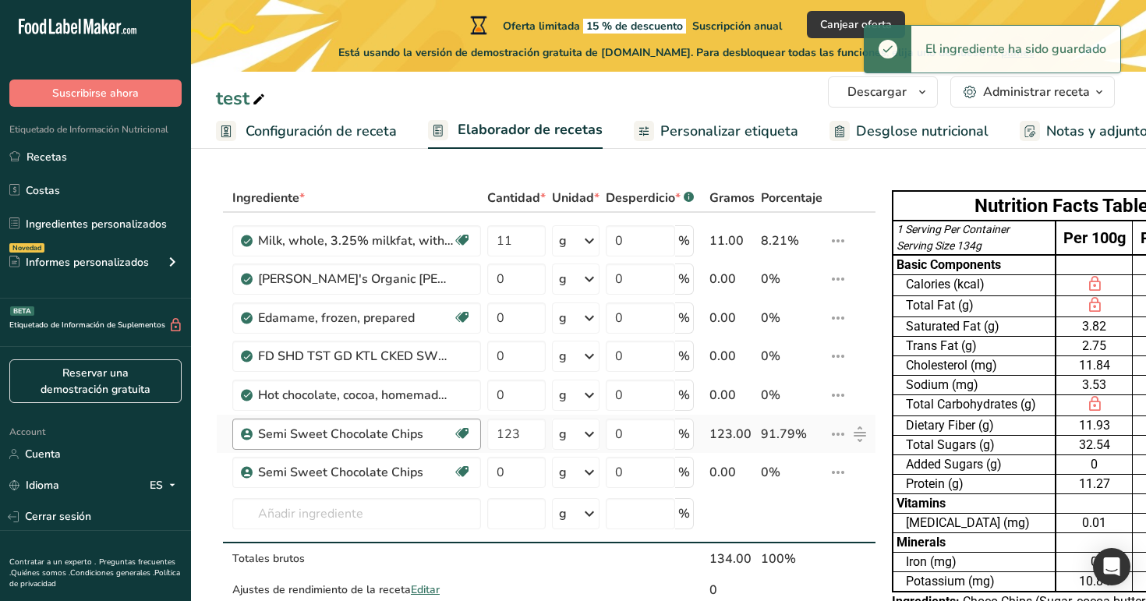
copy div "Semi Sweet Chocolate Chips"
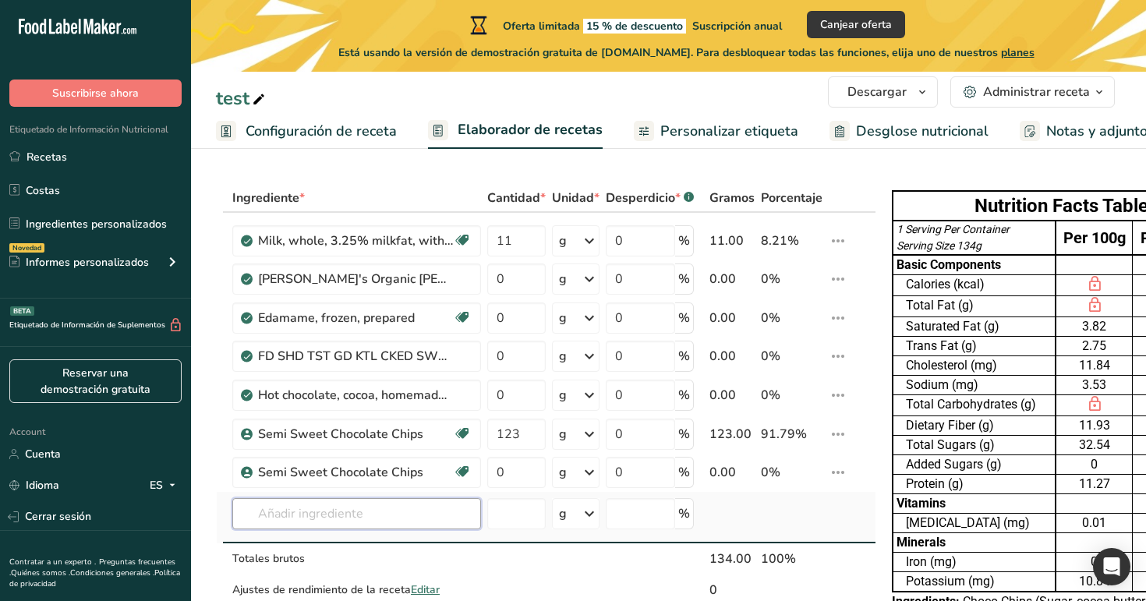
click at [384, 509] on input "text" at bounding box center [356, 513] width 249 height 31
paste input "Semi Sweet Chocolate Chips"
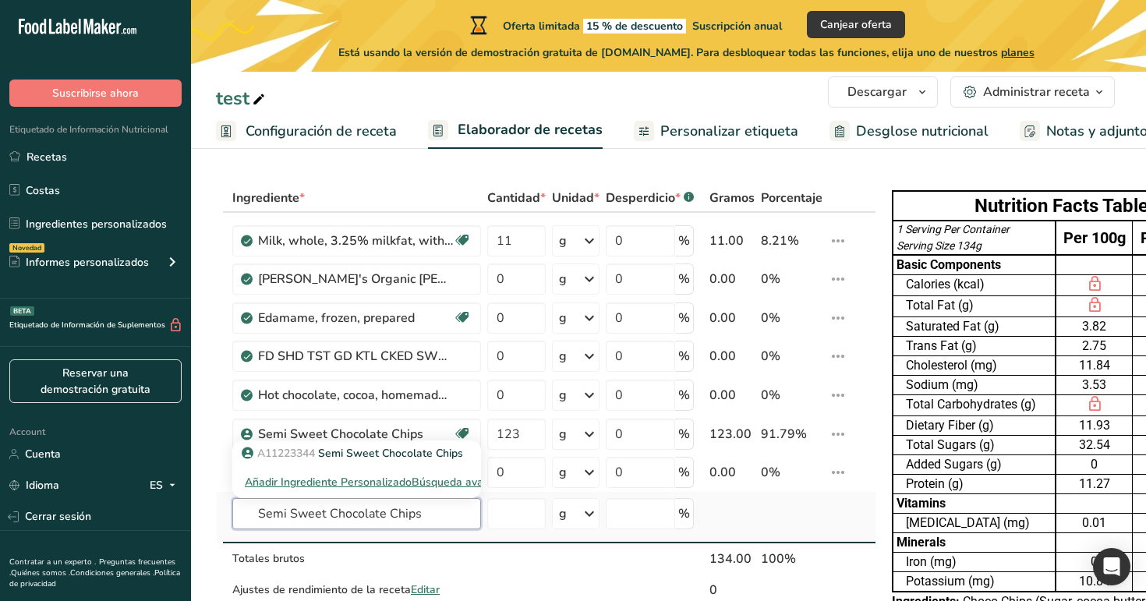
type input "Semi Sweet Chocolate Chips"
click at [472, 486] on div "Búsqueda avanzada" at bounding box center [463, 482] width 102 height 16
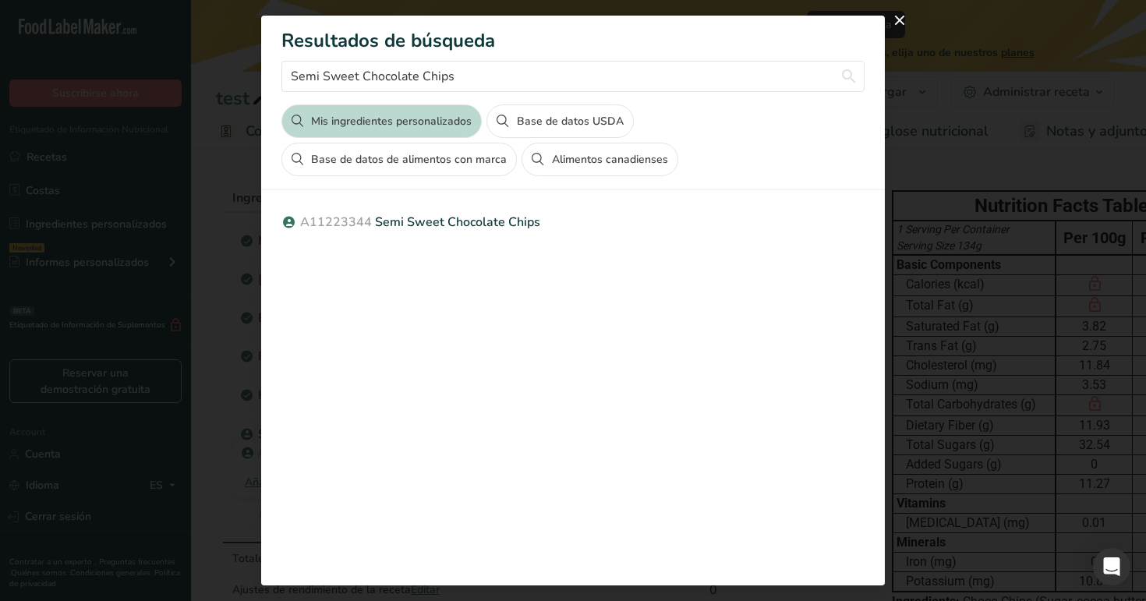
click at [573, 125] on button "Base de datos USDA" at bounding box center [559, 121] width 147 height 34
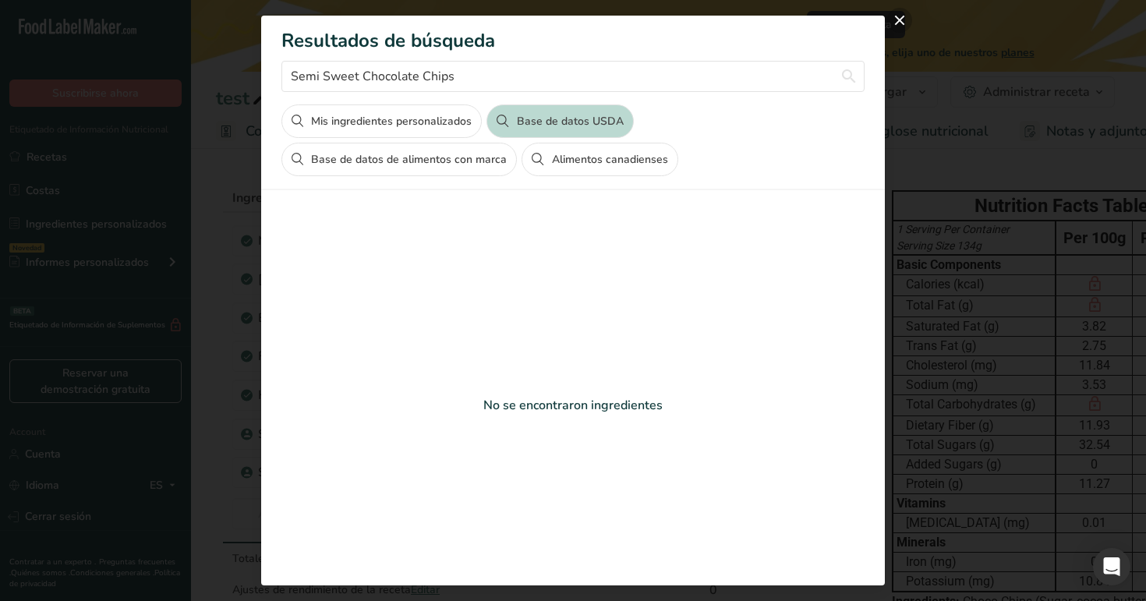
click at [903, 23] on button "close" at bounding box center [899, 20] width 25 height 25
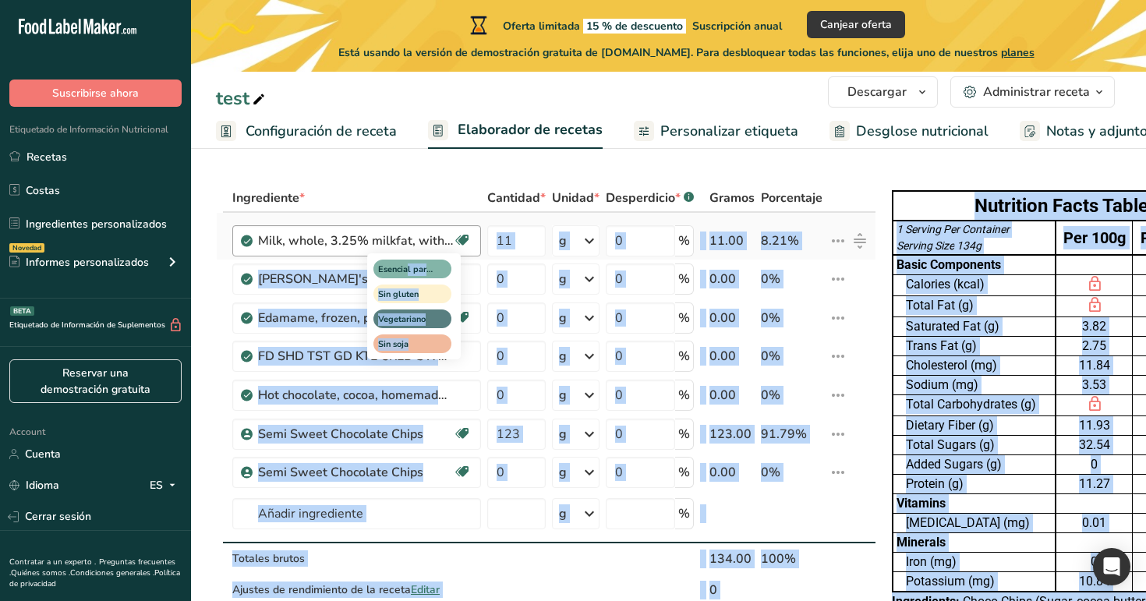
drag, startPoint x: 215, startPoint y: 197, endPoint x: 454, endPoint y: 249, distance: 244.9
click at [454, 249] on body ".a-20{fill:#fff;} Suscribirse ahora Etiquetado de Información Nutricional Recet…" at bounding box center [573, 536] width 1146 height 1073
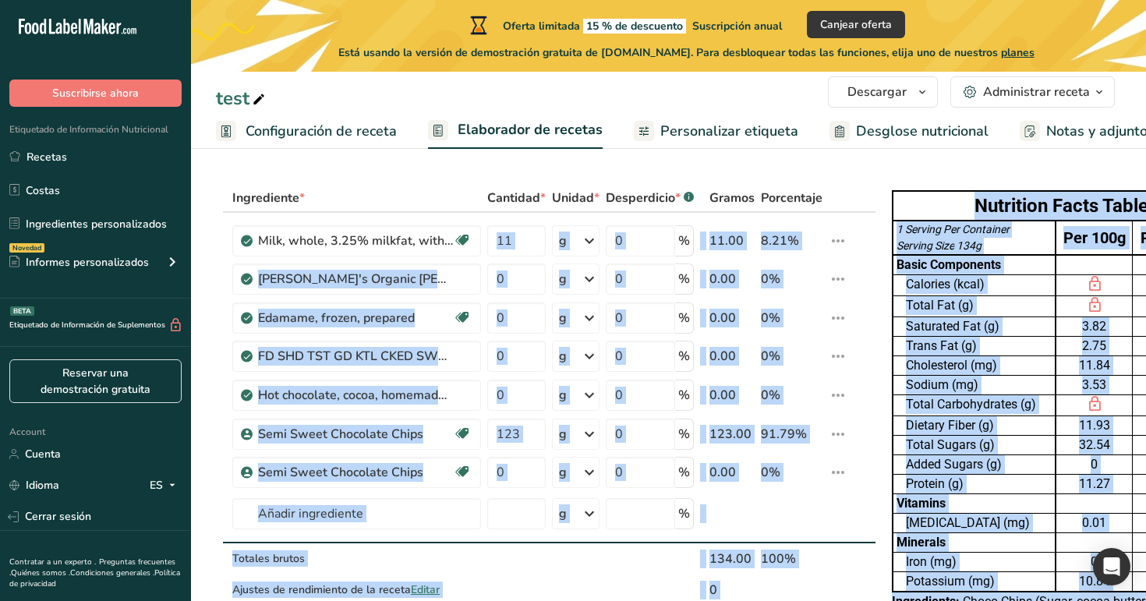
drag, startPoint x: 215, startPoint y: 194, endPoint x: 525, endPoint y: 203, distance: 310.4
click at [528, 202] on body ".a-20{fill:#fff;} Suscribirse ahora Etiquetado de Información Nutricional Recet…" at bounding box center [573, 536] width 1146 height 1073
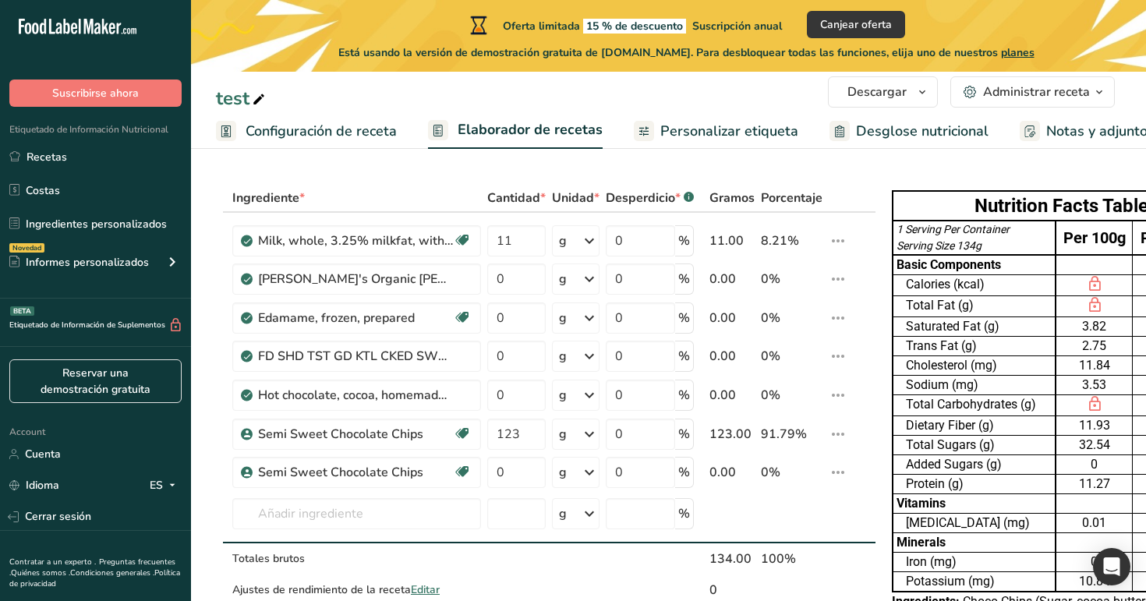
click at [451, 159] on section "Ingrediente * Cantidad * Unidad * Desperdicio * .a-a{fill:#347362;}.b-a{fill:#f…" at bounding box center [668, 613] width 955 height 921
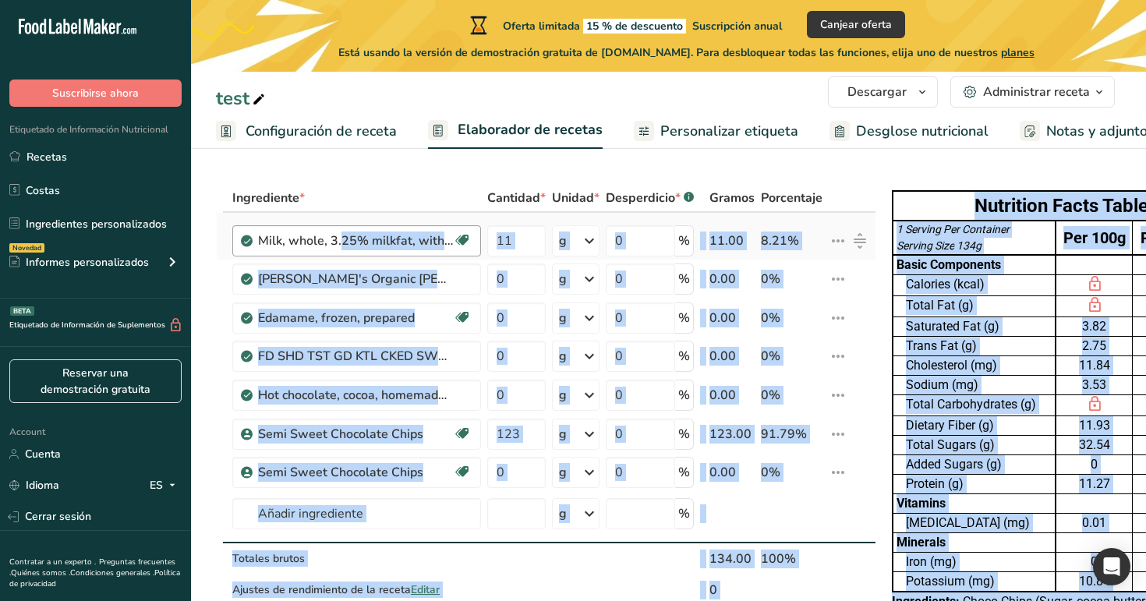
drag, startPoint x: 216, startPoint y: 199, endPoint x: 426, endPoint y: 226, distance: 211.5
click at [426, 226] on body ".a-20{fill:#fff;} Suscribirse ahora Etiquetado de Información Nutricional Recet…" at bounding box center [573, 536] width 1146 height 1073
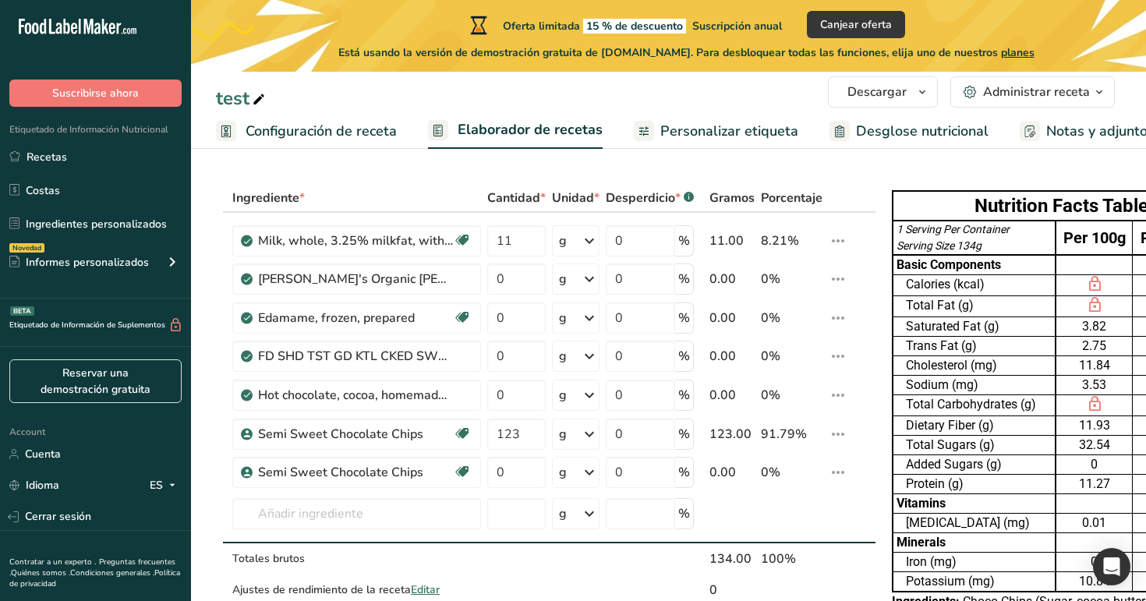
click at [426, 181] on section "Ingrediente * Cantidad * Unidad * Desperdicio * .a-a{fill:#347362;}.b-a{fill:#f…" at bounding box center [668, 613] width 955 height 921
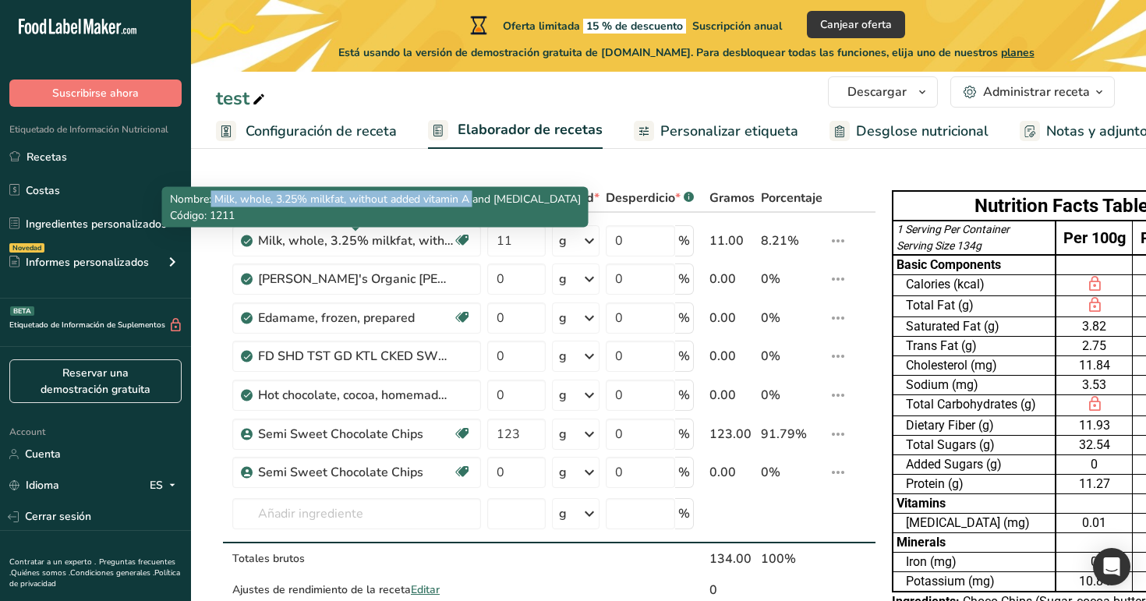
drag, startPoint x: 474, startPoint y: 197, endPoint x: 213, endPoint y: 196, distance: 261.1
click at [213, 196] on span "Nombre: Milk, whole, 3.25% milkfat, without added vitamin A and vitamin D" at bounding box center [375, 199] width 411 height 15
copy span "Milk, whole, 3.25% milkfat, without added vitamin A"
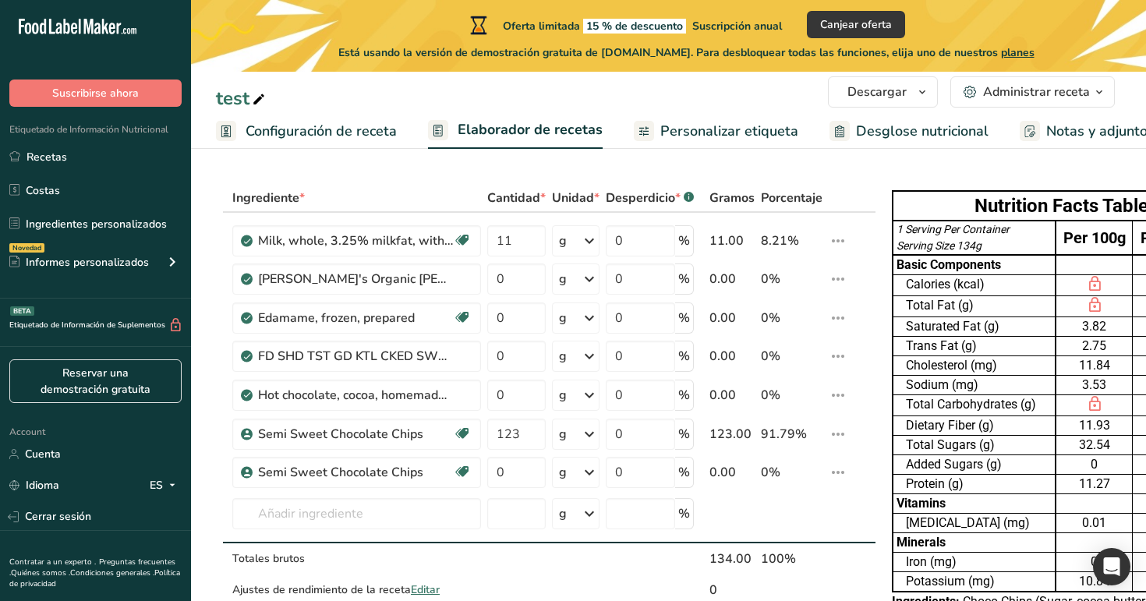
click at [369, 157] on section "Ingrediente * Cantidad * Unidad * Desperdicio * .a-a{fill:#347362;}.b-a{fill:#f…" at bounding box center [668, 613] width 955 height 921
click at [345, 517] on input "text" at bounding box center [356, 513] width 249 height 31
paste input "Milk, whole, 3.25% milkfat, without added vitamin A"
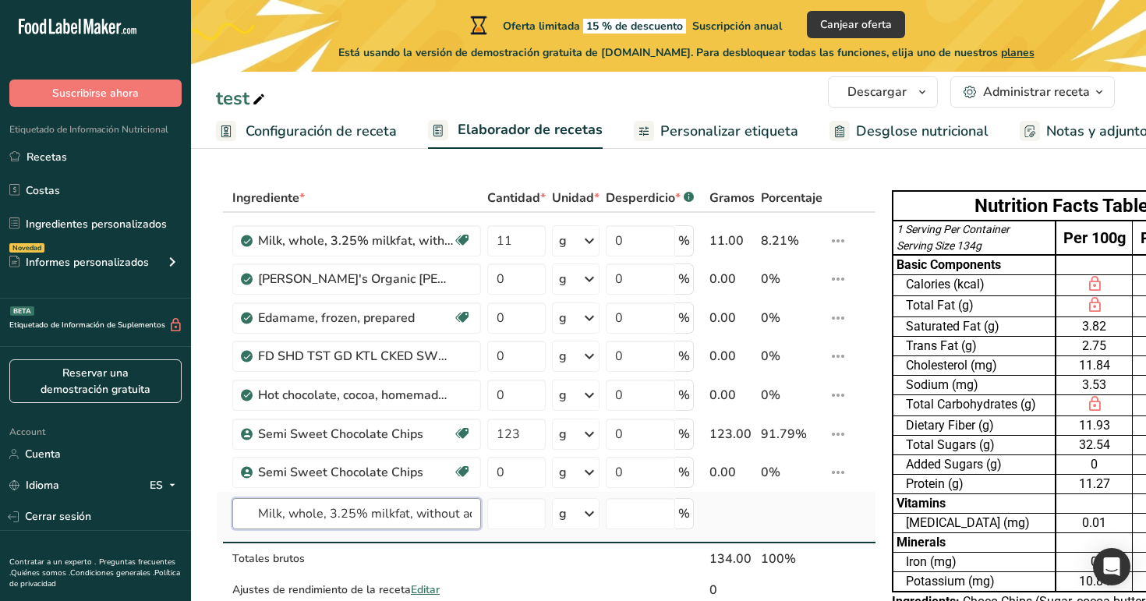
scroll to position [0, 86]
type input "Milk, whole, 3.25% milkfat, without added vitamin A"
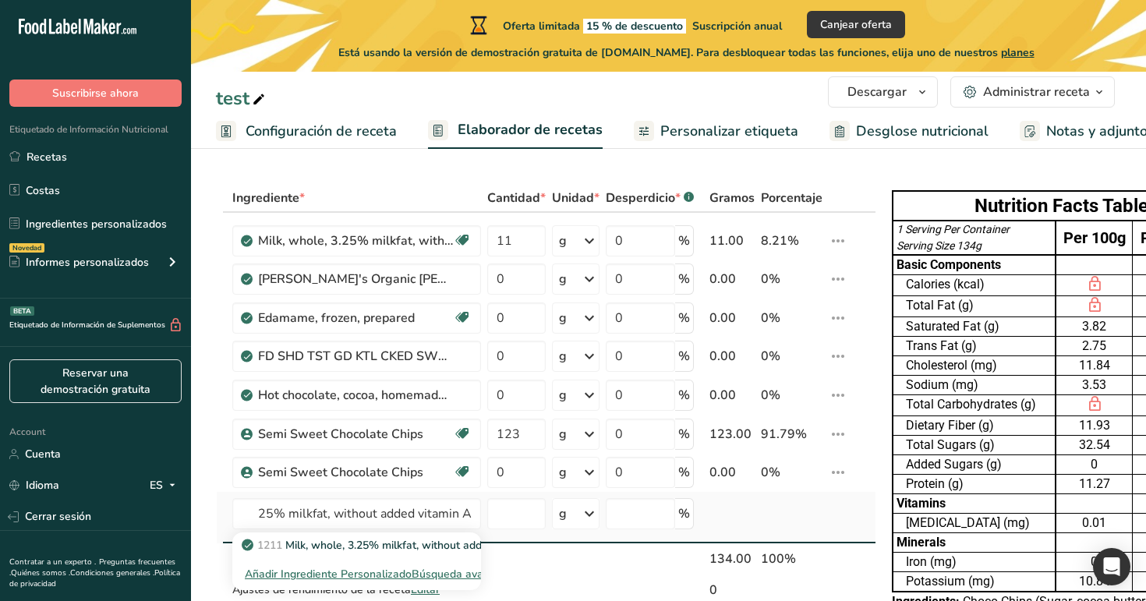
click at [466, 573] on div "Búsqueda avanzada" at bounding box center [463, 574] width 102 height 16
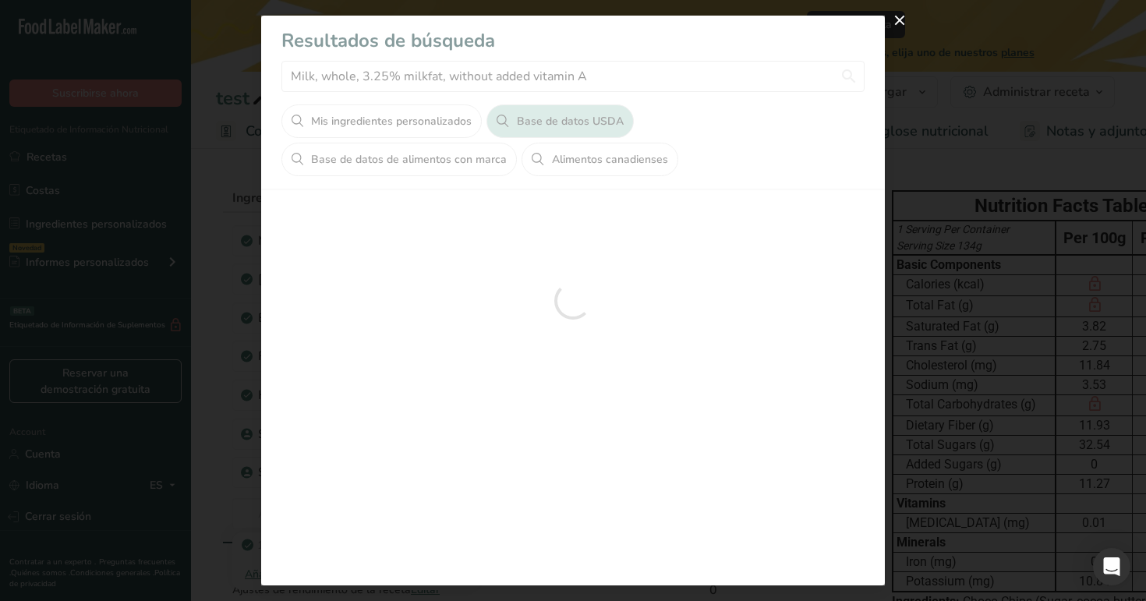
scroll to position [0, 0]
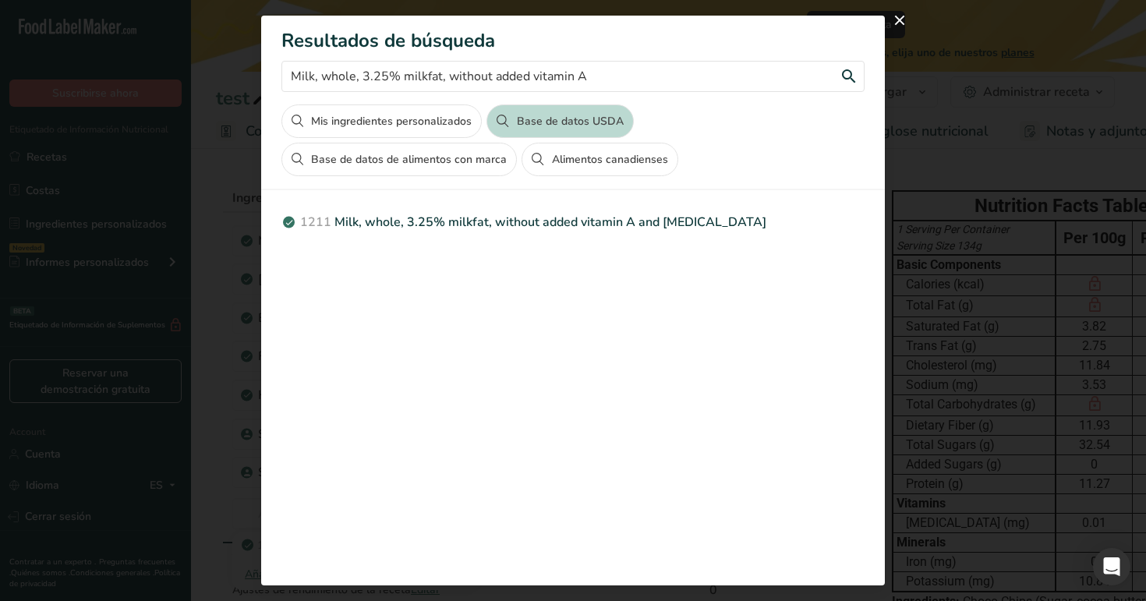
click at [614, 90] on input "Milk, whole, 3.25% milkfat, without added vitamin A" at bounding box center [572, 76] width 583 height 31
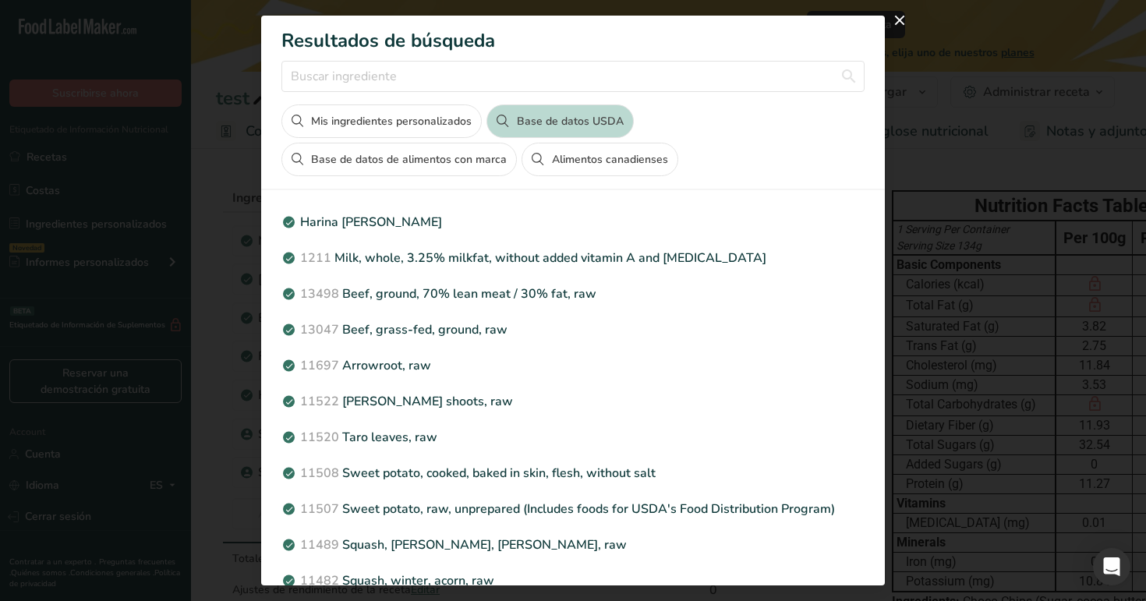
click at [472, 154] on button "Base de datos de alimentos con marca" at bounding box center [398, 160] width 235 height 34
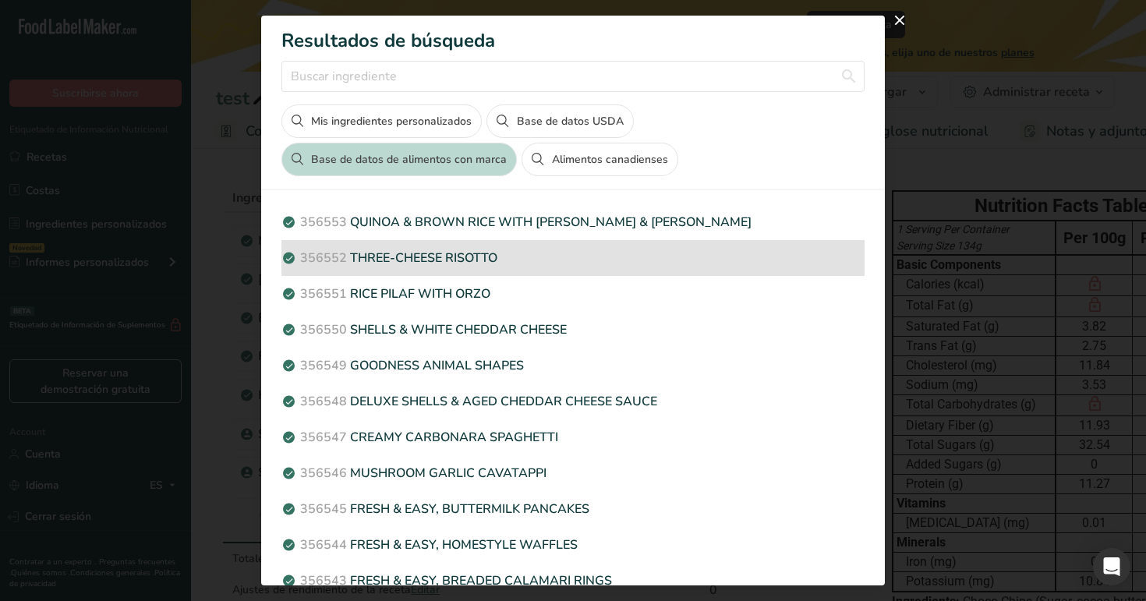
click at [514, 268] on div "356552 THREE-CHEESE RISOTTO" at bounding box center [572, 258] width 583 height 36
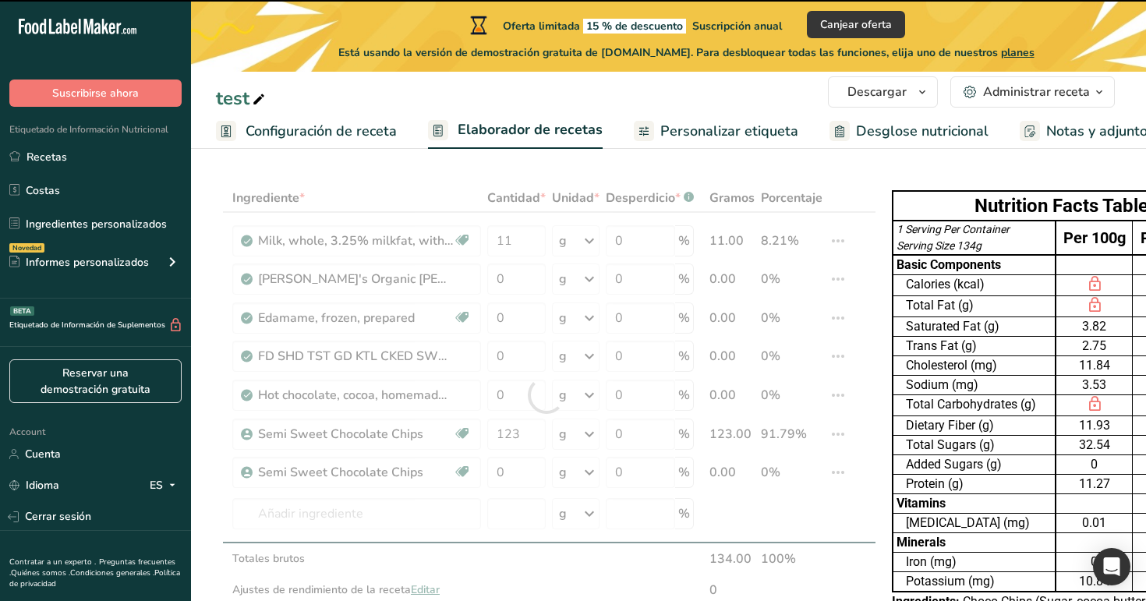
type input "0"
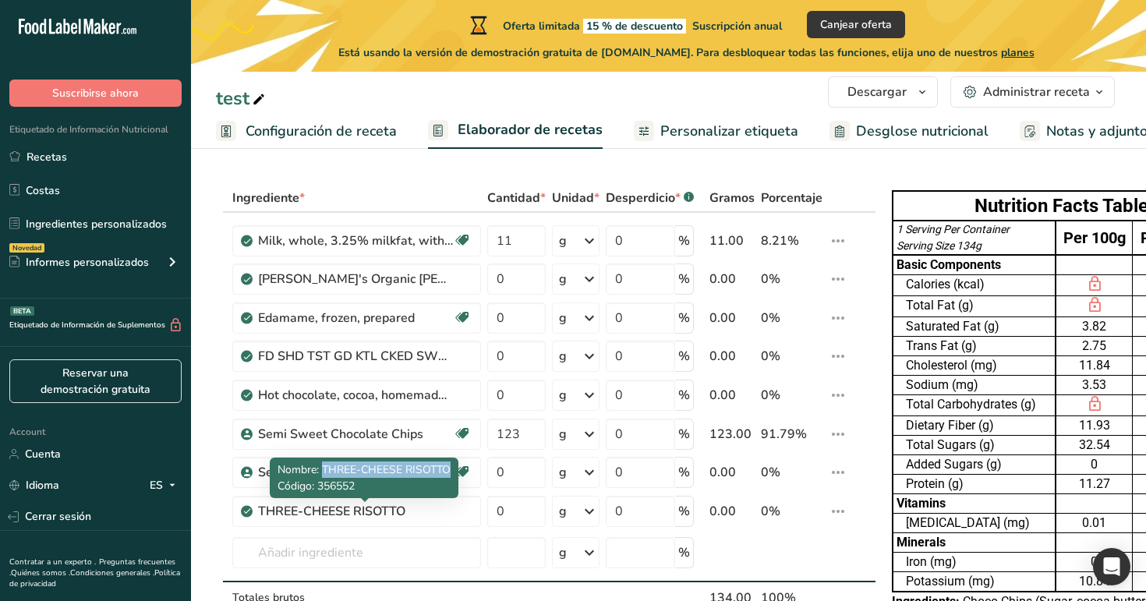
drag, startPoint x: 322, startPoint y: 471, endPoint x: 452, endPoint y: 466, distance: 130.3
click at [452, 466] on div "Nombre: THREE-CHEESE RISOTTO Código: 356552" at bounding box center [364, 478] width 189 height 41
copy span "THREE-CHEESE RISOTTO"
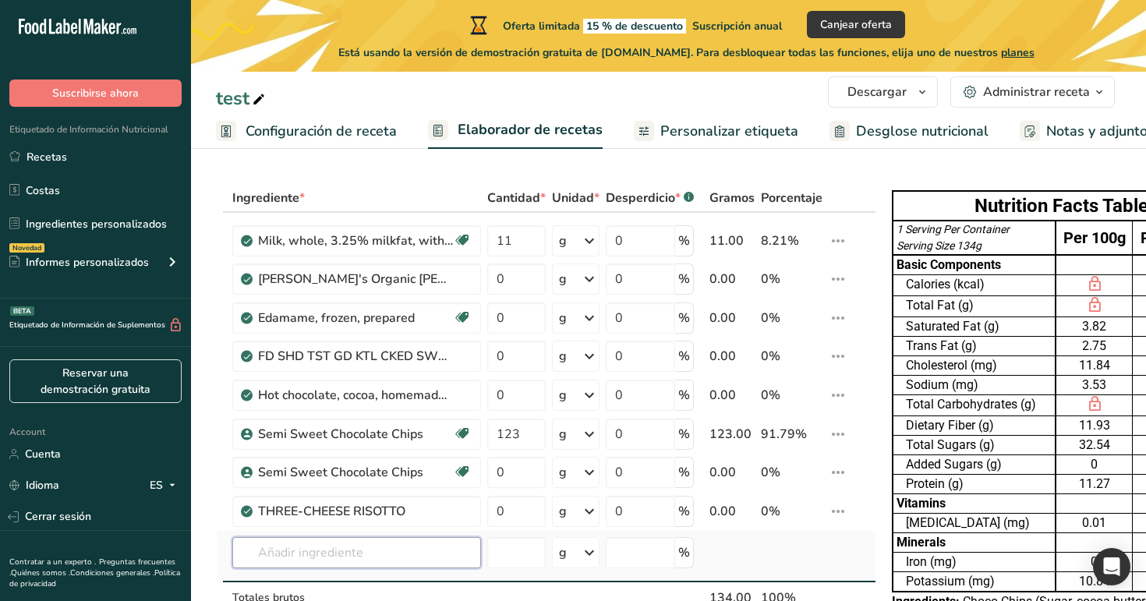
click at [412, 551] on input "text" at bounding box center [356, 552] width 249 height 31
paste input "THREE-CHEESE RISOTTO"
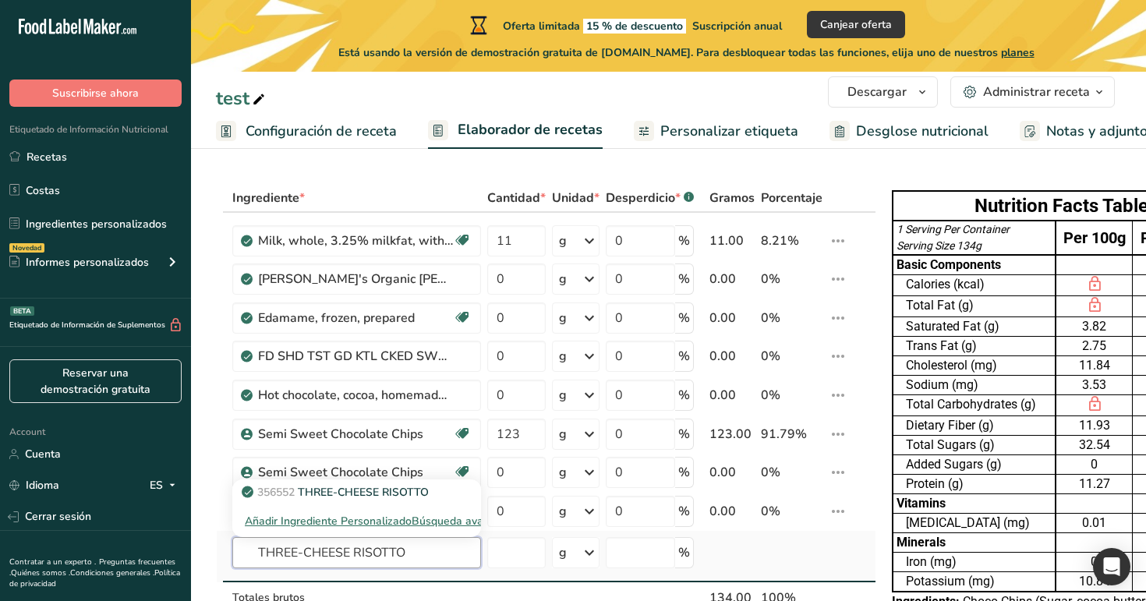
type input "THREE-CHEESE RISOTTO"
click at [462, 516] on div "Búsqueda avanzada" at bounding box center [463, 521] width 102 height 16
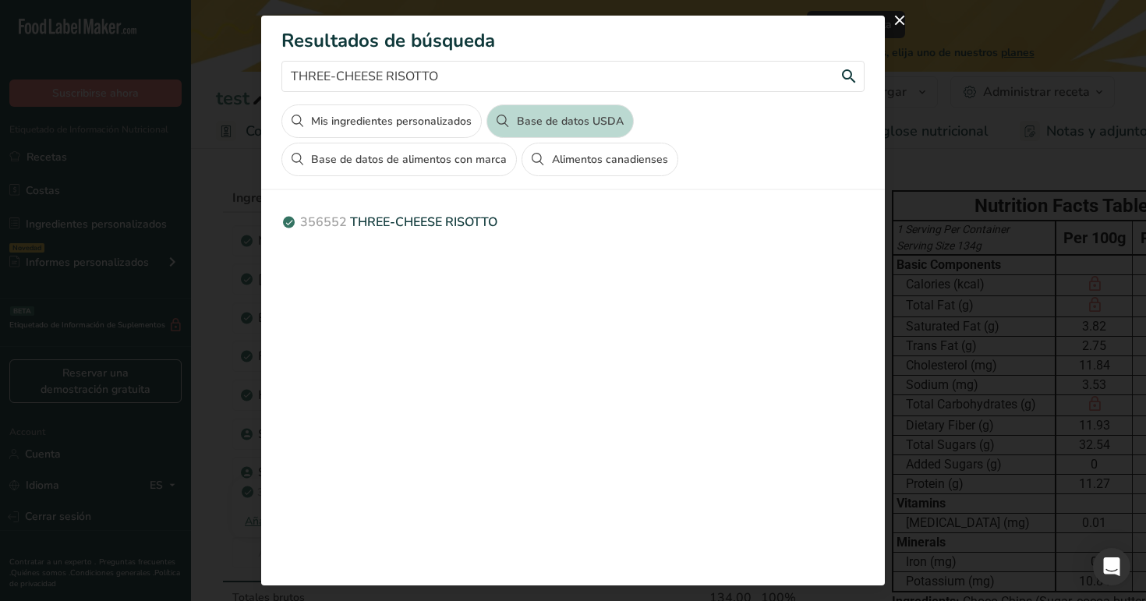
click at [470, 78] on input "THREE-CHEESE RISOTTO" at bounding box center [572, 76] width 583 height 31
click at [432, 168] on button "Base de datos de alimentos con marca" at bounding box center [398, 160] width 235 height 34
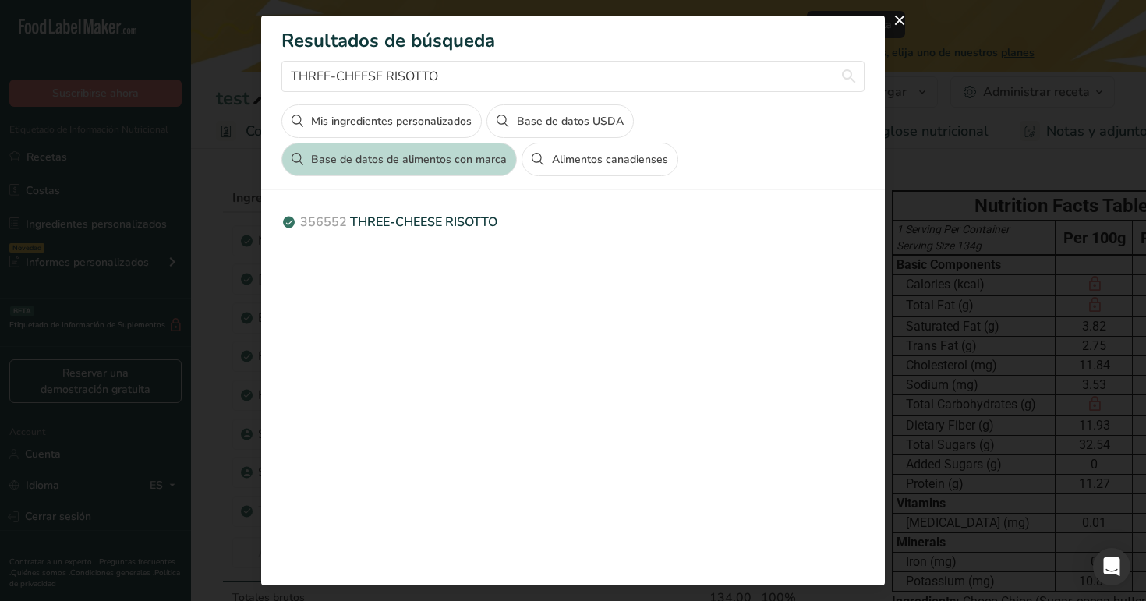
click at [604, 161] on button "Alimentos canadienses" at bounding box center [599, 160] width 156 height 34
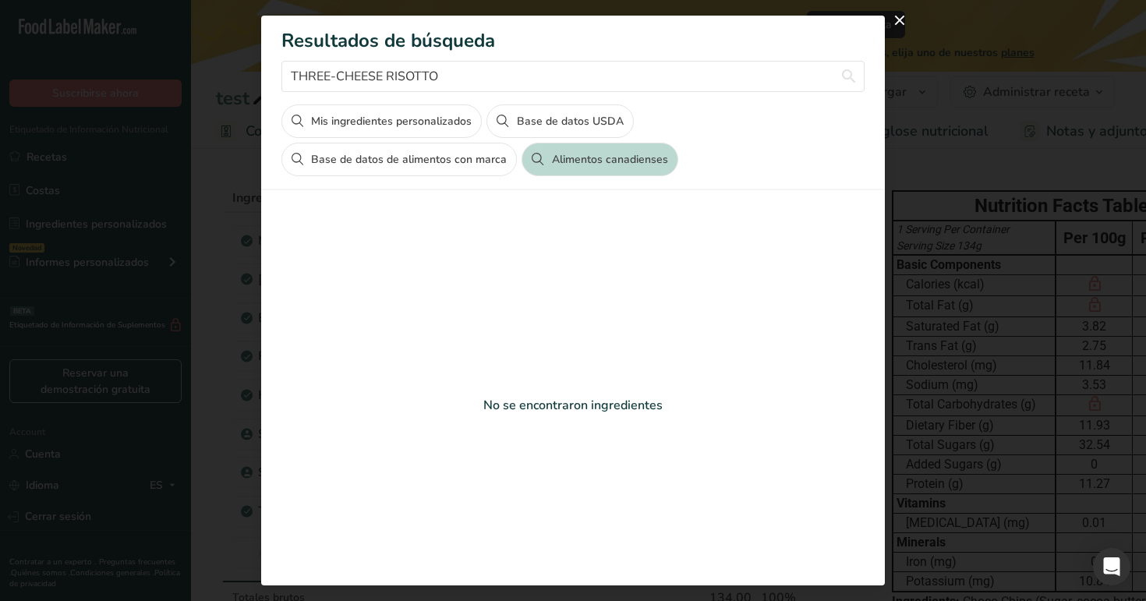
click at [561, 115] on button "Base de datos USDA" at bounding box center [559, 121] width 147 height 34
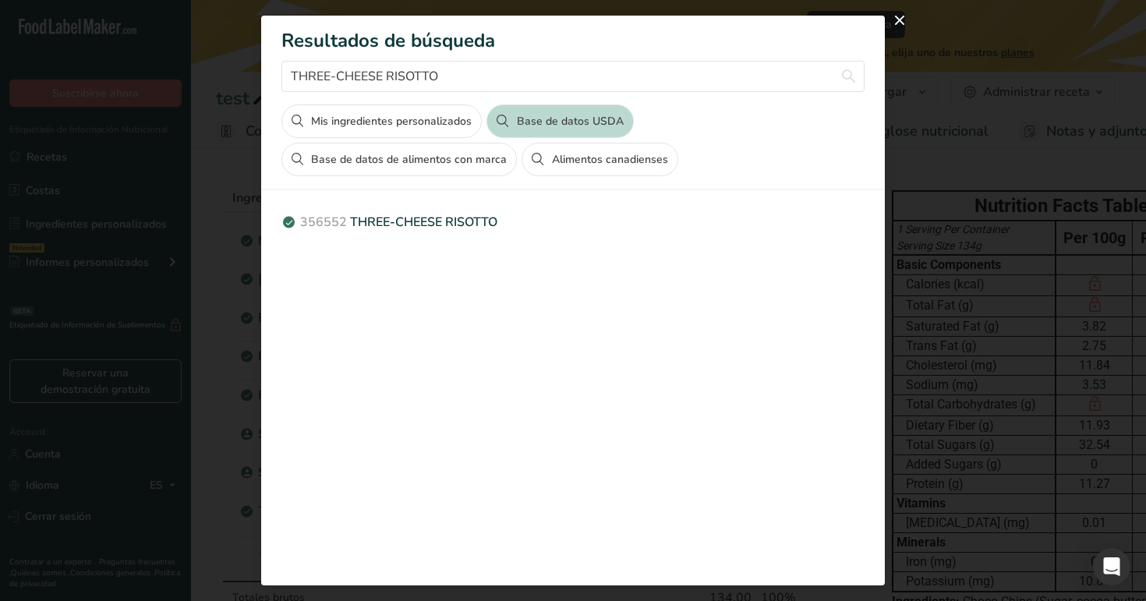
click at [466, 156] on button "Base de datos de alimentos con marca" at bounding box center [398, 160] width 235 height 34
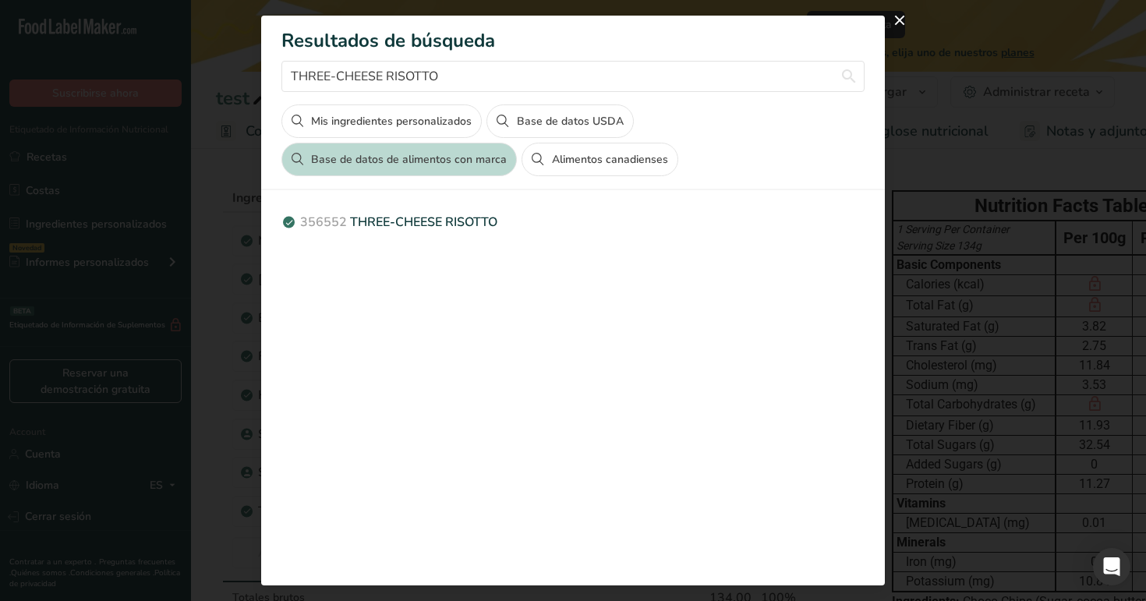
click at [590, 157] on button "Alimentos canadienses" at bounding box center [599, 160] width 156 height 34
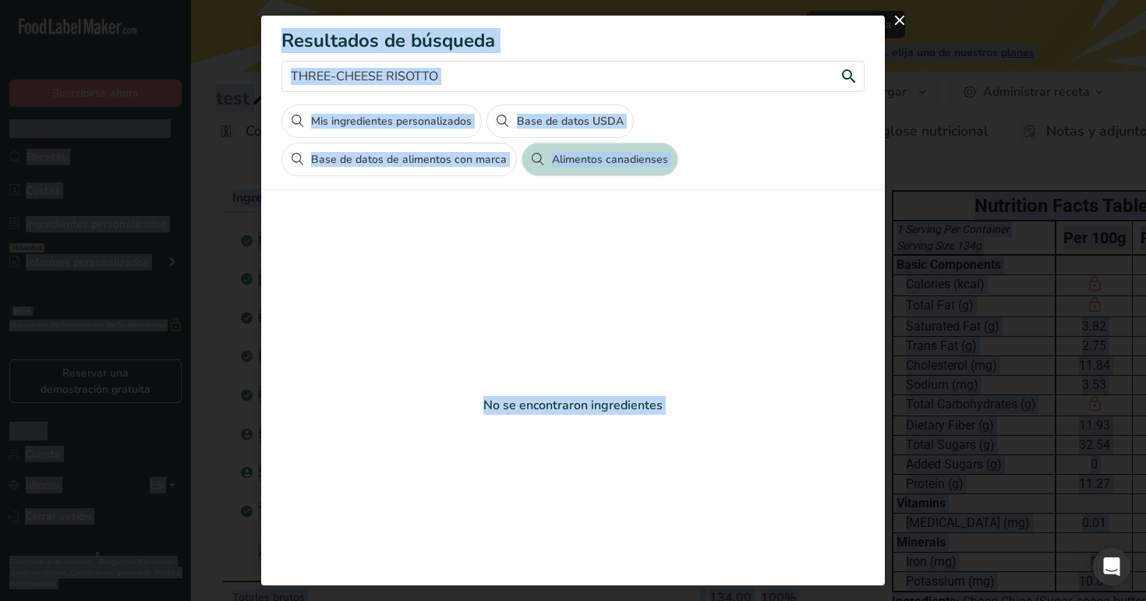
click at [462, 74] on input "THREE-CHEESE RISOTTO" at bounding box center [572, 76] width 583 height 31
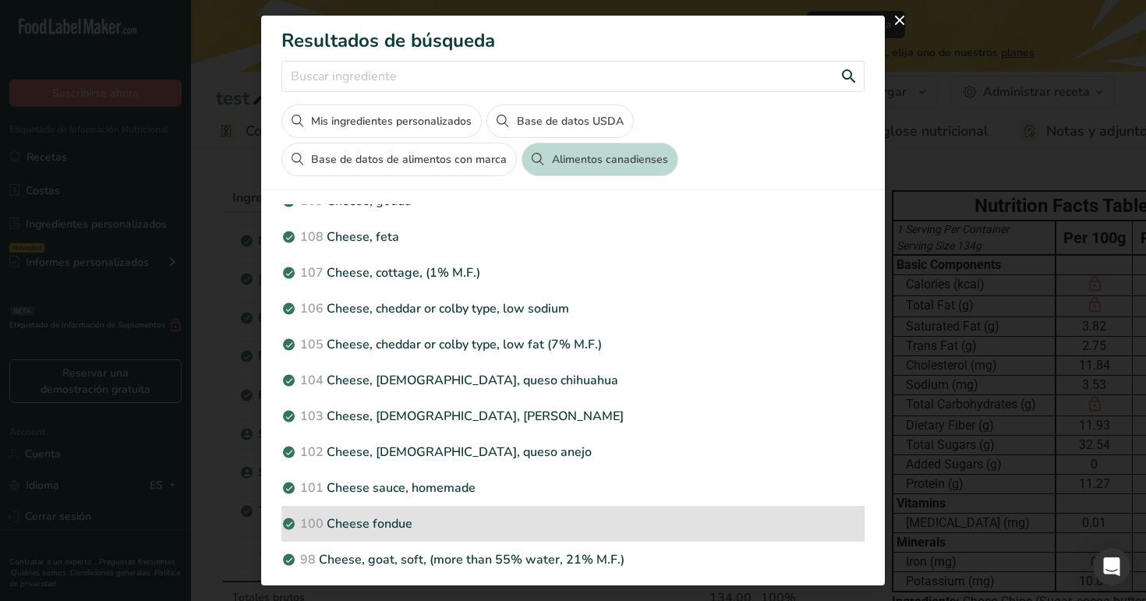
scroll to position [352, 0]
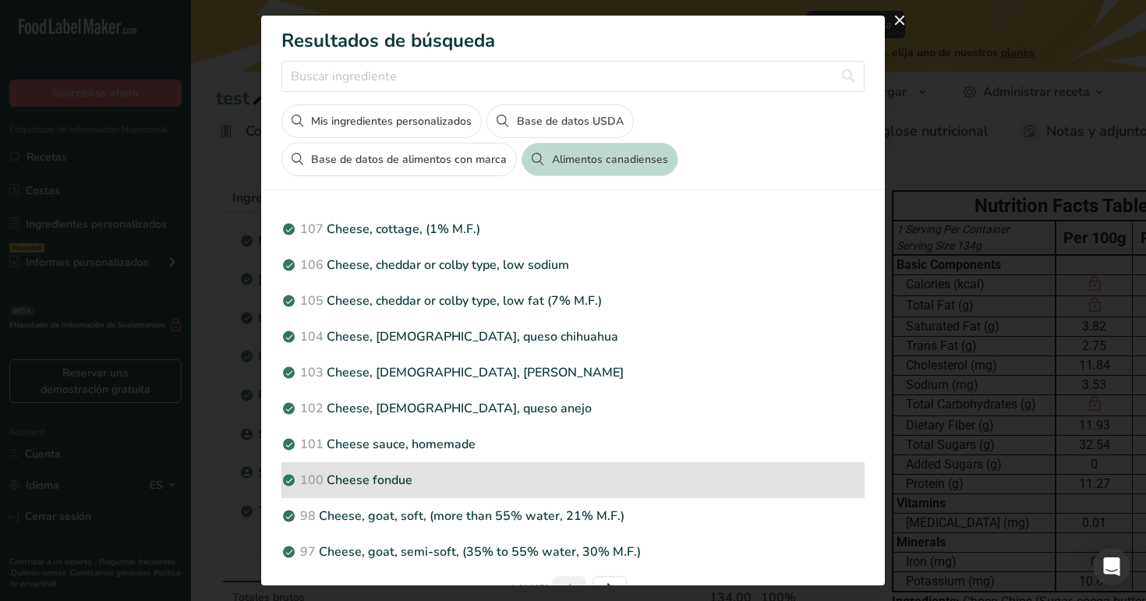
click at [487, 483] on p "100 Cheese fondue" at bounding box center [572, 480] width 583 height 19
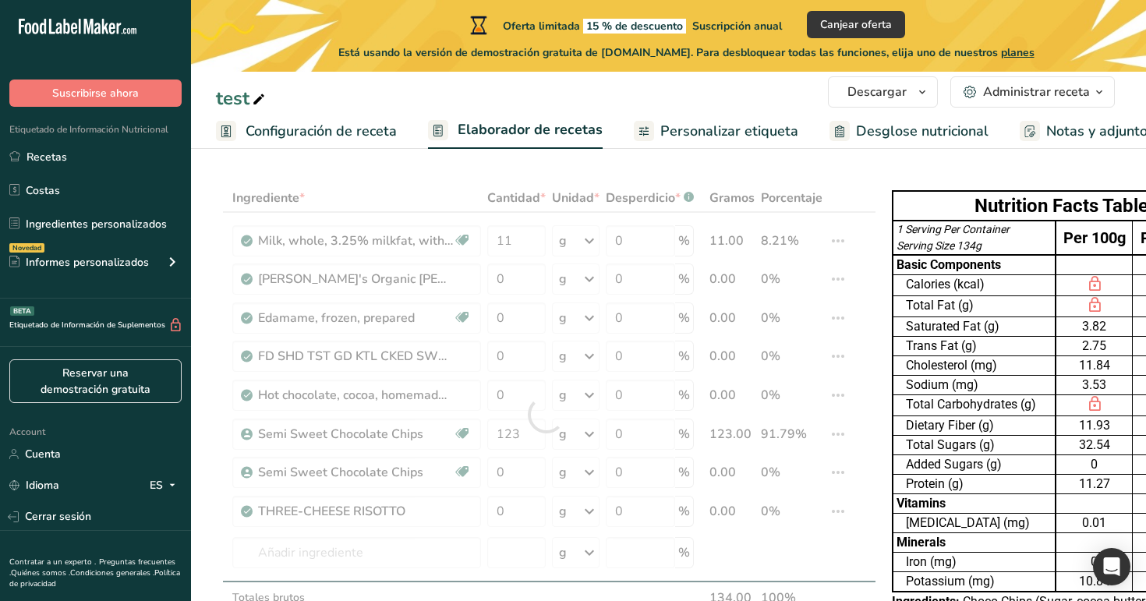
scroll to position [0, 0]
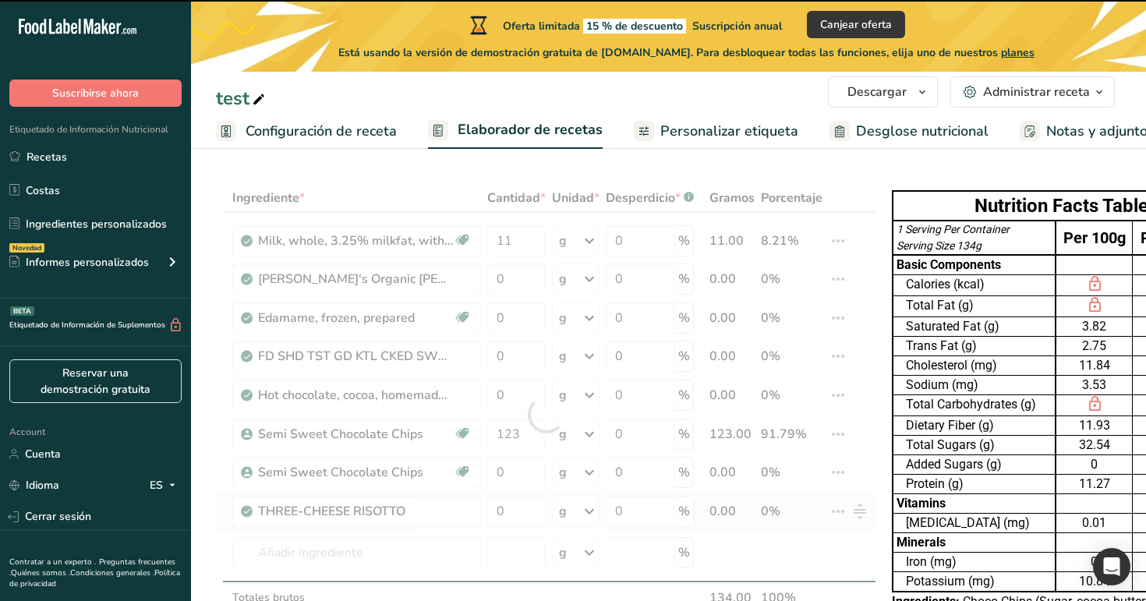
type input "0"
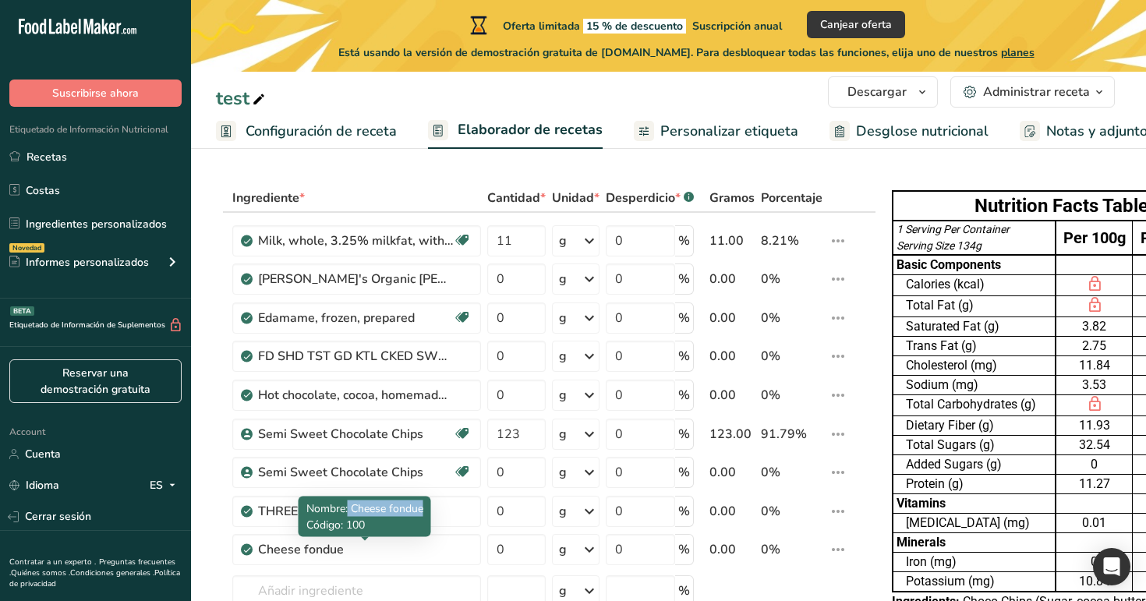
drag, startPoint x: 349, startPoint y: 509, endPoint x: 427, endPoint y: 505, distance: 78.0
click at [427, 505] on div "Nombre: Cheese fondue Código: 100" at bounding box center [365, 517] width 133 height 41
copy span "Cheese fondue"
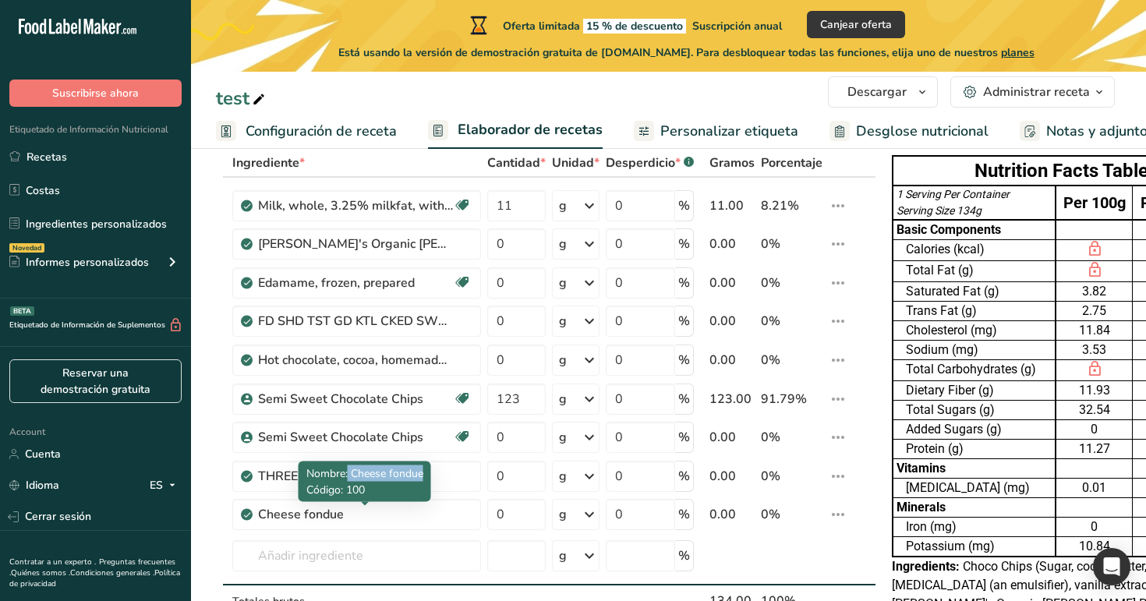
scroll to position [62, 0]
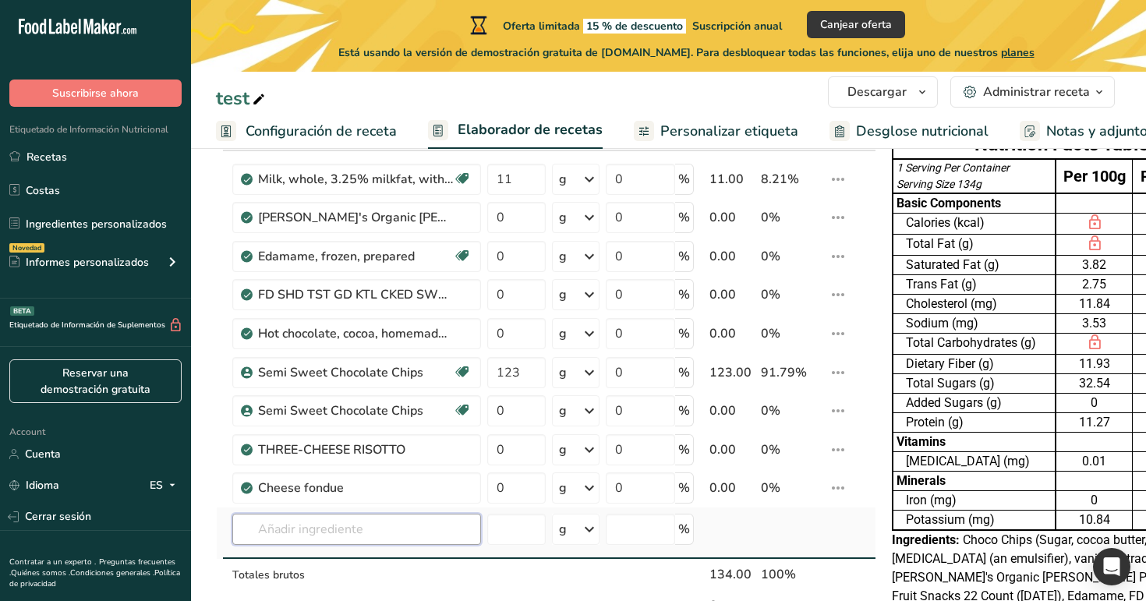
click at [370, 528] on input "text" at bounding box center [356, 529] width 249 height 31
paste input "Cheese fondue"
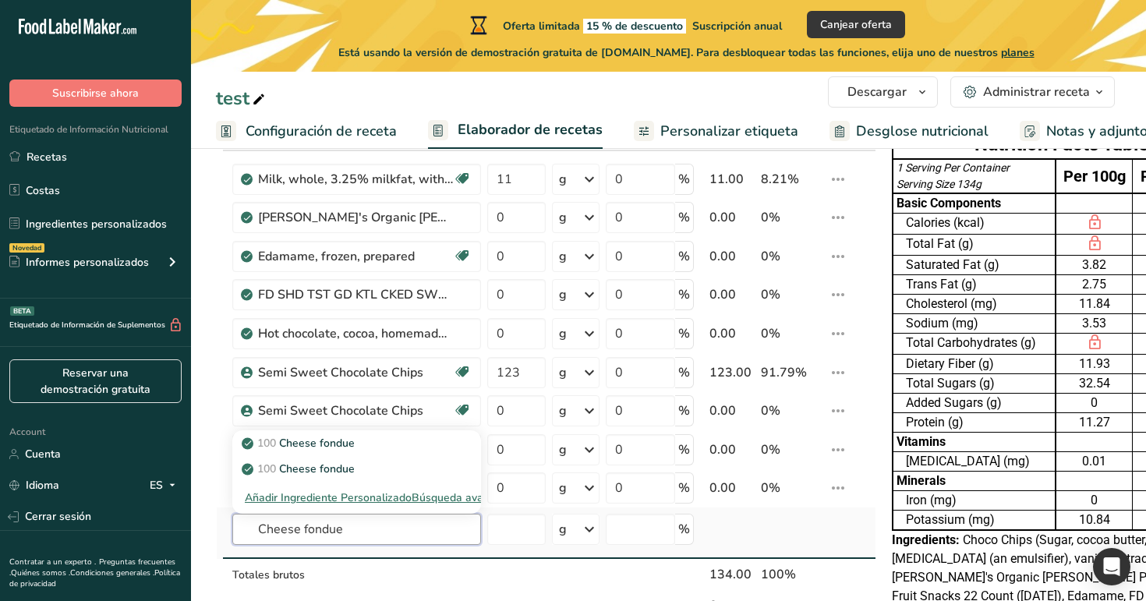
type input "Cheese fondue"
click at [467, 491] on div "Búsqueda avanzada" at bounding box center [463, 498] width 102 height 16
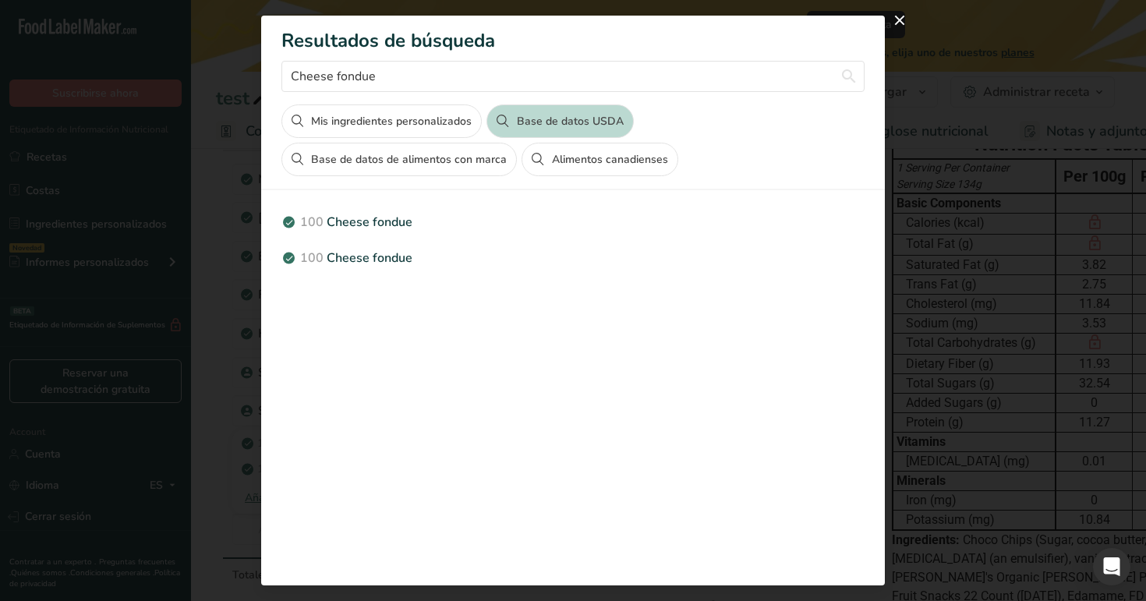
click at [588, 153] on button "Alimentos canadienses" at bounding box center [599, 160] width 156 height 34
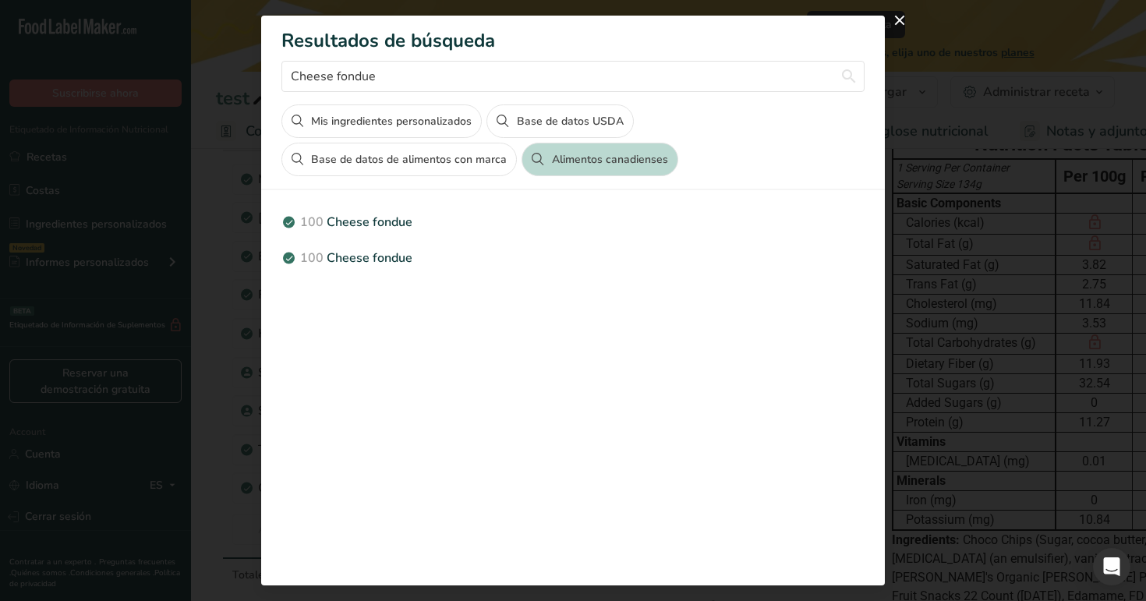
click at [564, 108] on button "Base de datos USDA" at bounding box center [559, 121] width 147 height 34
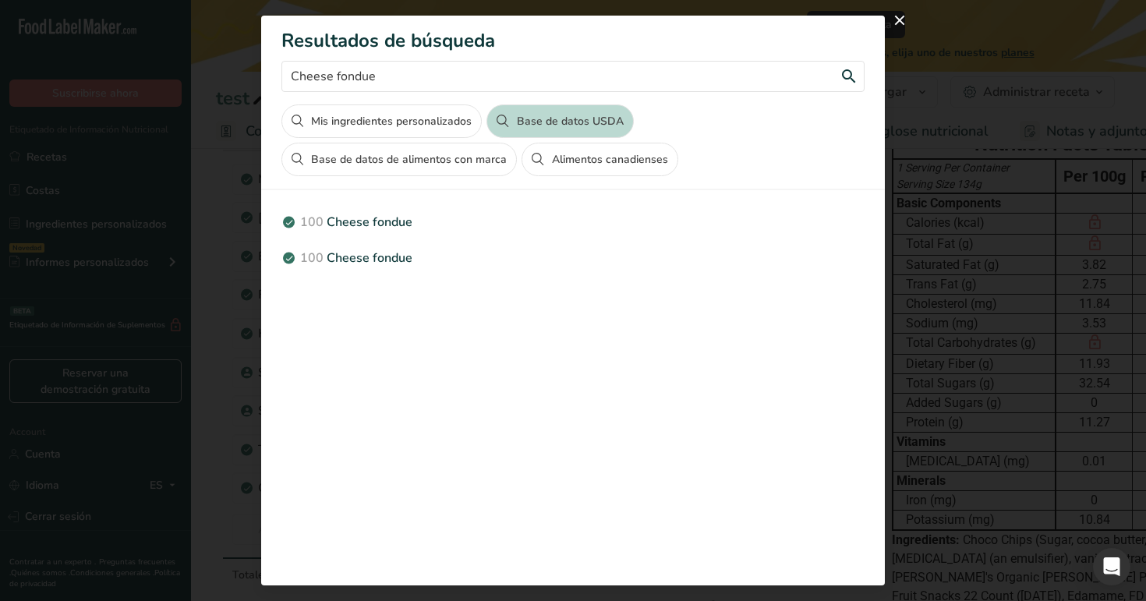
click at [566, 84] on input "Cheese fondue" at bounding box center [572, 76] width 583 height 31
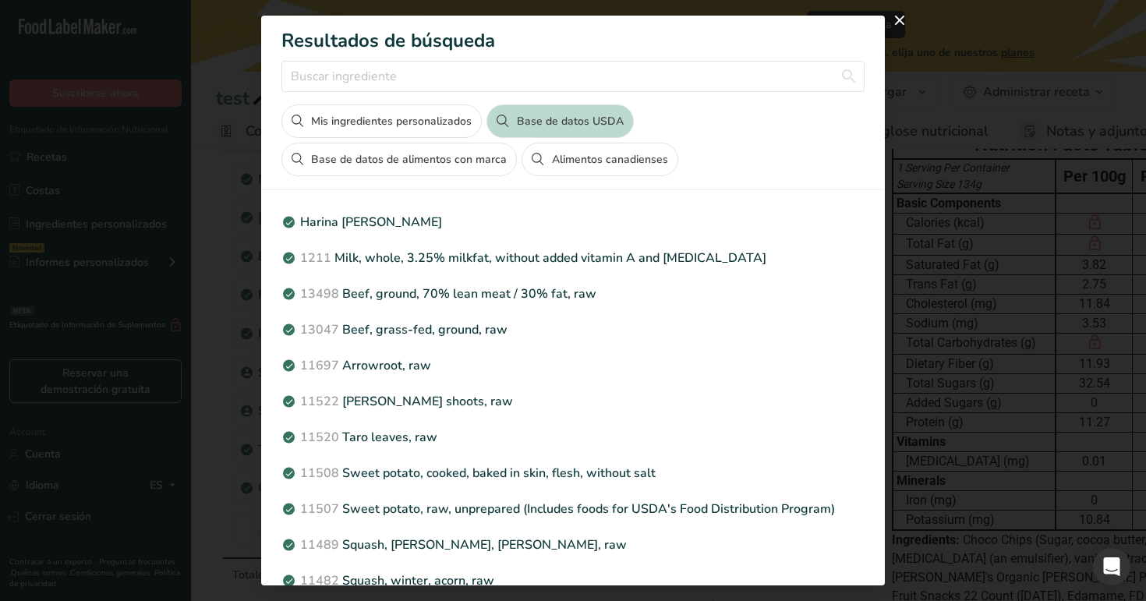
click at [599, 157] on button "Alimentos canadienses" at bounding box center [599, 160] width 156 height 34
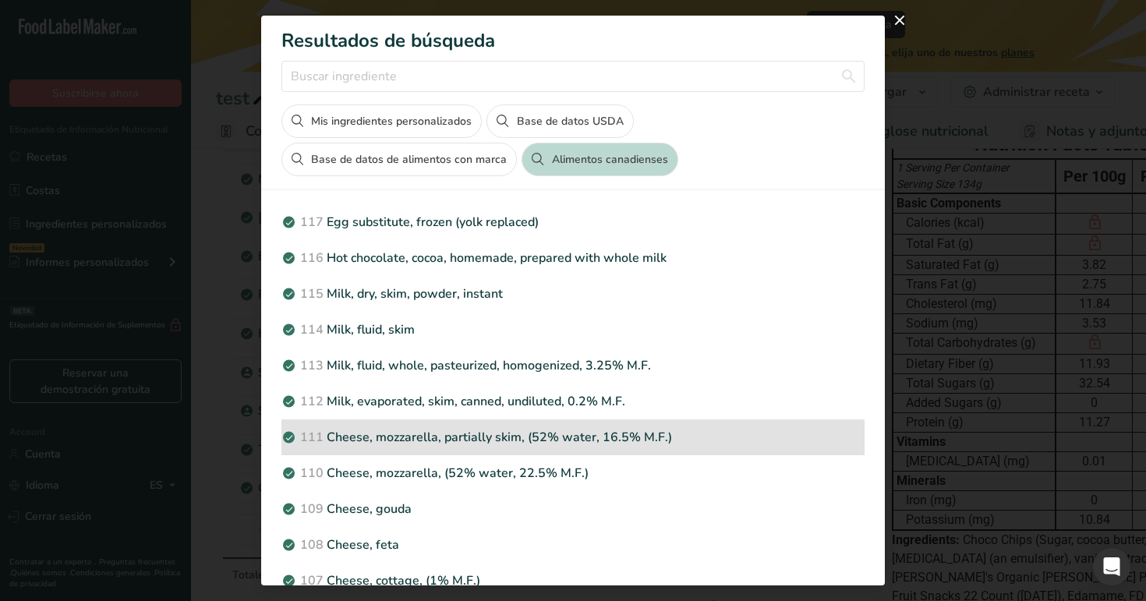
scroll to position [352, 0]
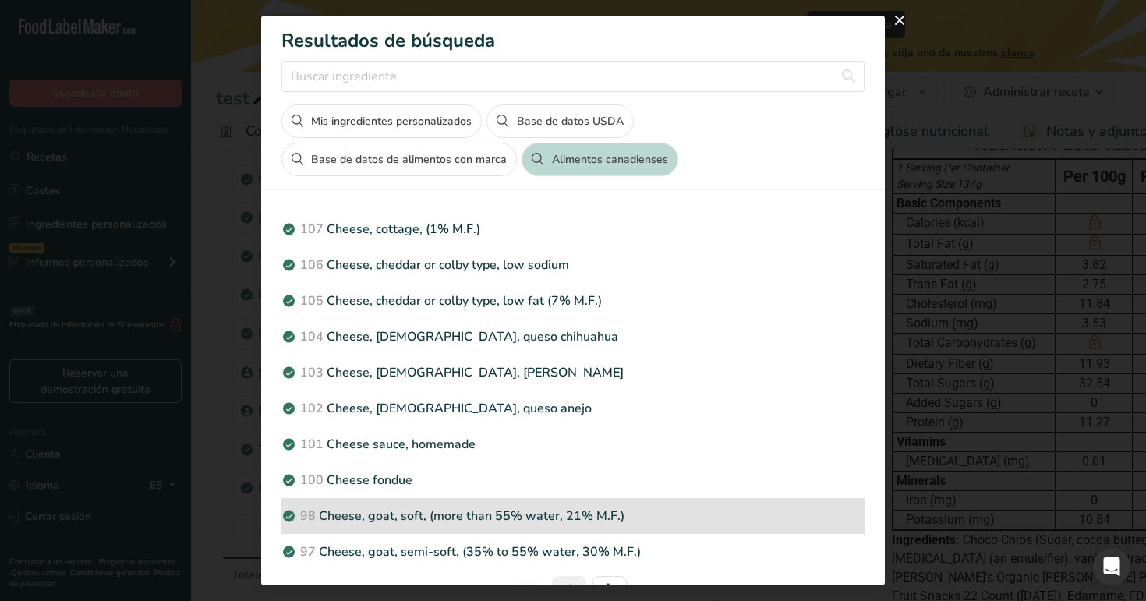
click at [627, 519] on p "98 Cheese, goat, soft, (more than 55% water, 21% M.F.)" at bounding box center [572, 516] width 583 height 19
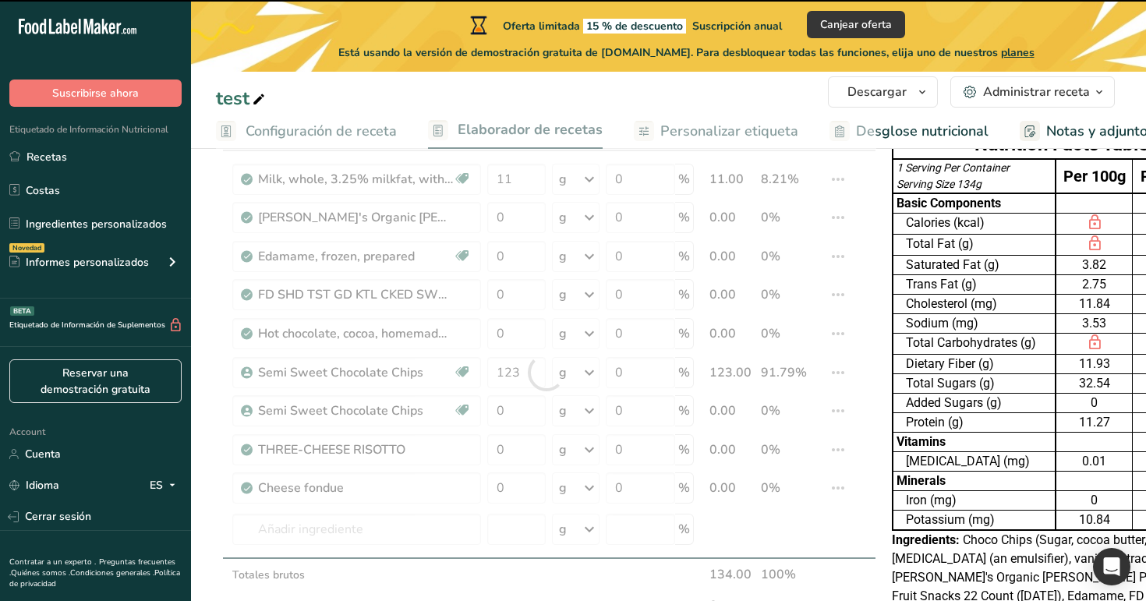
click at [627, 519] on div at bounding box center [546, 372] width 660 height 500
type input "0"
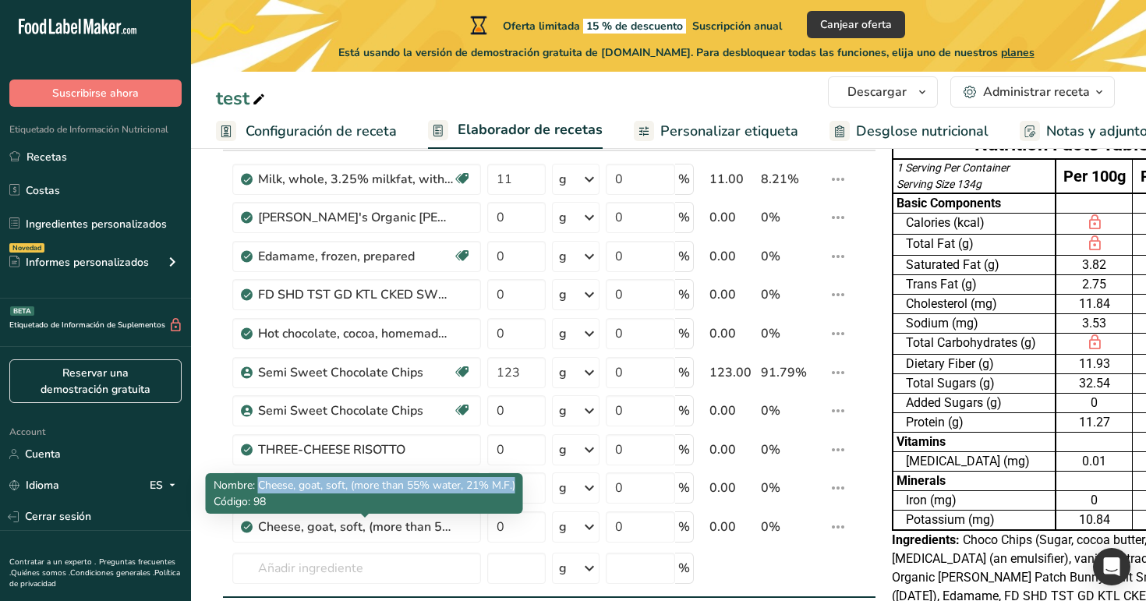
drag, startPoint x: 260, startPoint y: 484, endPoint x: 515, endPoint y: 488, distance: 254.9
click at [515, 488] on span "Nombre: Cheese, goat, soft, (more than 55% water, 21% M.F.)" at bounding box center [365, 485] width 302 height 15
copy span "Cheese, goat, soft, (more than 55% water, 21% M.F.)"
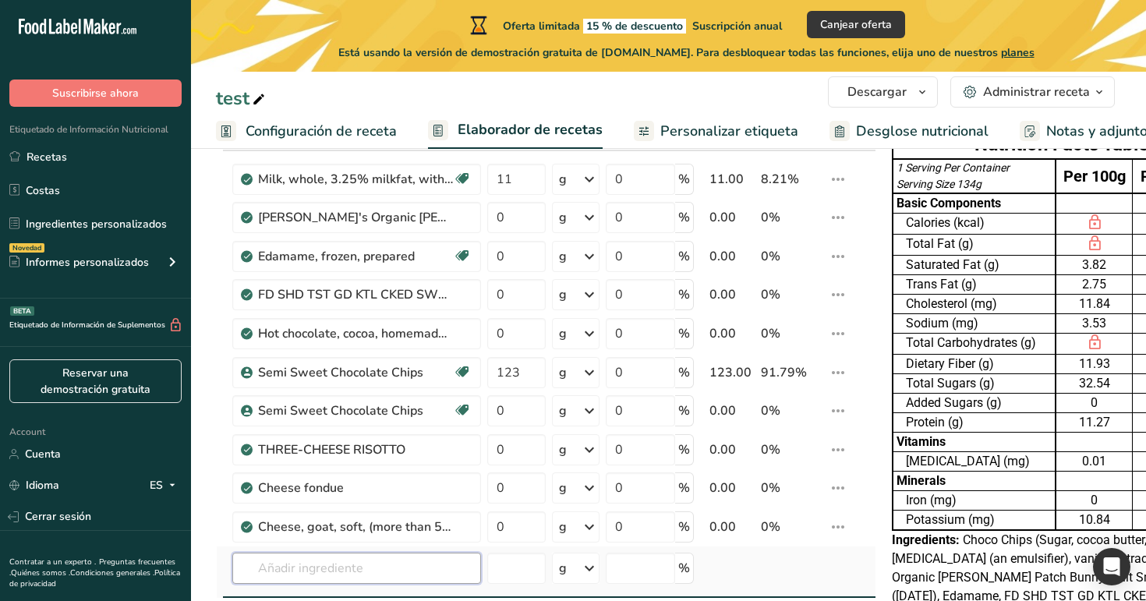
click at [428, 581] on input "text" at bounding box center [356, 568] width 249 height 31
paste input "Cheese, goat, soft, (more than 55% water, 21% M.F.)"
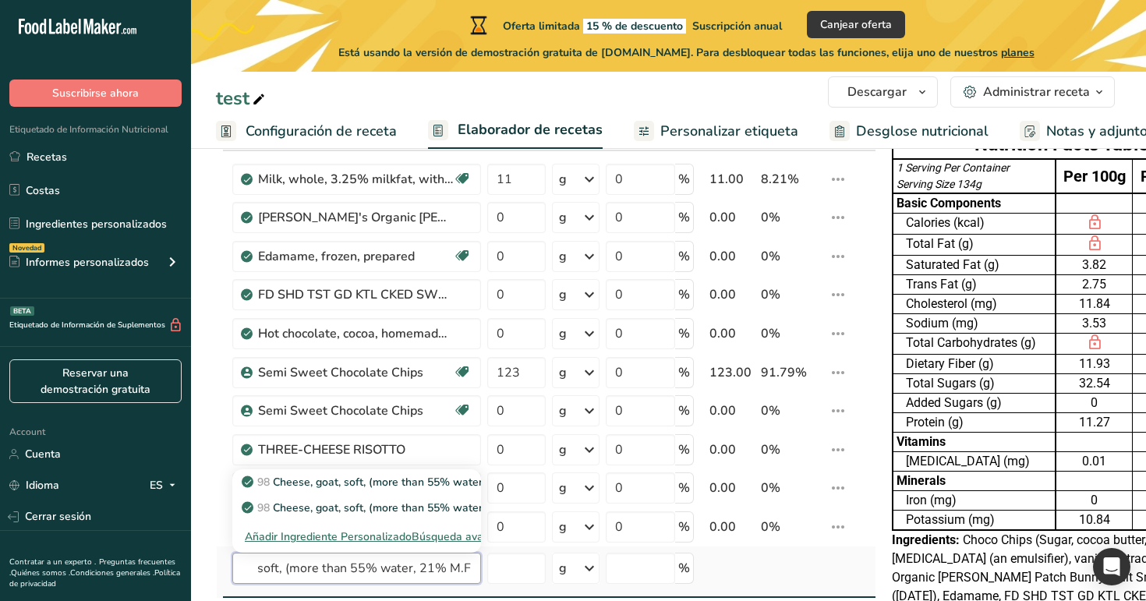
type input "Cheese, goat, soft, (more than 55% water, 21% M.F.)"
click at [450, 537] on div "Búsqueda avanzada" at bounding box center [463, 536] width 102 height 16
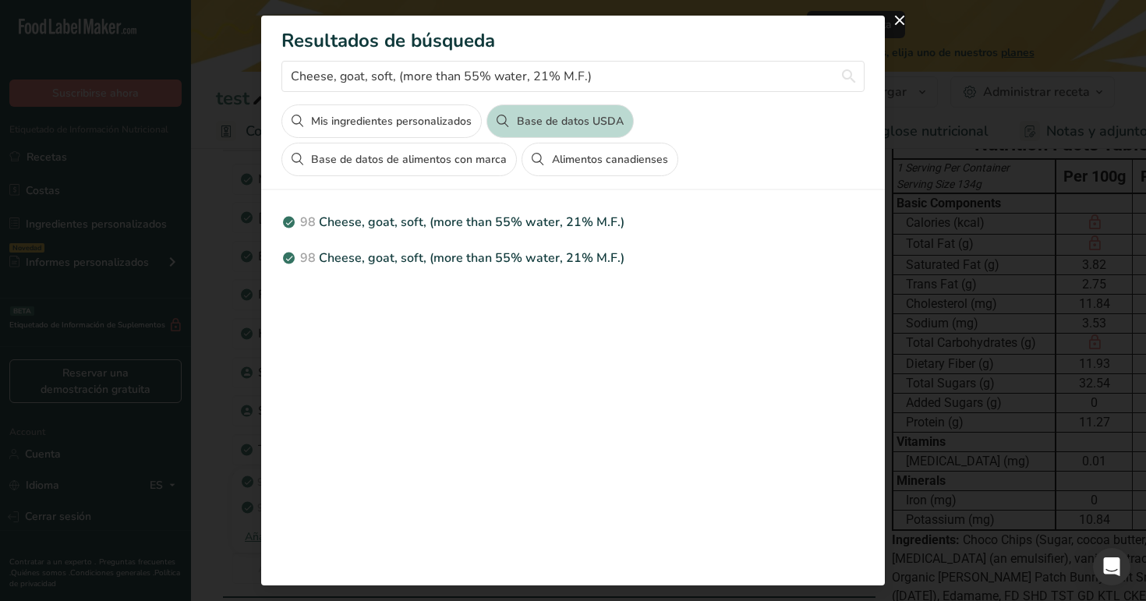
click at [596, 157] on button "Alimentos canadienses" at bounding box center [599, 160] width 156 height 34
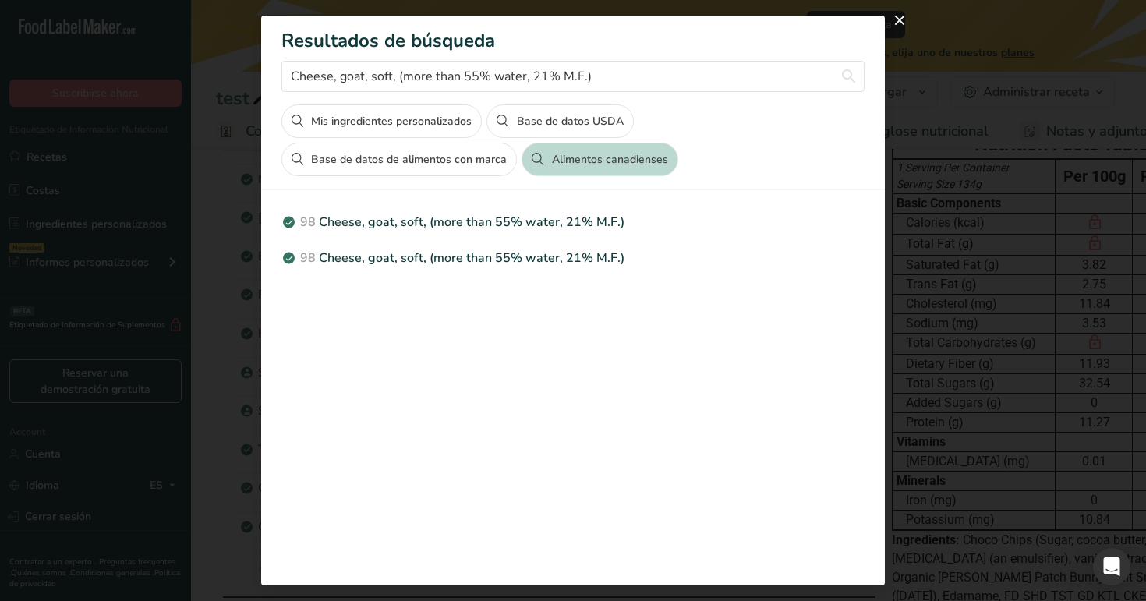
click at [468, 160] on button "Base de datos de alimentos con marca" at bounding box center [398, 160] width 235 height 34
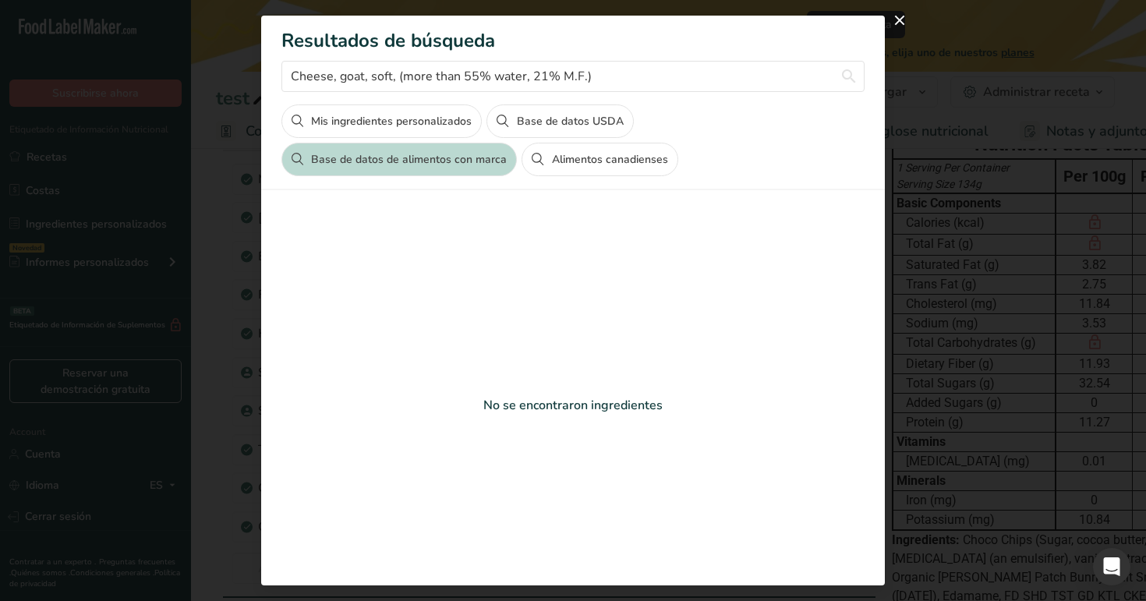
click at [610, 157] on button "Alimentos canadienses" at bounding box center [599, 160] width 156 height 34
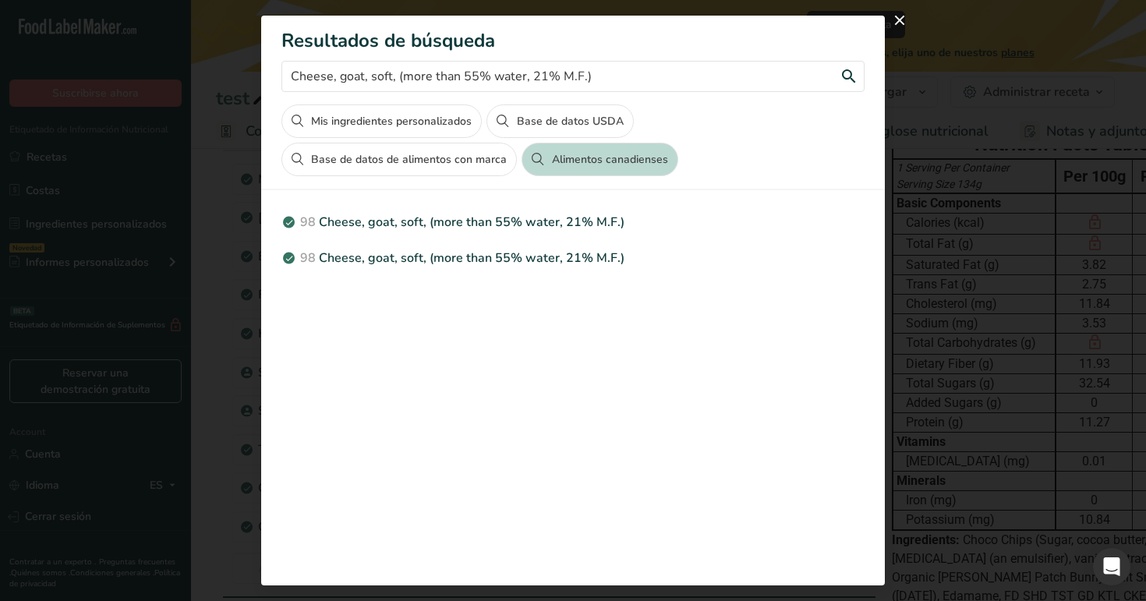
click at [637, 77] on input "Cheese, goat, soft, (more than 55% water, 21% M.F.)" at bounding box center [572, 76] width 583 height 31
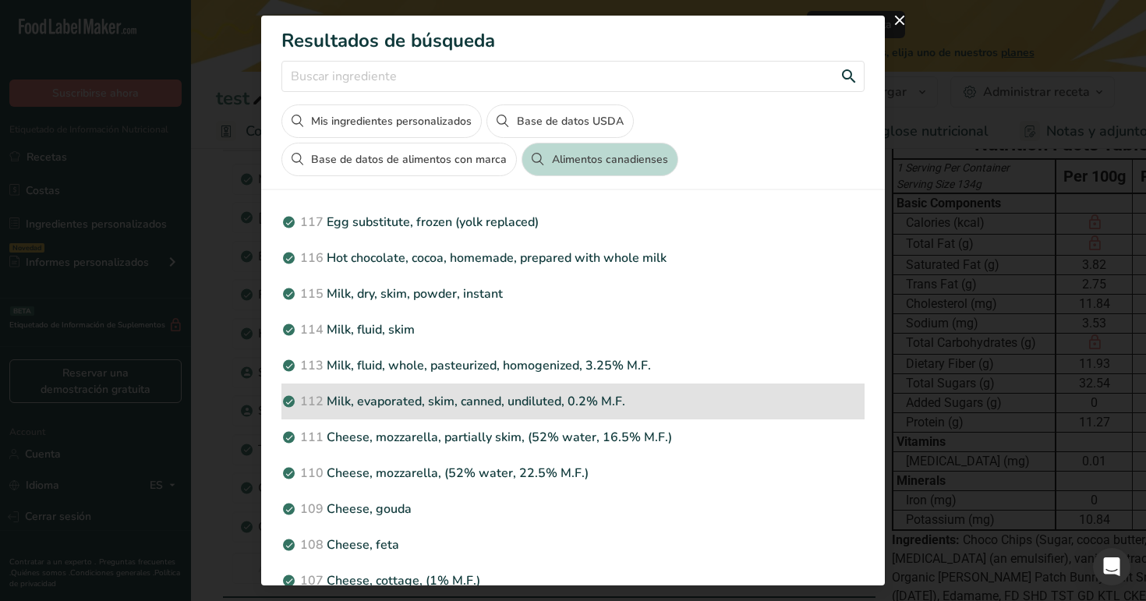
scroll to position [352, 0]
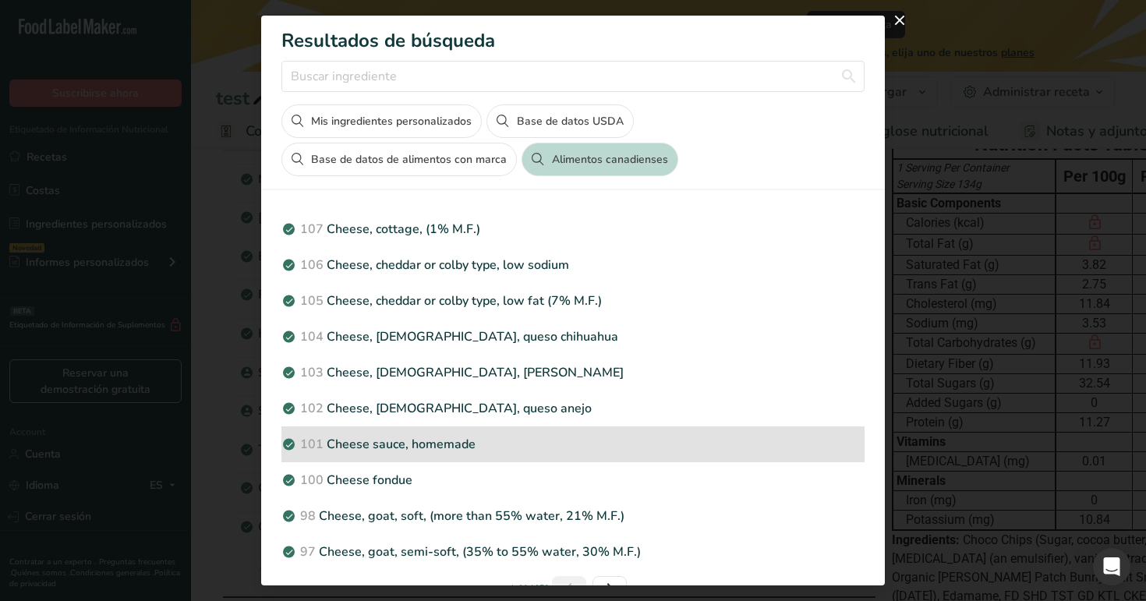
click at [511, 439] on p "101 Cheese sauce, homemade" at bounding box center [572, 444] width 583 height 19
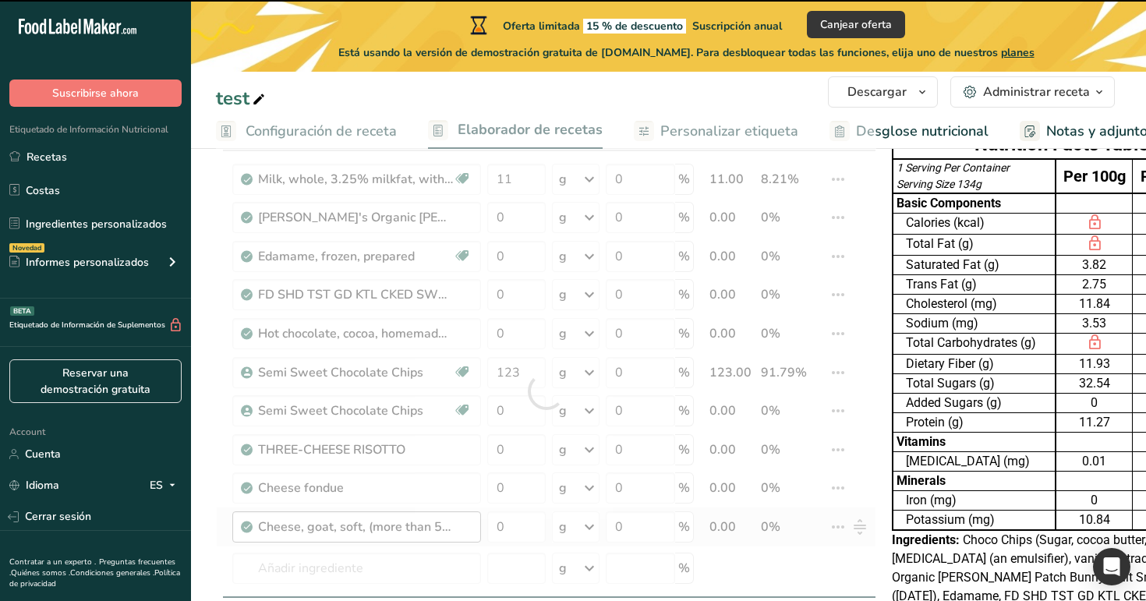
type input "0"
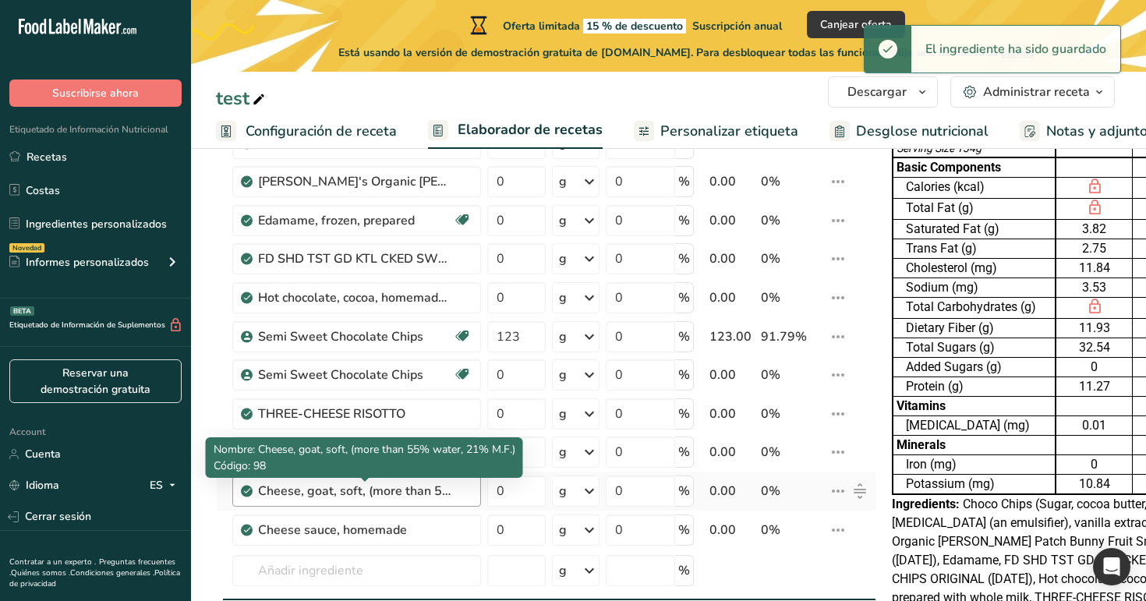
scroll to position [125, 0]
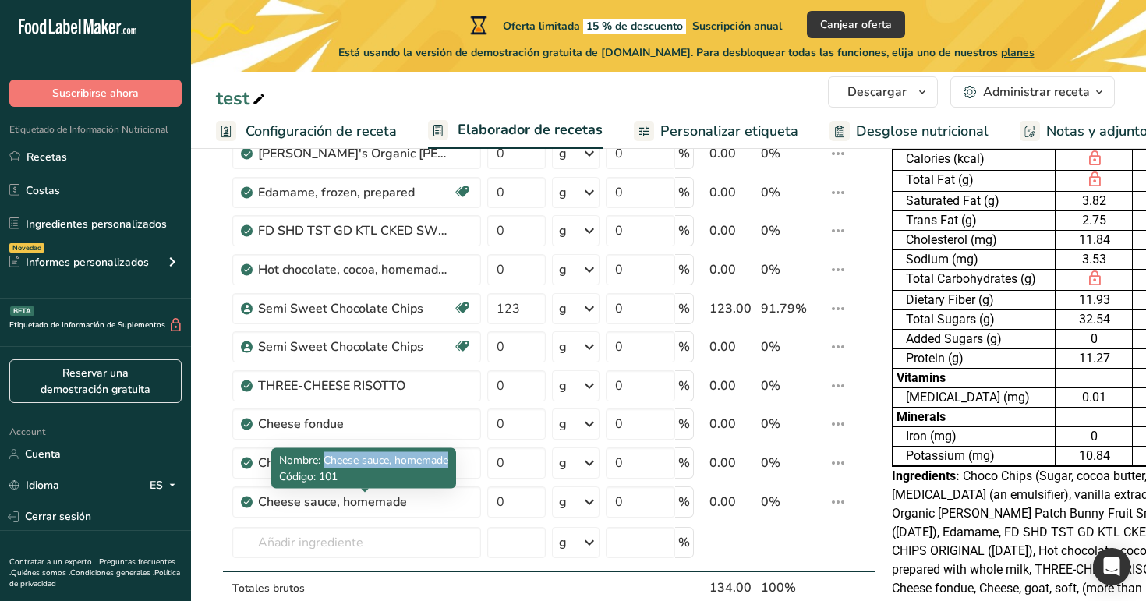
drag, startPoint x: 325, startPoint y: 458, endPoint x: 452, endPoint y: 462, distance: 127.1
click at [452, 462] on div "Nombre: Cheese sauce, homemade Código: 101" at bounding box center [363, 468] width 185 height 41
copy span "Cheese sauce, homemade"
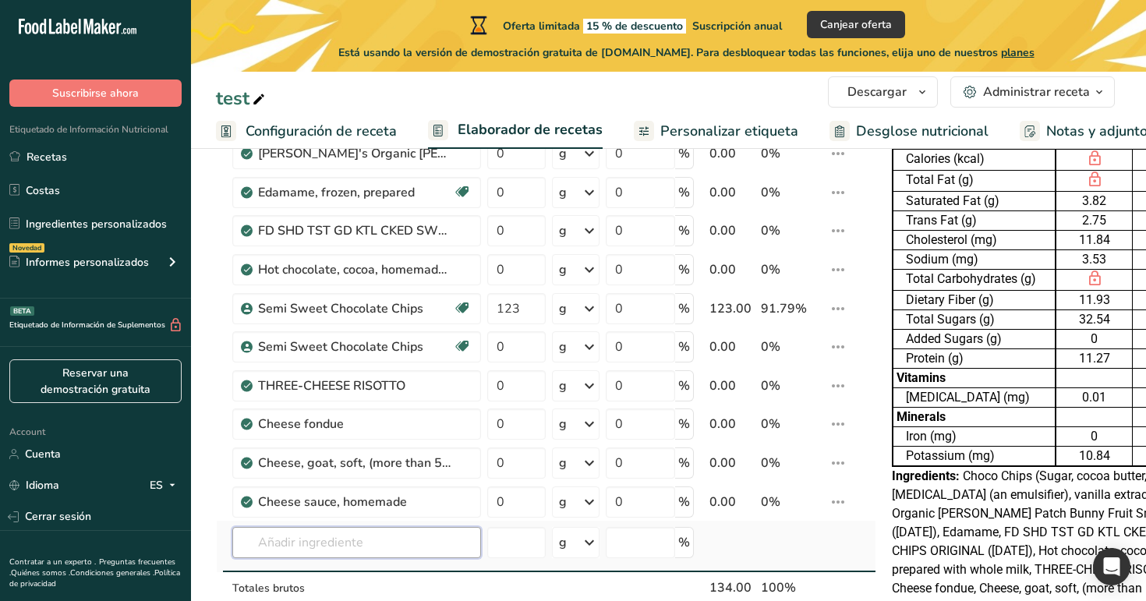
click at [433, 544] on input "text" at bounding box center [356, 542] width 249 height 31
paste input "Cheese sauce, homemade"
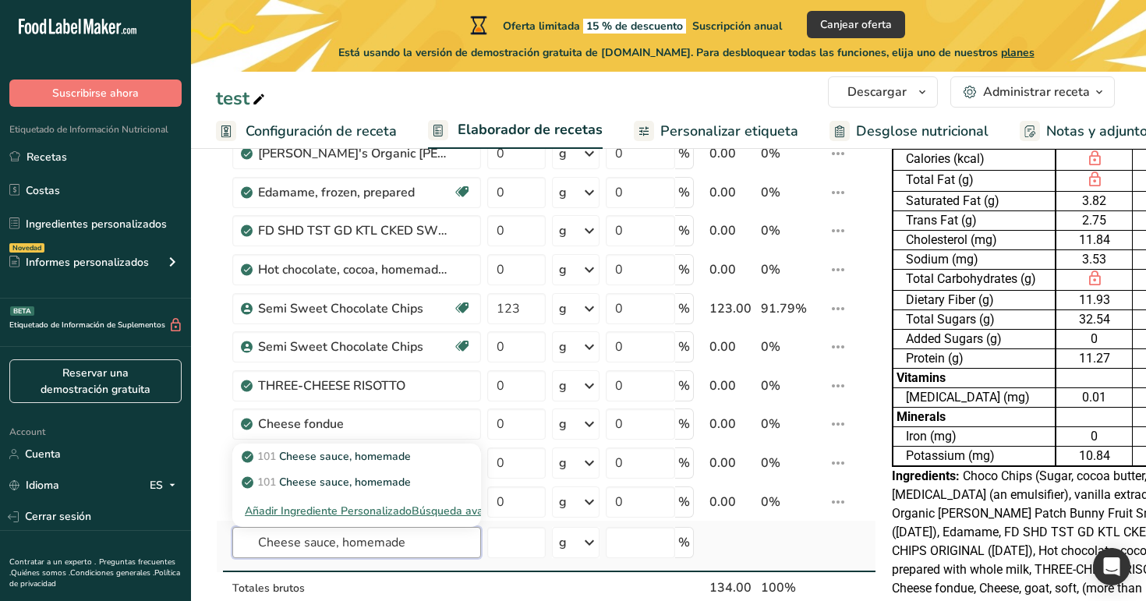
type input "Cheese sauce, homemade"
click at [422, 513] on div "Búsqueda avanzada" at bounding box center [463, 511] width 102 height 16
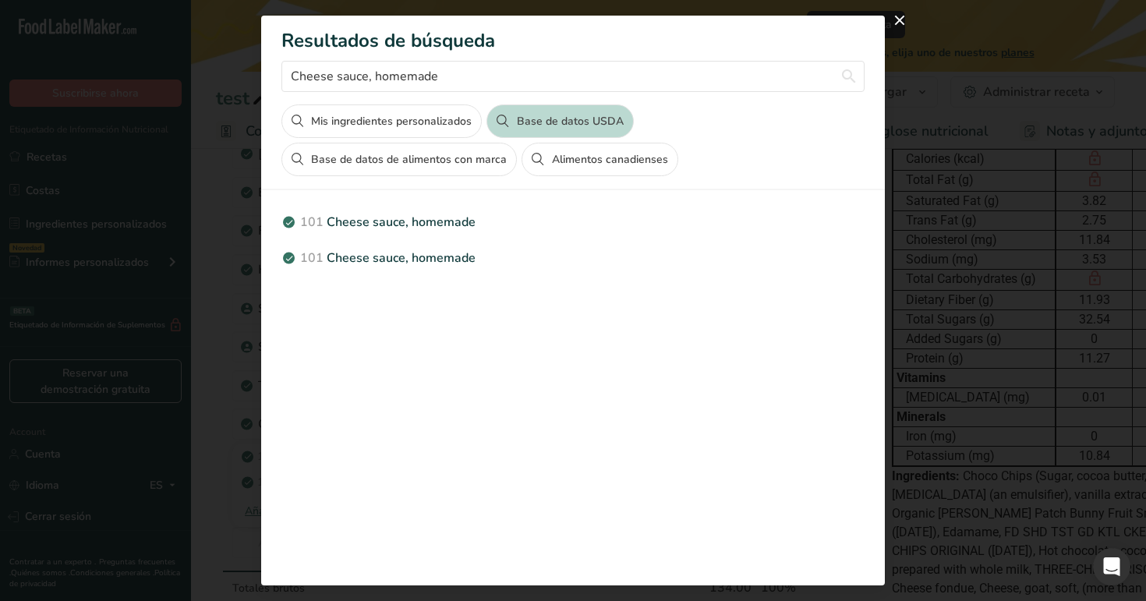
click at [573, 156] on button "Alimentos canadienses" at bounding box center [599, 160] width 156 height 34
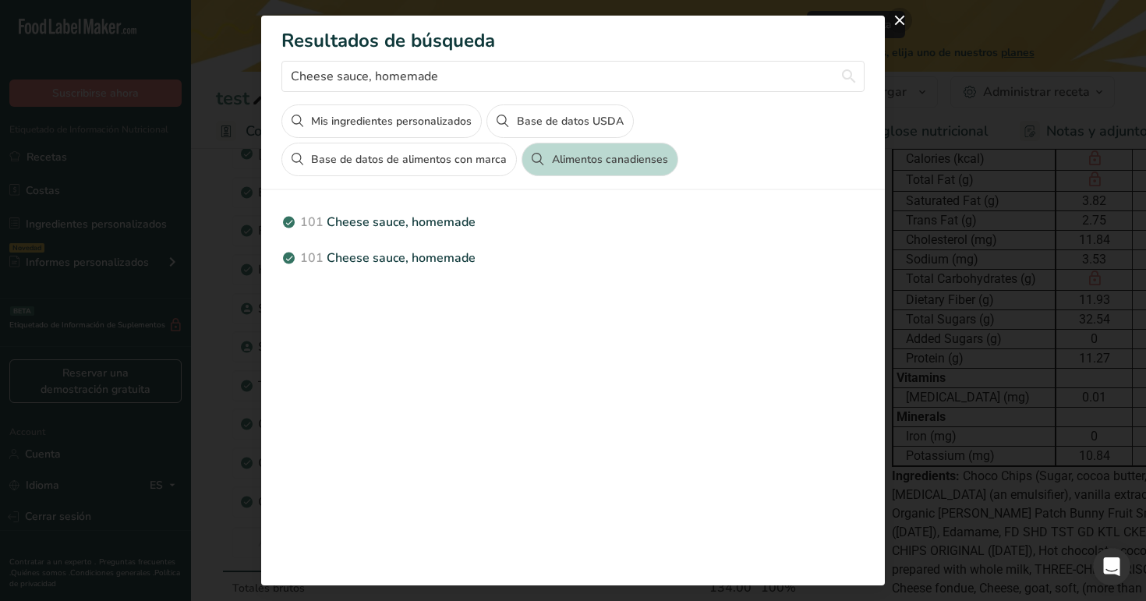
click at [902, 18] on button "close" at bounding box center [899, 20] width 25 height 25
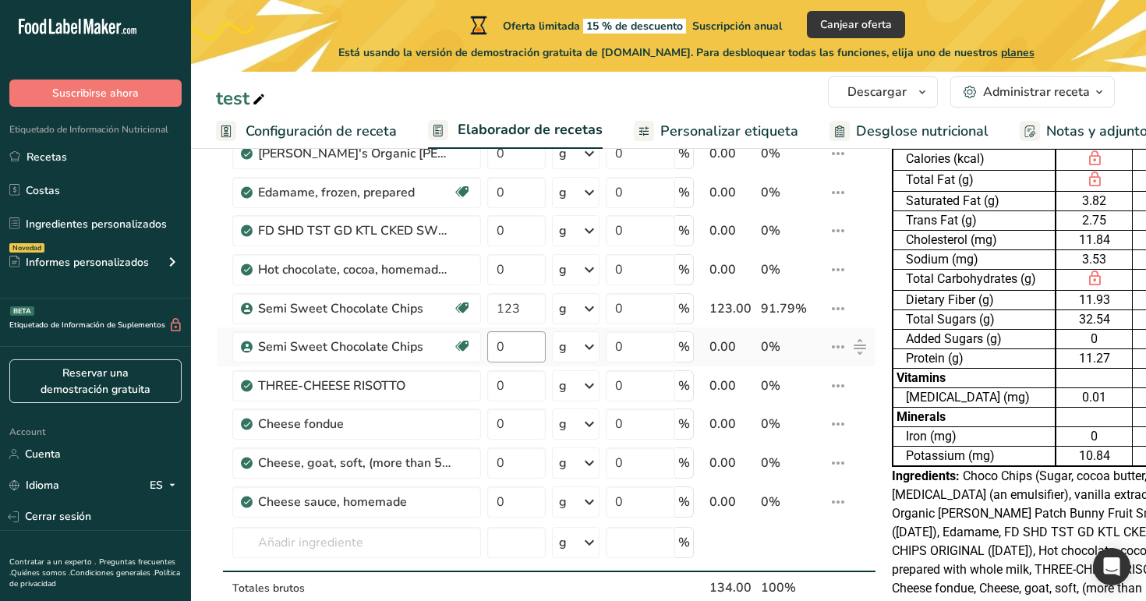
scroll to position [0, 0]
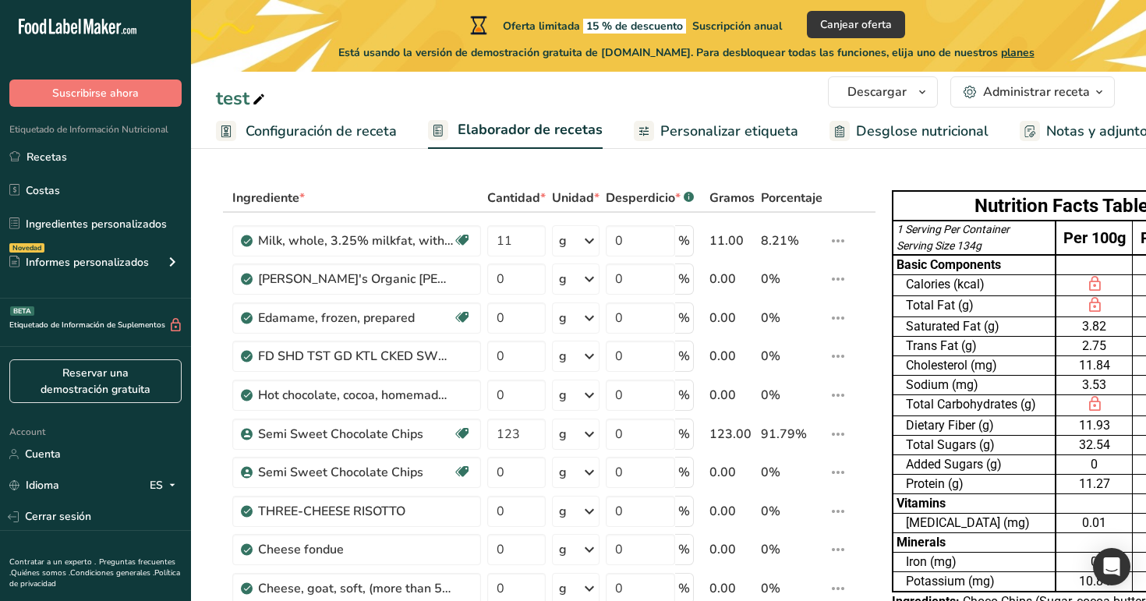
click at [769, 107] on div "test" at bounding box center [668, 98] width 955 height 28
click at [763, 129] on span "Personalizar etiqueta" at bounding box center [729, 131] width 138 height 21
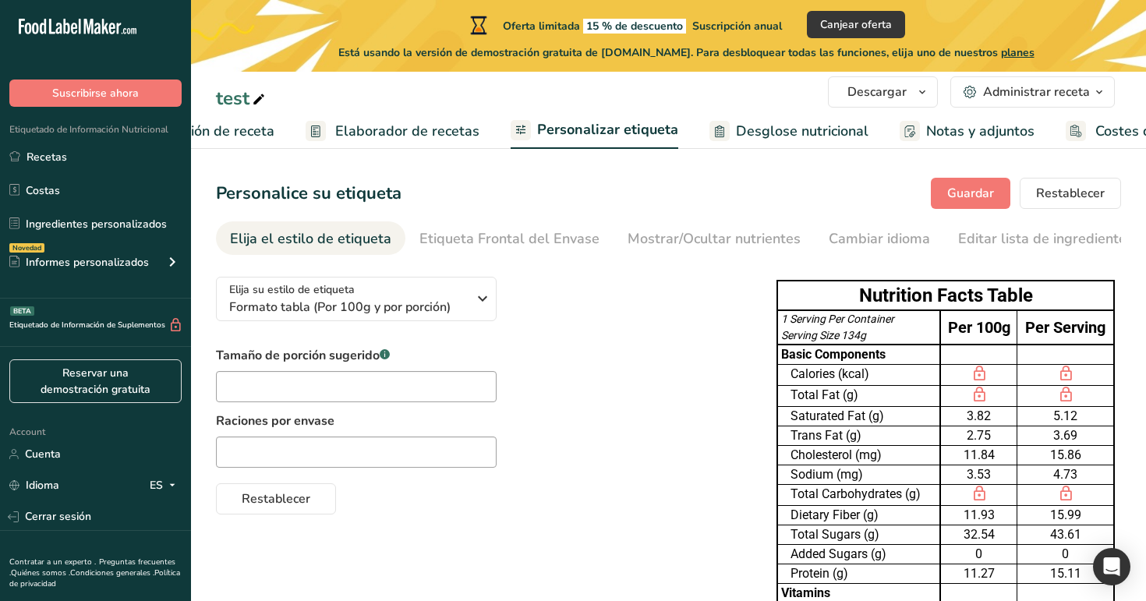
scroll to position [0, 214]
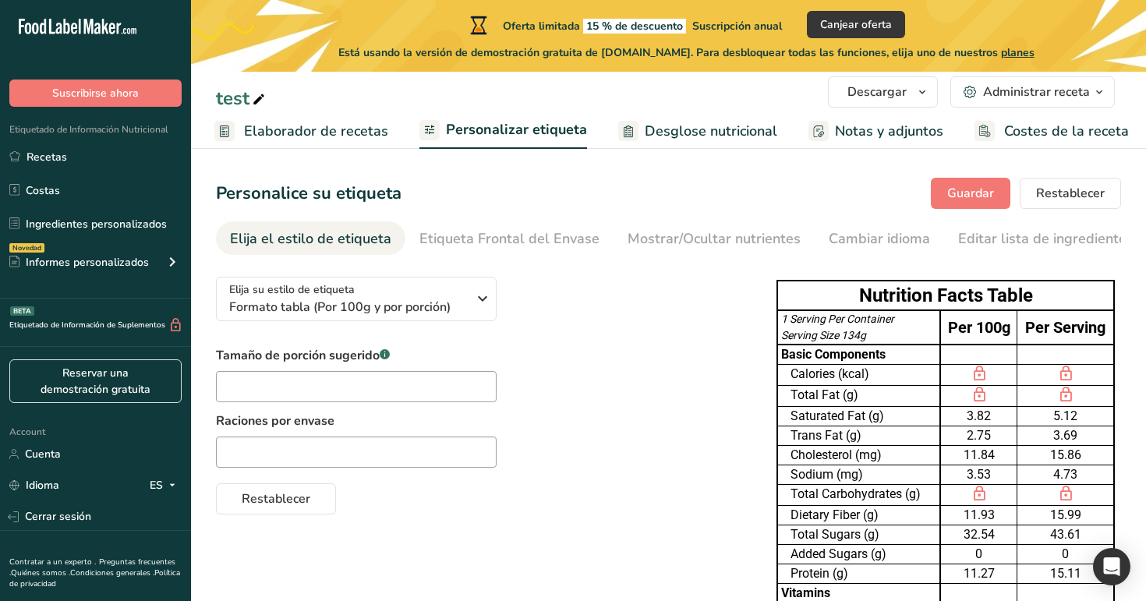
click at [733, 118] on link "Desglose nutricional" at bounding box center [697, 131] width 159 height 35
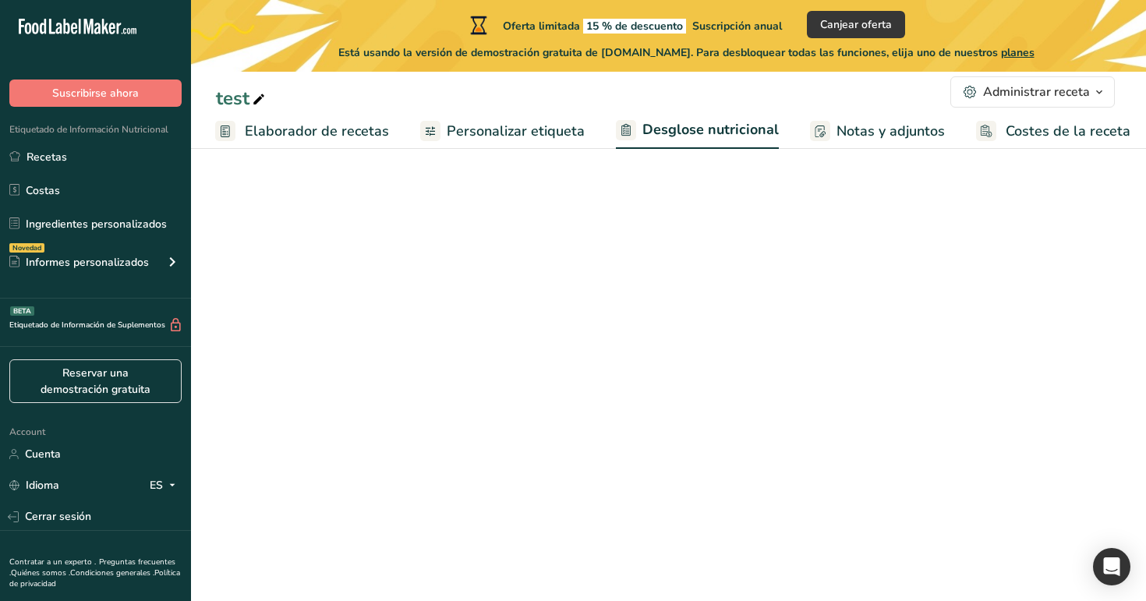
select select "Calories"
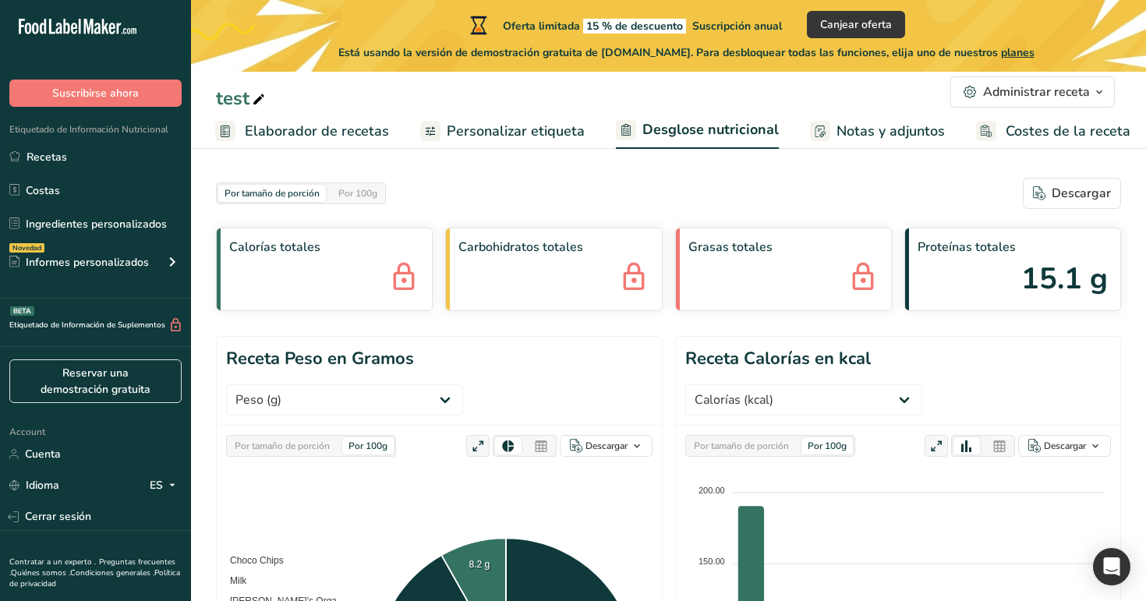
click at [1053, 130] on span "Costes de la receta" at bounding box center [1068, 131] width 125 height 21
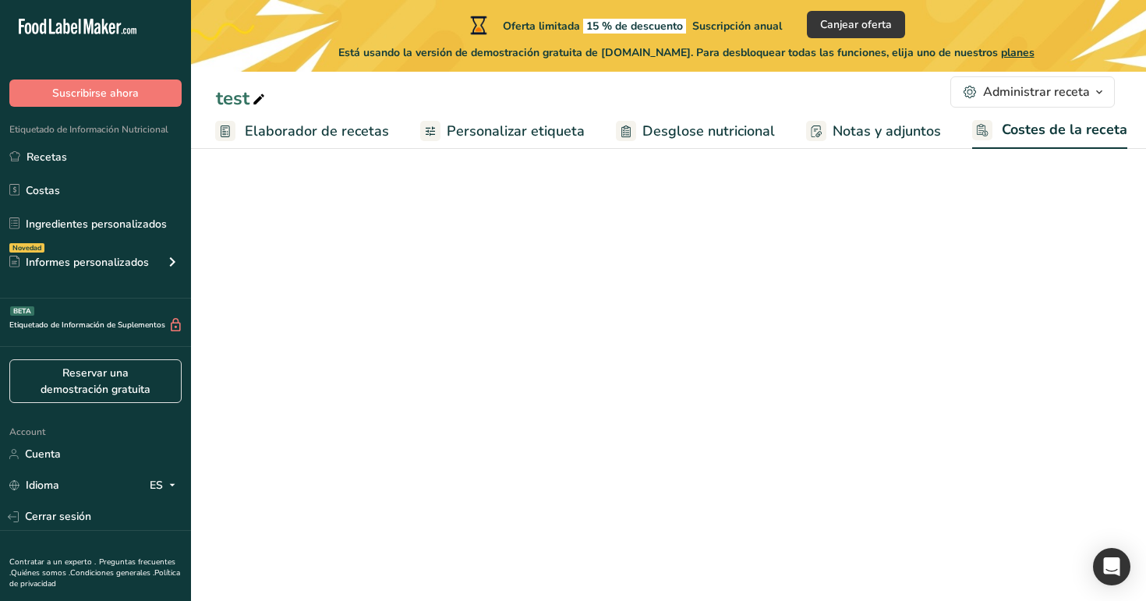
scroll to position [0, 213]
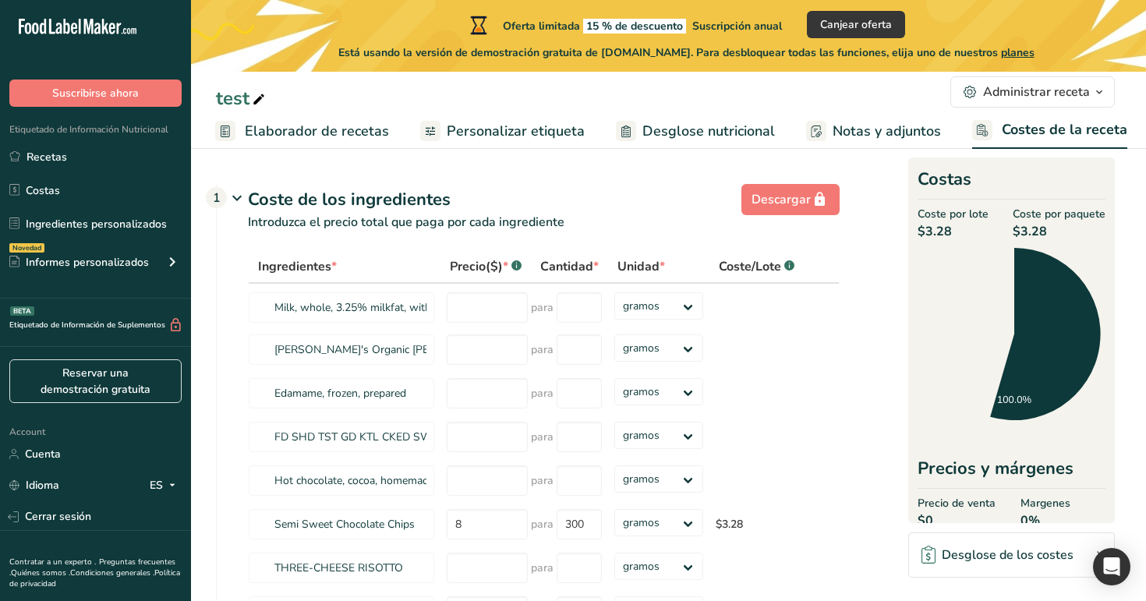
click at [913, 139] on span "Notas y adjuntos" at bounding box center [886, 131] width 108 height 21
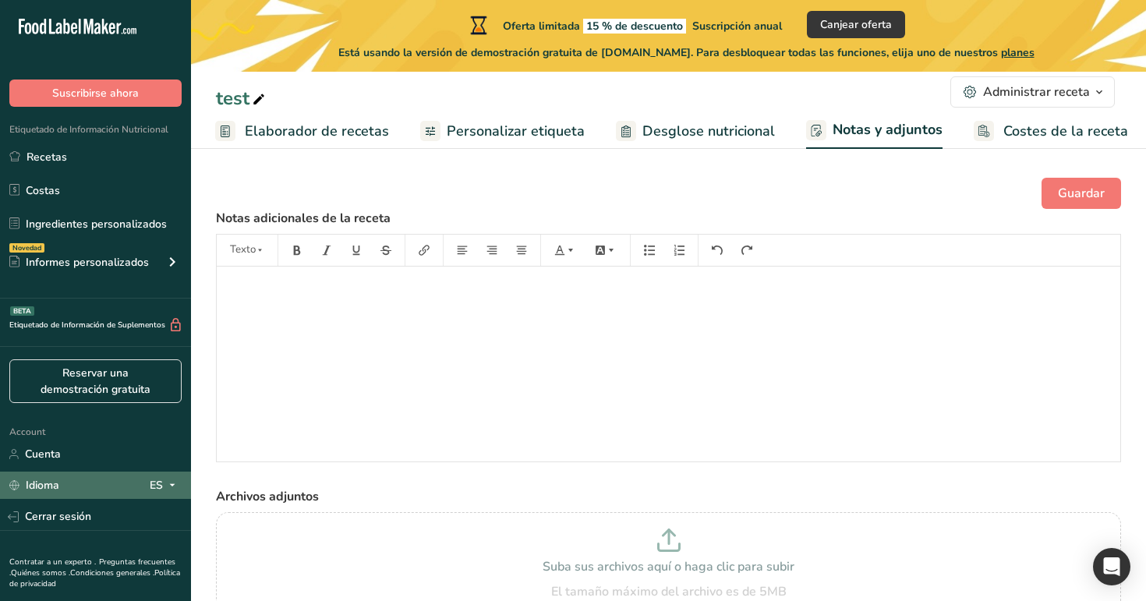
click at [176, 485] on icon at bounding box center [172, 484] width 12 height 19
click at [115, 509] on div "English" at bounding box center [84, 514] width 109 height 29
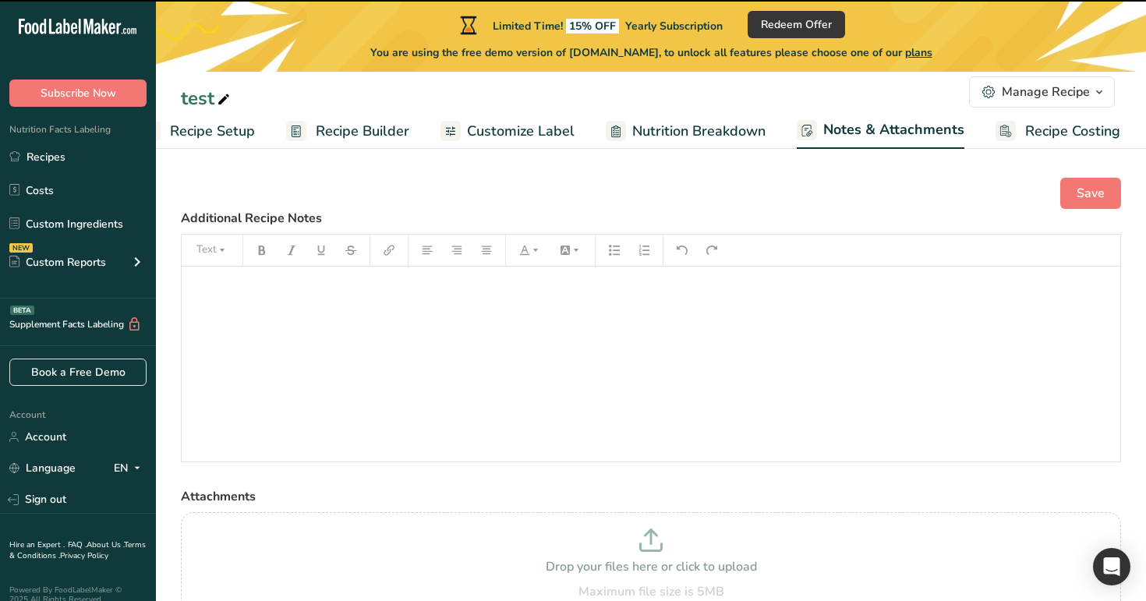
click at [1040, 122] on span "Recipe Costing" at bounding box center [1072, 131] width 95 height 21
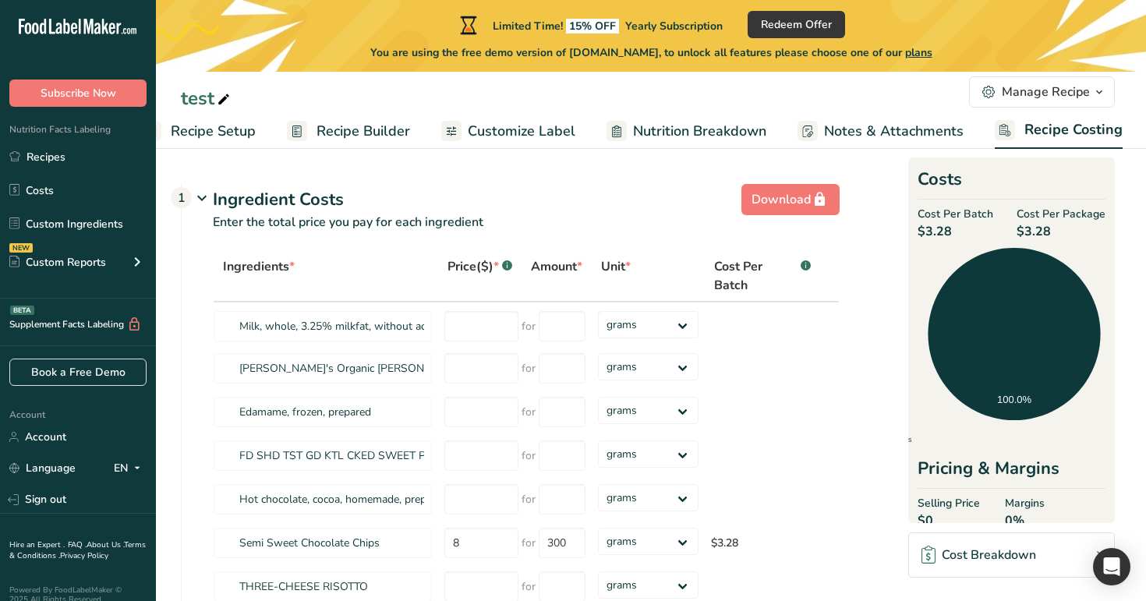
click at [1080, 84] on div "Manage Recipe" at bounding box center [1046, 92] width 88 height 19
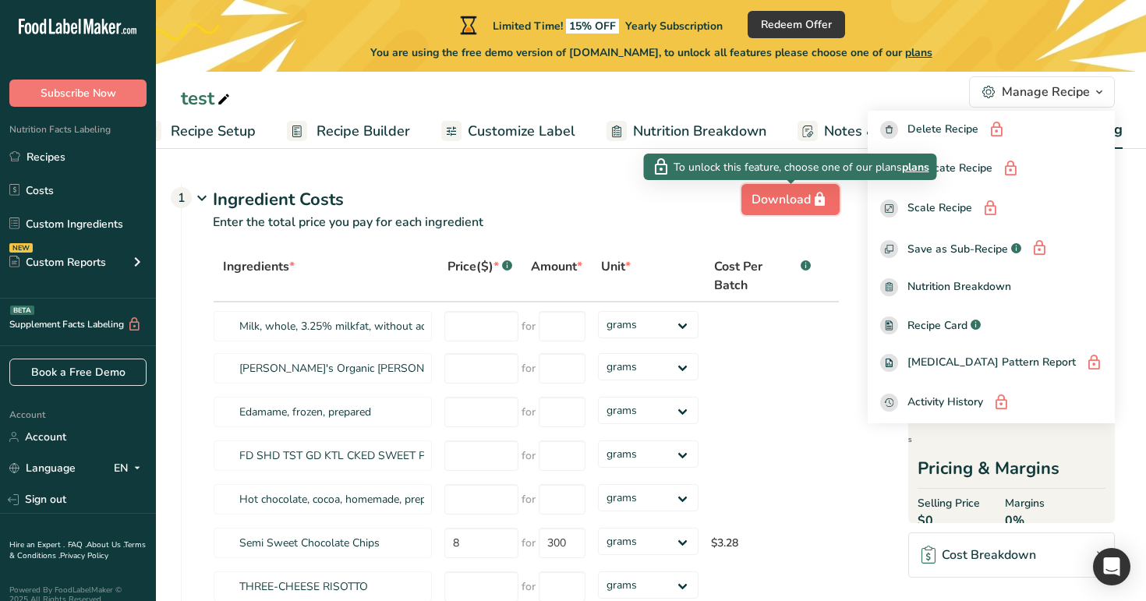
click at [802, 207] on div "Download" at bounding box center [790, 199] width 78 height 19
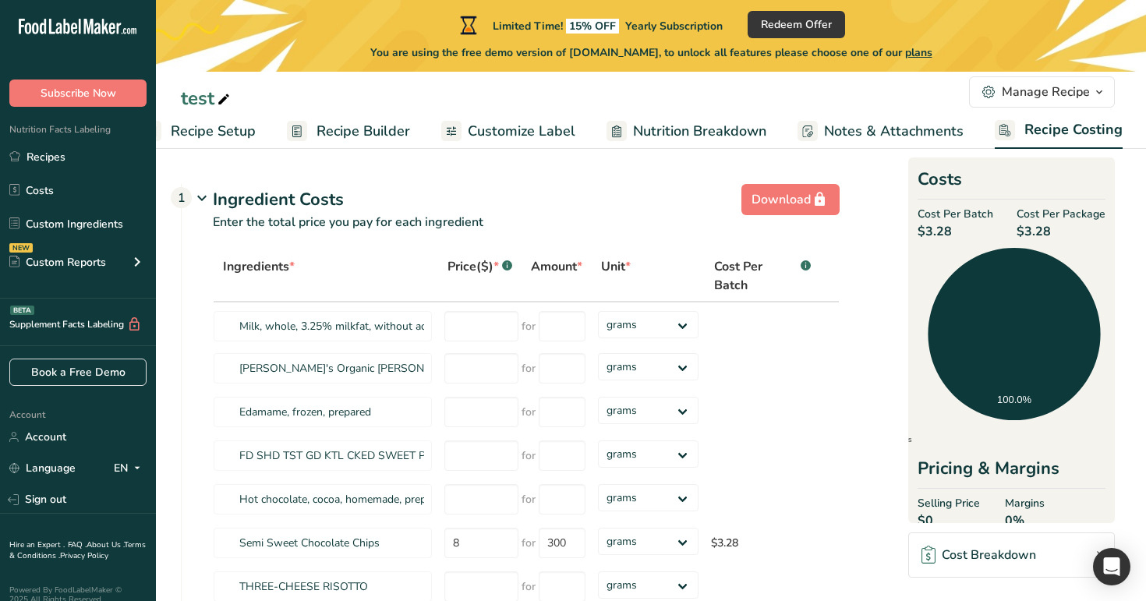
click at [888, 115] on link "Notes & Attachments" at bounding box center [880, 131] width 166 height 35
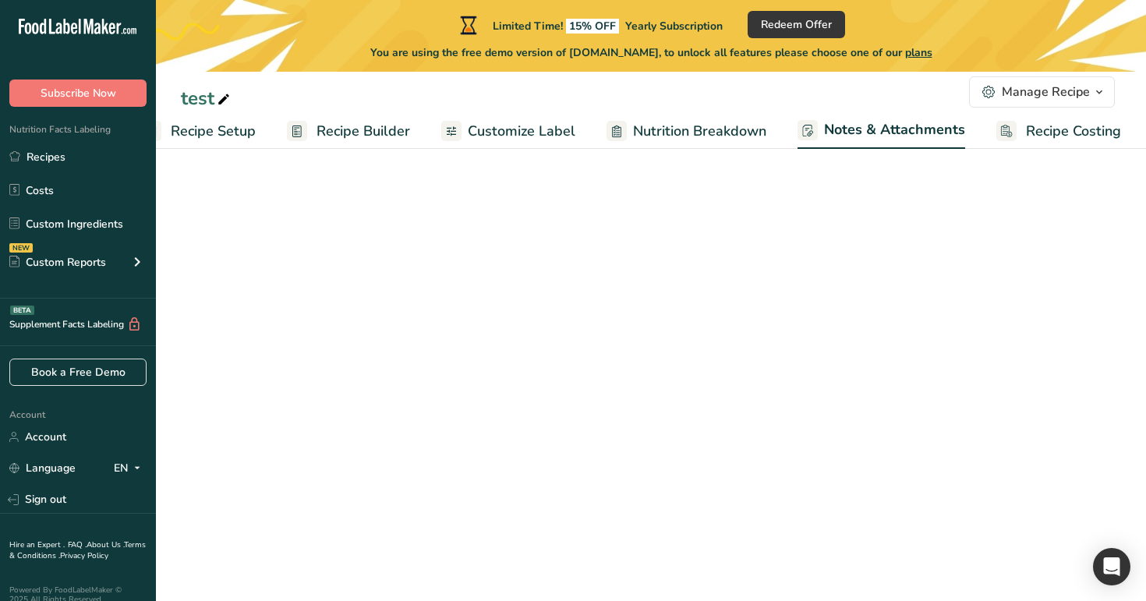
scroll to position [0, 41]
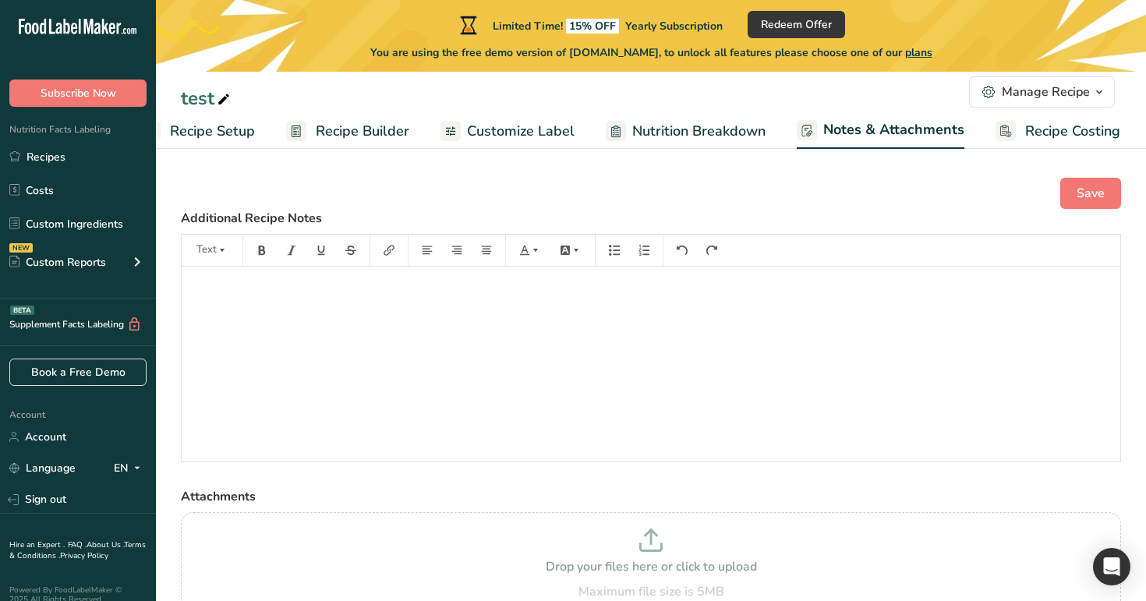
click at [718, 145] on link "Nutrition Breakdown" at bounding box center [686, 131] width 160 height 35
select select "Calories"
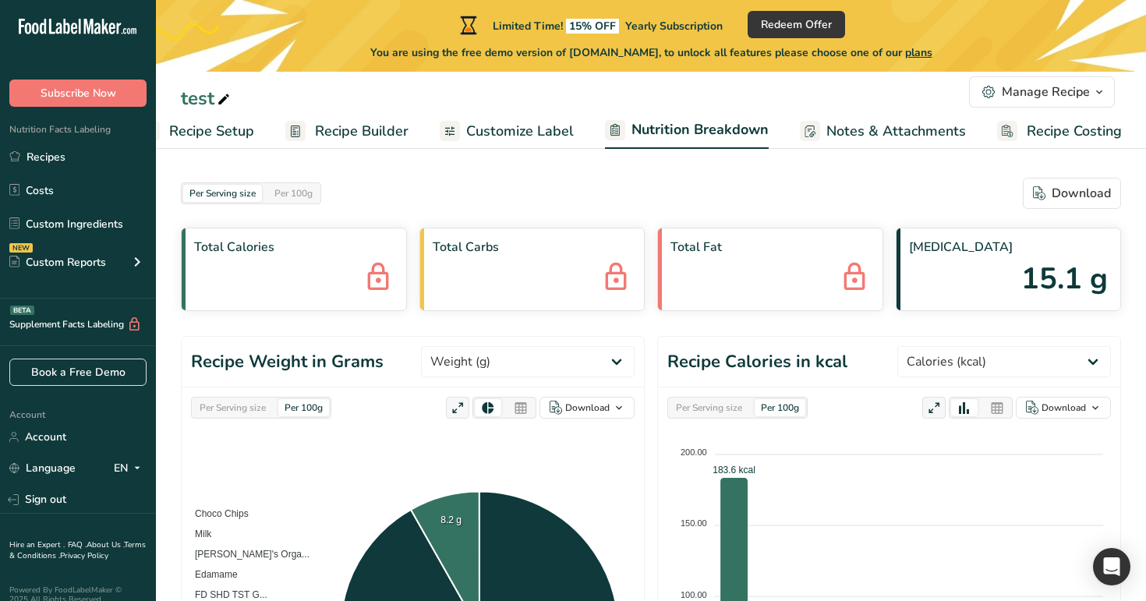
click at [523, 125] on span "Customize Label" at bounding box center [520, 131] width 108 height 21
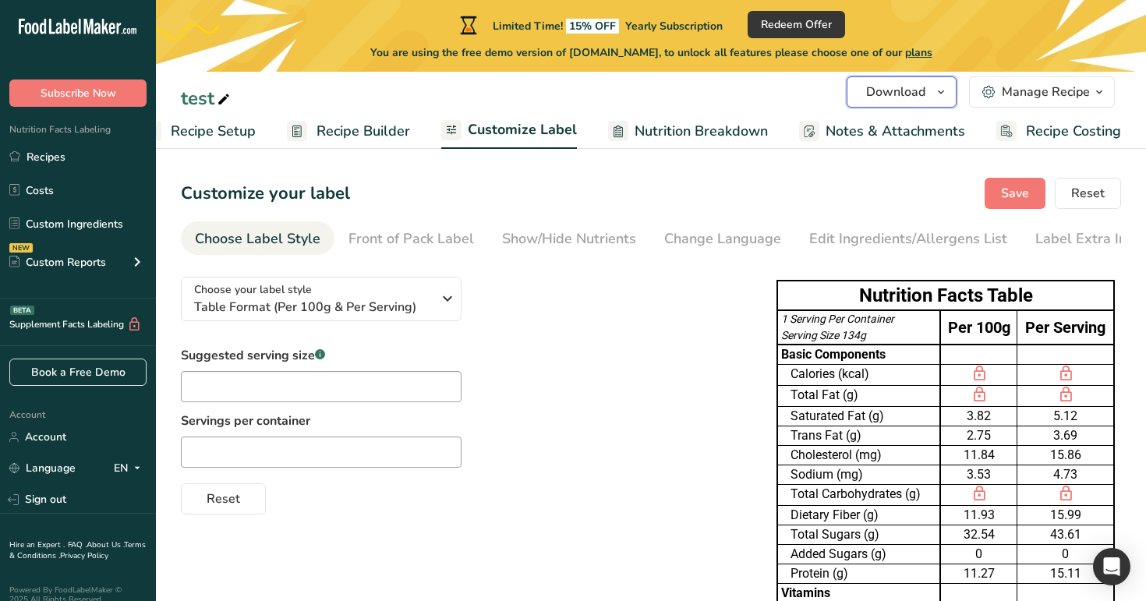
click at [931, 90] on button "Download" at bounding box center [902, 91] width 110 height 31
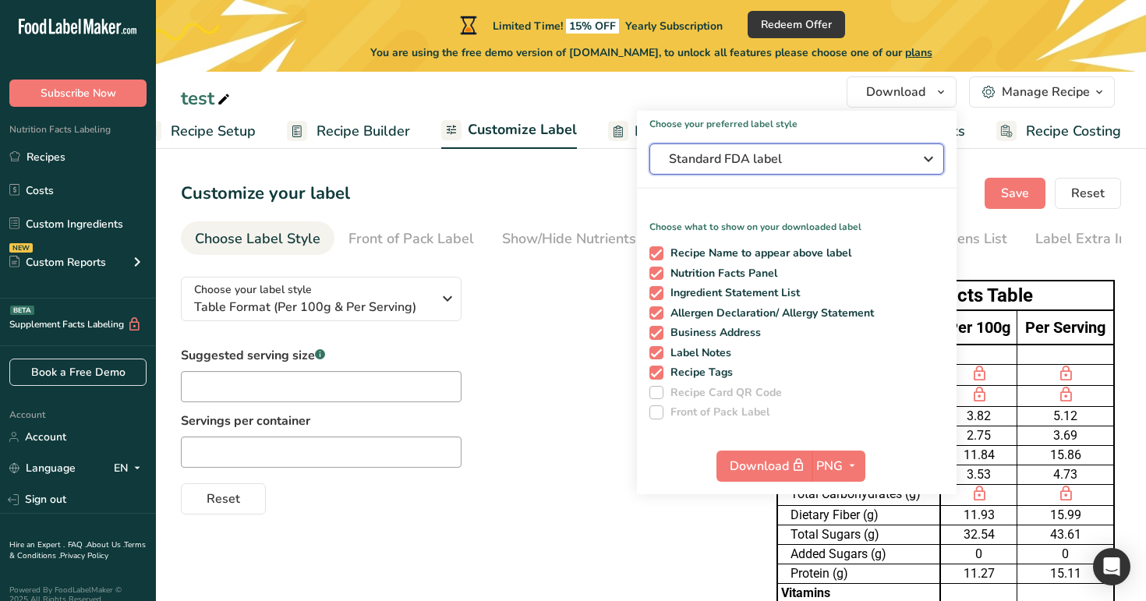
click at [893, 171] on button "Standard FDA label" at bounding box center [796, 158] width 295 height 31
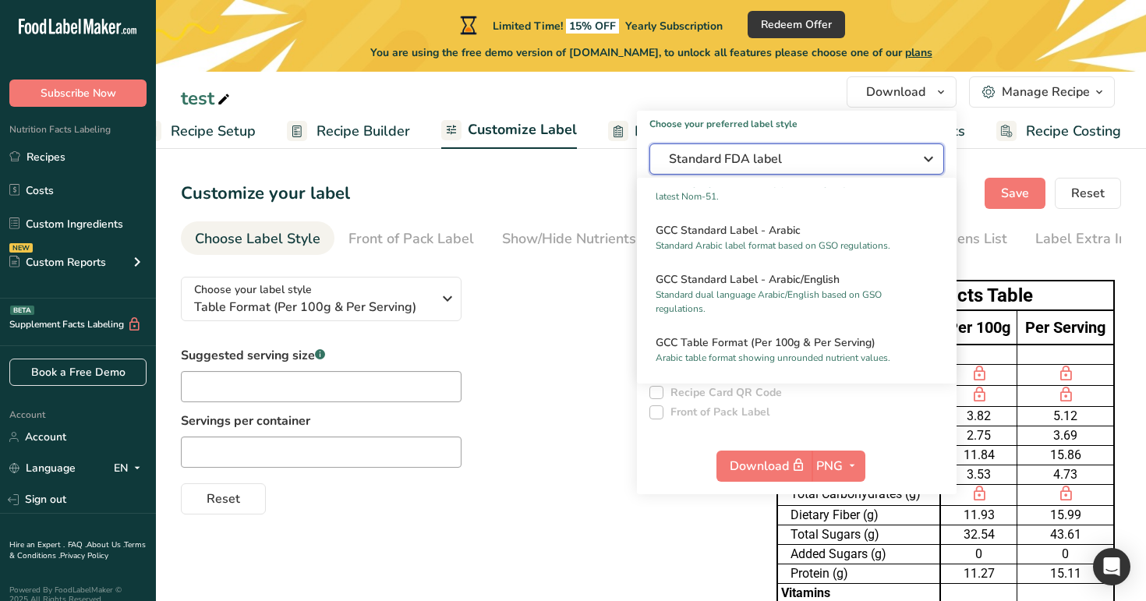
scroll to position [1158, 0]
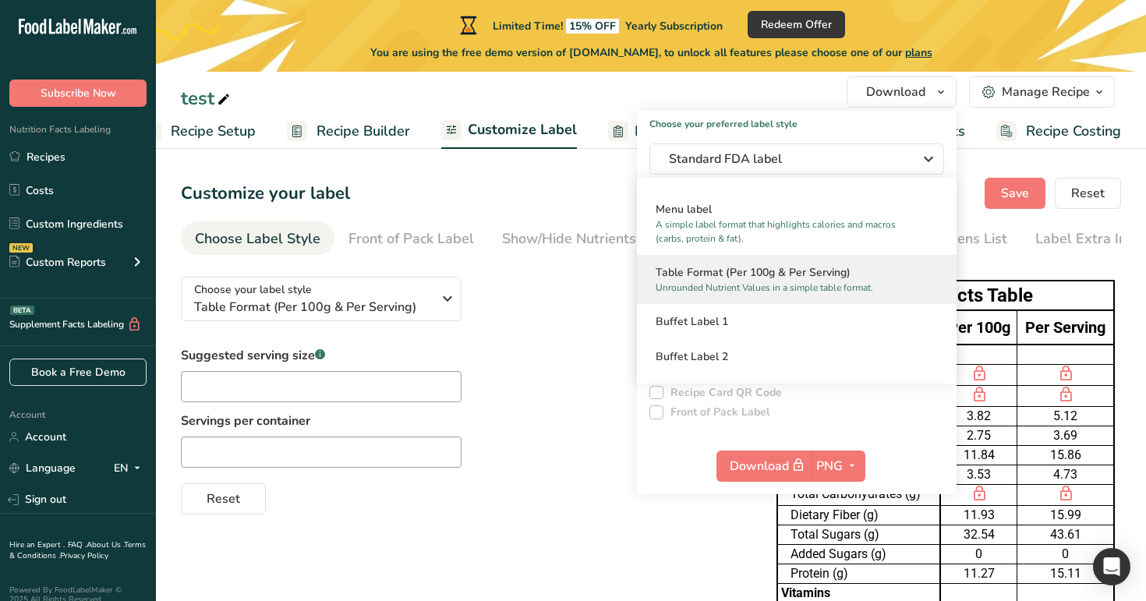
click at [888, 299] on div "Table Format (Per 100g & Per Serving) Unrounded Nutrient Values in a simple tab…" at bounding box center [797, 279] width 320 height 49
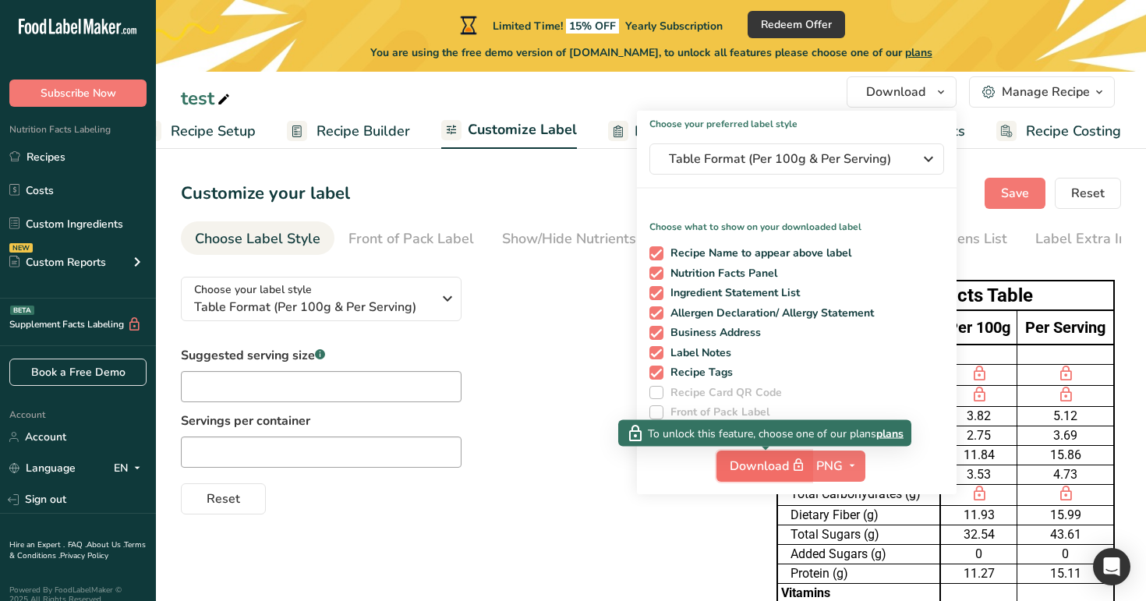
click at [746, 460] on span "Download" at bounding box center [769, 465] width 78 height 19
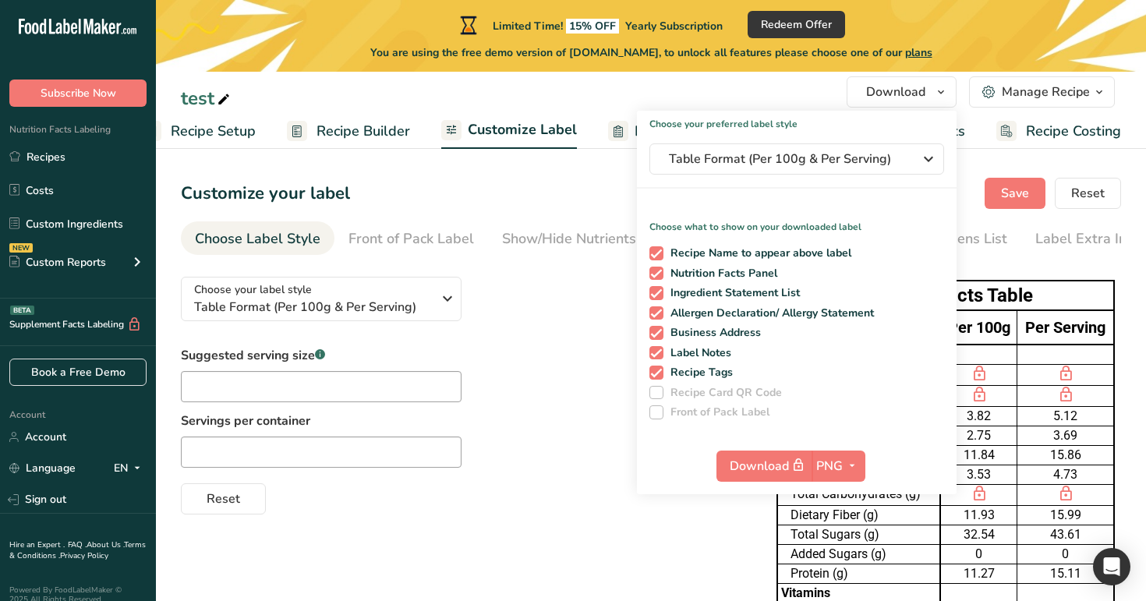
click at [583, 193] on div "Customize your label Save Reset" at bounding box center [651, 193] width 940 height 31
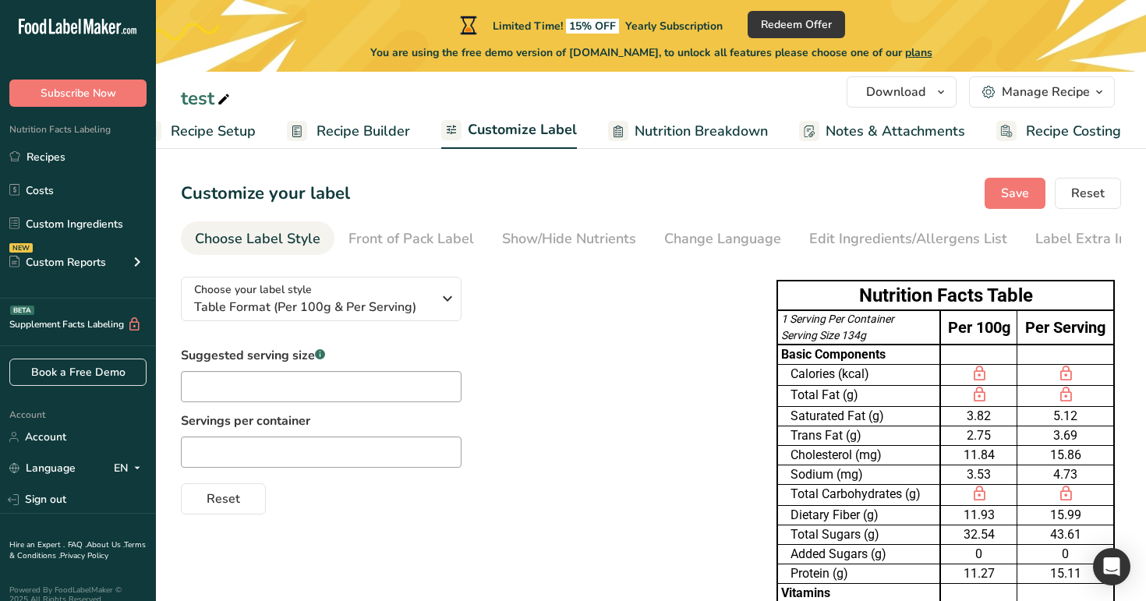
click at [395, 130] on span "Recipe Builder" at bounding box center [363, 131] width 94 height 21
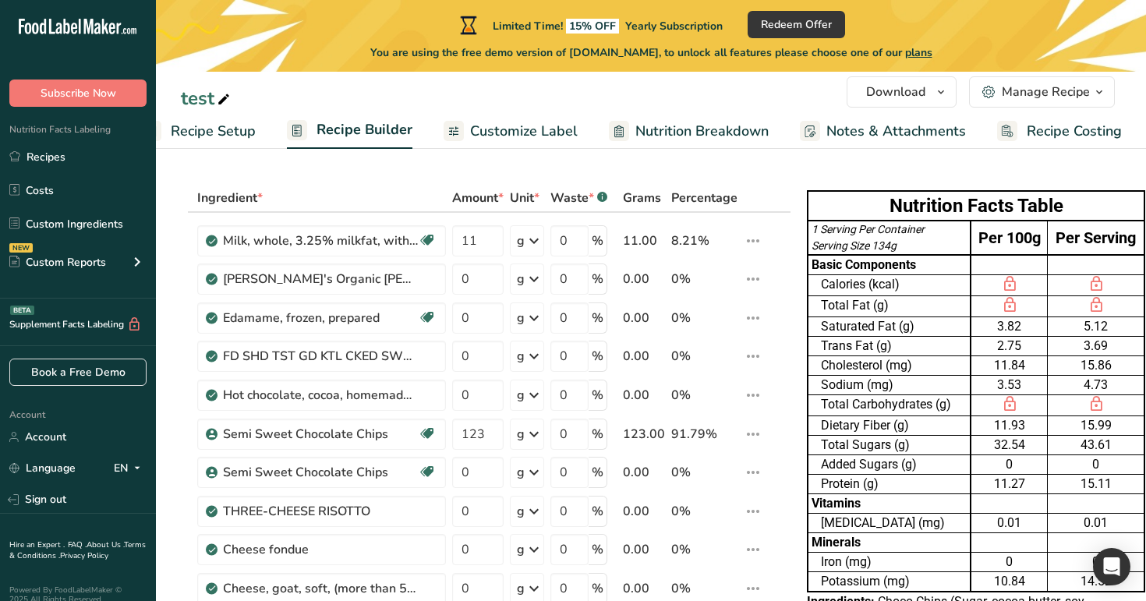
click at [228, 119] on link "Recipe Setup" at bounding box center [198, 131] width 115 height 35
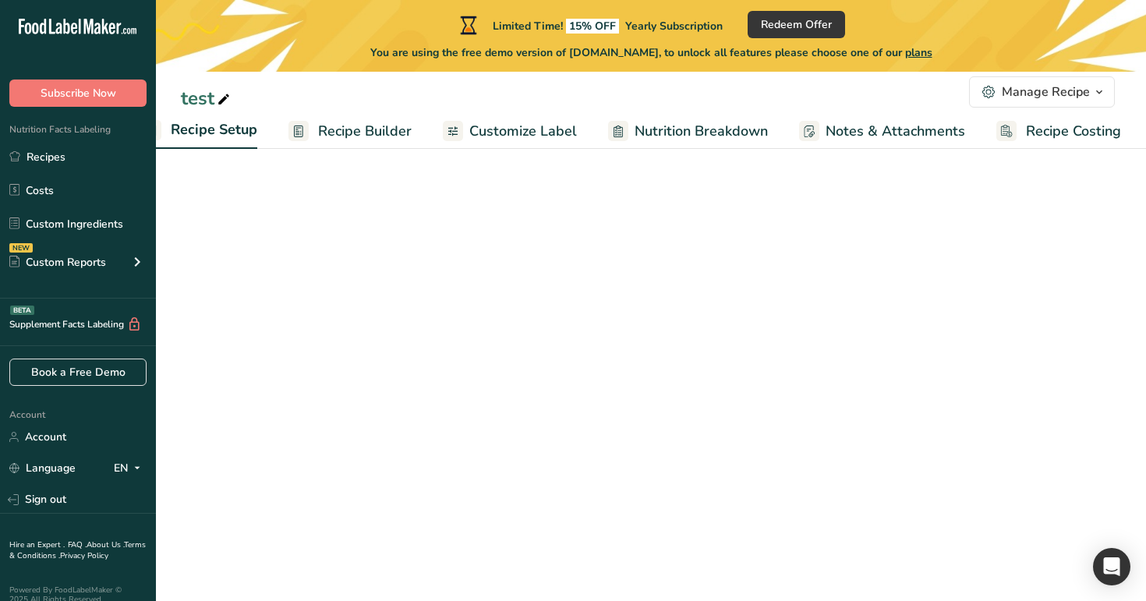
scroll to position [0, 5]
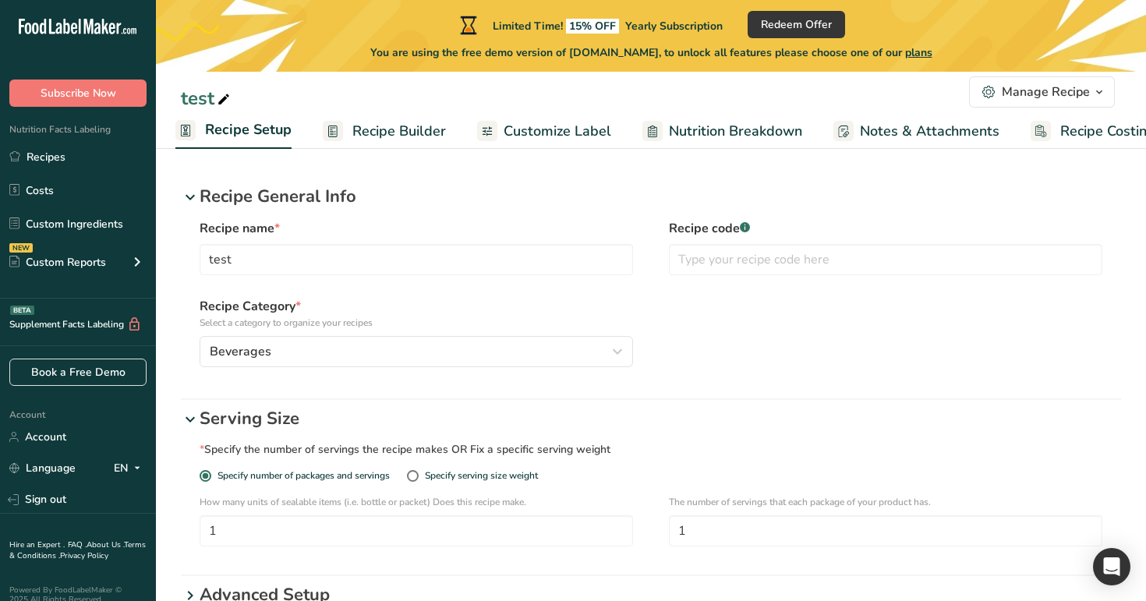
click at [422, 140] on span "Recipe Builder" at bounding box center [399, 131] width 94 height 21
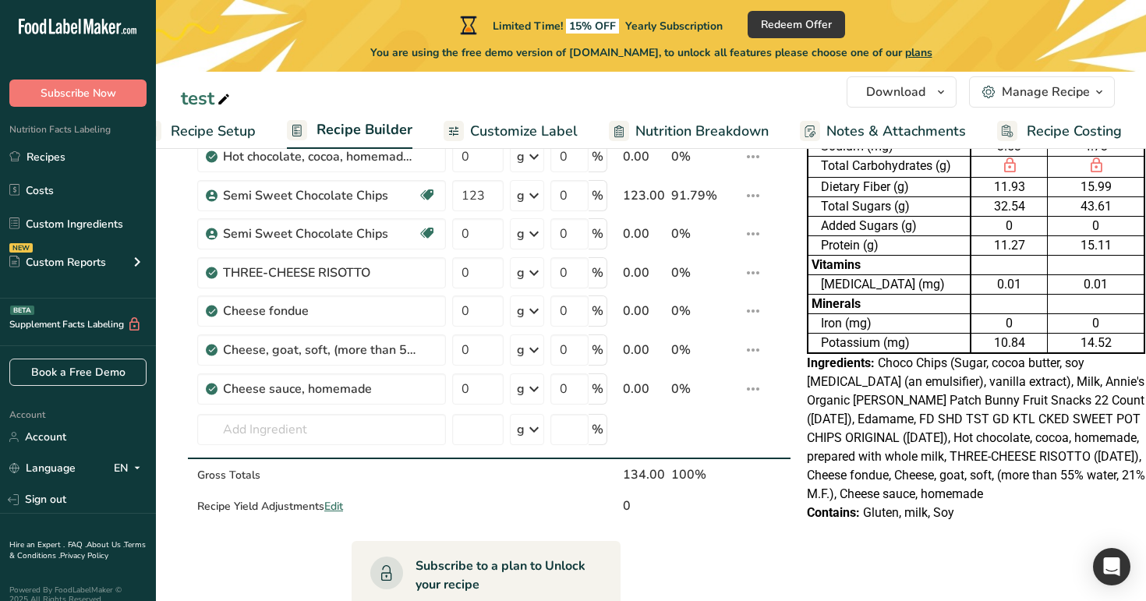
scroll to position [200, 0]
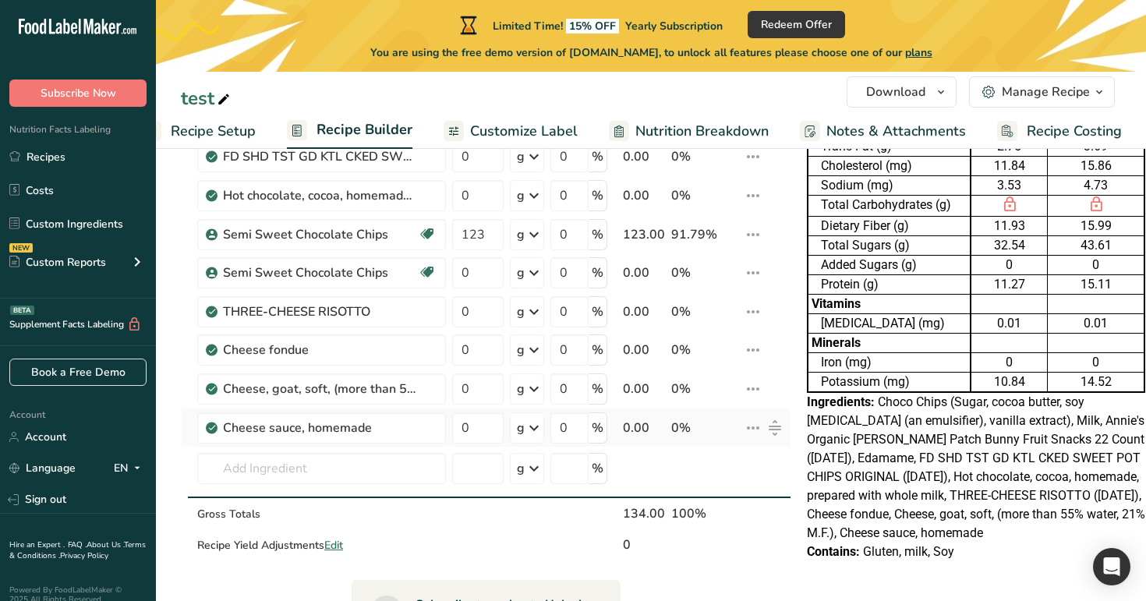
click at [751, 422] on icon at bounding box center [753, 428] width 19 height 28
click at [711, 497] on span "Delete" at bounding box center [718, 499] width 34 height 16
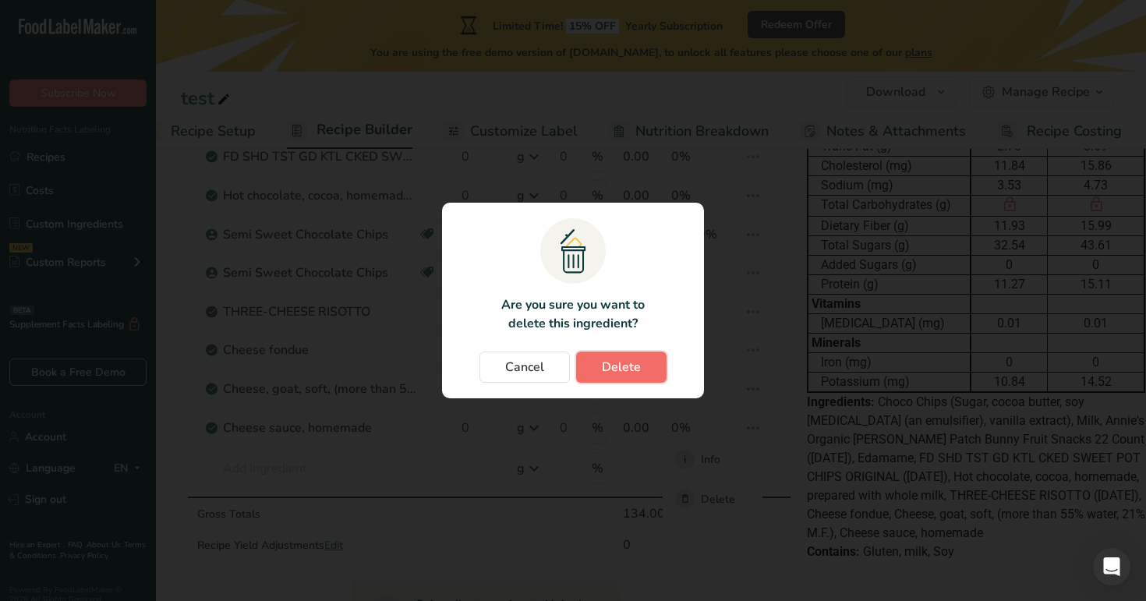
click at [607, 379] on button "Delete" at bounding box center [621, 367] width 90 height 31
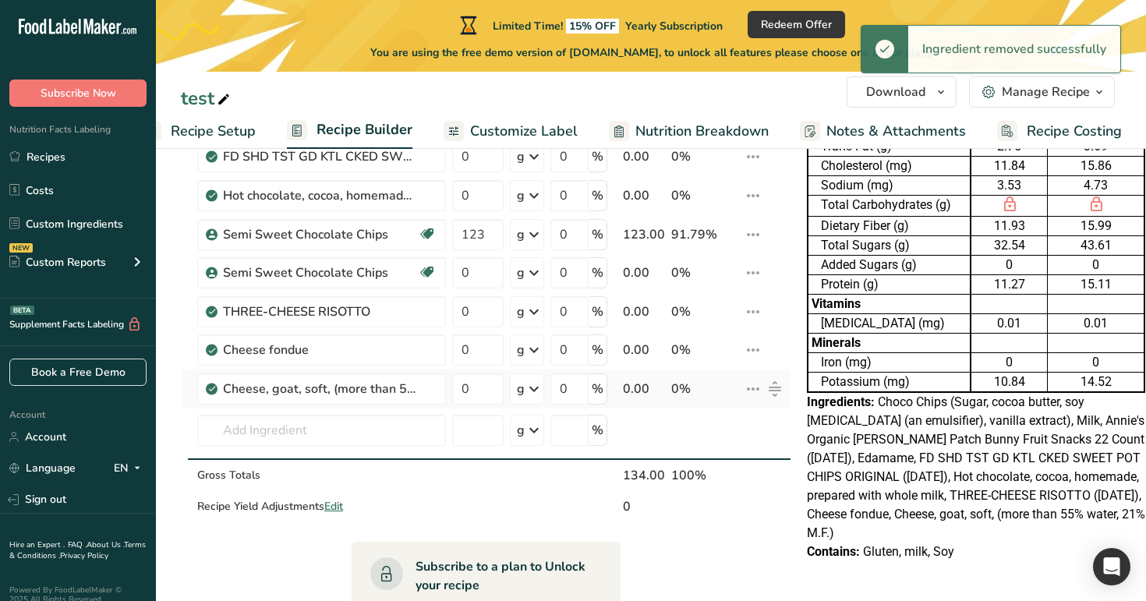
click at [752, 387] on icon at bounding box center [753, 389] width 19 height 28
click at [712, 454] on span "Delete" at bounding box center [718, 460] width 34 height 16
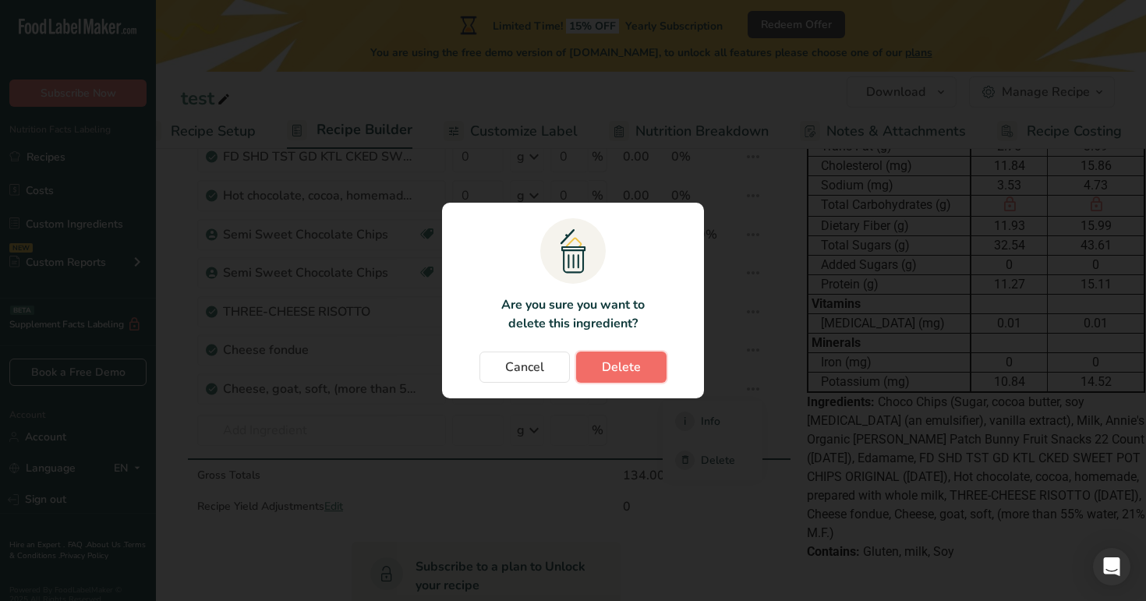
click at [634, 373] on span "Delete" at bounding box center [621, 367] width 39 height 19
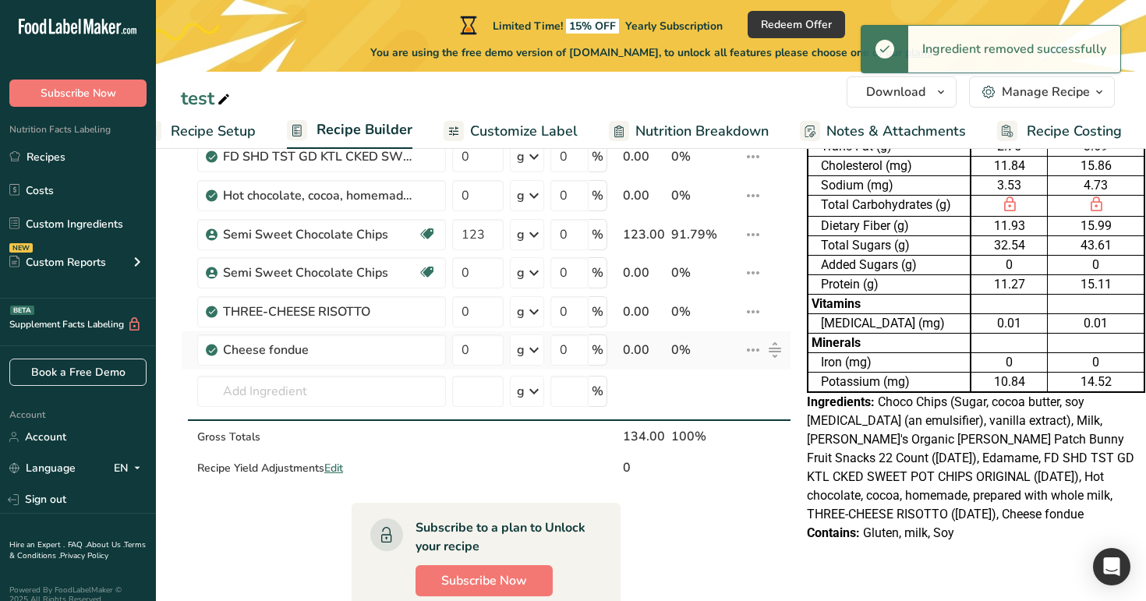
click at [749, 347] on icon at bounding box center [753, 350] width 19 height 28
click at [712, 426] on span "Delete" at bounding box center [718, 422] width 34 height 16
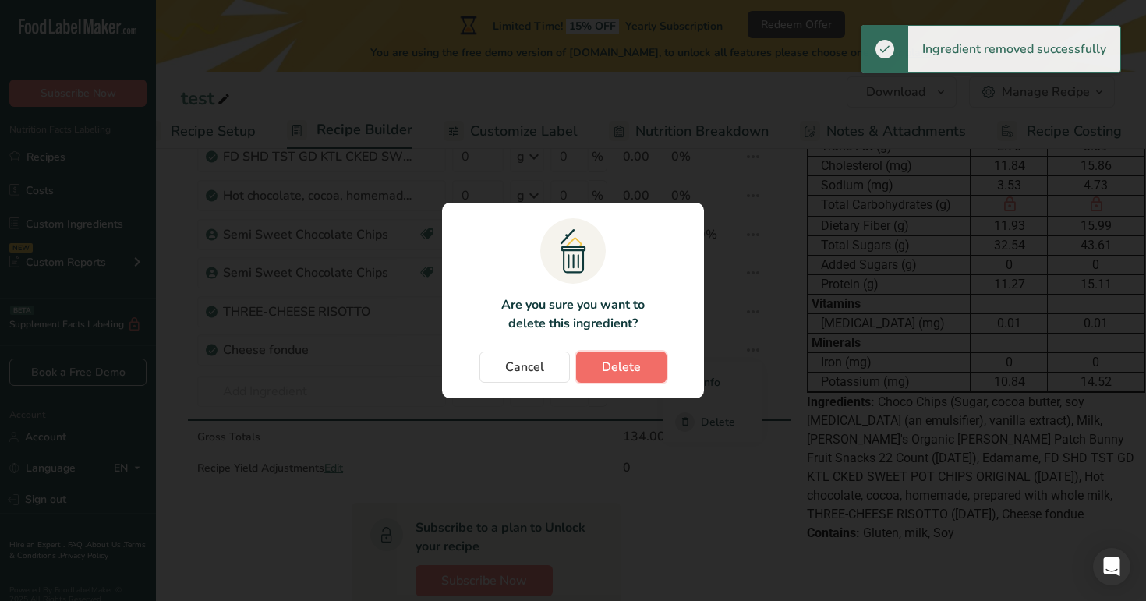
click at [627, 355] on button "Delete" at bounding box center [621, 367] width 90 height 31
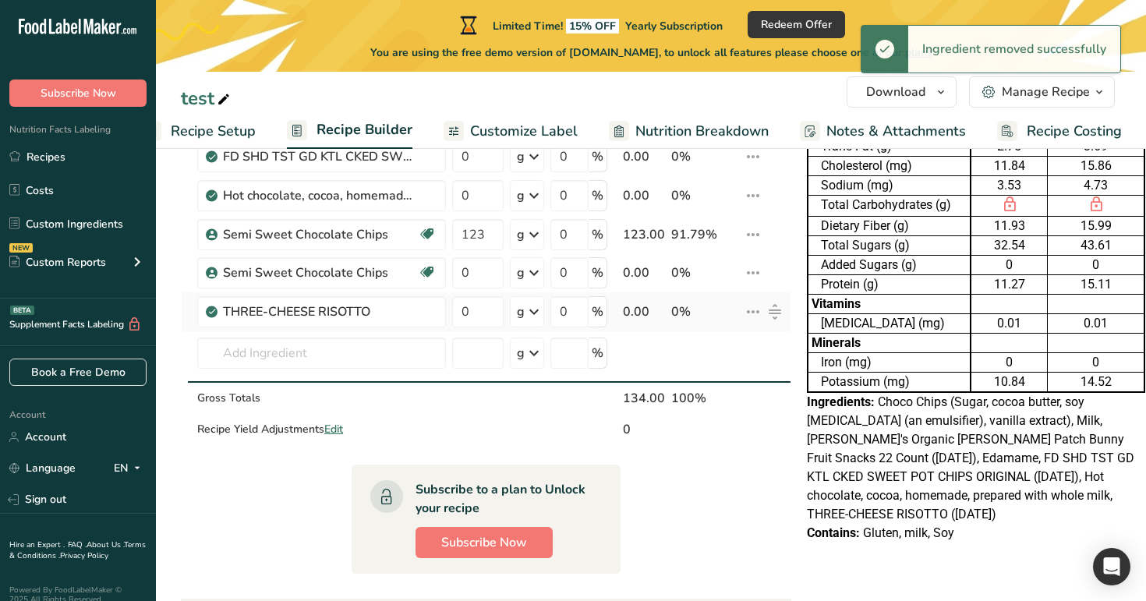
click at [750, 306] on icon at bounding box center [753, 312] width 19 height 28
click at [705, 386] on span "Delete" at bounding box center [718, 383] width 34 height 16
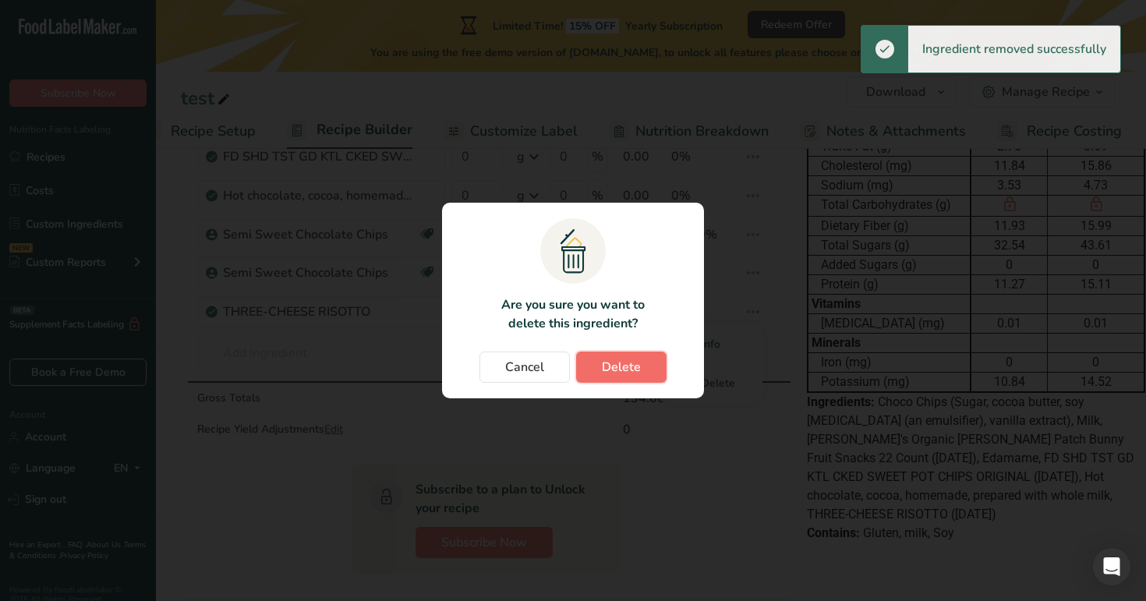
click at [653, 371] on button "Delete" at bounding box center [621, 367] width 90 height 31
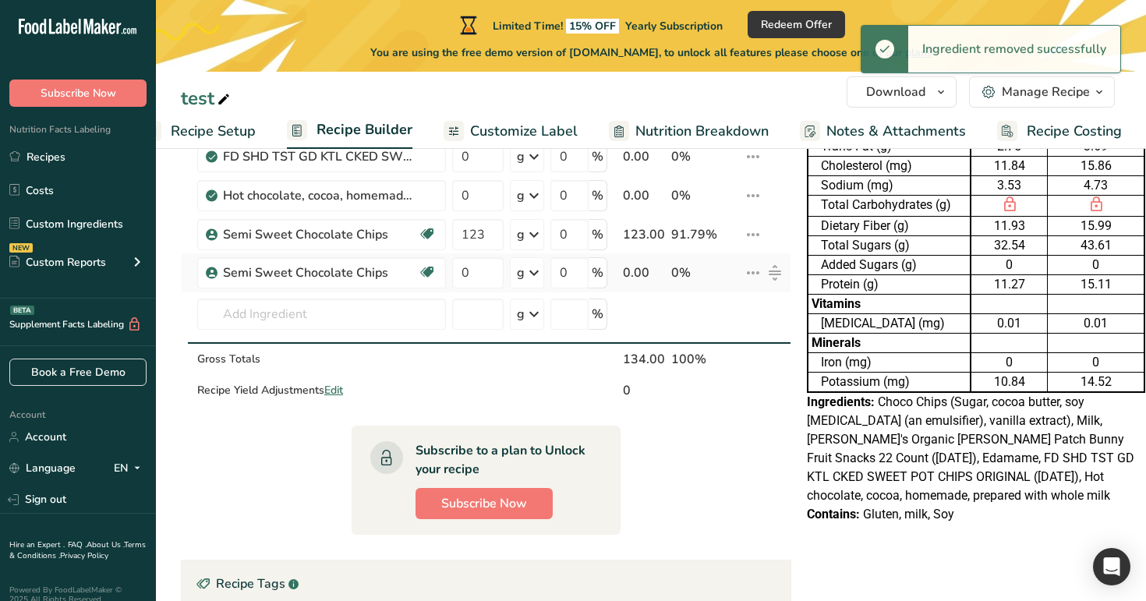
click at [751, 276] on icon at bounding box center [753, 273] width 19 height 28
click at [723, 341] on span "Delete" at bounding box center [718, 343] width 34 height 16
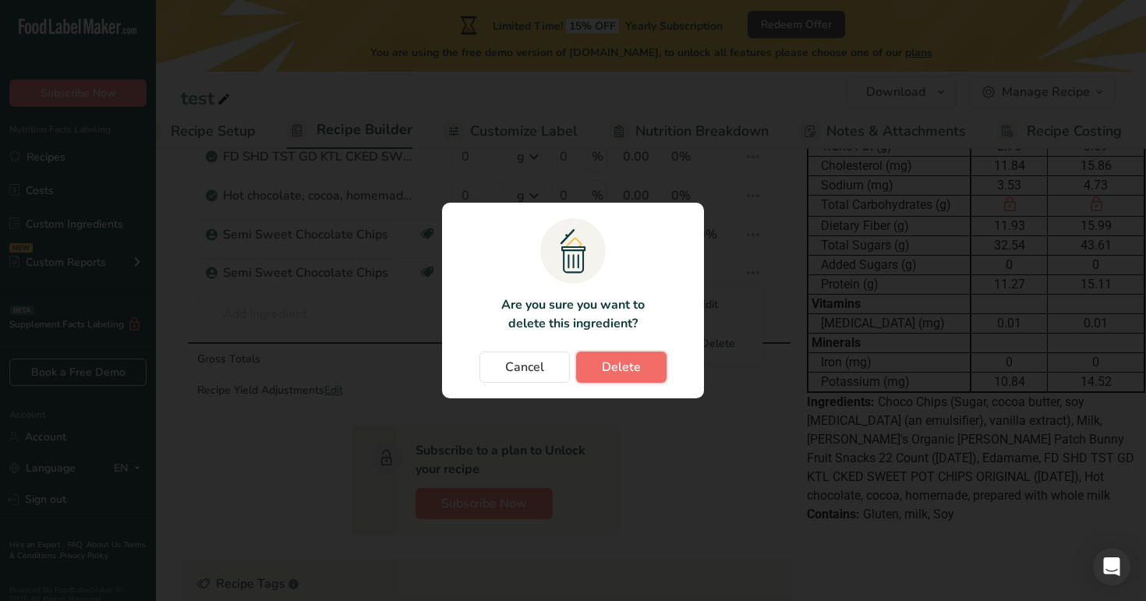
click at [630, 367] on span "Delete" at bounding box center [621, 367] width 39 height 19
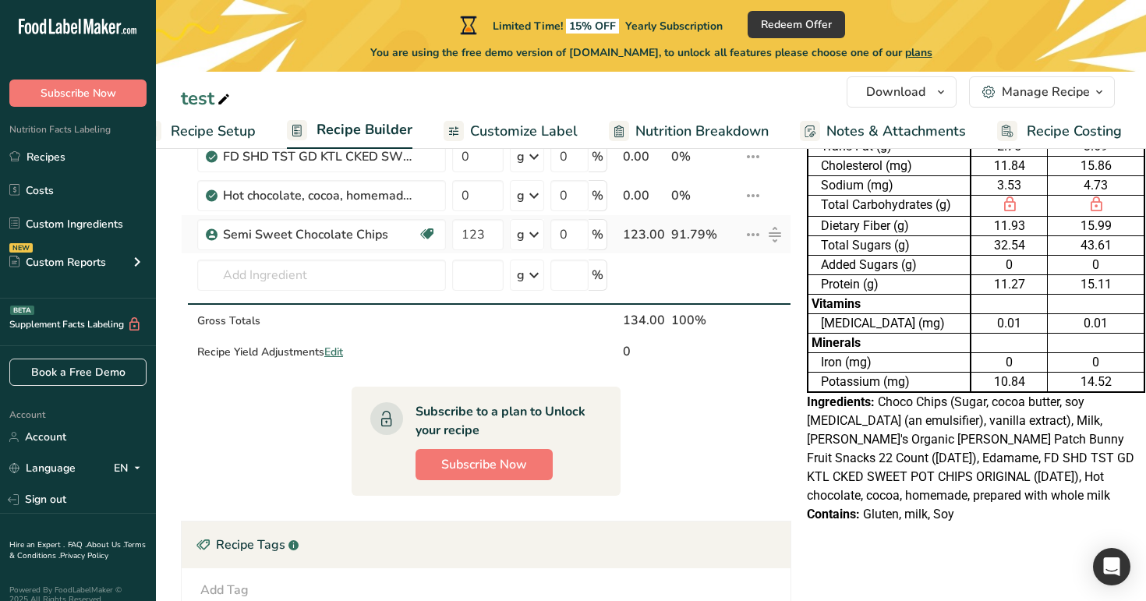
click at [745, 232] on icon at bounding box center [753, 235] width 19 height 28
click at [716, 310] on span "Delete" at bounding box center [718, 304] width 34 height 16
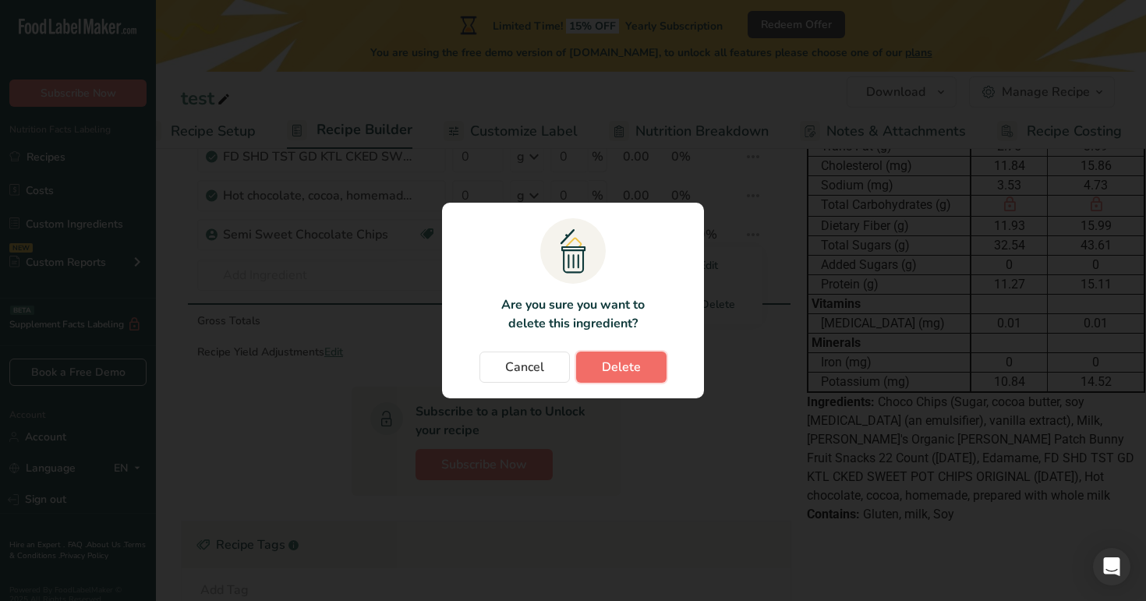
click at [626, 373] on span "Delete" at bounding box center [621, 367] width 39 height 19
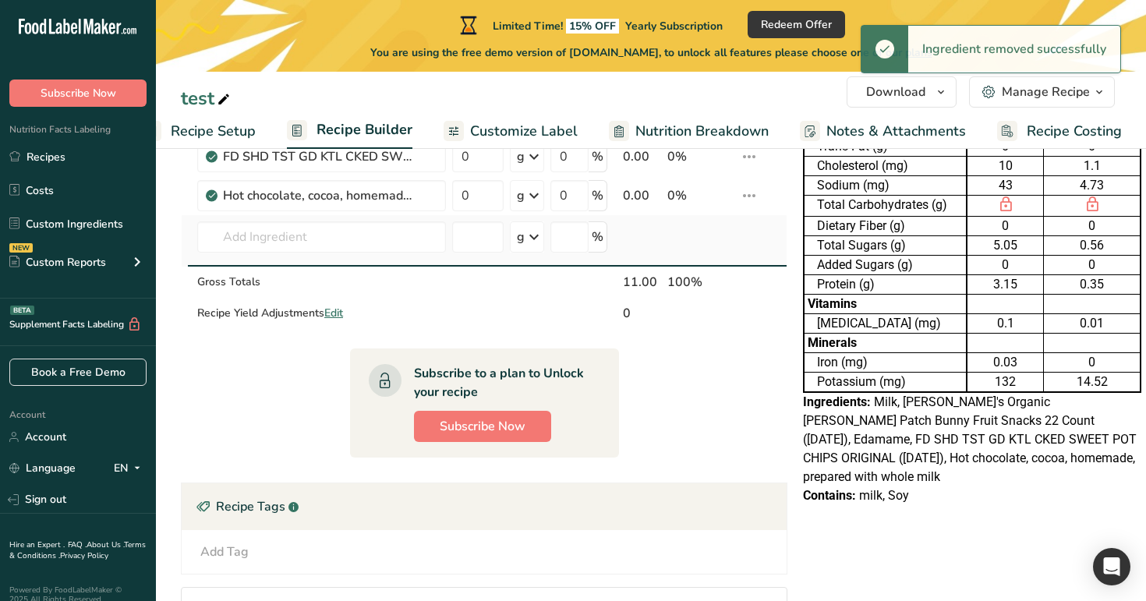
scroll to position [0, 0]
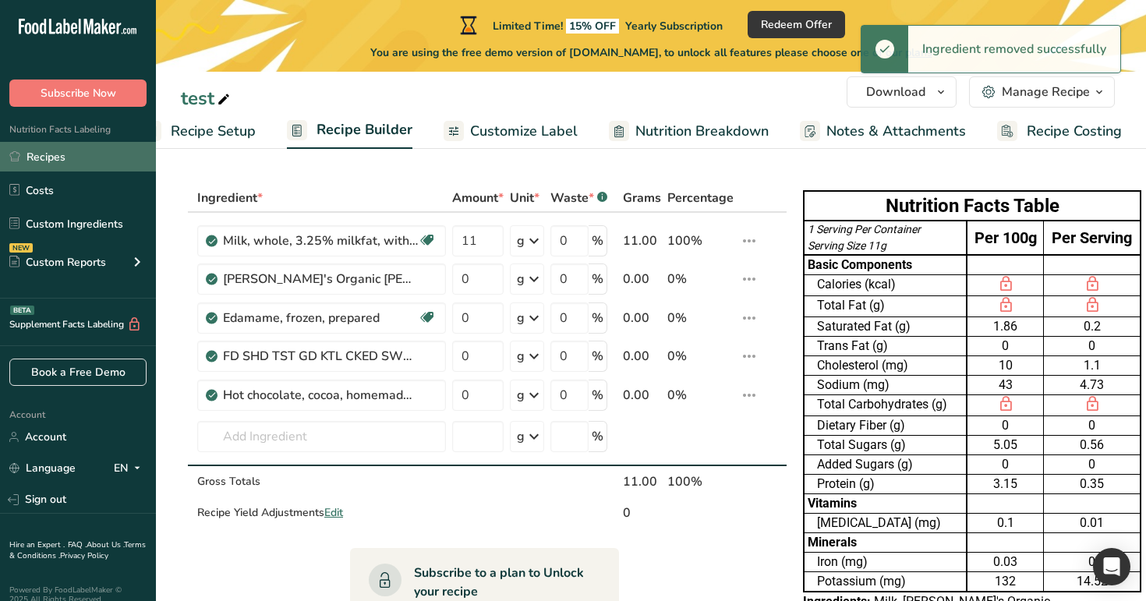
click at [66, 156] on link "Recipes" at bounding box center [78, 157] width 156 height 30
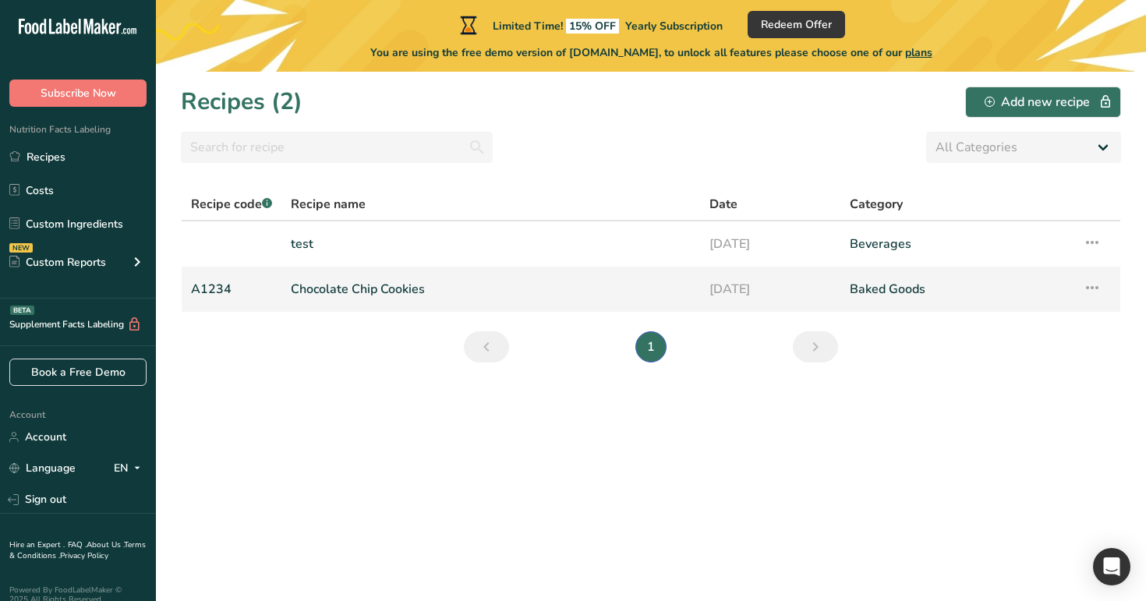
click at [380, 294] on link "Chocolate Chip Cookies" at bounding box center [491, 289] width 400 height 33
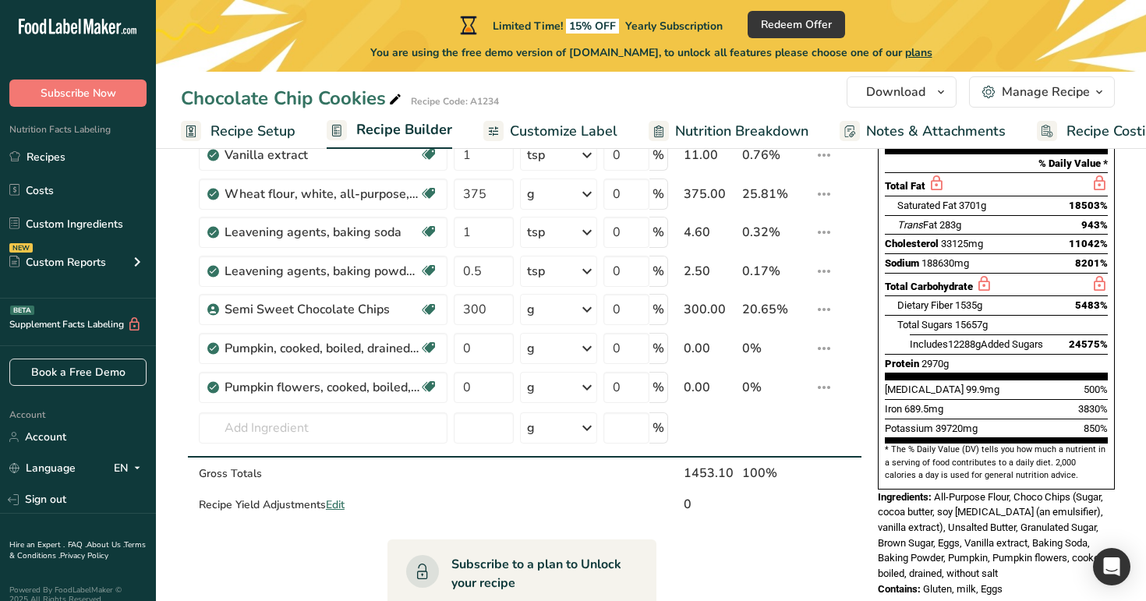
scroll to position [233, 0]
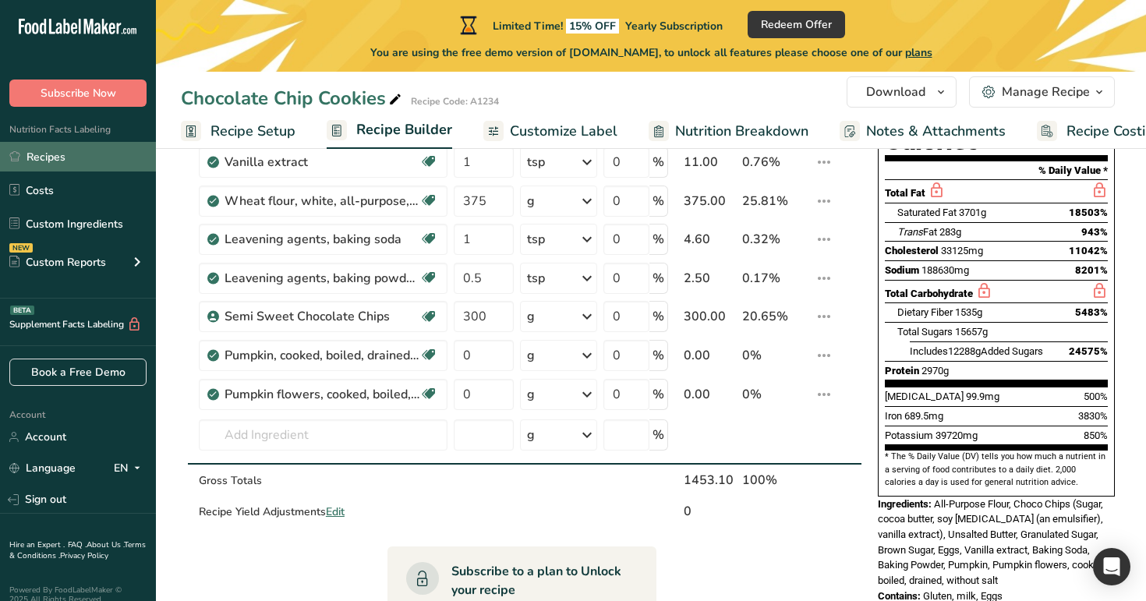
click at [70, 157] on link "Recipes" at bounding box center [78, 157] width 156 height 30
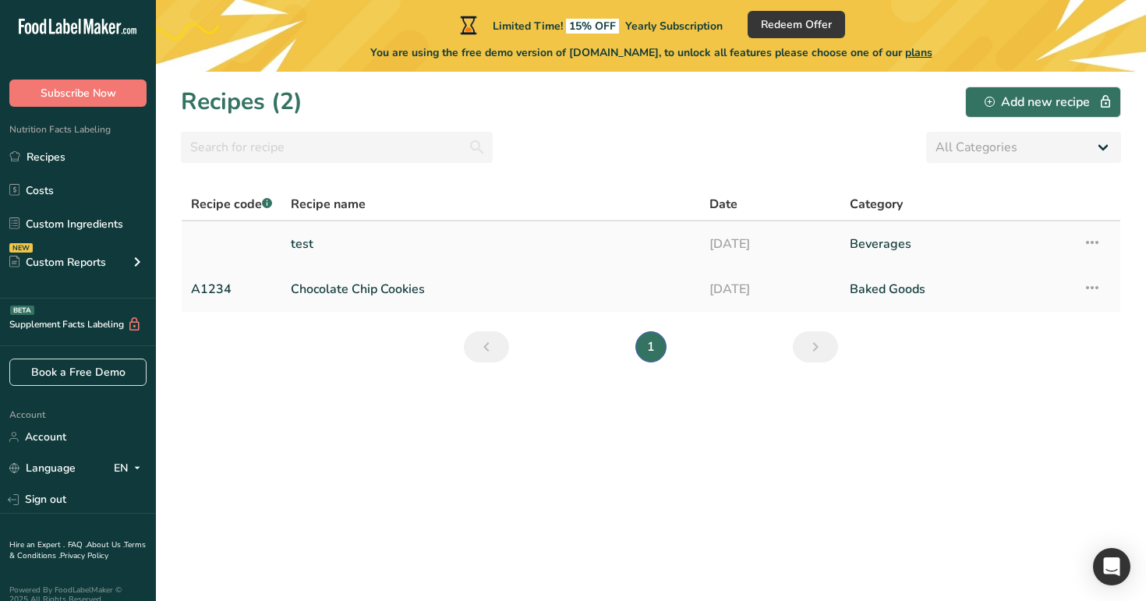
click at [386, 250] on link "test" at bounding box center [491, 244] width 400 height 33
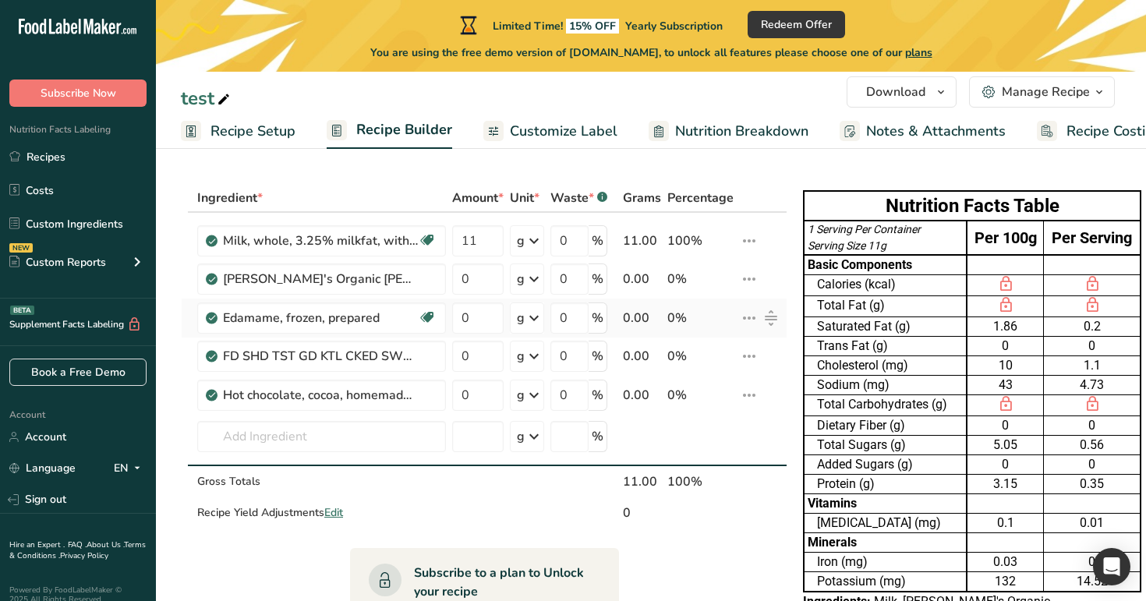
click at [748, 314] on icon at bounding box center [749, 318] width 19 height 28
click at [702, 387] on span "Delete" at bounding box center [714, 389] width 34 height 16
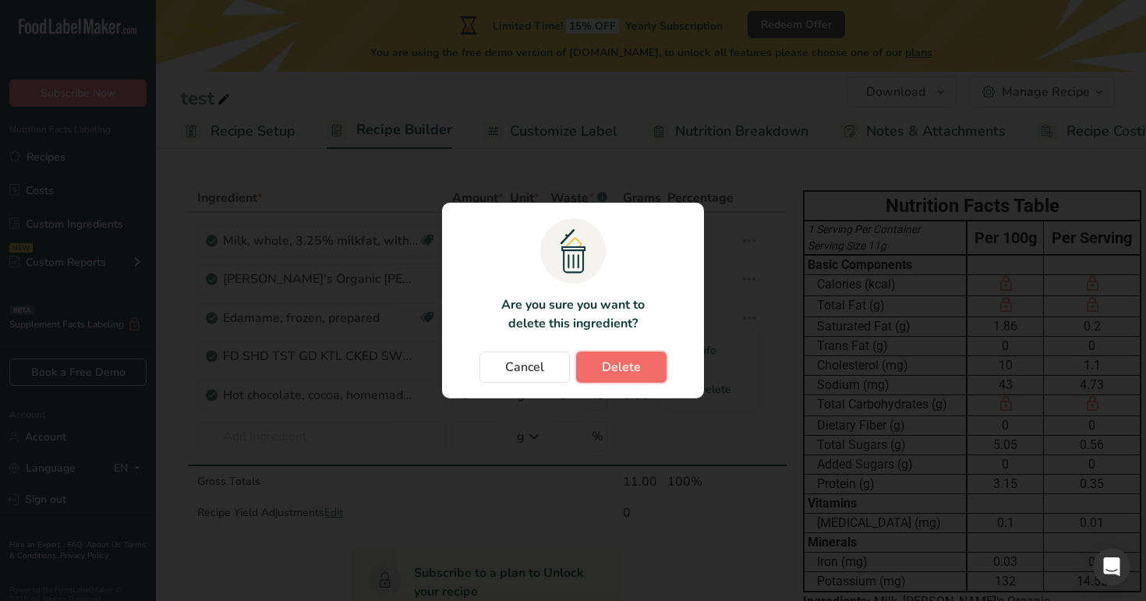
click at [609, 352] on button "Delete" at bounding box center [621, 367] width 90 height 31
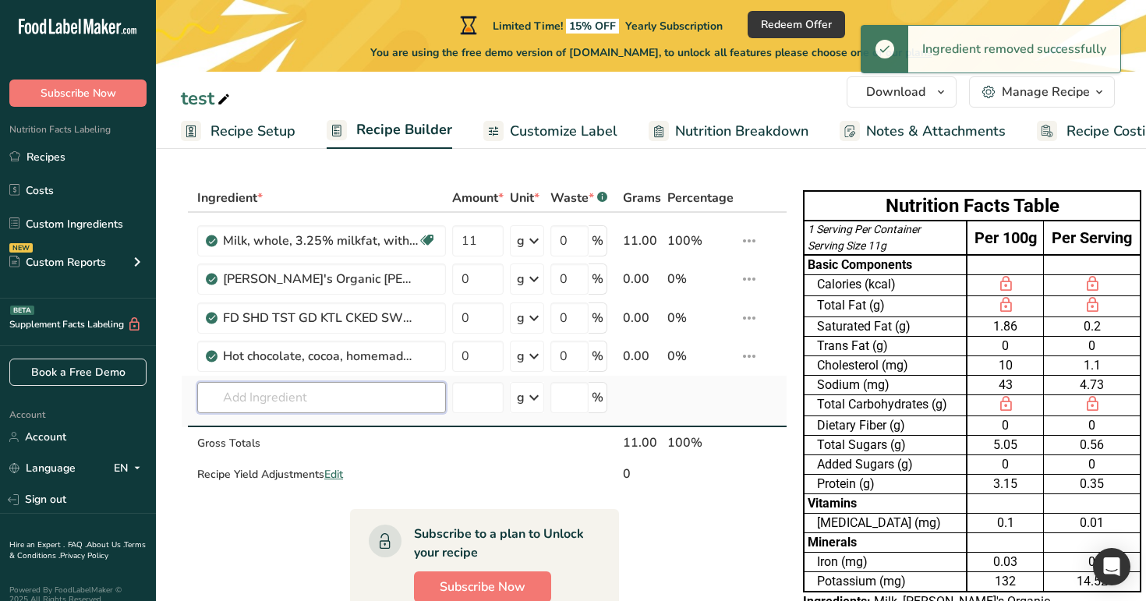
click at [334, 391] on input "text" at bounding box center [321, 397] width 249 height 31
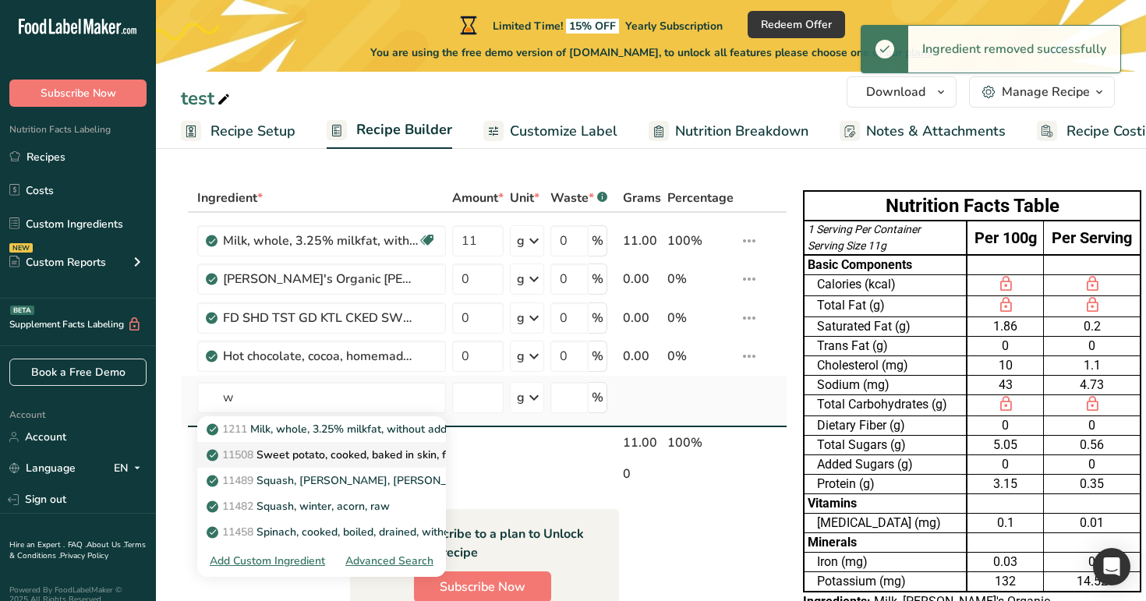
click at [320, 465] on link "11508 Sweet potato, cooked, baked in skin, flesh, without salt" at bounding box center [321, 455] width 249 height 26
type input "Sweet potato, cooked, baked in skin, flesh, without salt"
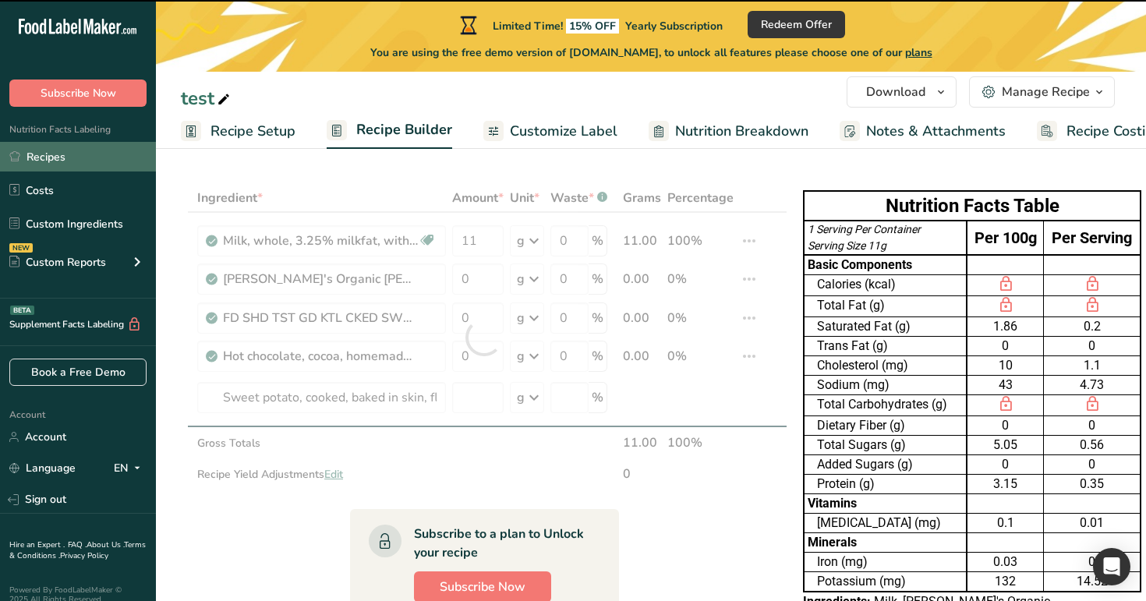
type input "0"
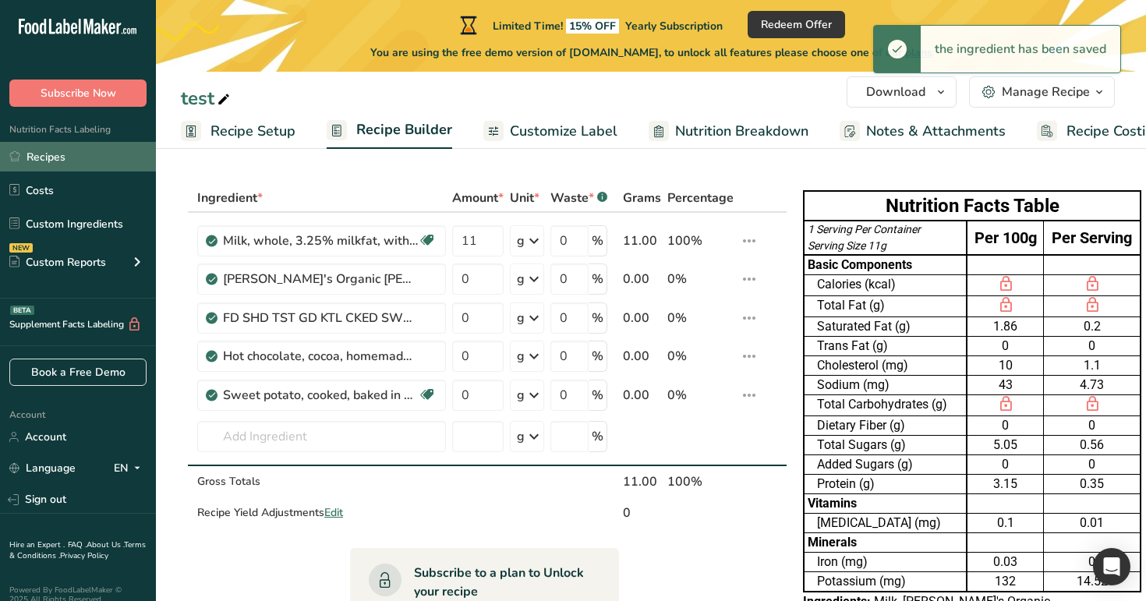
click at [85, 160] on link "Recipes" at bounding box center [78, 157] width 156 height 30
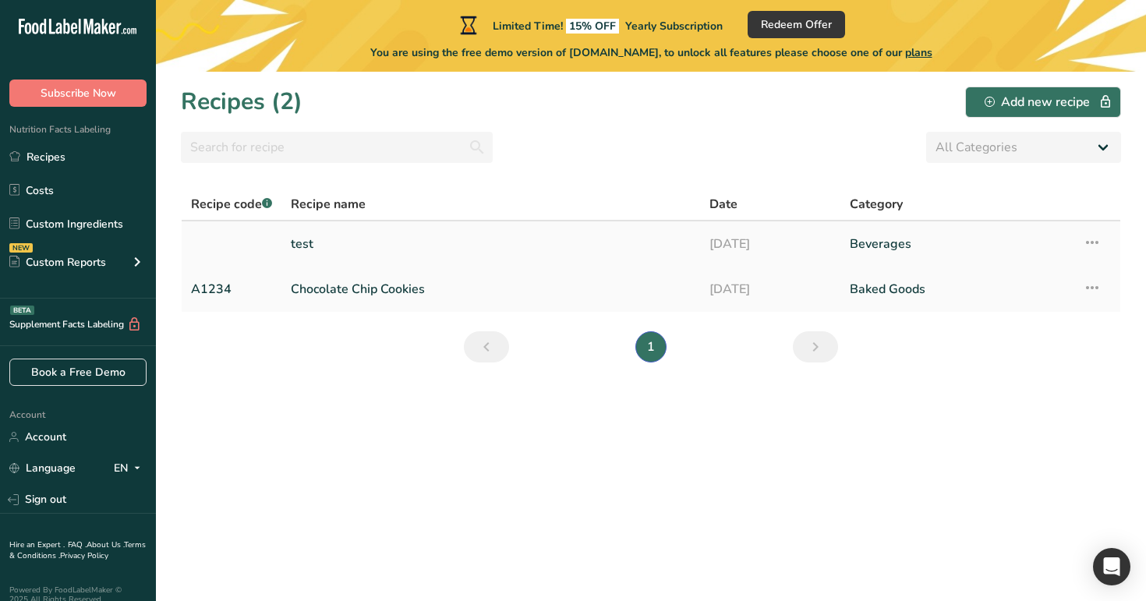
click at [399, 242] on link "test" at bounding box center [491, 244] width 400 height 33
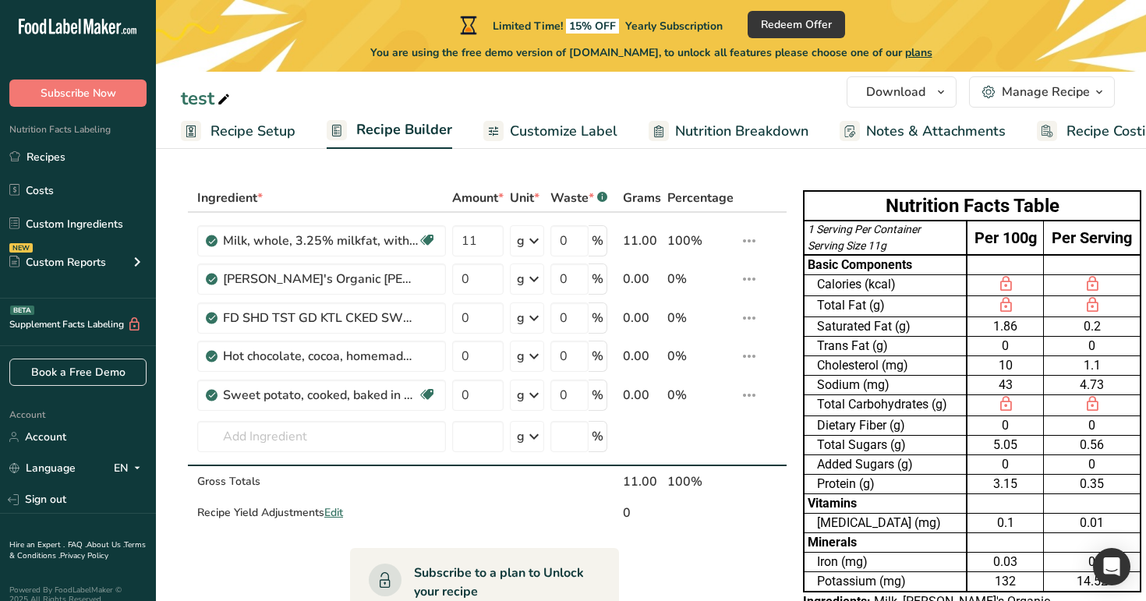
click at [721, 166] on section "Ingredient * Amount * Unit * Waste * .a-a{fill:#347362;}.b-a{fill:#fff;} Grams …" at bounding box center [651, 574] width 990 height 843
click at [586, 125] on span "Customize Label" at bounding box center [564, 131] width 108 height 21
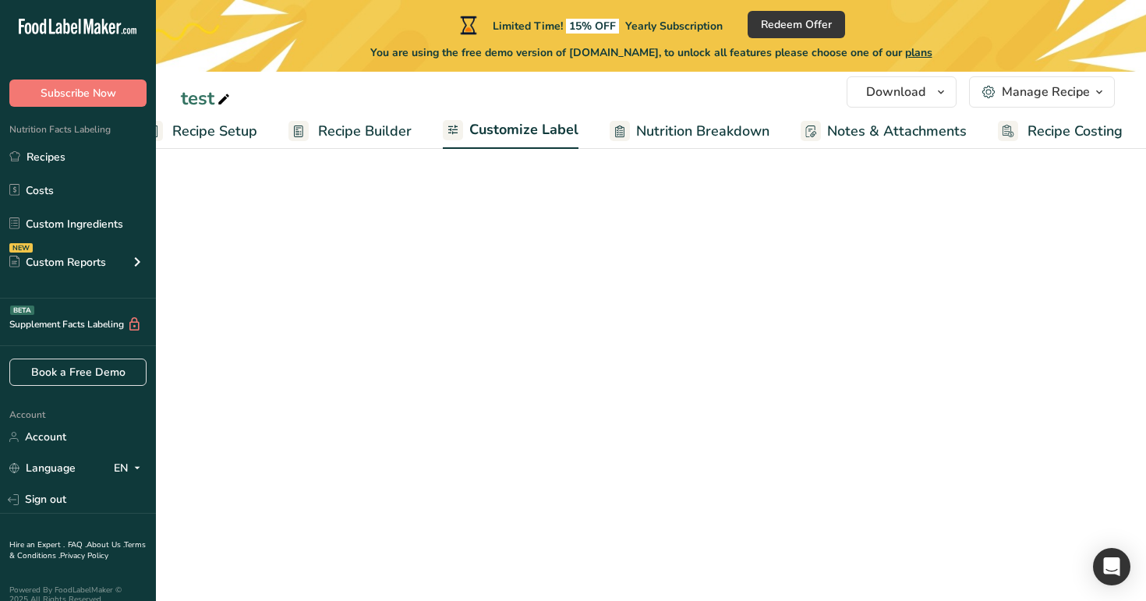
scroll to position [0, 40]
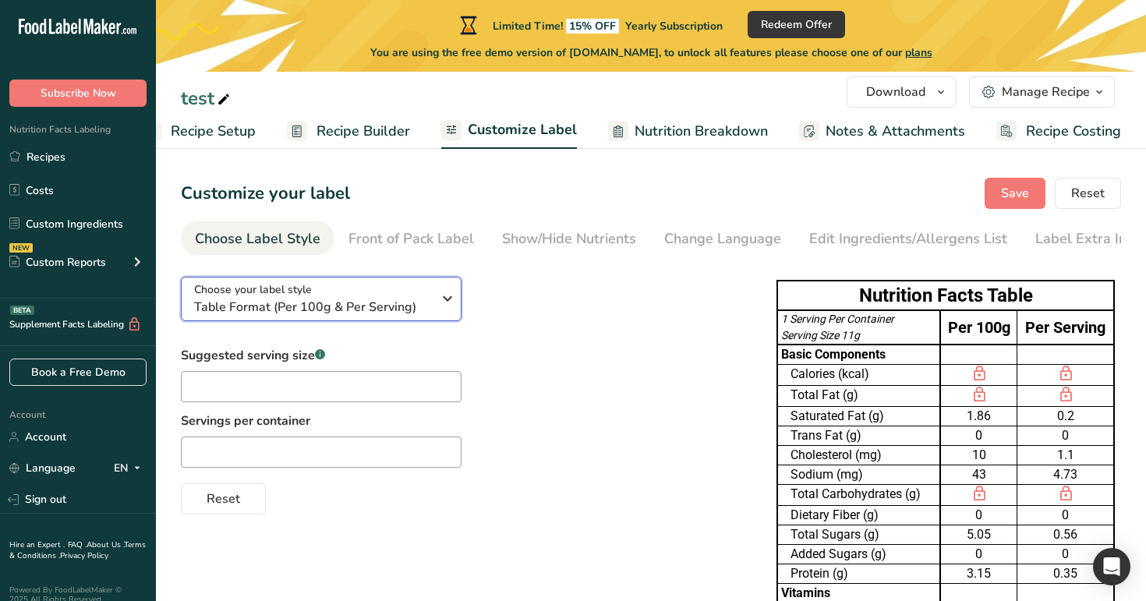
click at [397, 285] on div "Choose your label style Table Format (Per 100g & Per Serving)" at bounding box center [313, 298] width 238 height 35
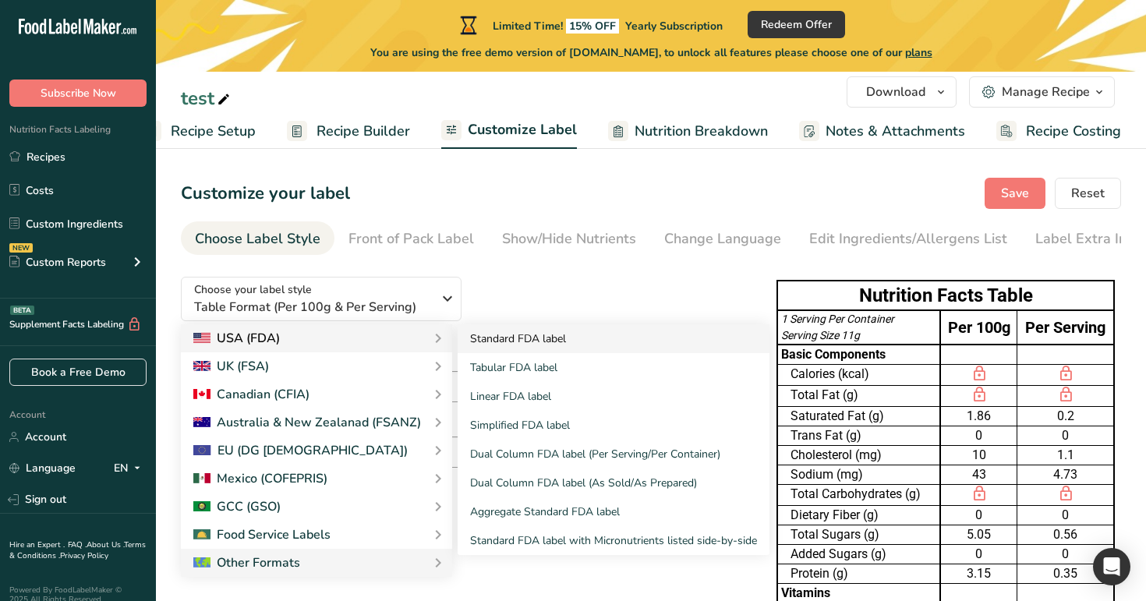
click at [503, 344] on link "Standard FDA label" at bounding box center [614, 338] width 312 height 29
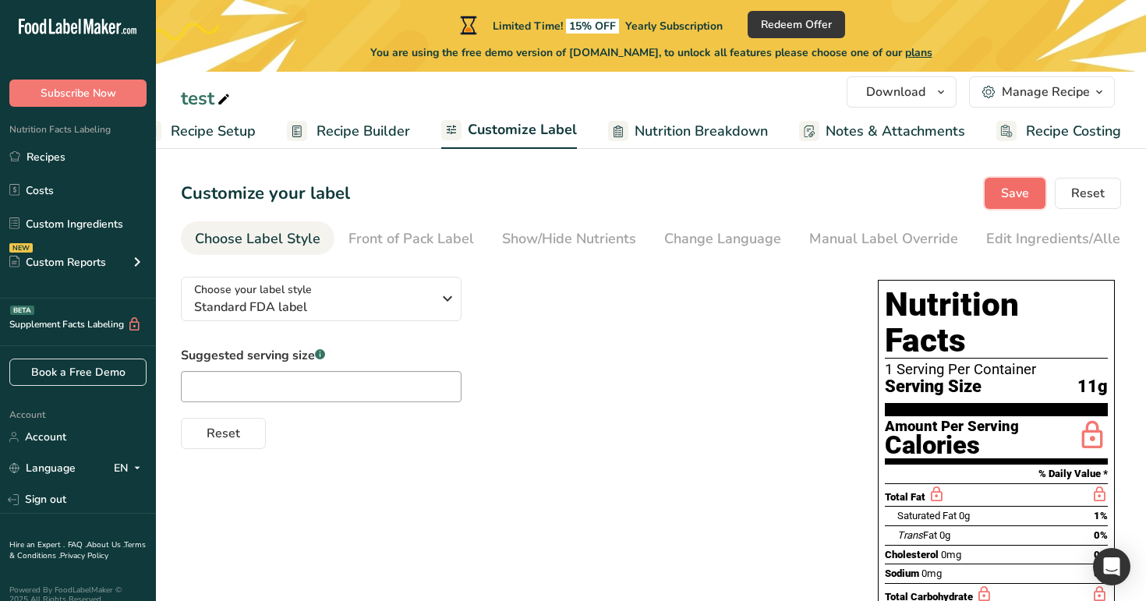
click at [1024, 184] on span "Save" at bounding box center [1015, 193] width 28 height 19
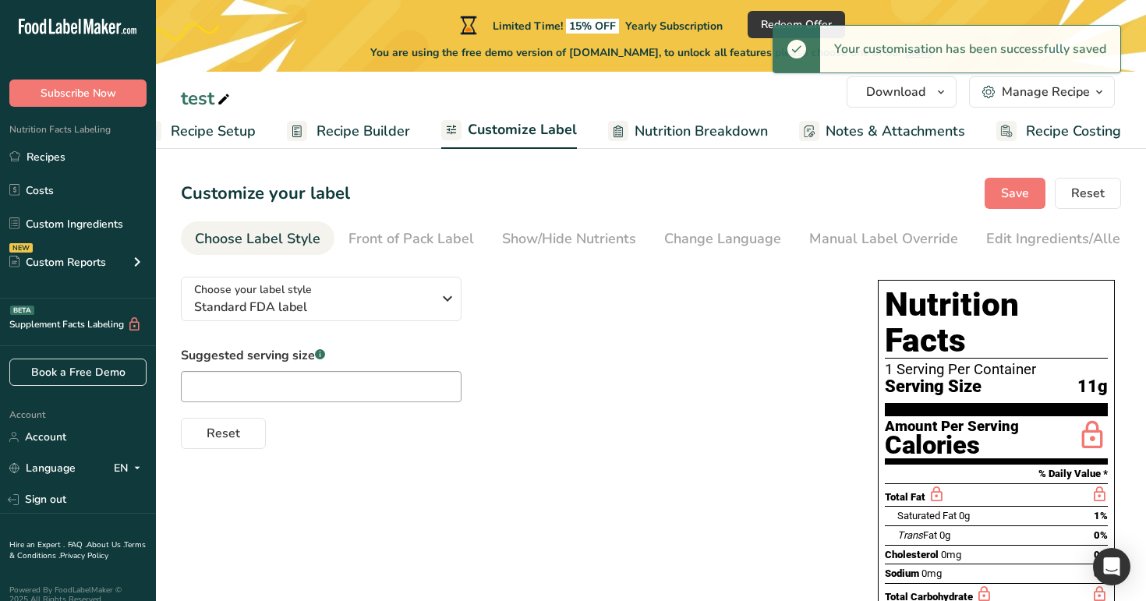
click at [370, 125] on span "Recipe Builder" at bounding box center [363, 131] width 94 height 21
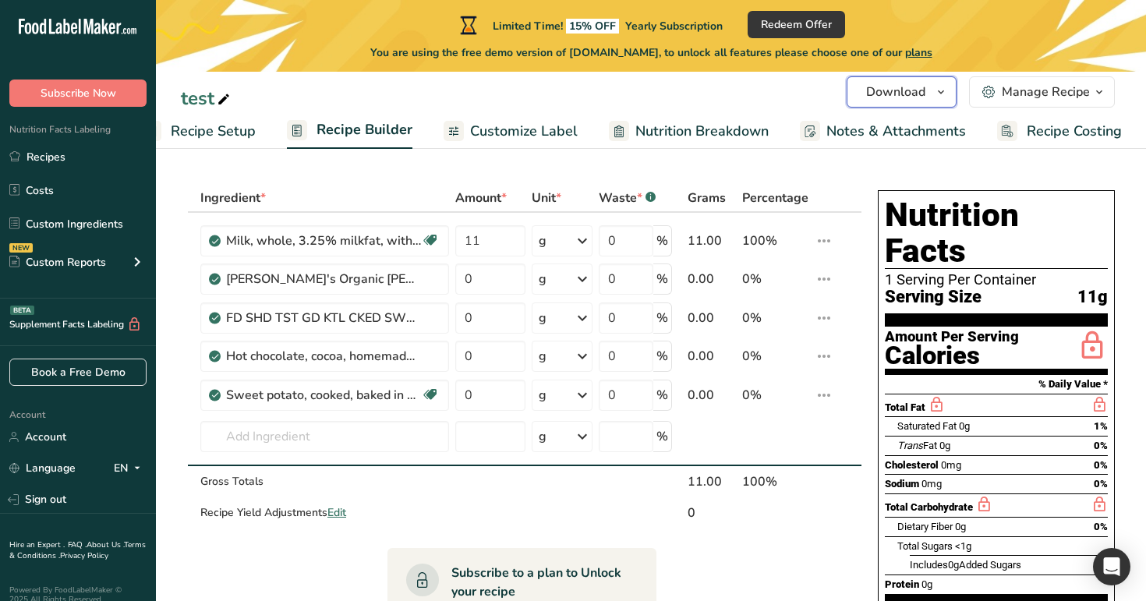
click at [892, 101] on button "Download" at bounding box center [902, 91] width 110 height 31
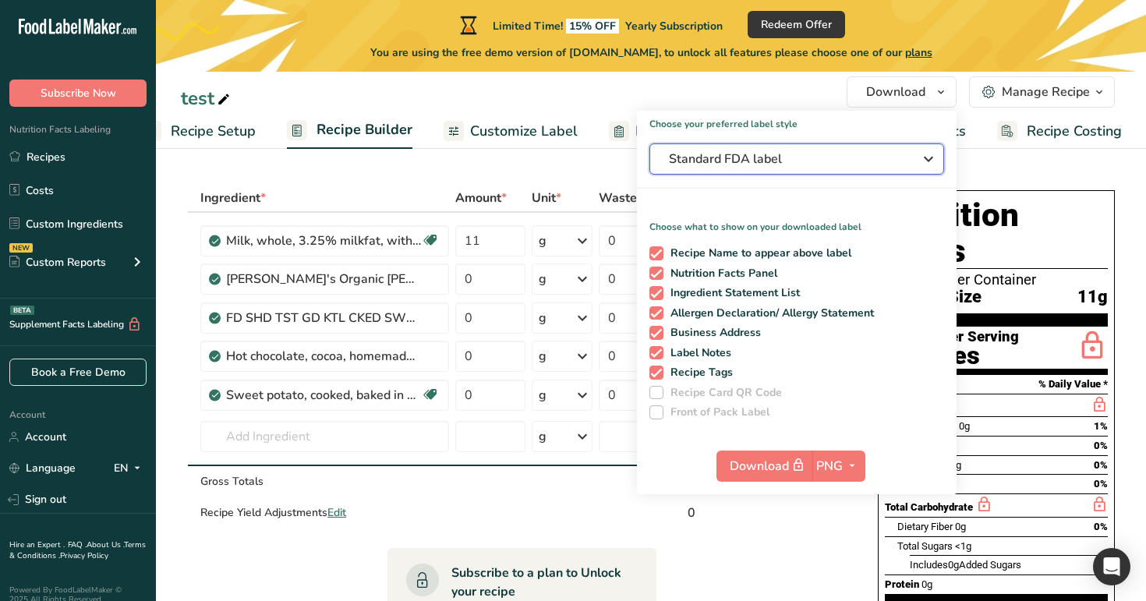
click at [915, 148] on button "Standard FDA label" at bounding box center [796, 158] width 295 height 31
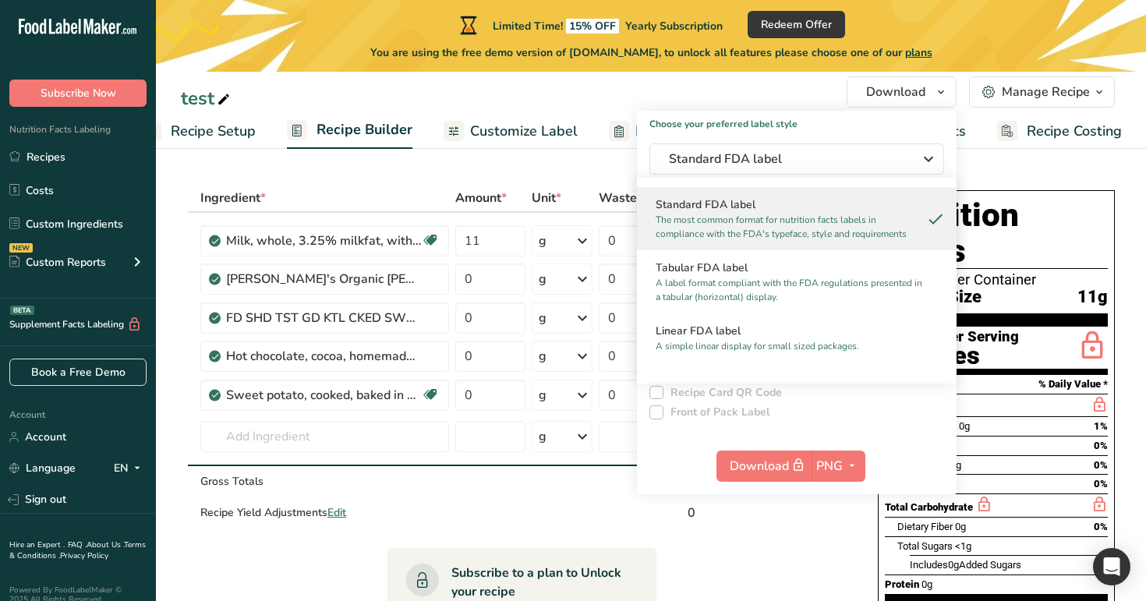
click at [1010, 182] on section "Ingredient * Amount * Unit * Waste * .a-a{fill:#347362;}.b-a{fill:#fff;} Grams …" at bounding box center [651, 574] width 990 height 843
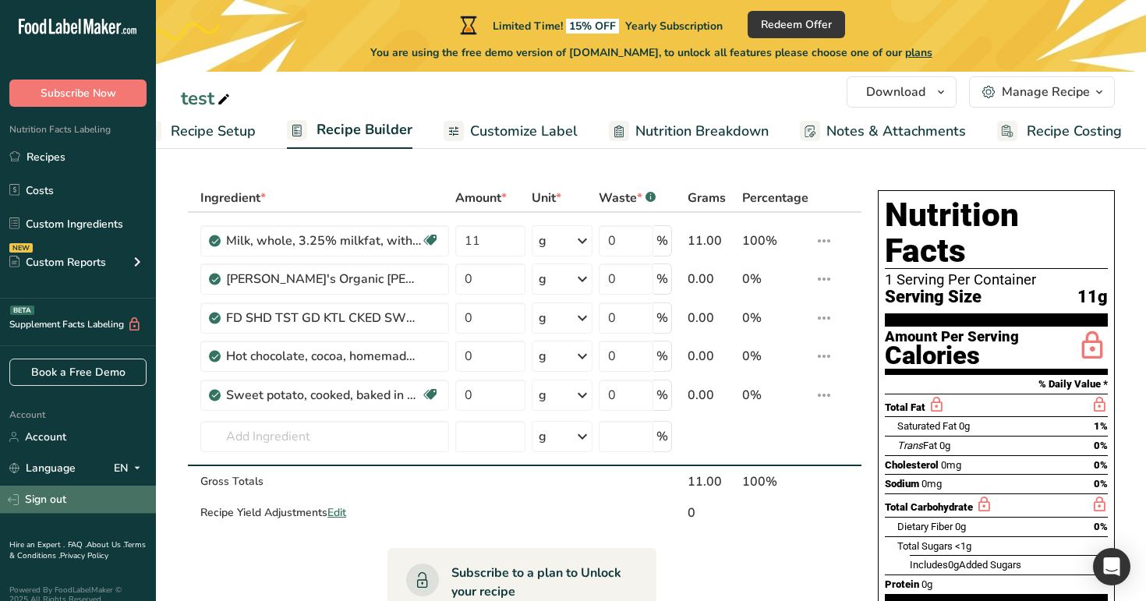
click at [90, 508] on link "Sign out" at bounding box center [78, 499] width 156 height 27
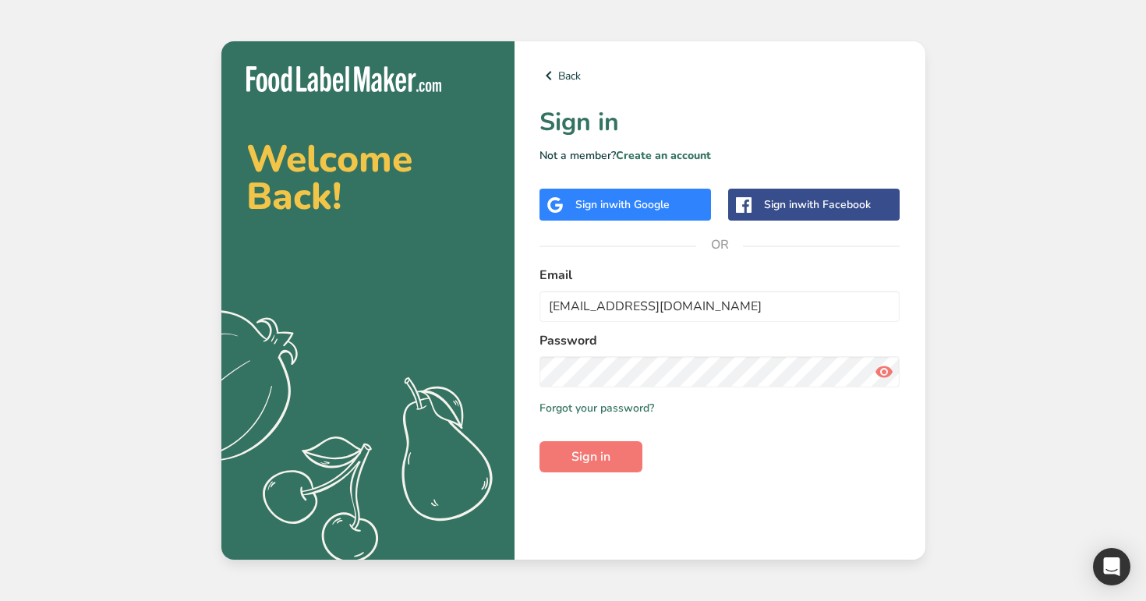
type input "admin@test.com"
click at [539, 441] on button "Sign in" at bounding box center [590, 456] width 103 height 31
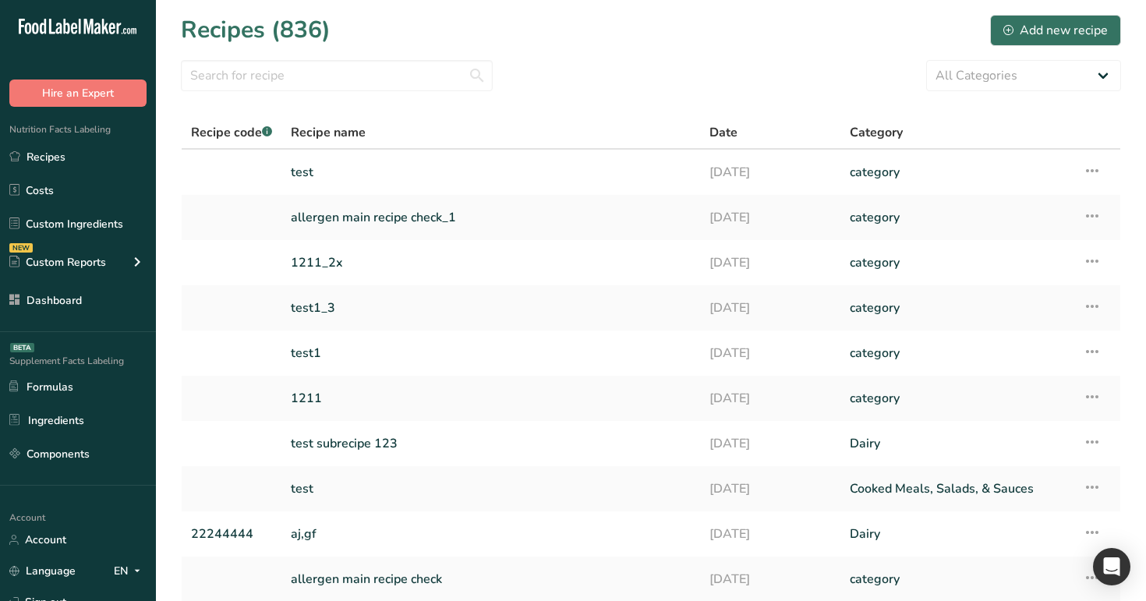
scroll to position [126, 0]
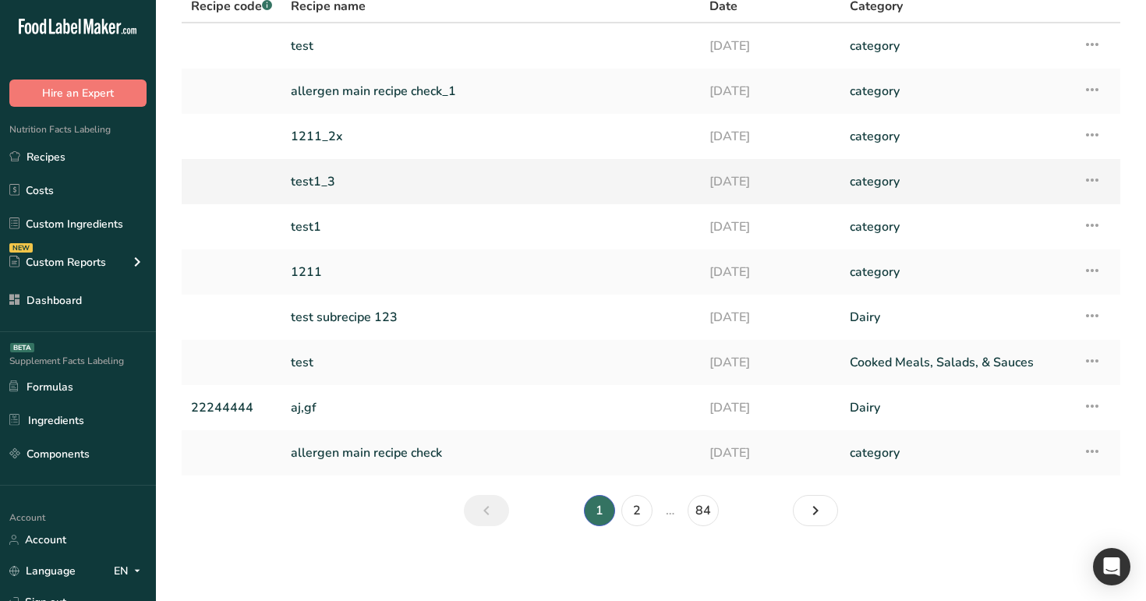
click at [596, 179] on link "test1_3" at bounding box center [491, 181] width 400 height 33
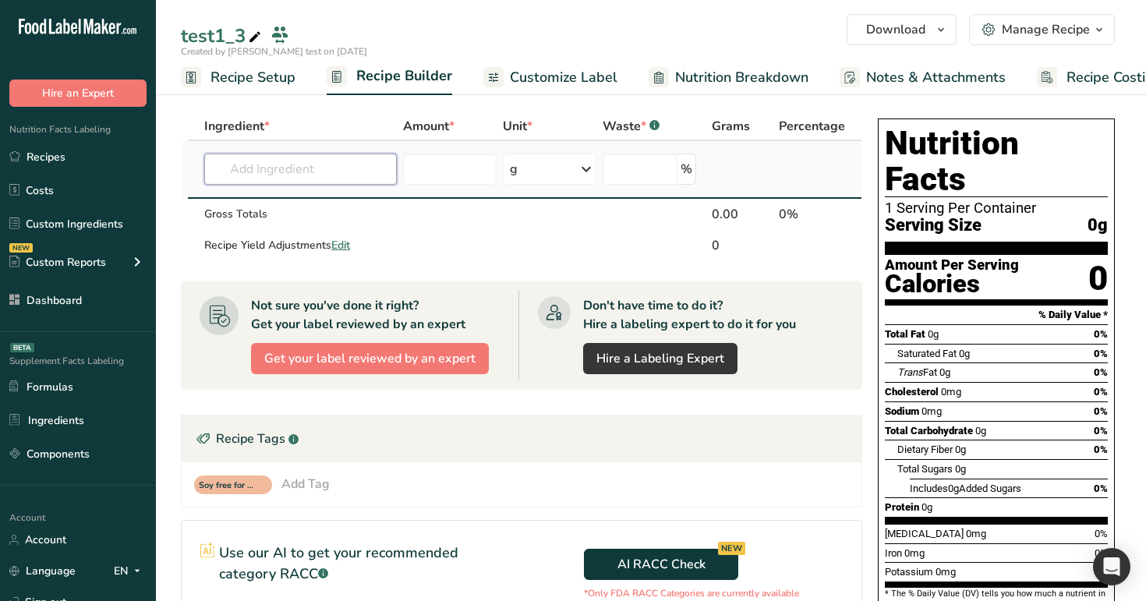
click at [299, 169] on input "text" at bounding box center [300, 169] width 193 height 31
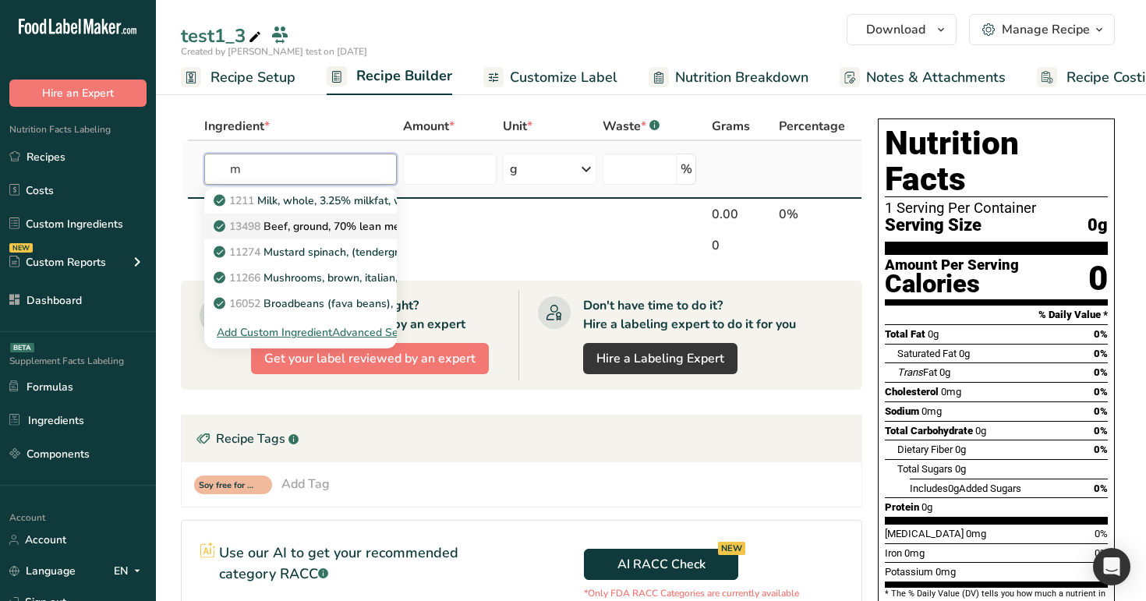
type input "m"
click at [315, 234] on link "13498 Beef, ground, 70% lean meat / 30% fat, raw" at bounding box center [300, 227] width 193 height 26
type input "Beef, ground, 70% lean meat / 30% fat, raw"
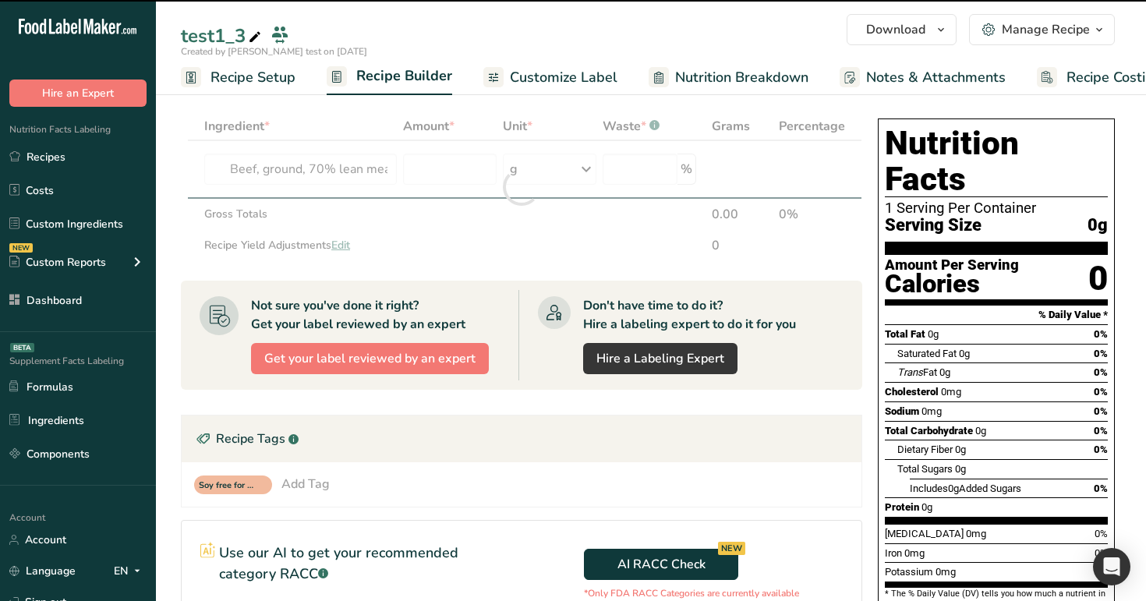
type input "0"
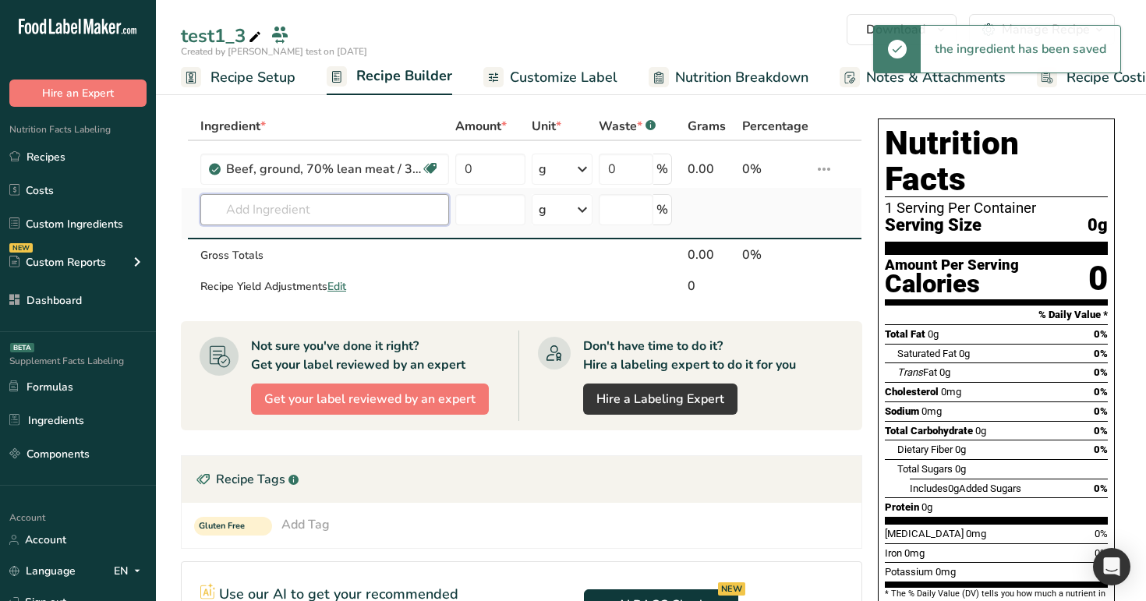
click at [338, 217] on input "text" at bounding box center [324, 209] width 249 height 31
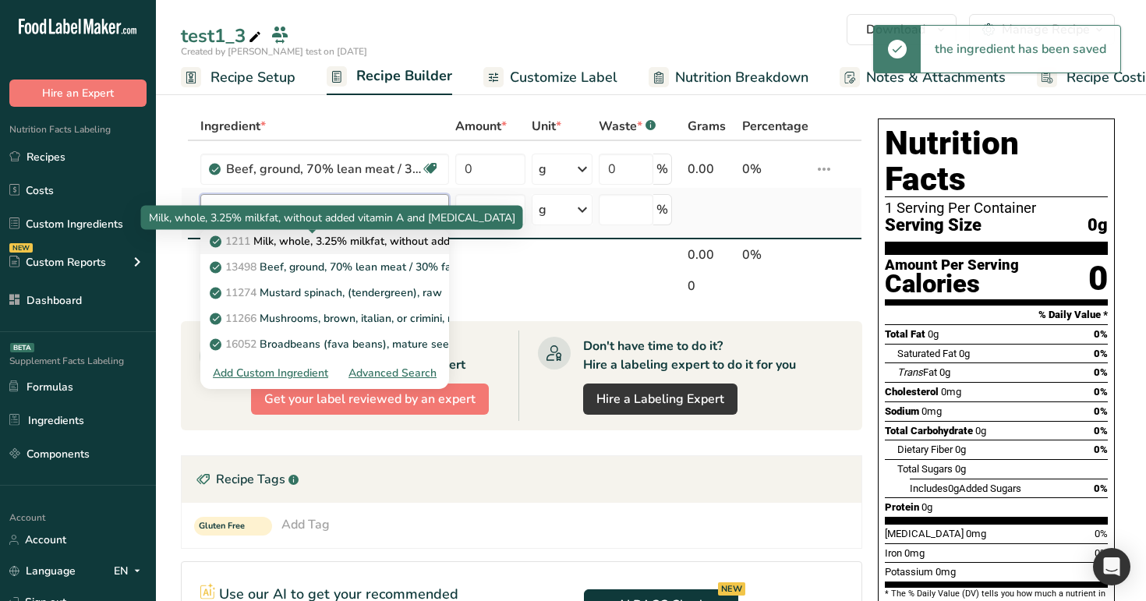
type input "m"
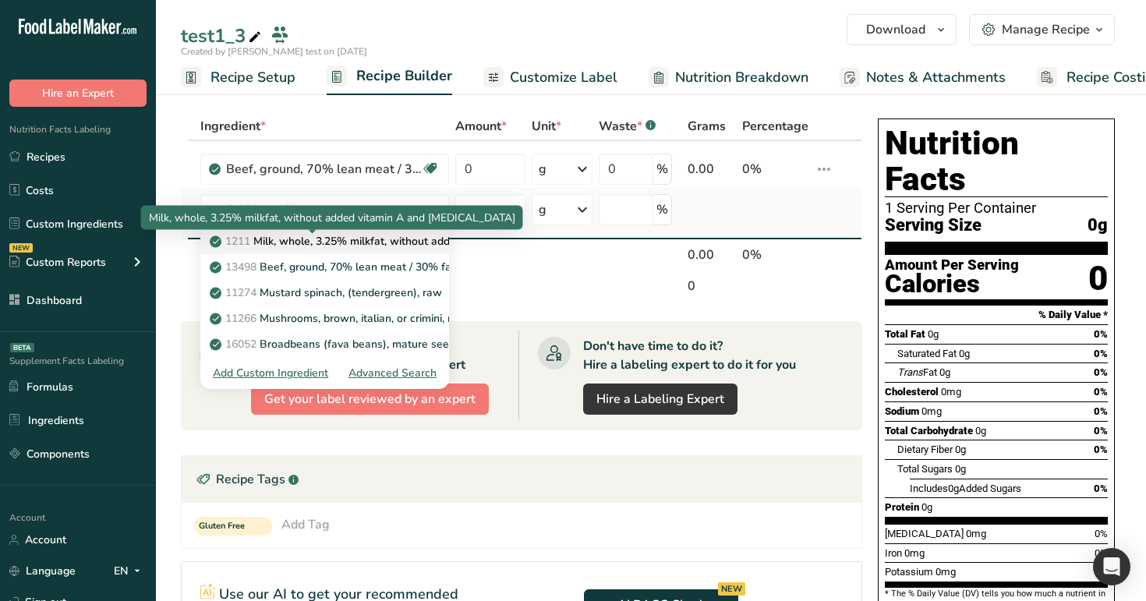
click at [335, 246] on p "1211 Milk, whole, 3.25% milkfat, without added vitamin A and vitamin D" at bounding box center [420, 241] width 415 height 16
type input "Milk, whole, 3.25% milkfat, without added vitamin A and [MEDICAL_DATA]"
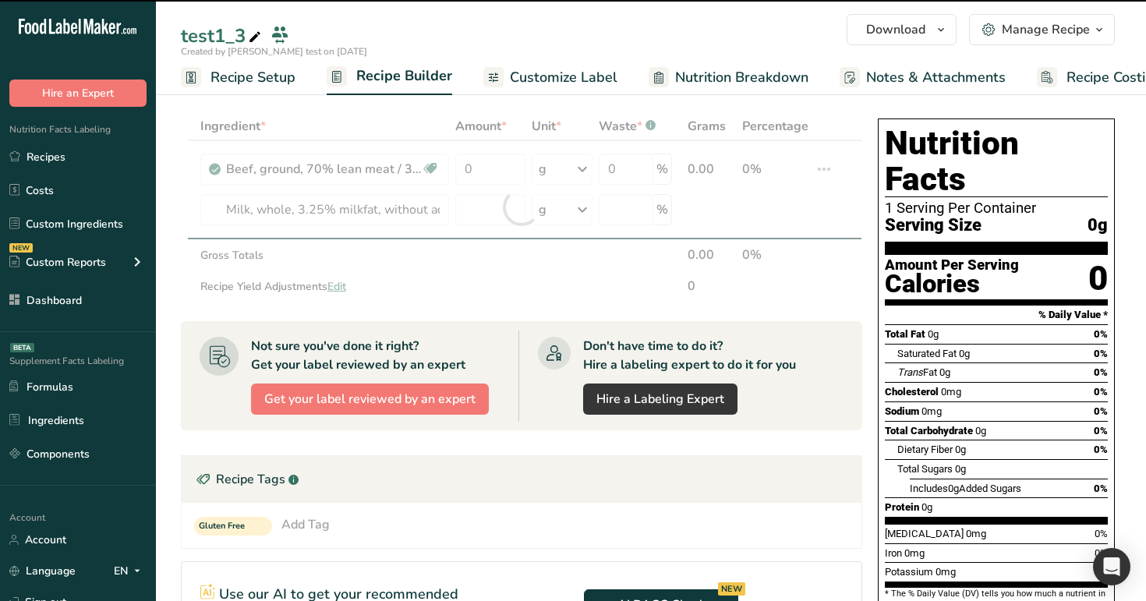
type input "0"
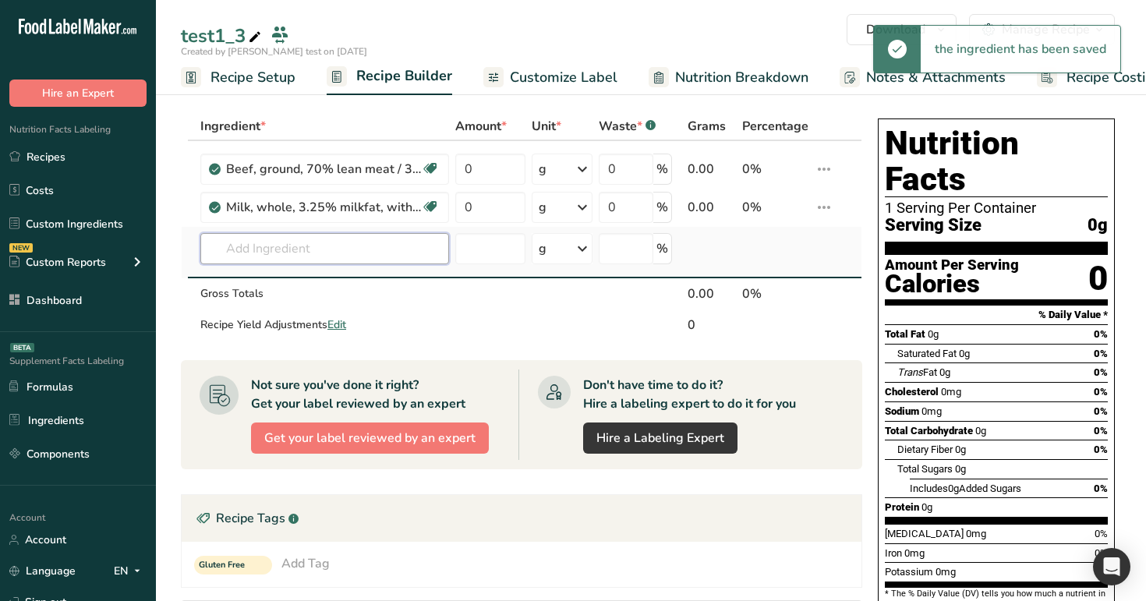
click at [344, 254] on input "text" at bounding box center [324, 248] width 249 height 31
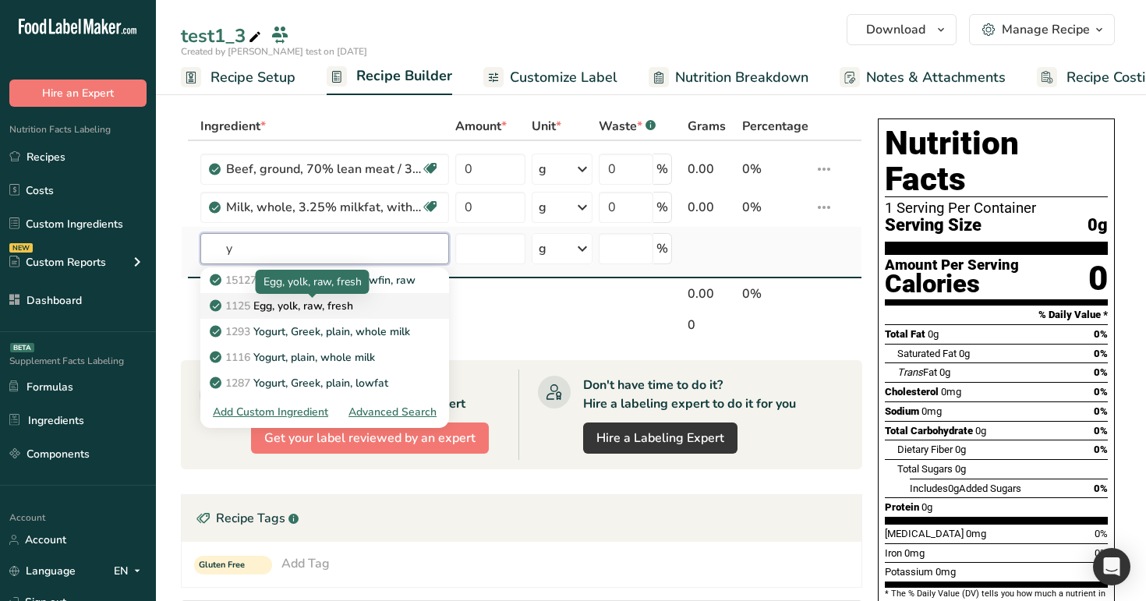
type input "y"
click at [331, 310] on p "1125 Egg, yolk, raw, fresh" at bounding box center [283, 306] width 140 height 16
type input "Egg, yolk, raw, fresh"
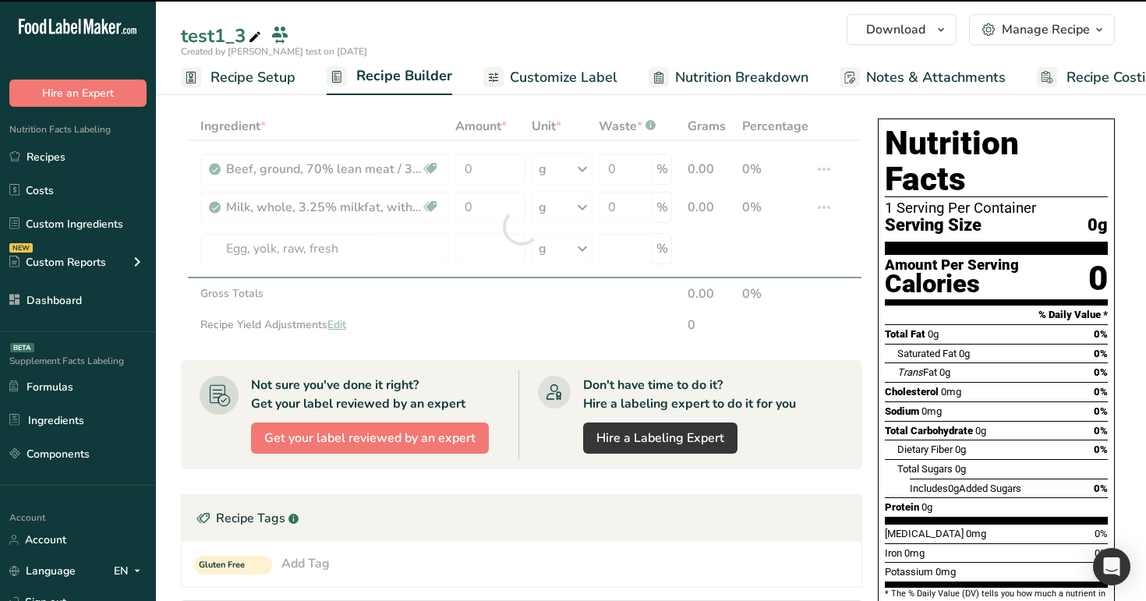
type input "0"
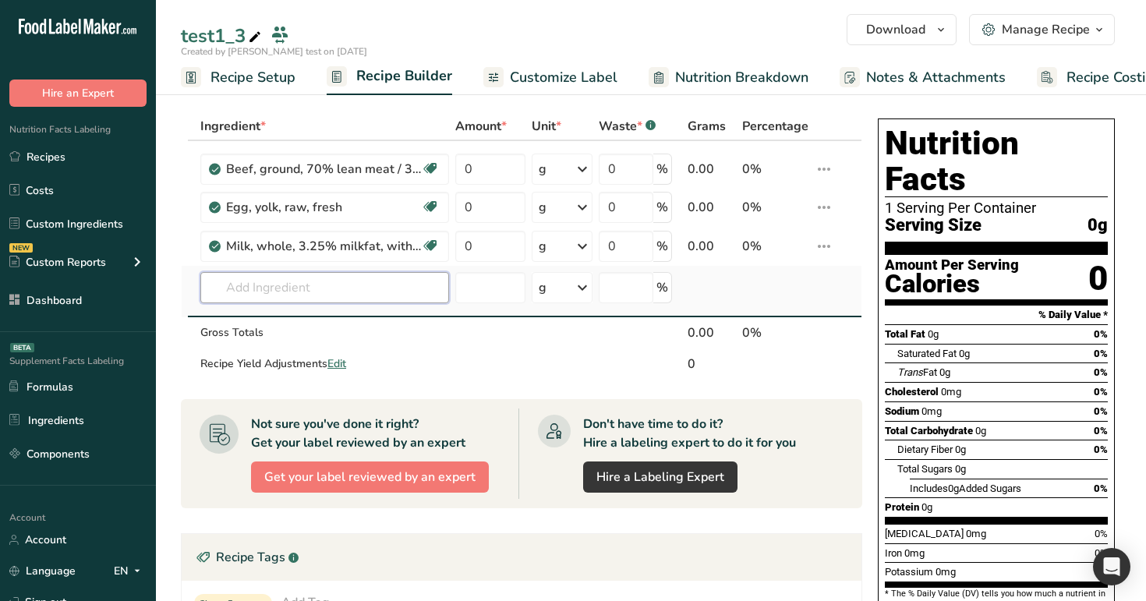
click at [321, 284] on input "text" at bounding box center [324, 287] width 249 height 31
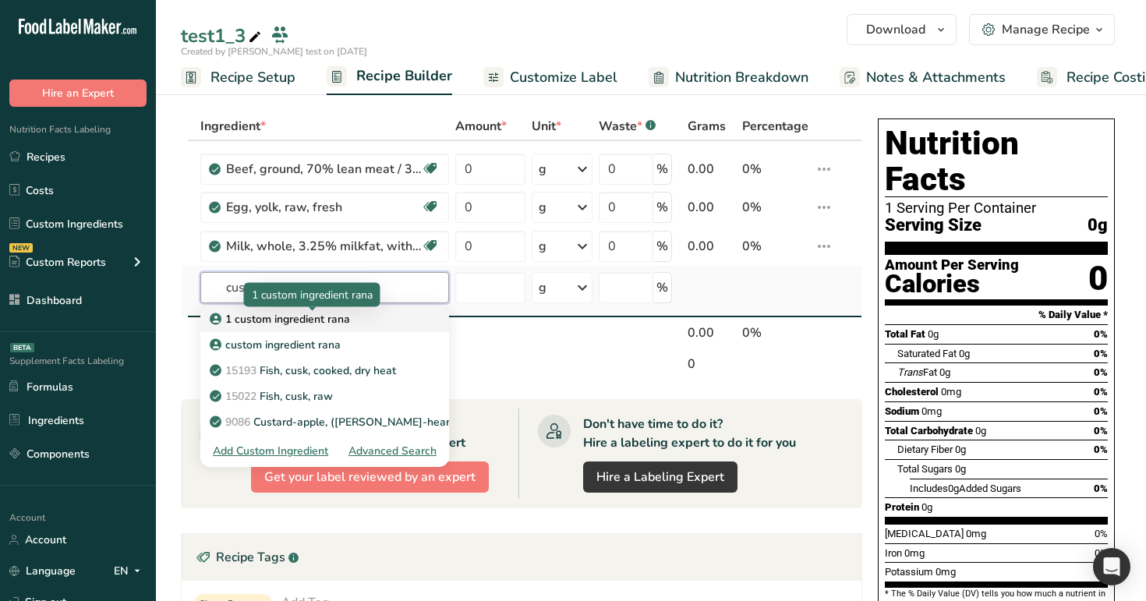
type input "cus"
click at [320, 320] on p "1 custom ingredient rana" at bounding box center [281, 319] width 137 height 16
type input "1 custom ingredient rana"
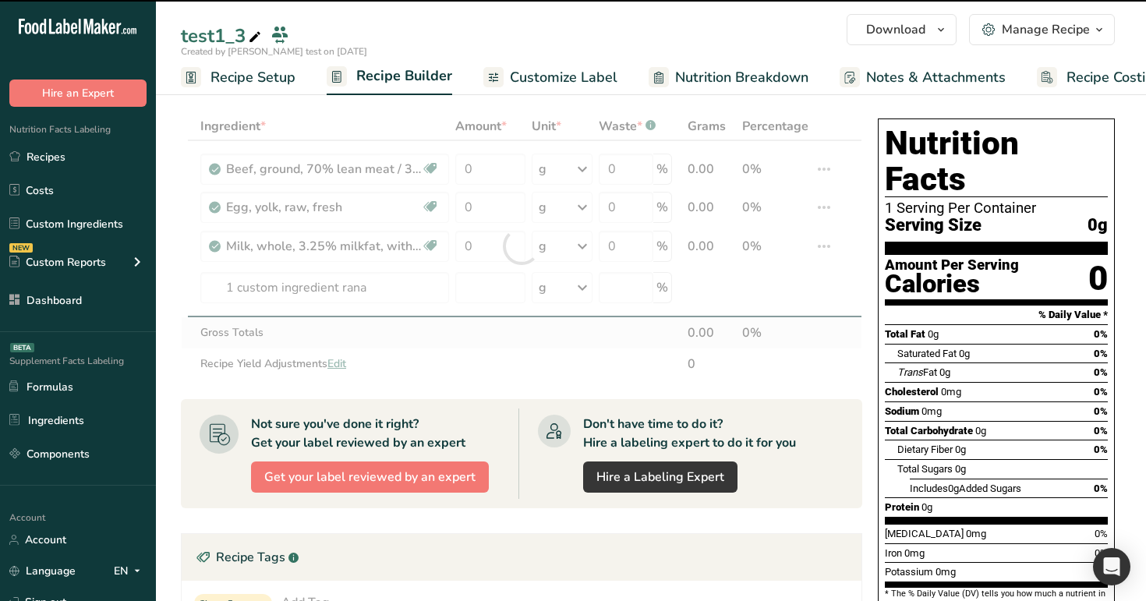
type input "0"
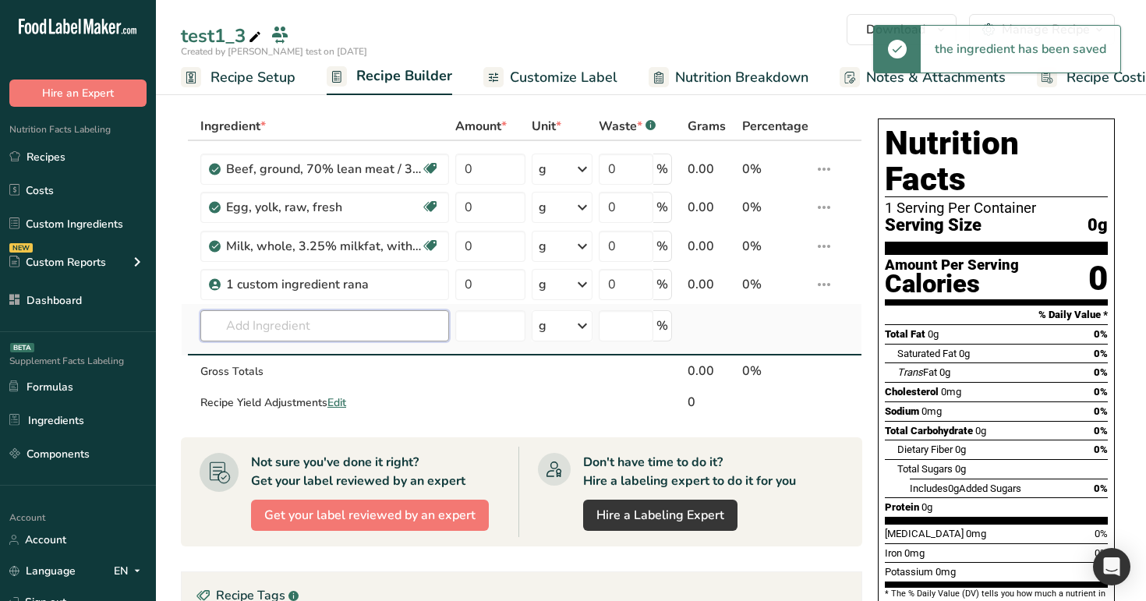
click at [327, 323] on input "text" at bounding box center [324, 325] width 249 height 31
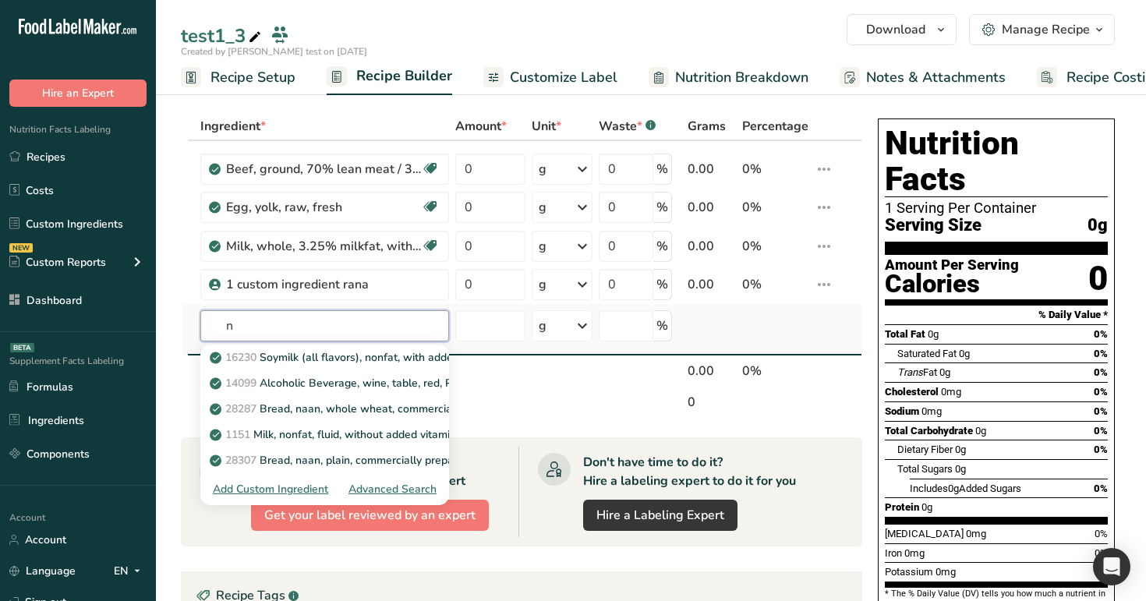
type input "n"
click at [298, 488] on div "Add Custom Ingredient" at bounding box center [270, 489] width 115 height 16
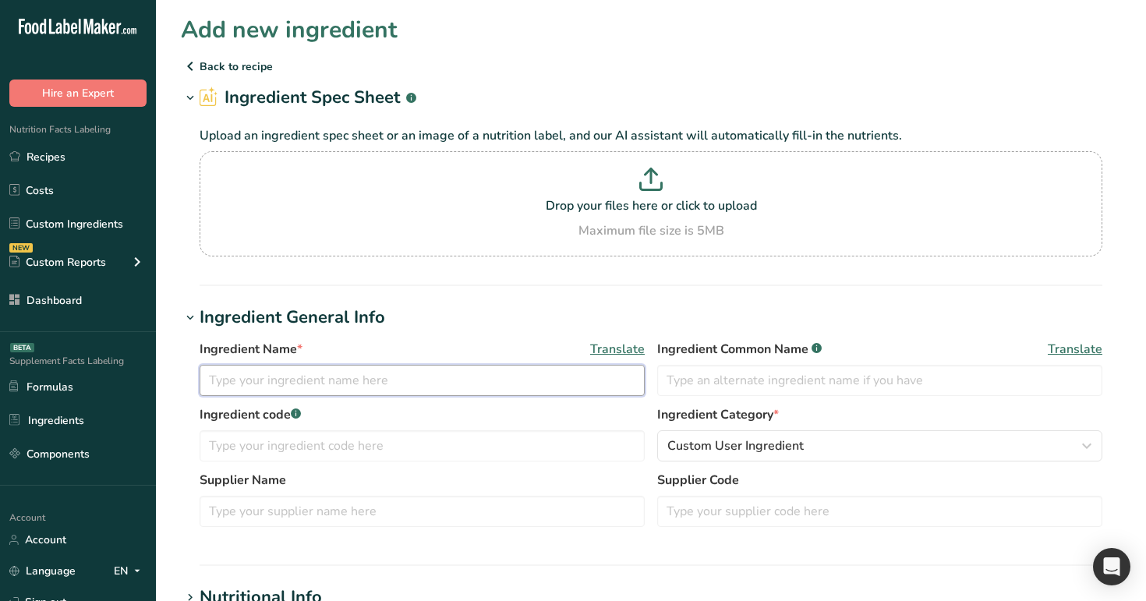
click at [380, 370] on input "text" at bounding box center [422, 380] width 445 height 31
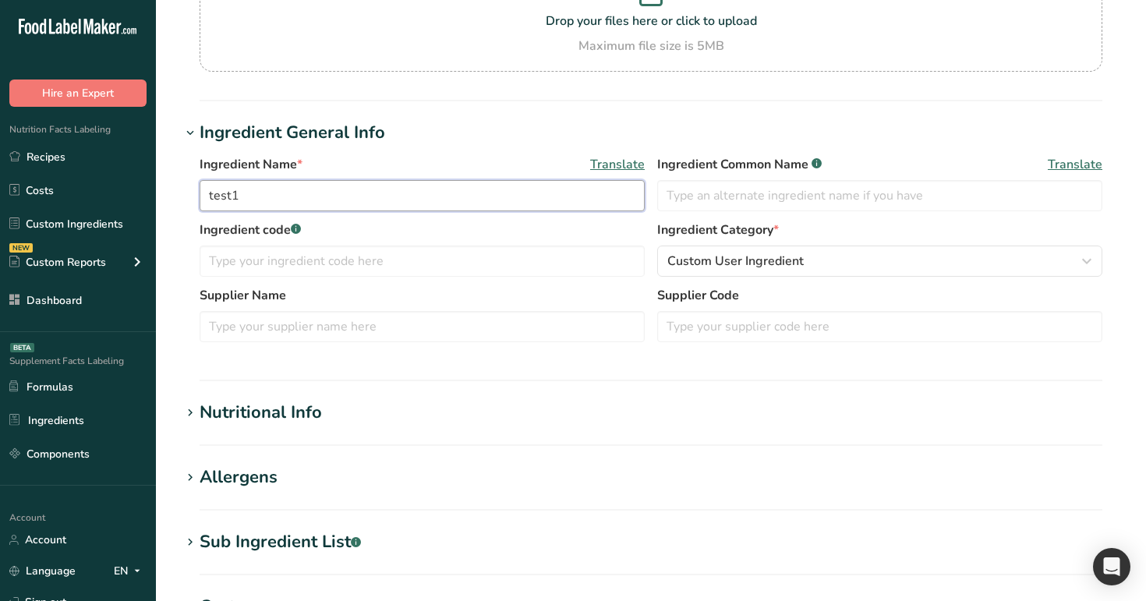
scroll to position [198, 0]
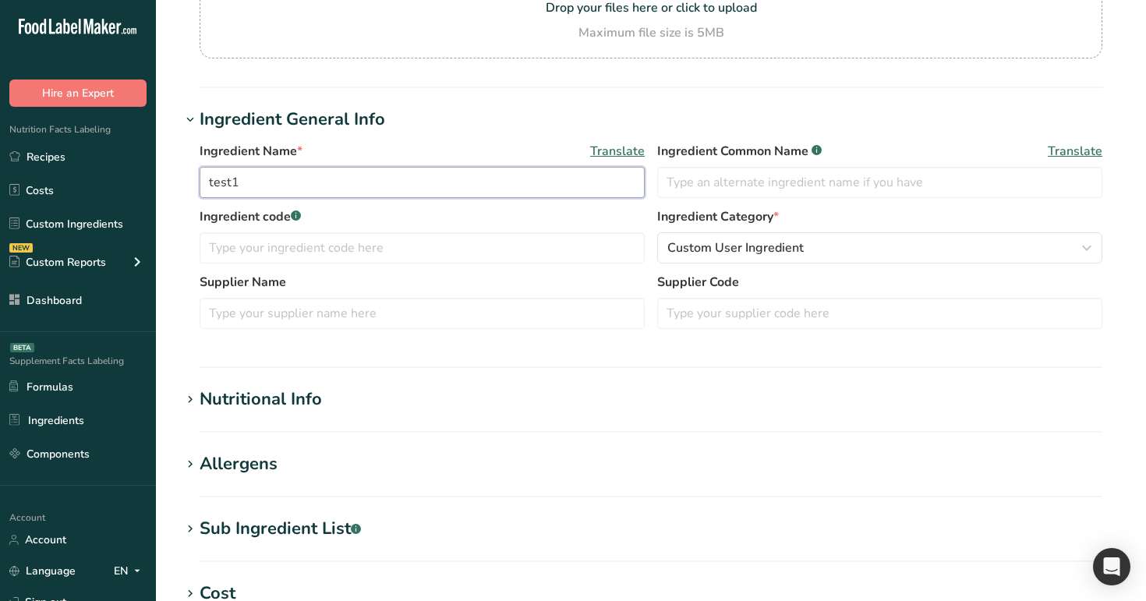
type input "test1"
click at [393, 401] on h1 "Nutritional Info" at bounding box center [651, 400] width 940 height 26
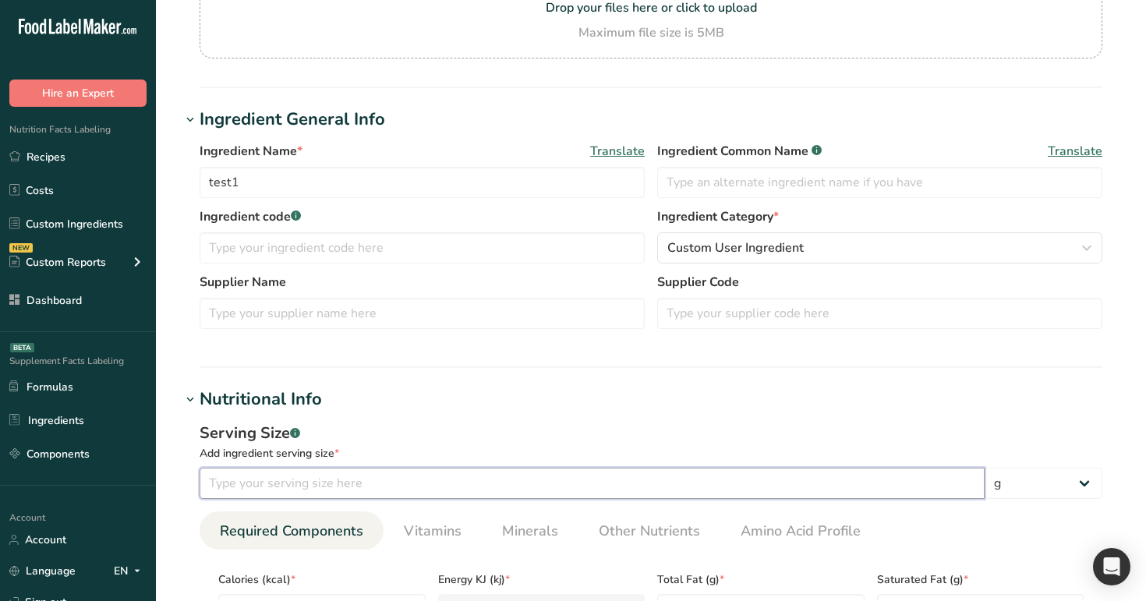
click at [400, 494] on input "number" at bounding box center [592, 483] width 785 height 31
type input "100"
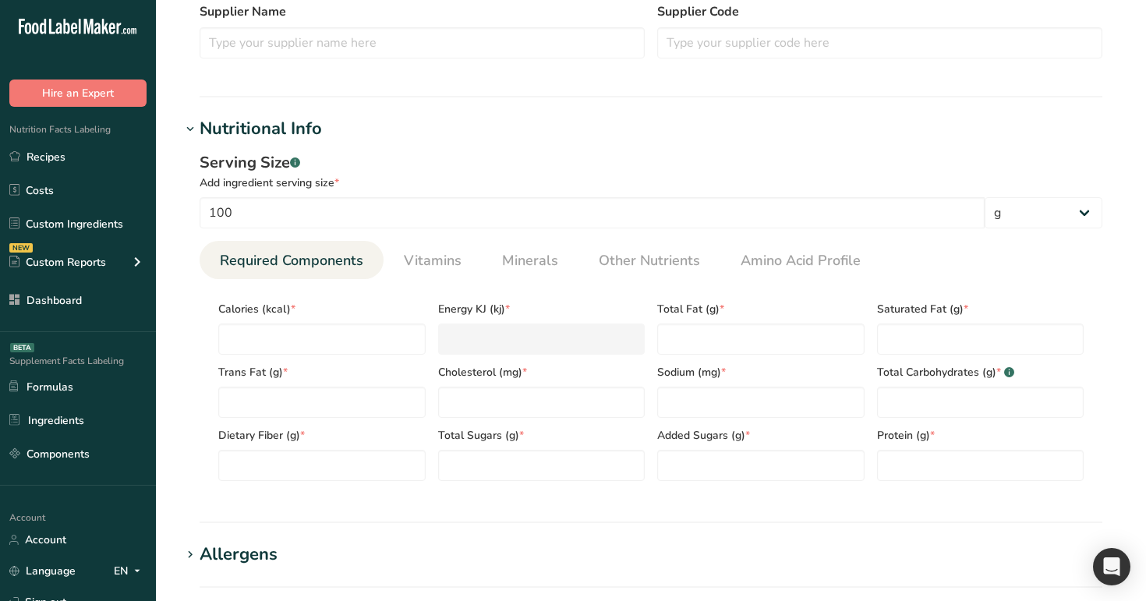
scroll to position [502, 0]
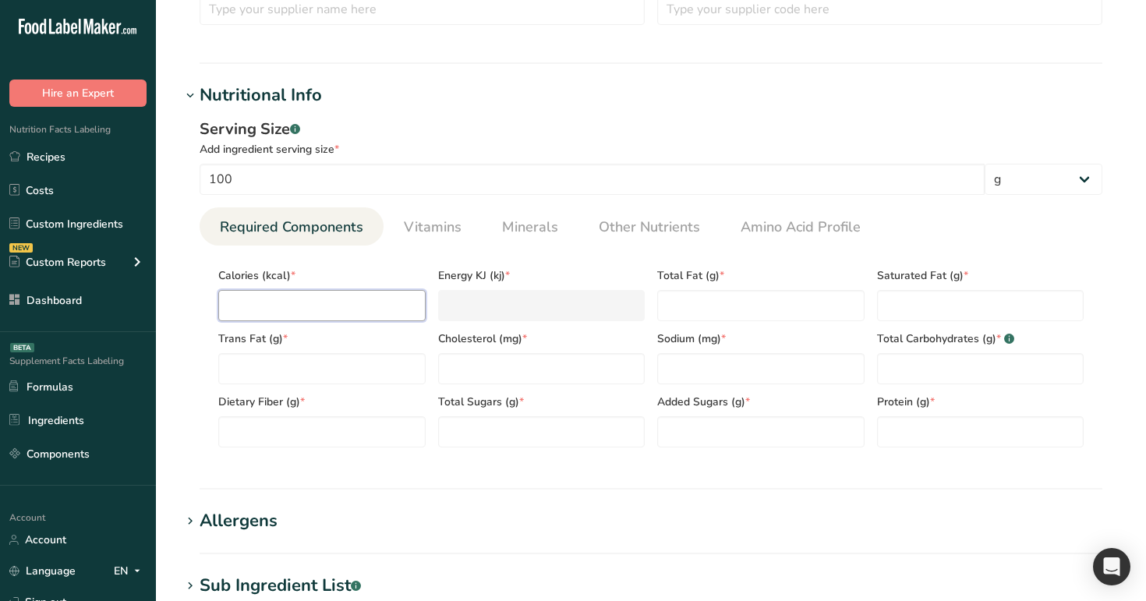
click at [239, 300] on input "number" at bounding box center [321, 305] width 207 height 31
type input "1"
type KJ "4.2"
type input "10"
type KJ "41.8"
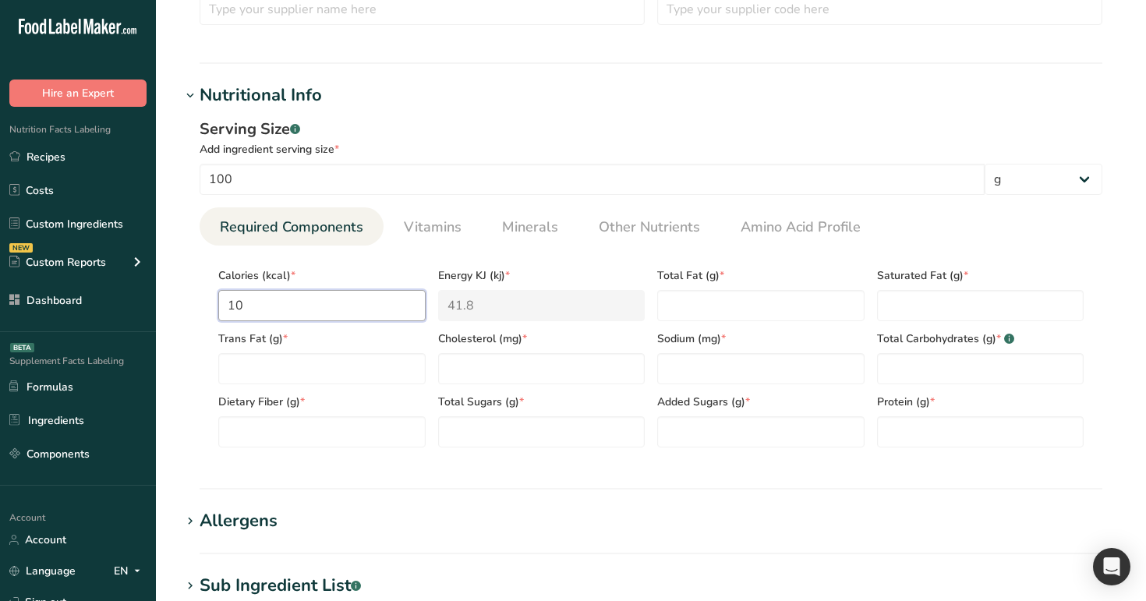
type input "100"
type KJ "418.4"
type input "100"
type Fat "1"
type Fat "00"
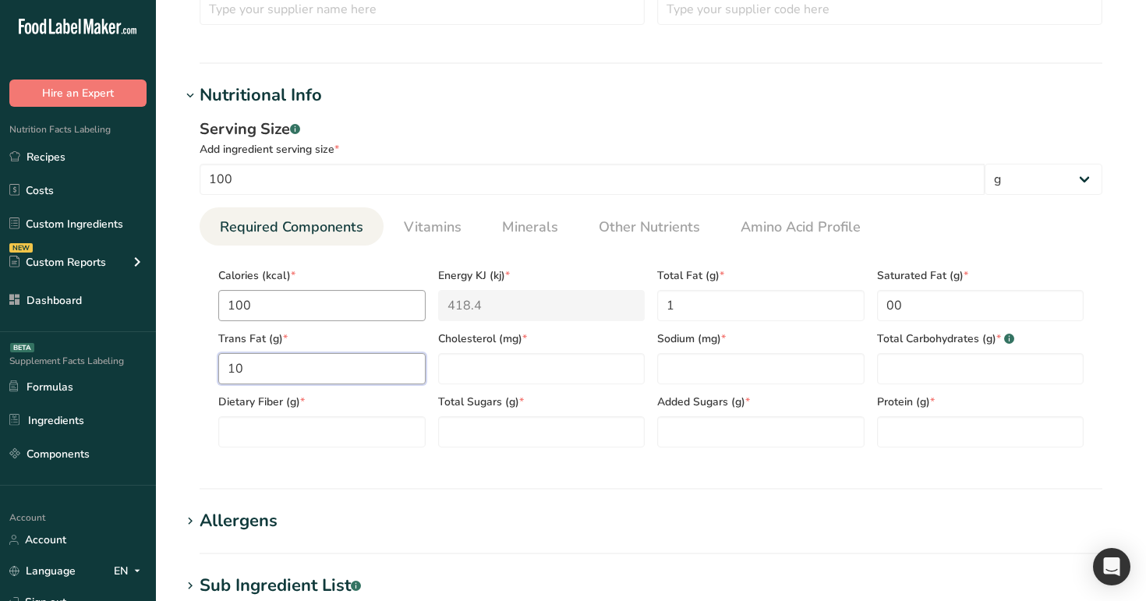
type Fat "10"
type input "10"
type input "0"
type Carbohydrates "1"
type Fiber "1"
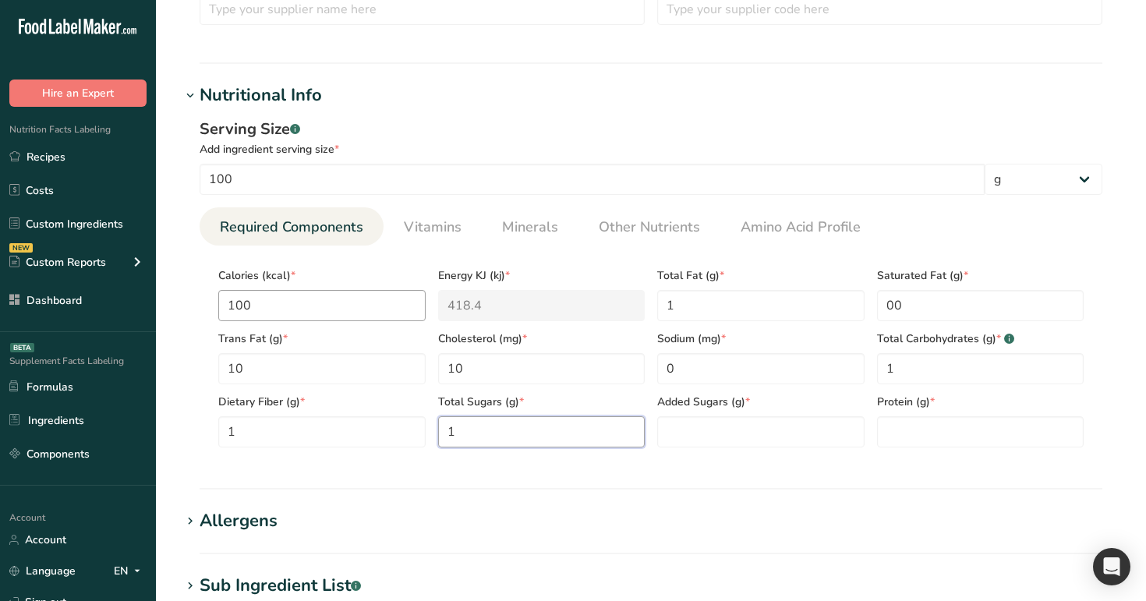
type Sugars "1"
type input "1"
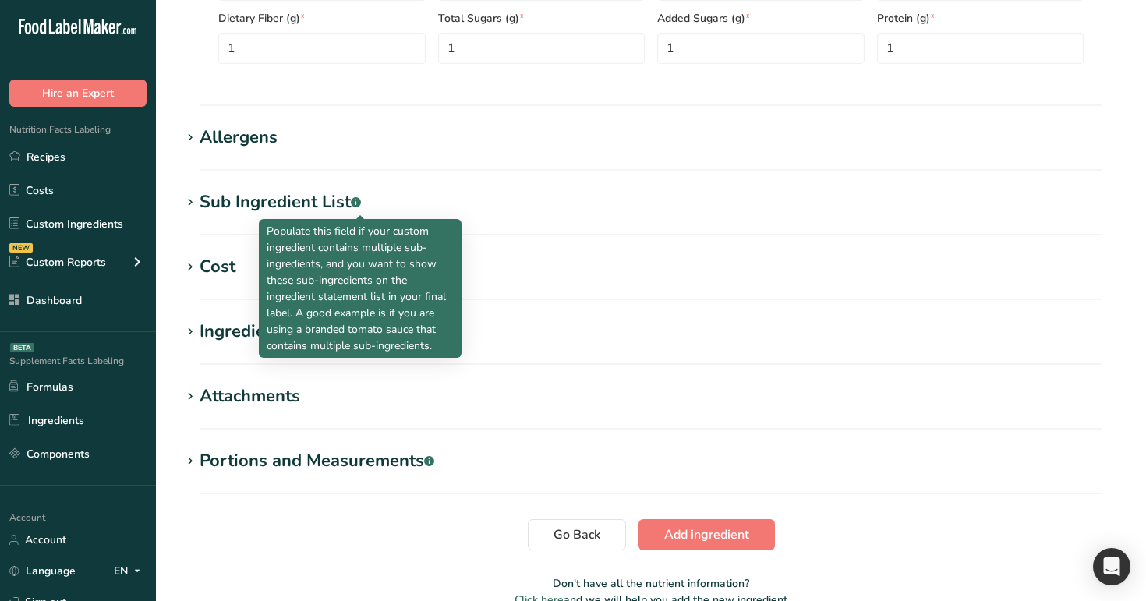
scroll to position [967, 0]
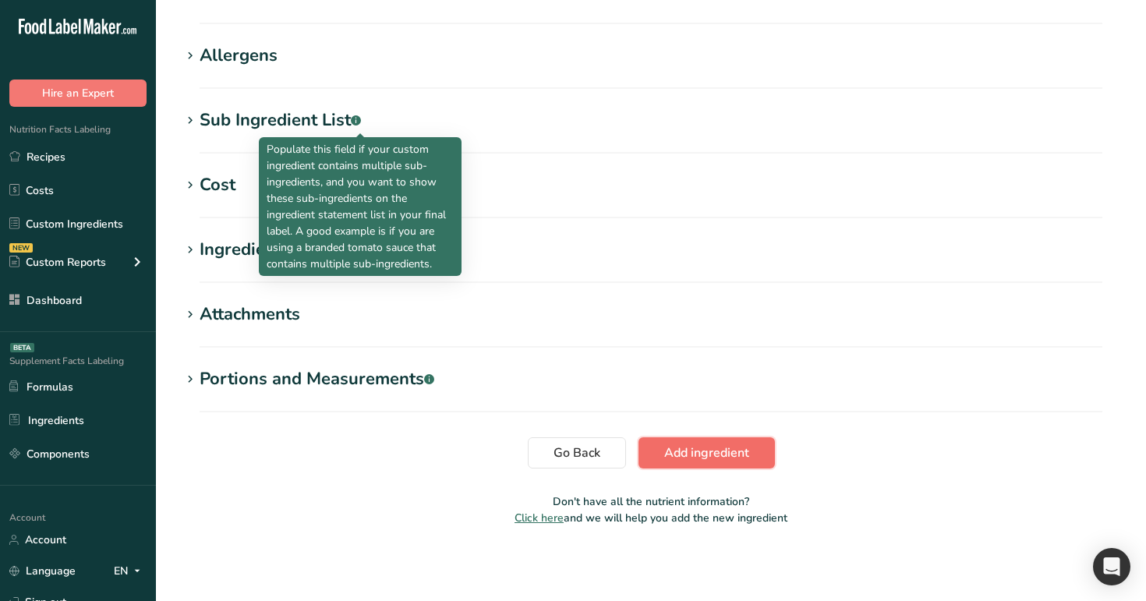
click at [720, 451] on span "Add ingredient" at bounding box center [706, 453] width 85 height 19
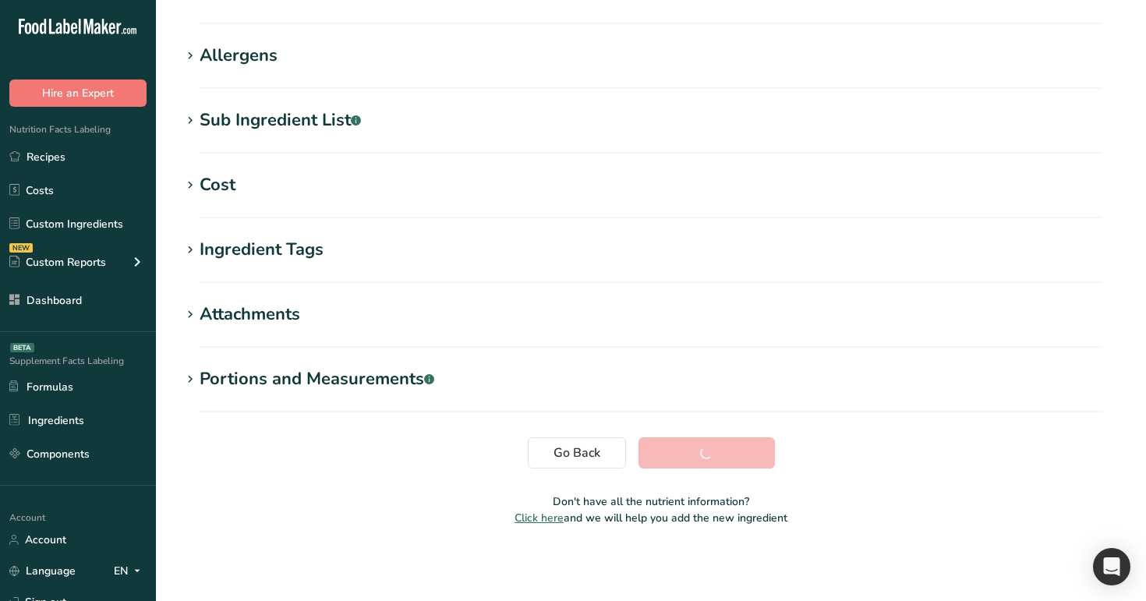
scroll to position [236, 0]
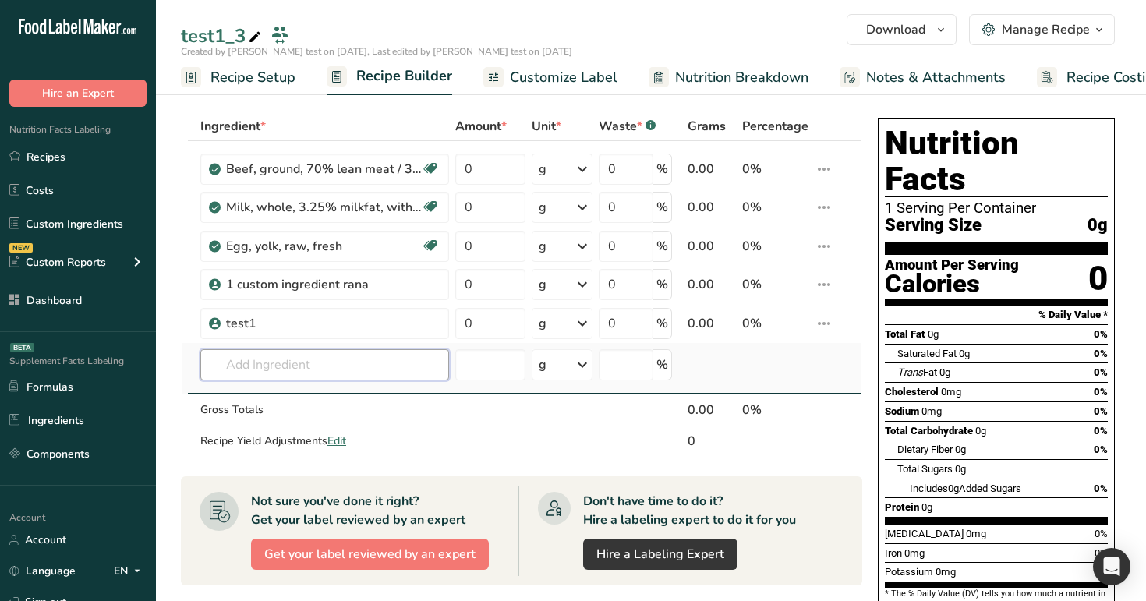
click at [280, 356] on input "text" at bounding box center [324, 364] width 249 height 31
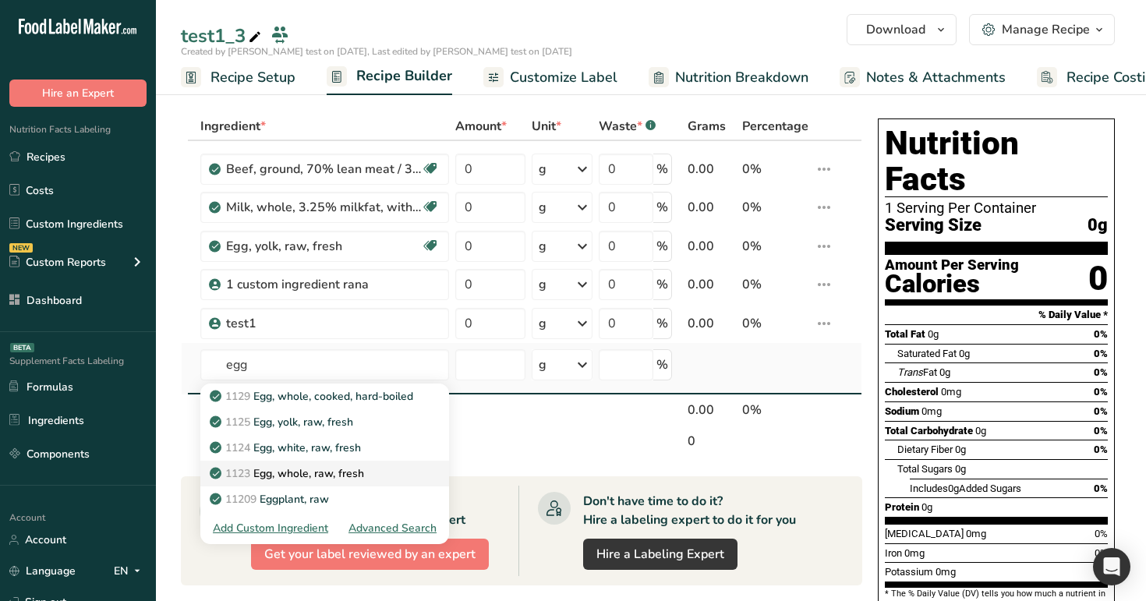
click at [418, 479] on link "1123 Egg, whole, raw, fresh" at bounding box center [324, 474] width 249 height 26
type input "Egg, whole, raw, fresh"
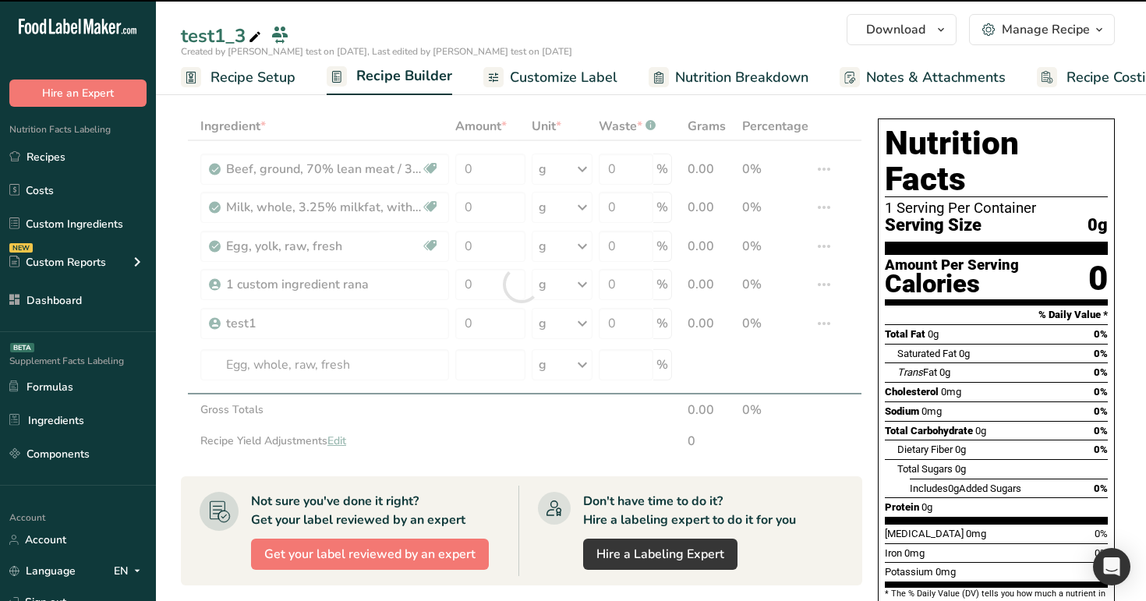
type input "0"
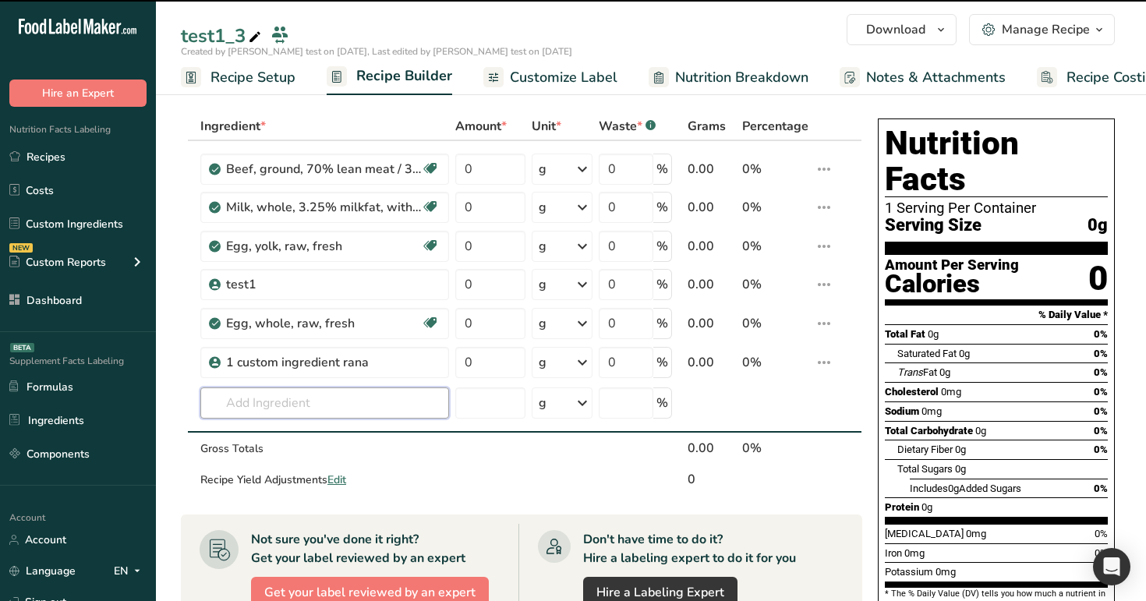
click at [360, 397] on input "text" at bounding box center [324, 402] width 249 height 31
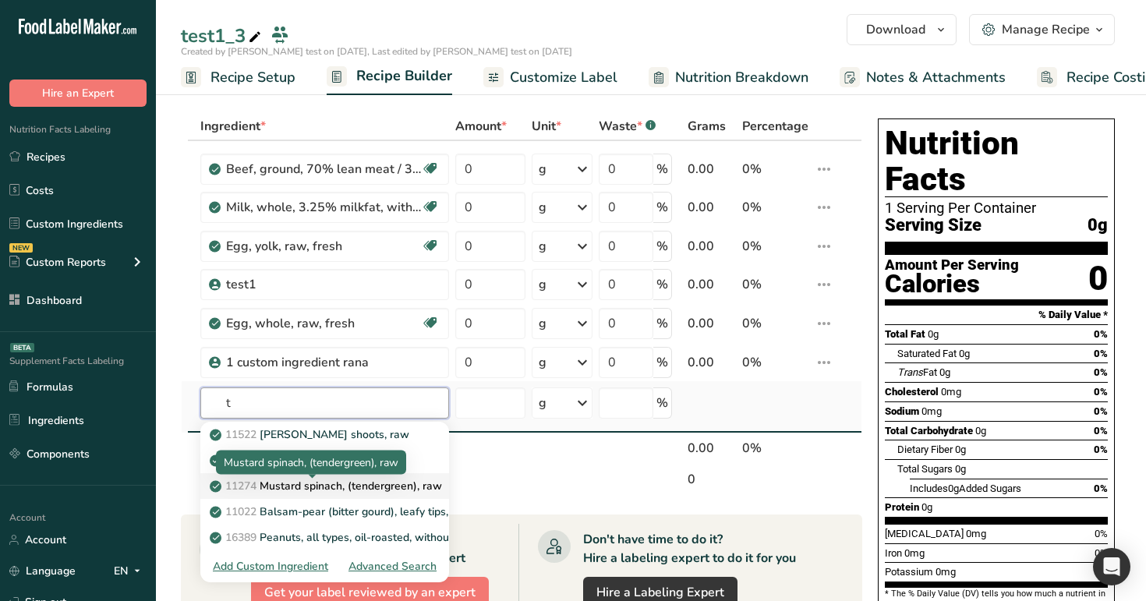
type input "t"
click at [433, 485] on p "11274 Mustard spinach, (tendergreen), raw" at bounding box center [327, 486] width 229 height 16
type input "Mustard spinach, (tendergreen), raw"
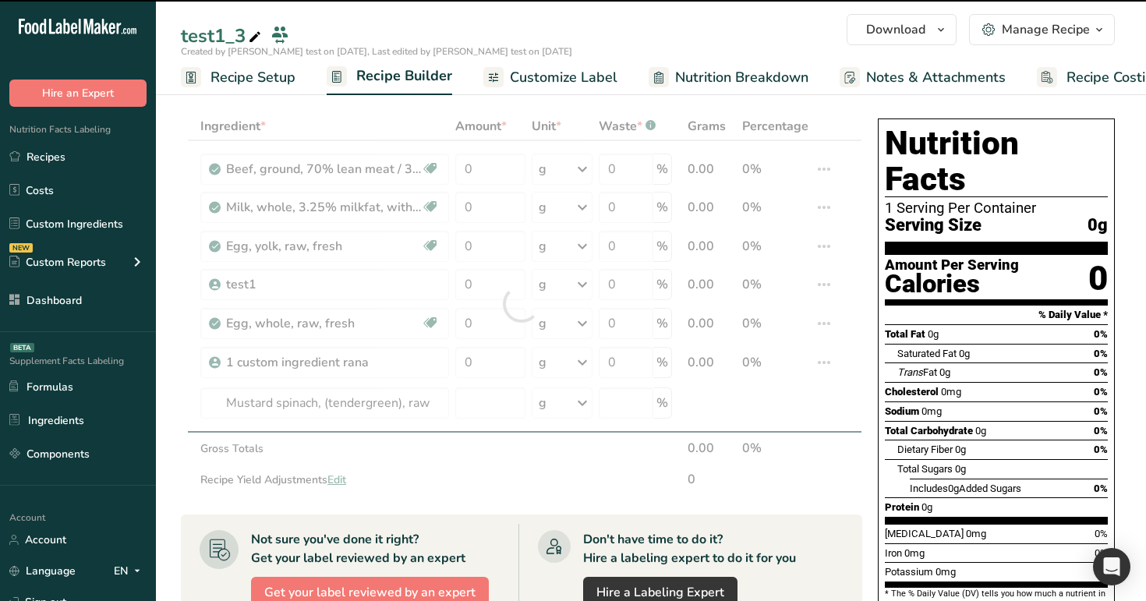
type input "0"
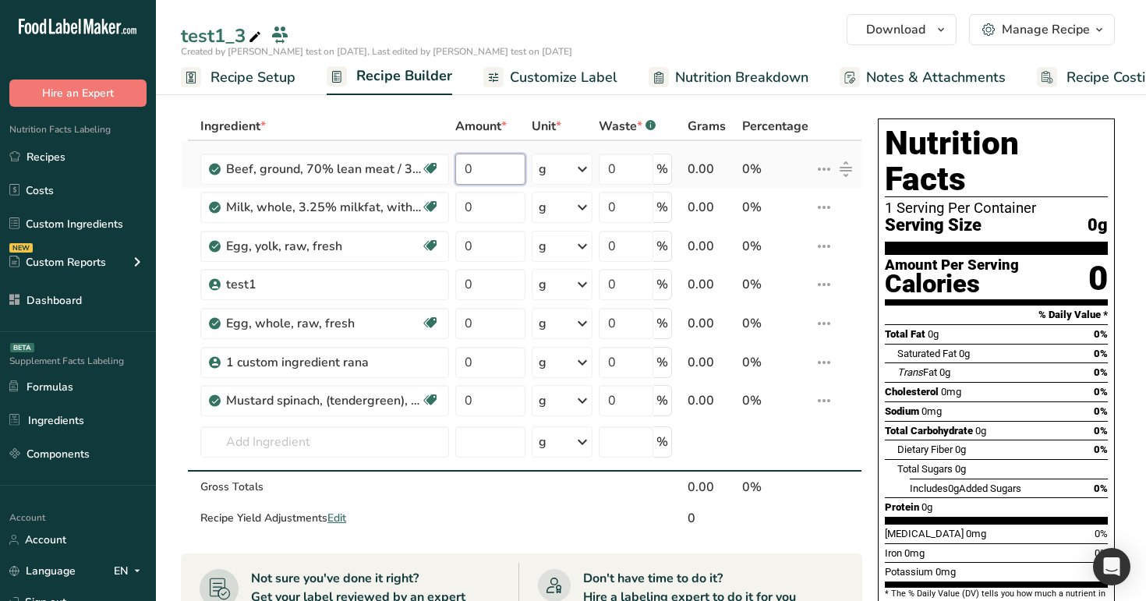
click at [496, 175] on input "0" at bounding box center [490, 169] width 70 height 31
type input "8"
click at [491, 210] on div "Ingredient * Amount * Unit * Waste * .a-a{fill:#347362;}.b-a{fill:#fff;} Grams …" at bounding box center [521, 323] width 681 height 422
type input "9"
click at [458, 253] on div "Ingredient * Amount * Unit * Waste * .a-a{fill:#347362;}.b-a{fill:#fff;} Grams …" at bounding box center [521, 323] width 681 height 422
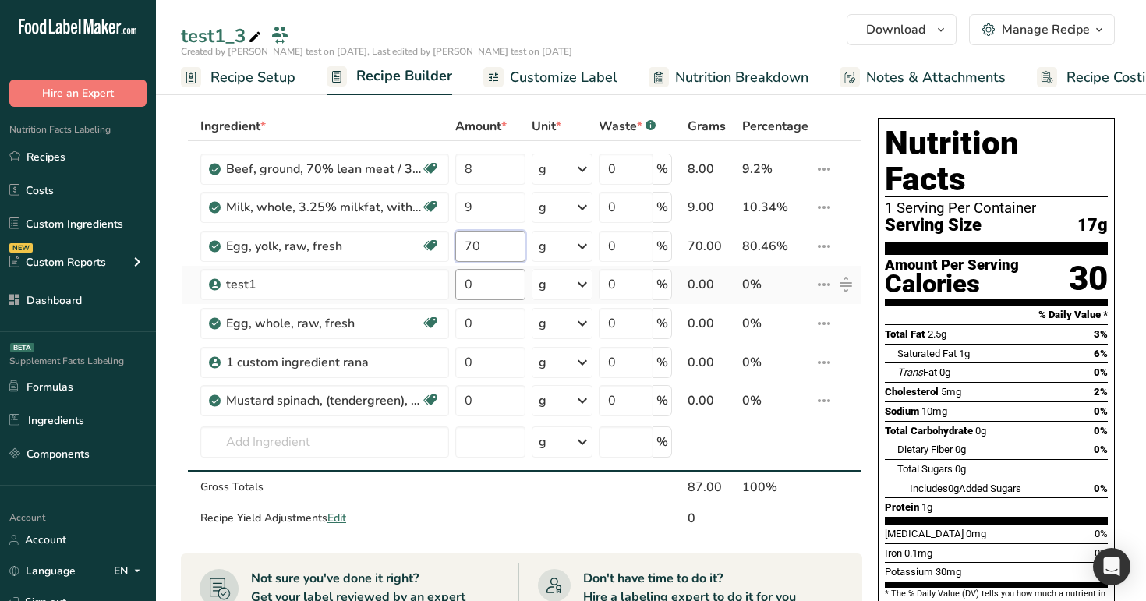
type input "70"
click at [474, 290] on div "Ingredient * Amount * Unit * Waste * .a-a{fill:#347362;}.b-a{fill:#fff;} Grams …" at bounding box center [521, 323] width 681 height 422
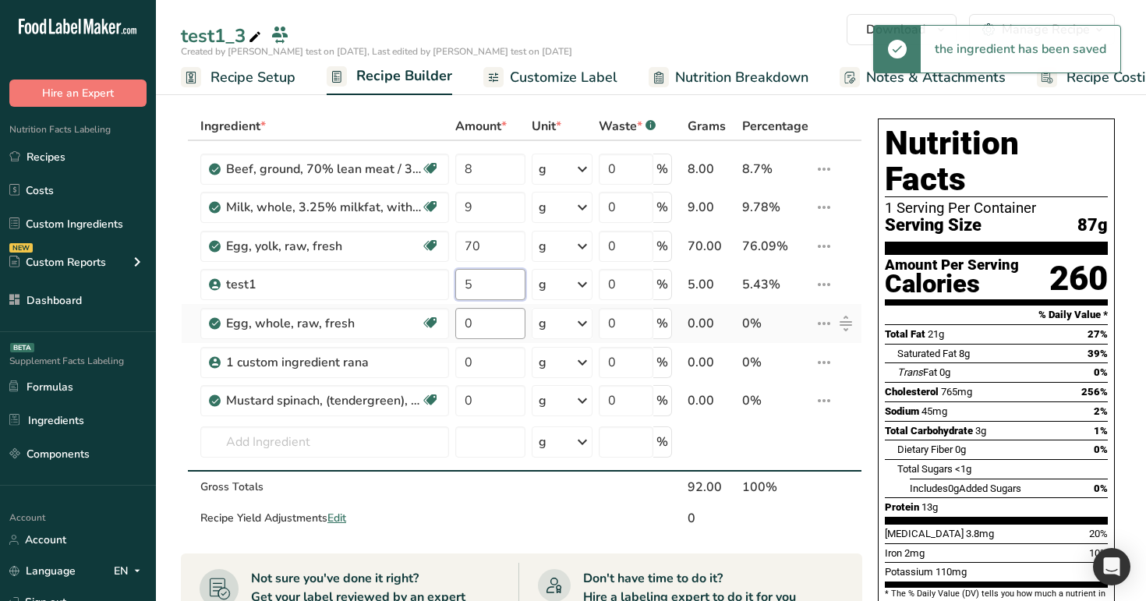
type input "5"
click at [475, 327] on div "Ingredient * Amount * Unit * Waste * .a-a{fill:#347362;}.b-a{fill:#fff;} Grams …" at bounding box center [521, 323] width 681 height 422
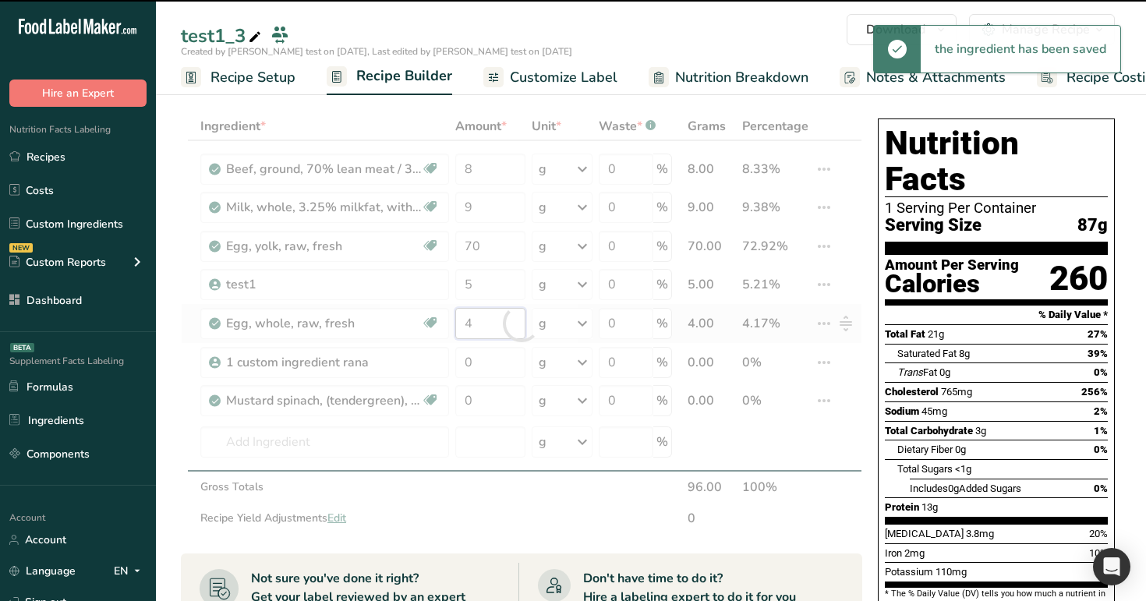
type input "0"
